Goal: Check status: Check status

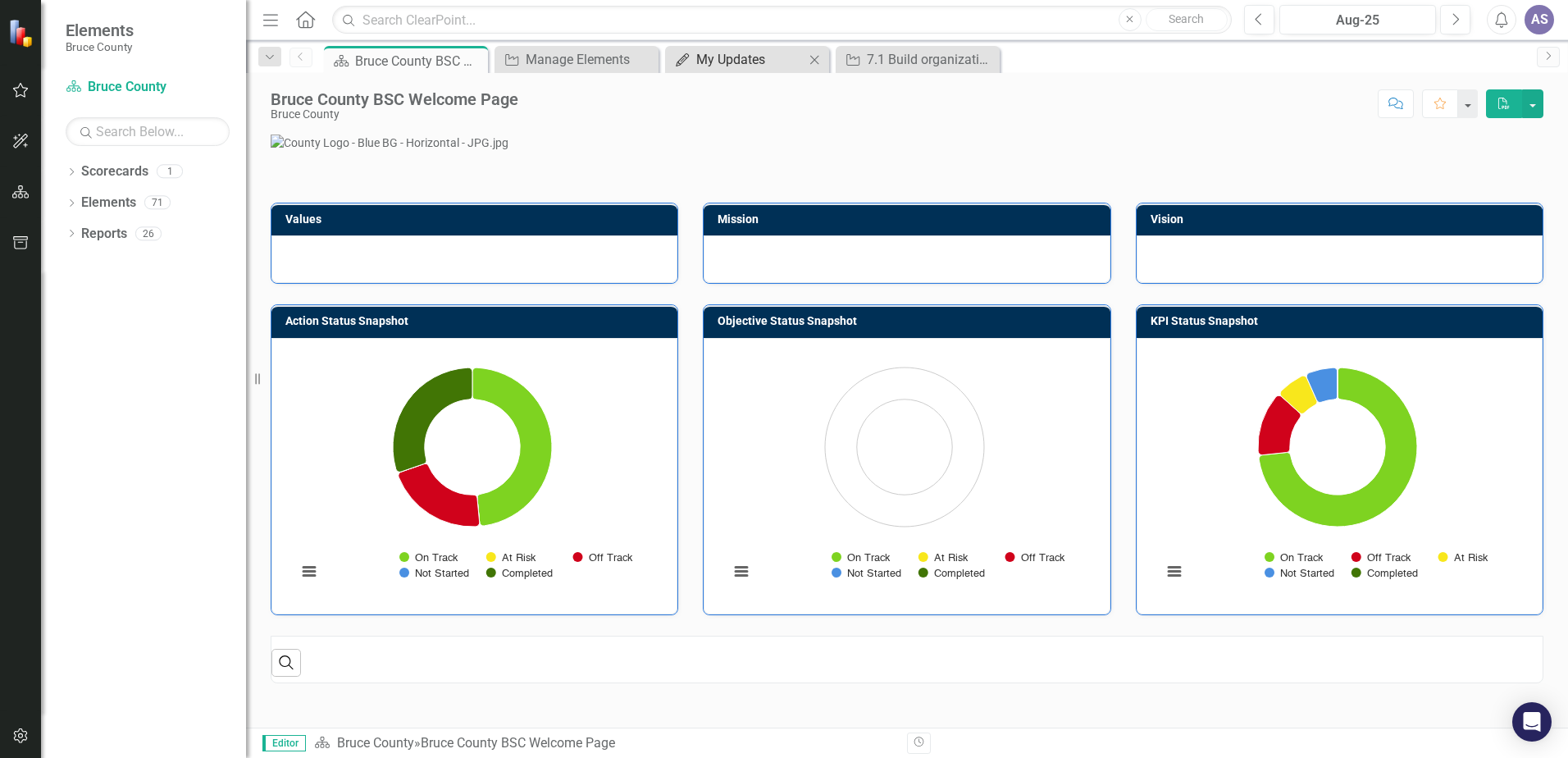
click at [754, 55] on div "My Updates" at bounding box center [750, 60] width 108 height 21
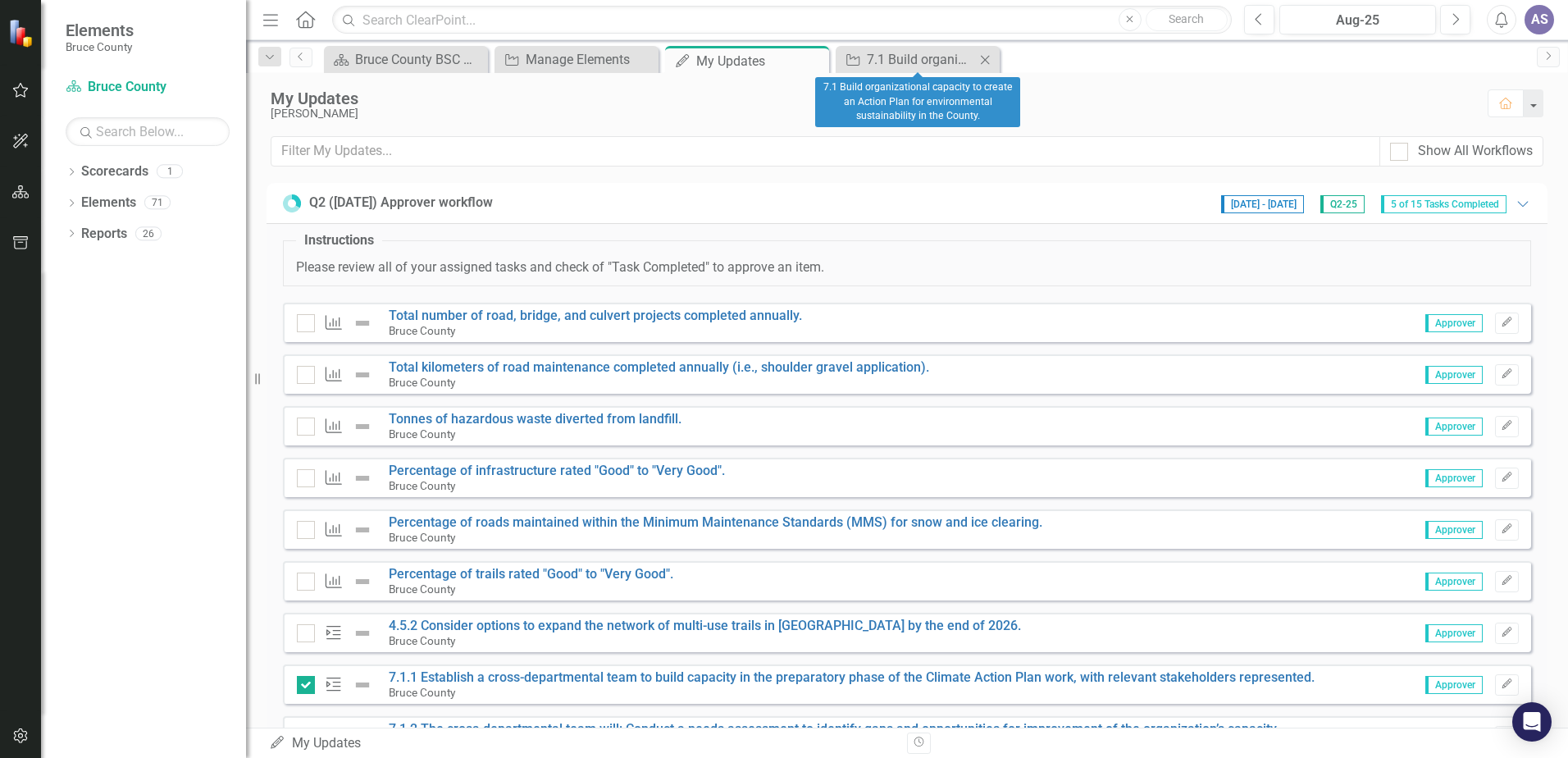
click at [987, 61] on icon at bounding box center [985, 59] width 9 height 9
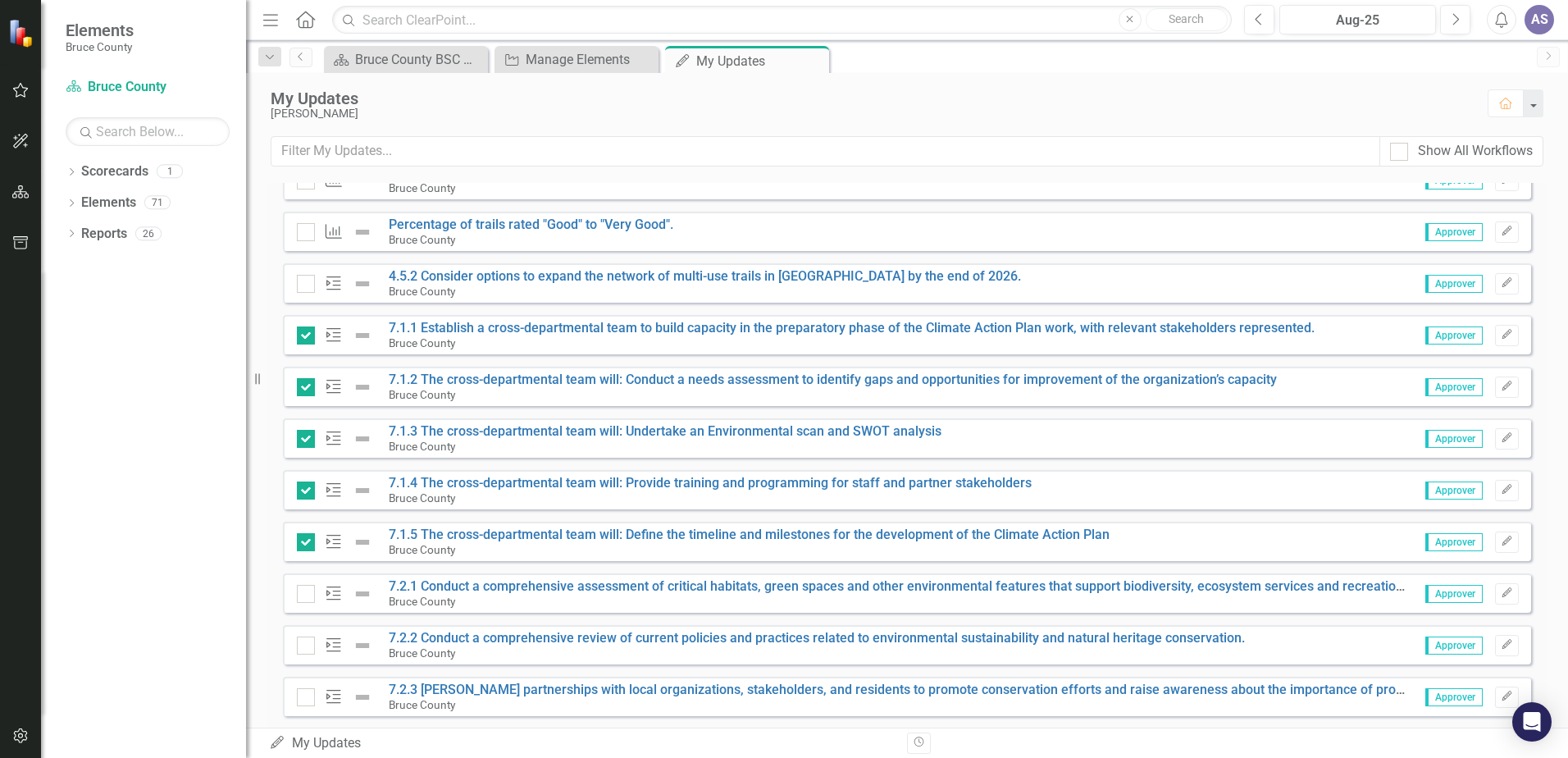
scroll to position [387, 0]
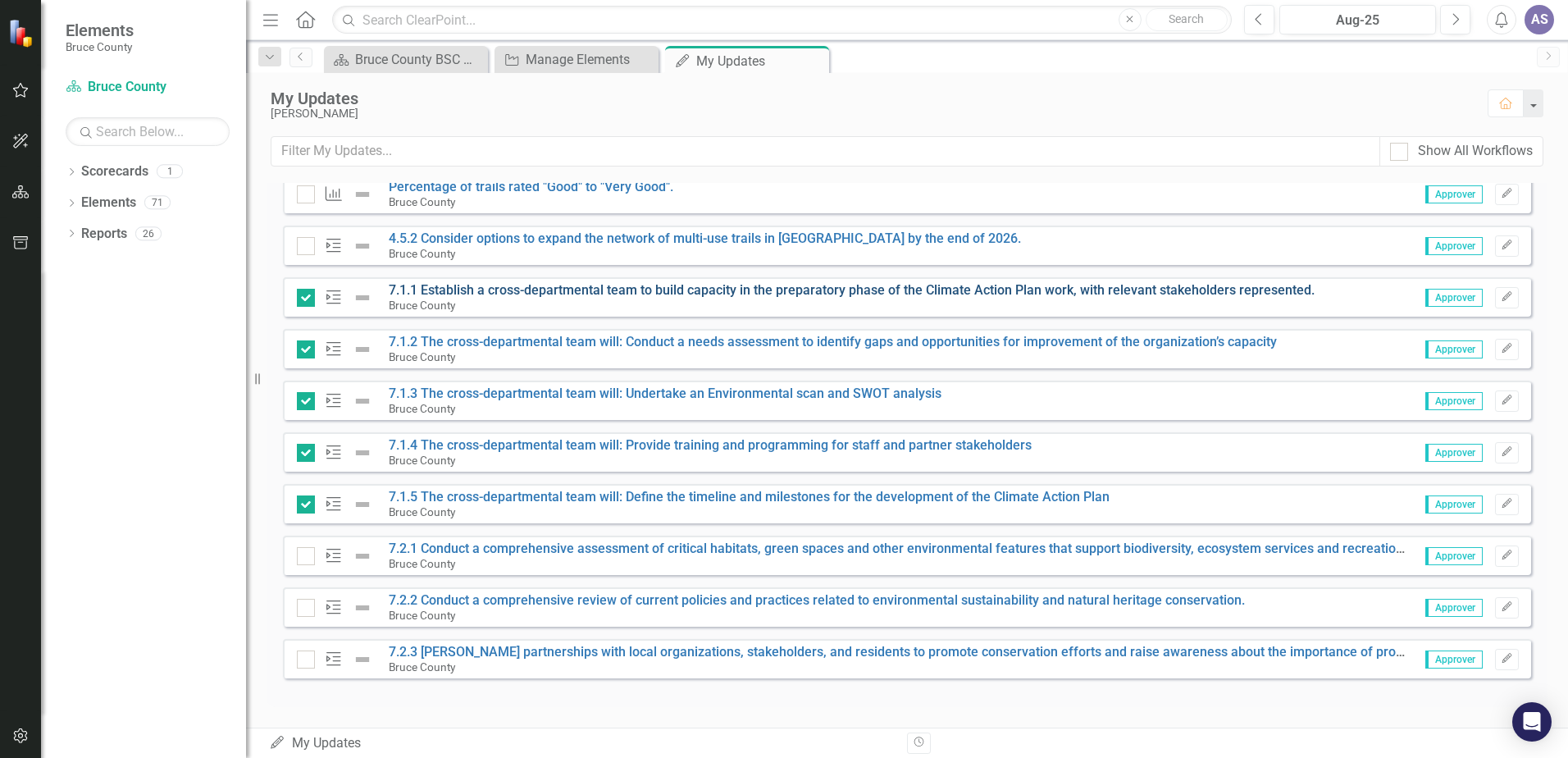
click at [475, 293] on link "7.1.1 Establish a cross-departmental team to build capacity in the preparatory …" at bounding box center [852, 290] width 926 height 16
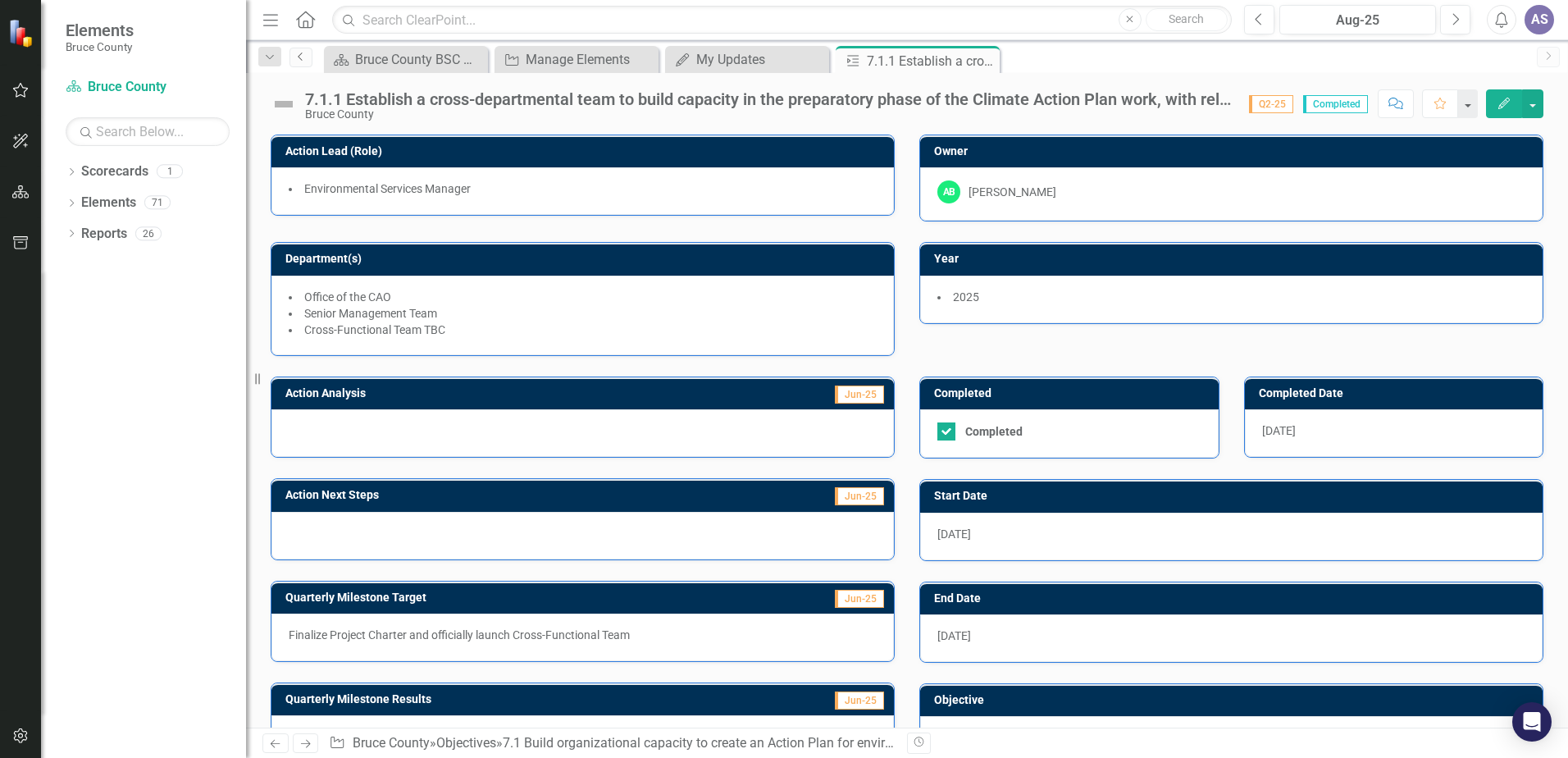
click at [297, 55] on icon "Previous" at bounding box center [300, 56] width 13 height 10
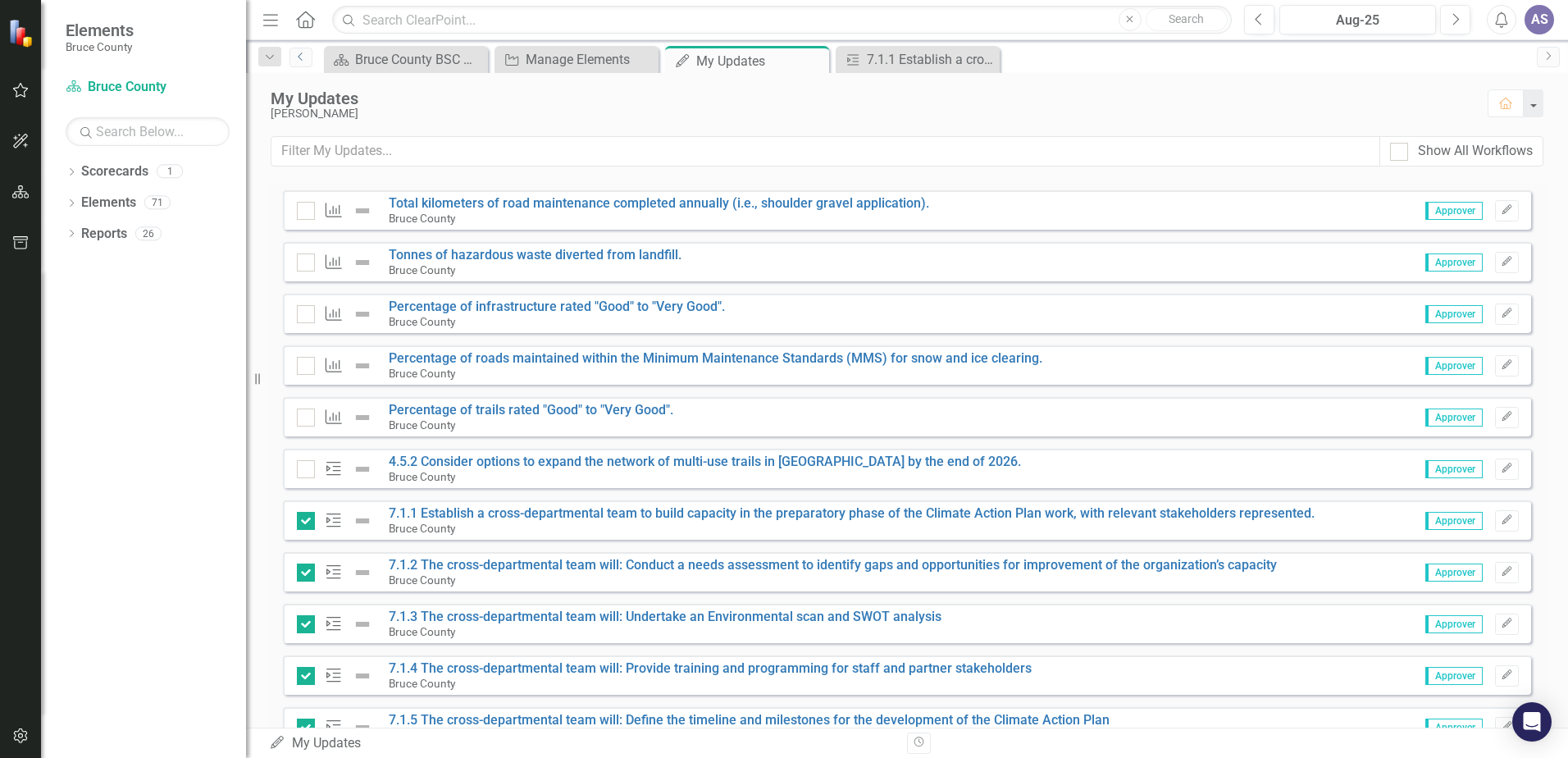
scroll to position [328, 0]
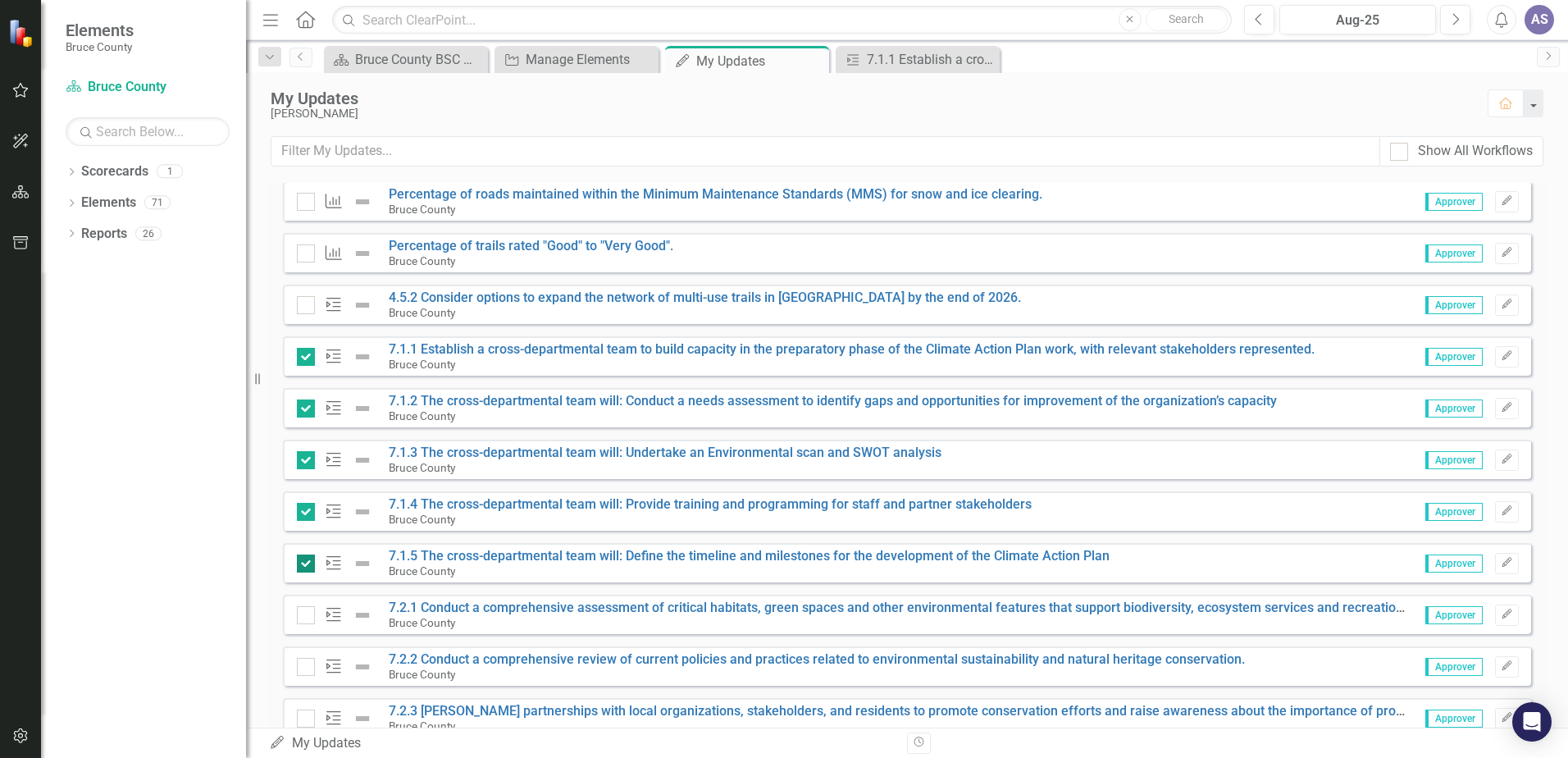
click at [304, 559] on input "checkbox" at bounding box center [302, 560] width 10 height 10
checkbox input "false"
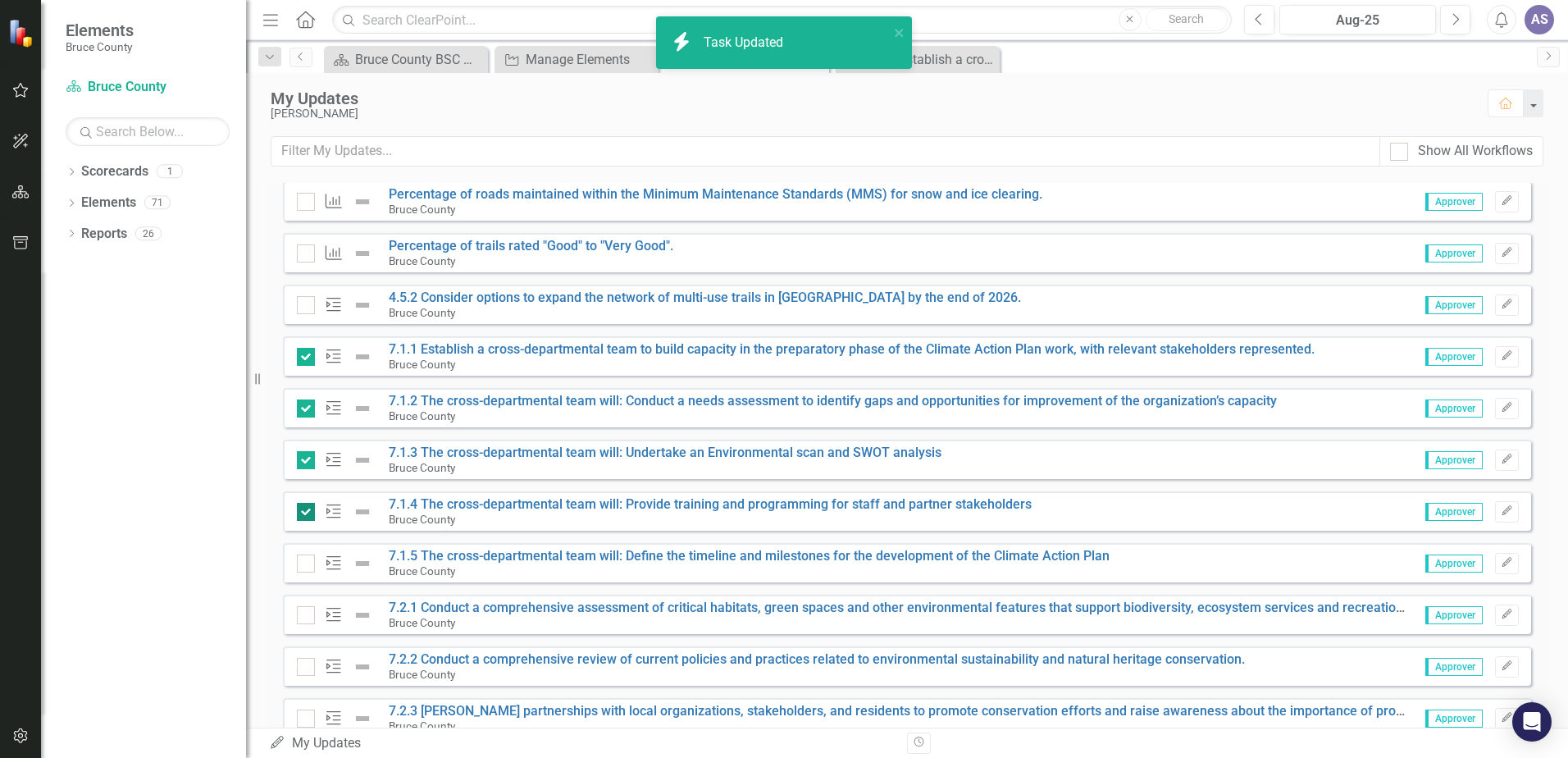
click at [305, 510] on input "checkbox" at bounding box center [302, 509] width 10 height 10
checkbox input "false"
click at [305, 465] on div at bounding box center [306, 460] width 18 height 18
click at [305, 462] on input "checkbox" at bounding box center [302, 457] width 10 height 10
checkbox input "false"
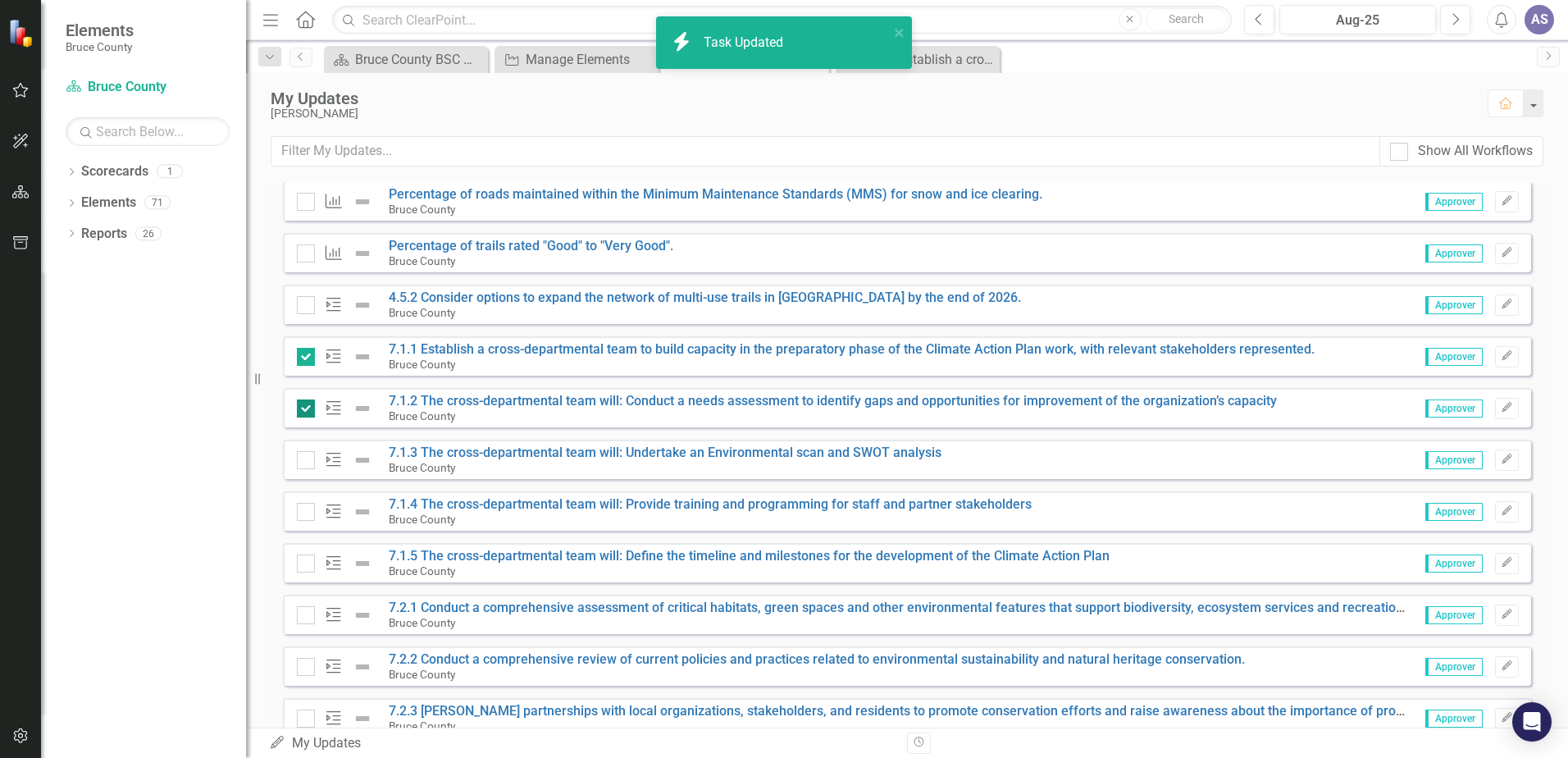
click at [307, 404] on div at bounding box center [306, 408] width 18 height 18
click at [307, 404] on input "checkbox" at bounding box center [302, 405] width 10 height 10
checkbox input "false"
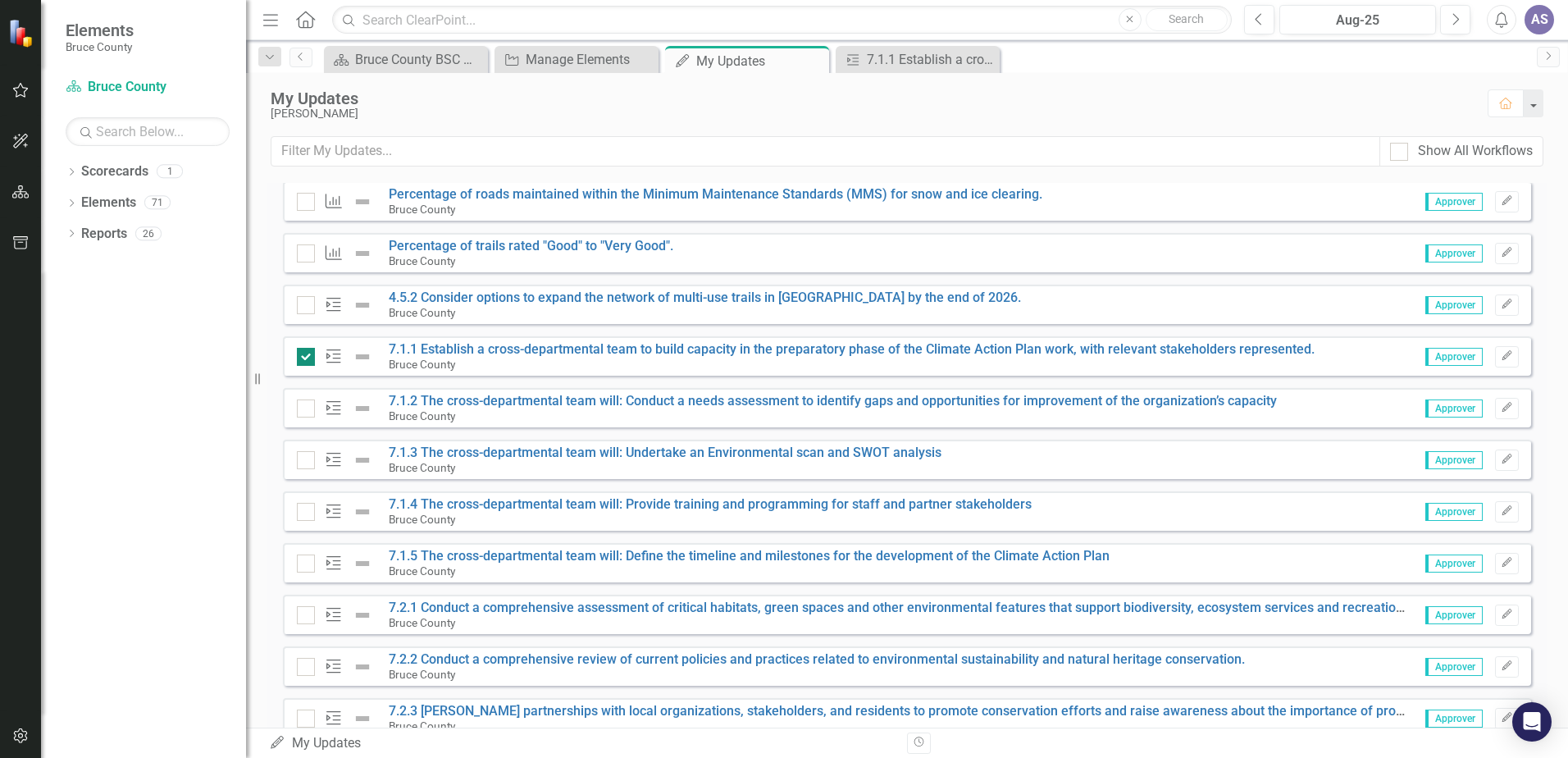
click at [307, 353] on input "checkbox" at bounding box center [302, 353] width 10 height 10
checkbox input "false"
click at [1501, 358] on icon "Edit" at bounding box center [1507, 355] width 12 height 10
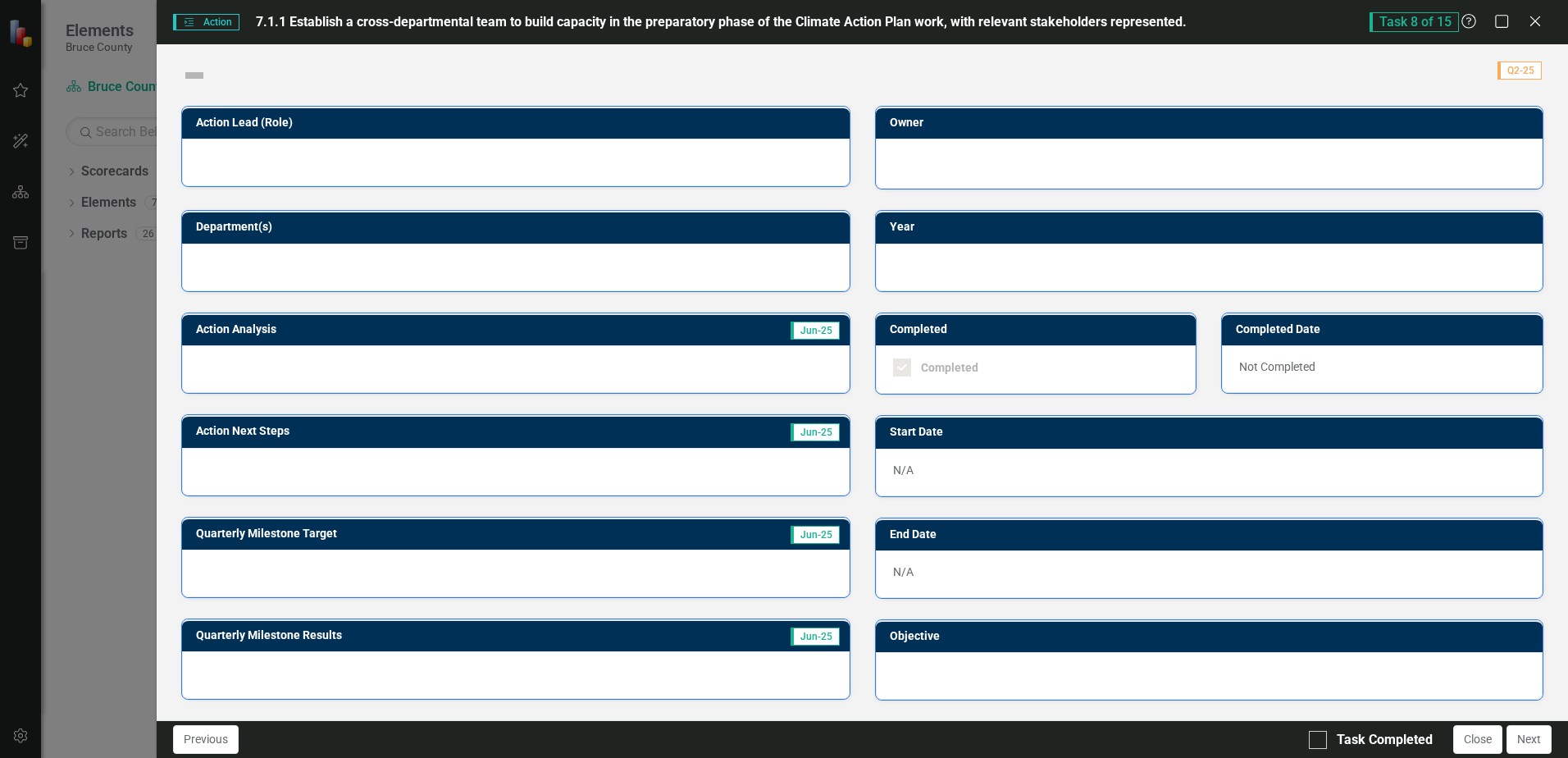
checkbox input "true"
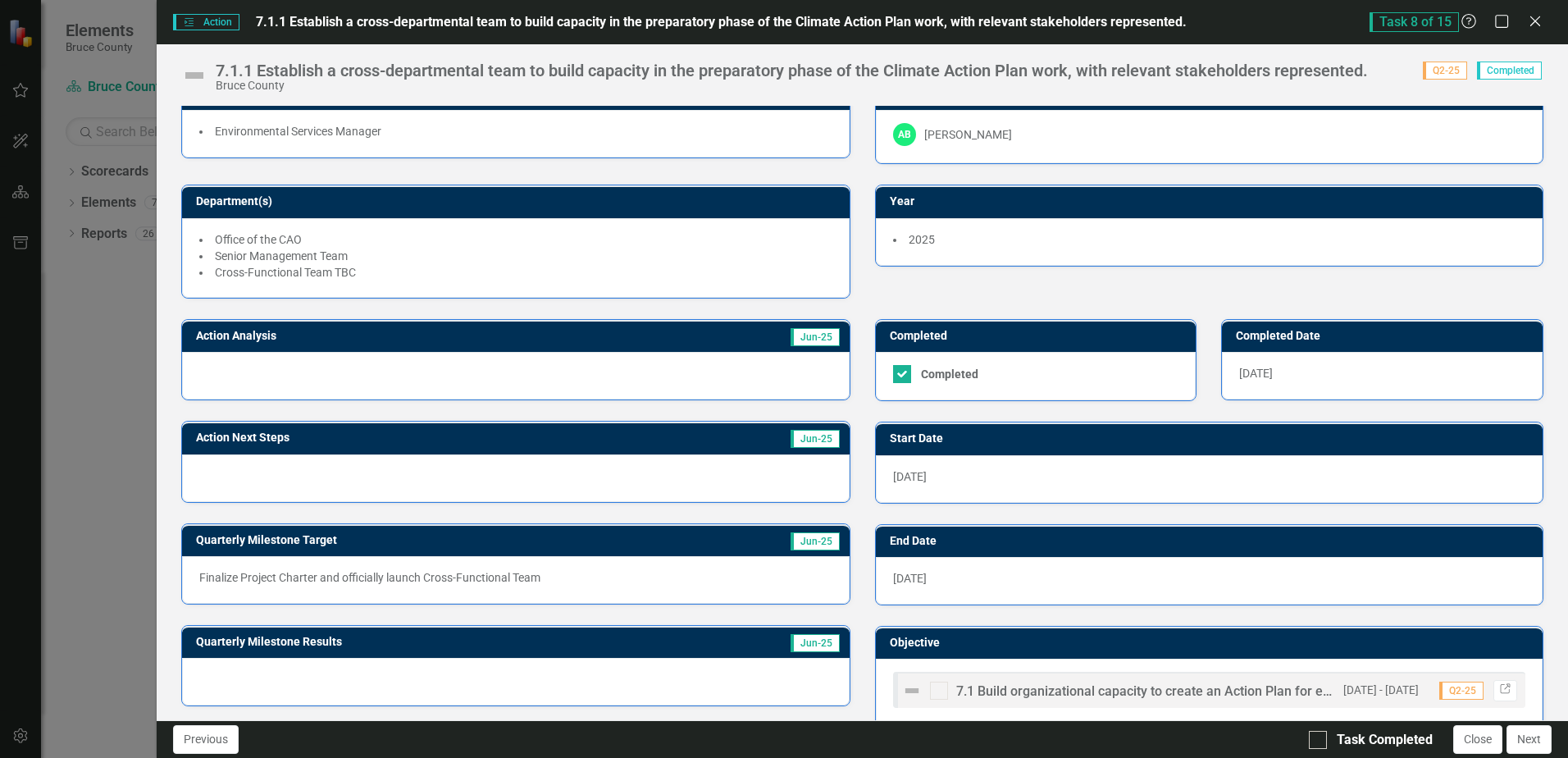
scroll to position [0, 0]
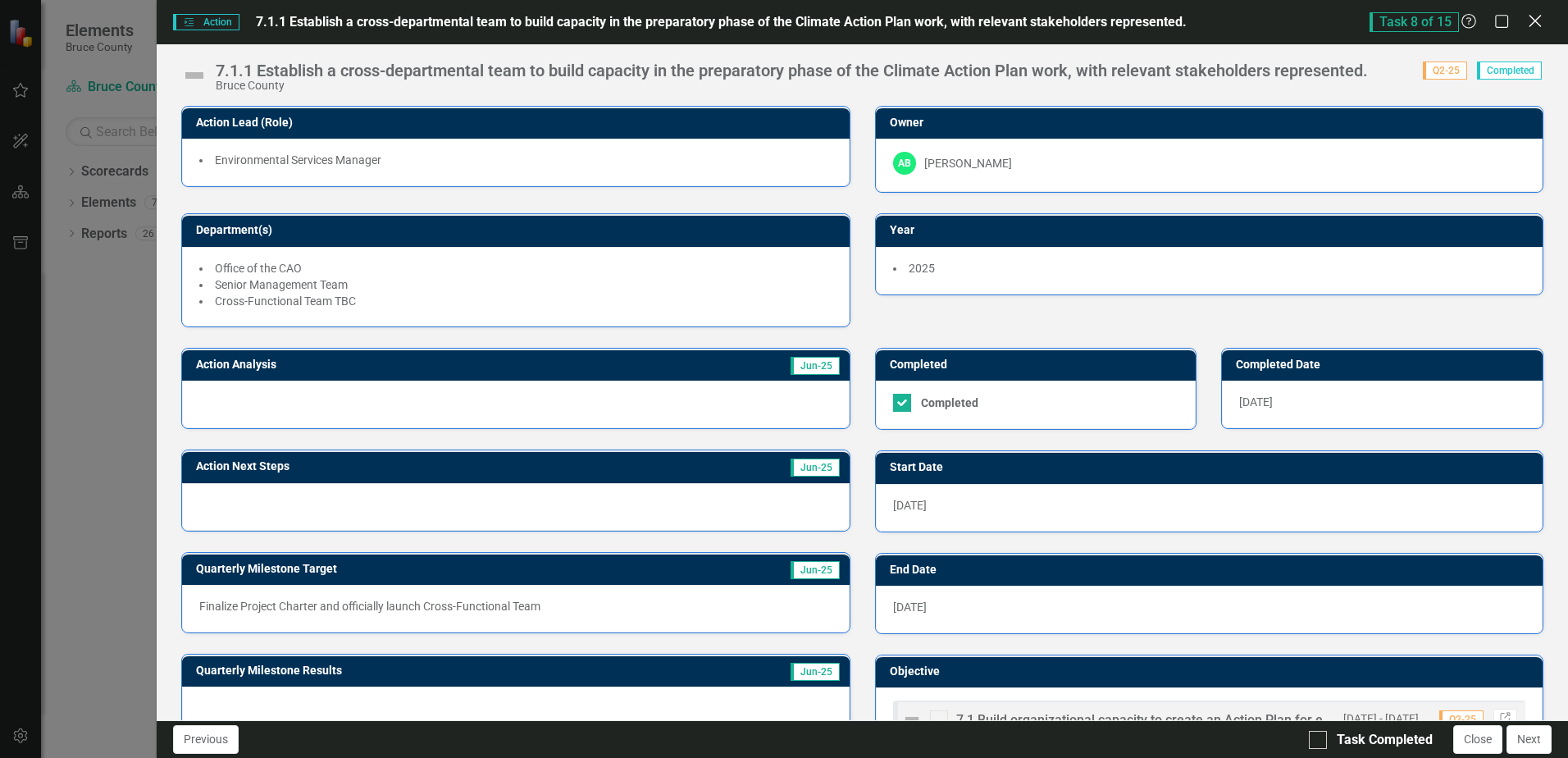
click at [1533, 26] on icon "Close" at bounding box center [1535, 21] width 21 height 16
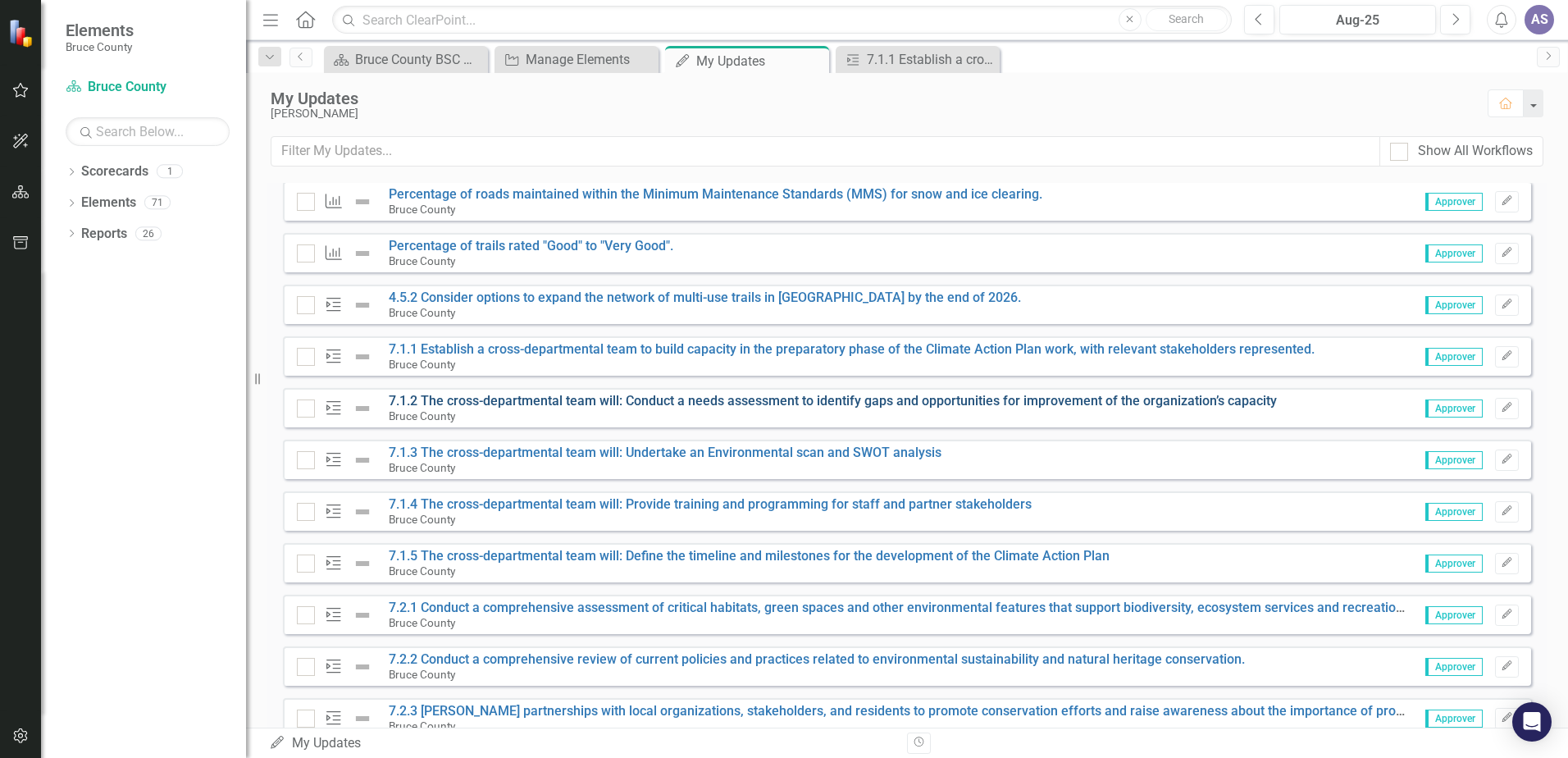
click at [464, 403] on link "7.1.2 The cross-departmental team will: Conduct a needs assessment to identify …" at bounding box center [833, 401] width 888 height 16
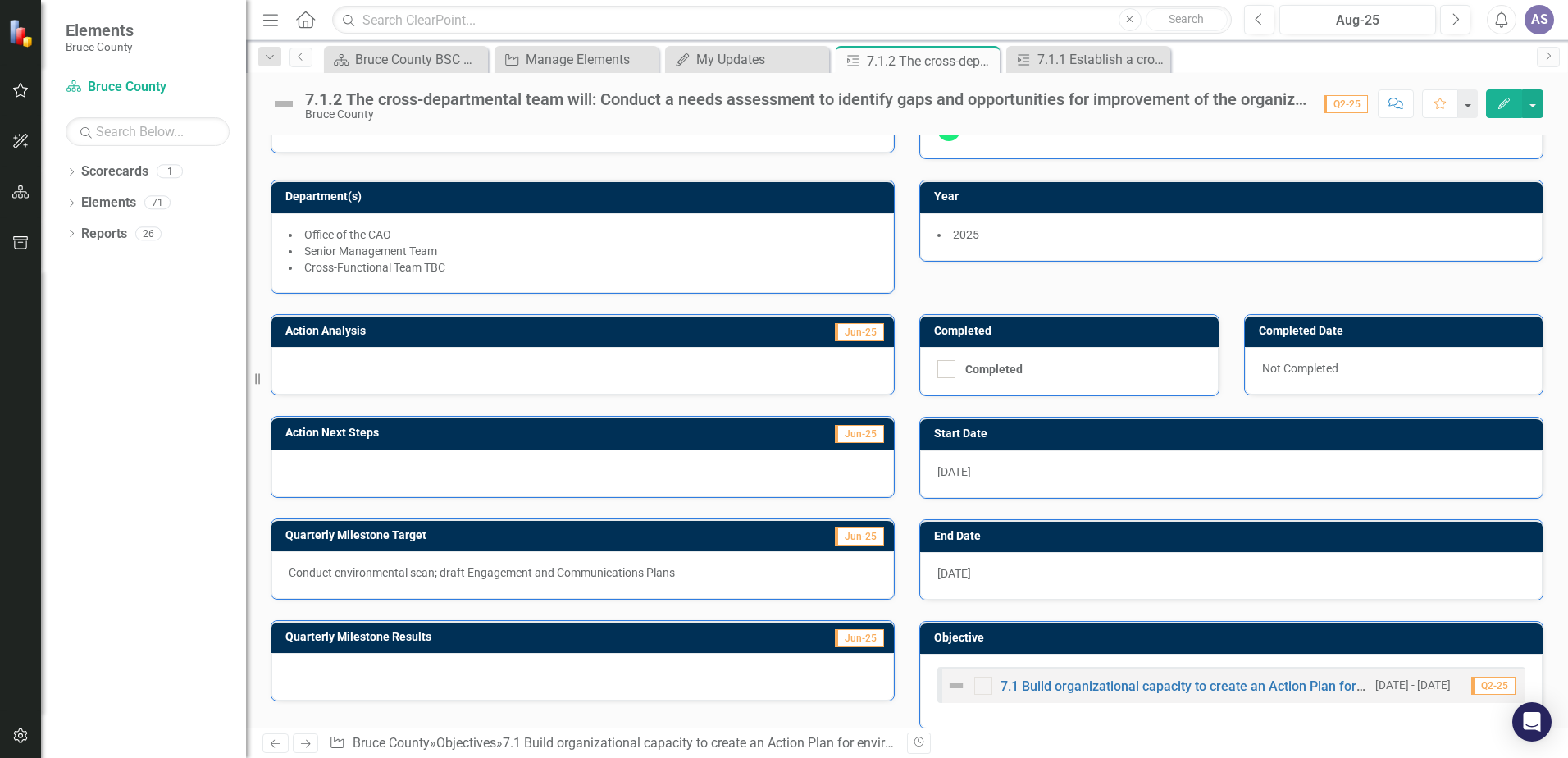
scroll to position [81, 0]
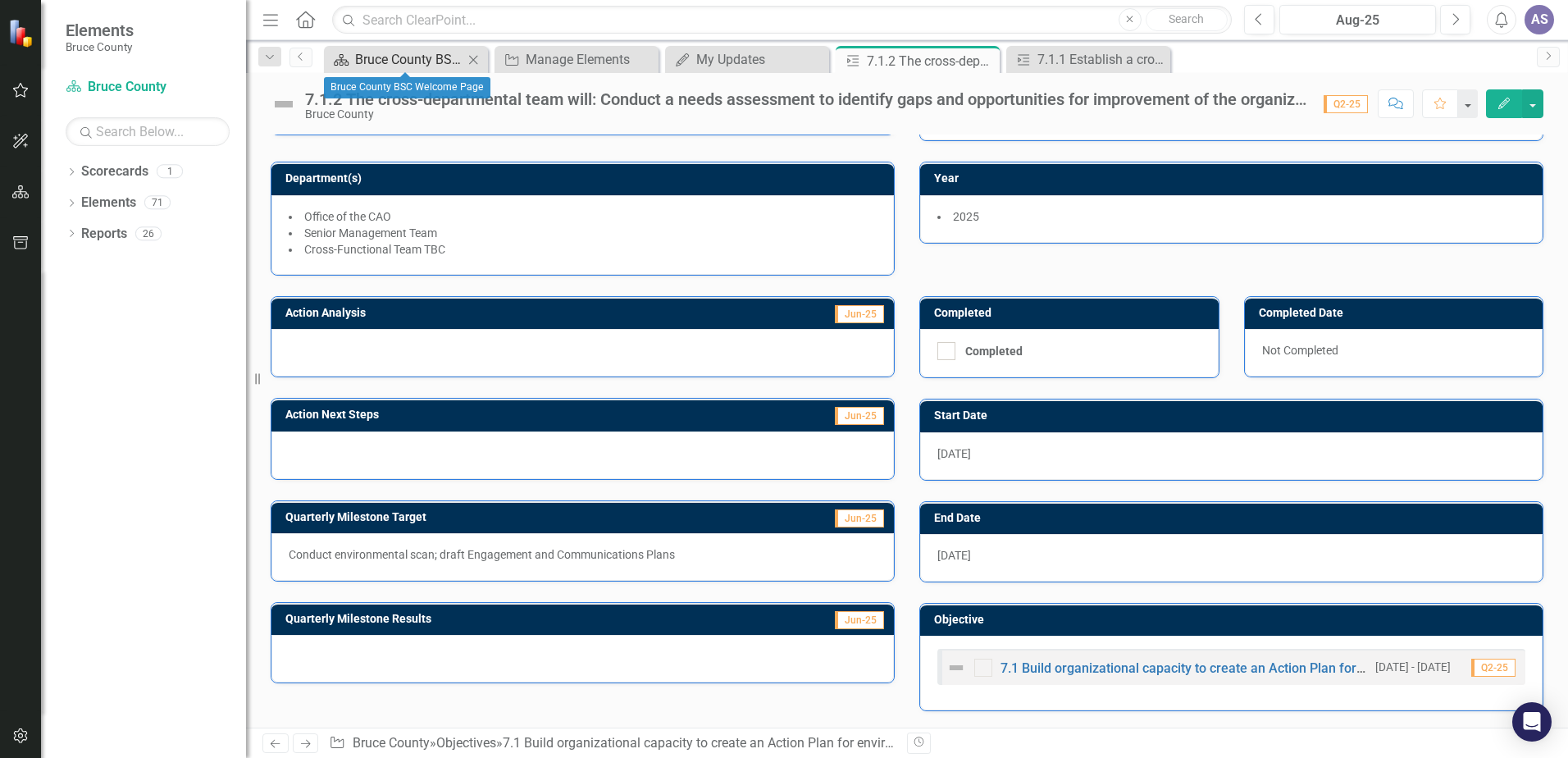
click at [411, 56] on div "Bruce County BSC Welcome Page" at bounding box center [409, 60] width 108 height 21
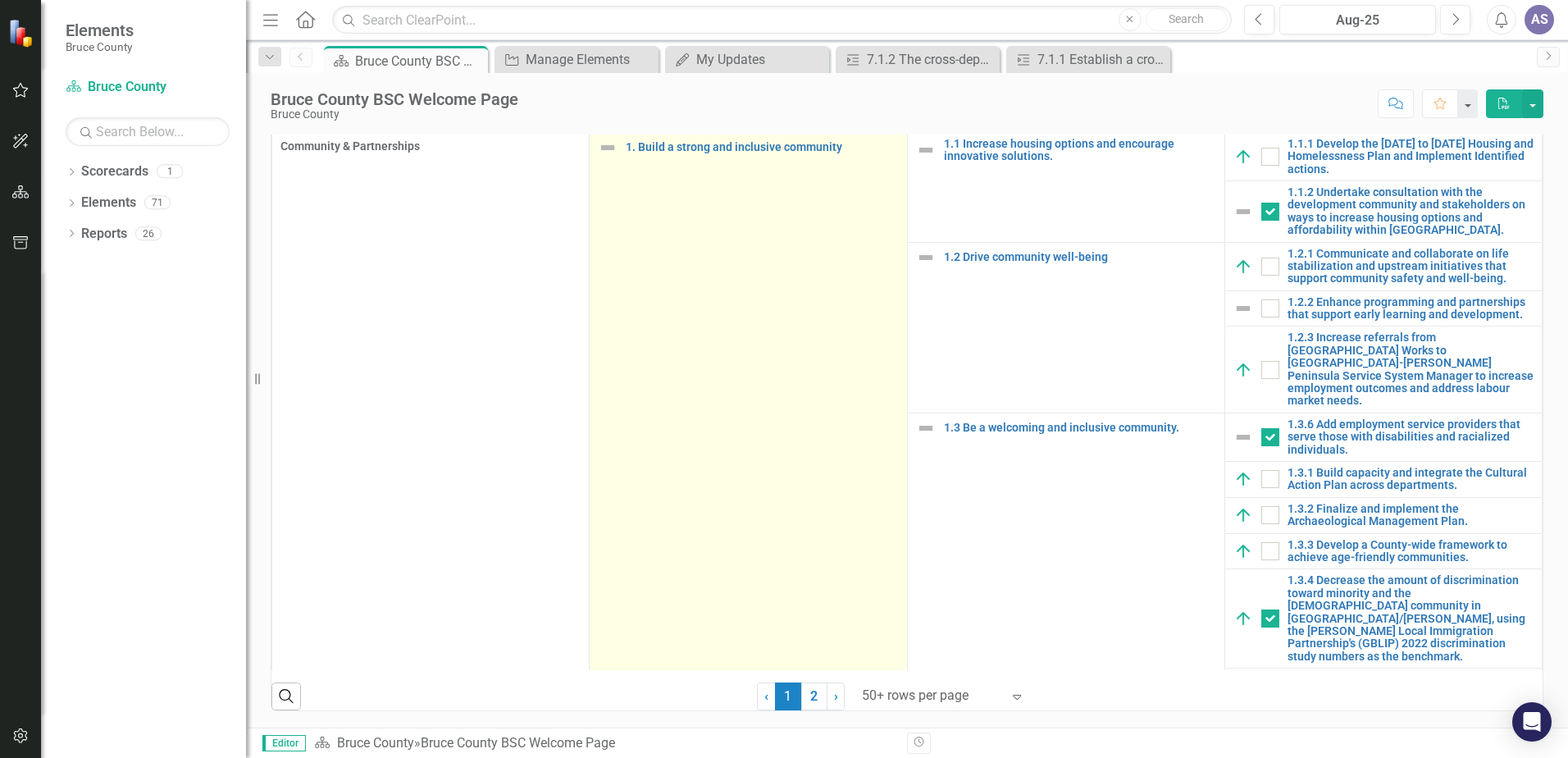
scroll to position [82, 0]
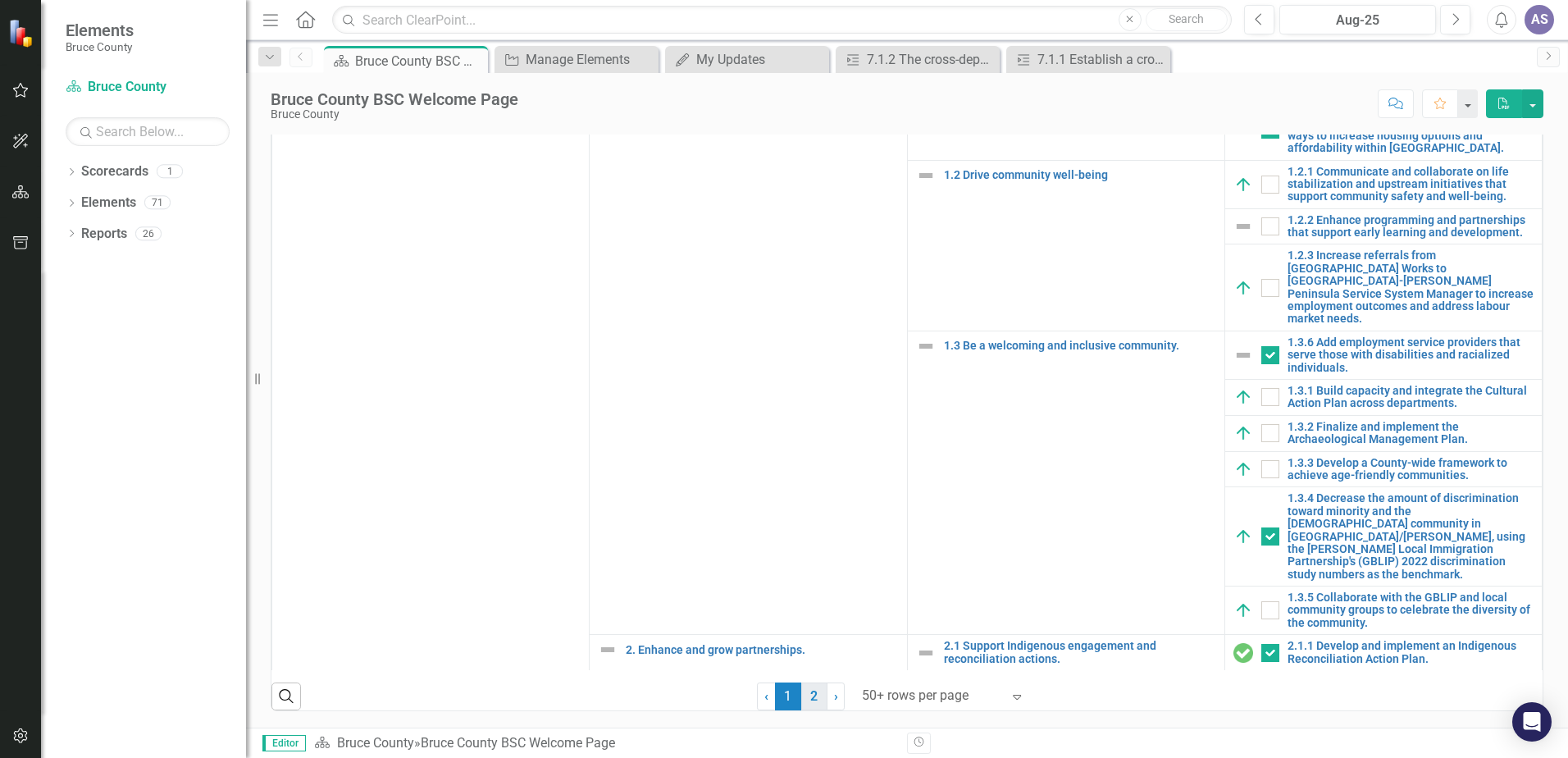
click at [810, 706] on link "2" at bounding box center [815, 696] width 26 height 28
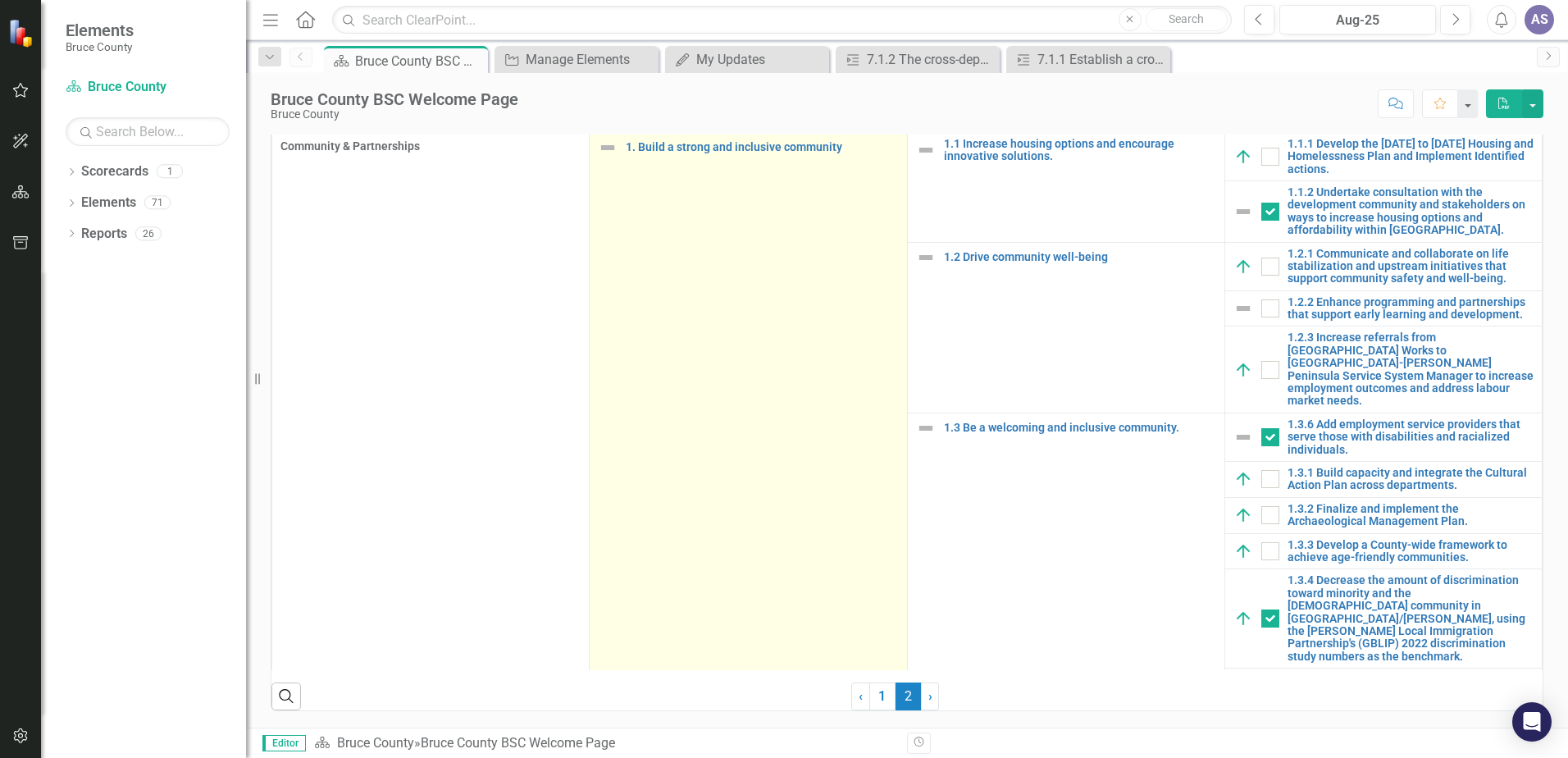
scroll to position [1045, 0]
checkbox input "true"
checkbox input "false"
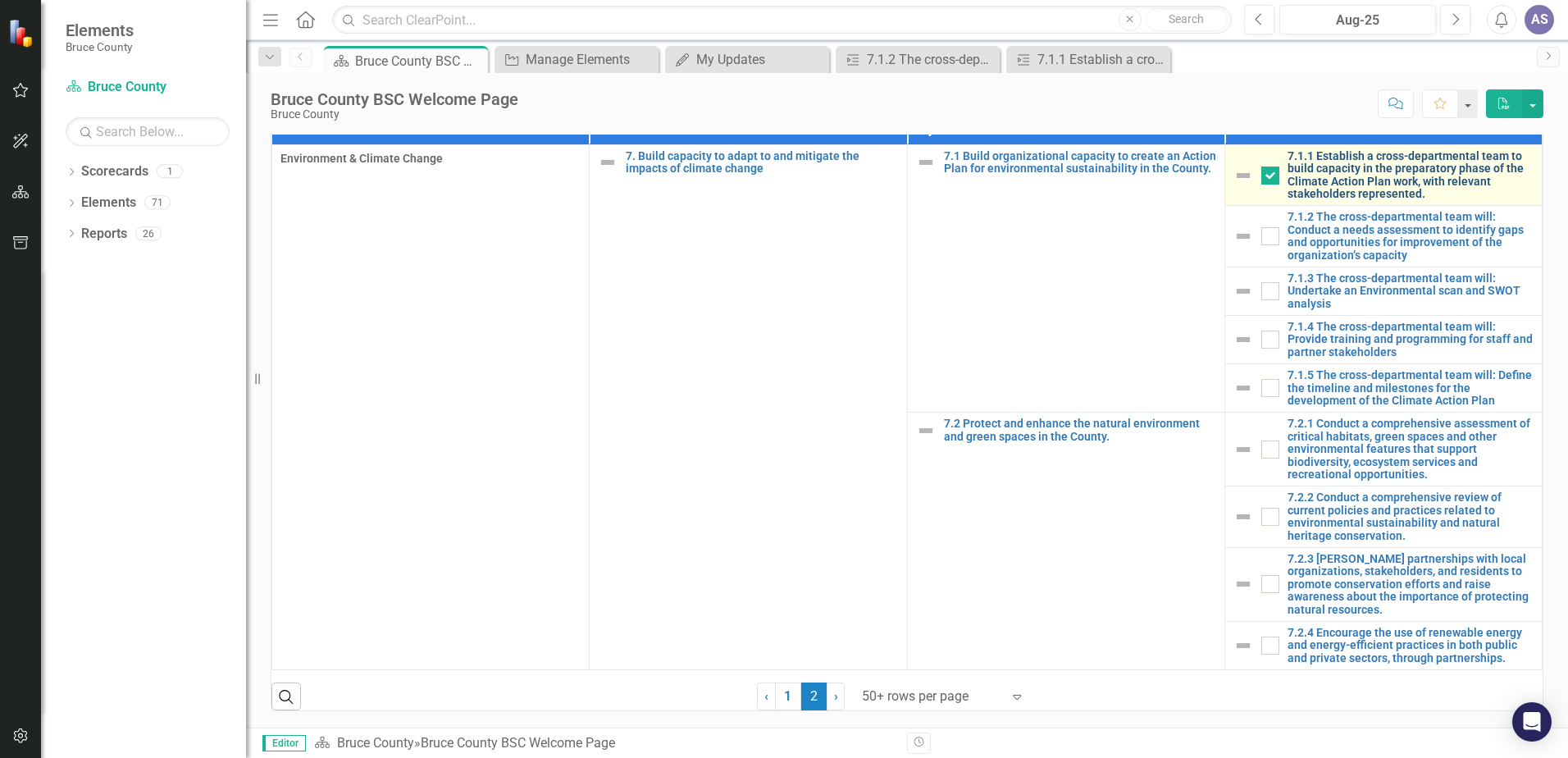
click at [1369, 165] on link "7.1.1 Establish a cross-departmental team to build capacity in the preparatory …" at bounding box center [1410, 175] width 246 height 51
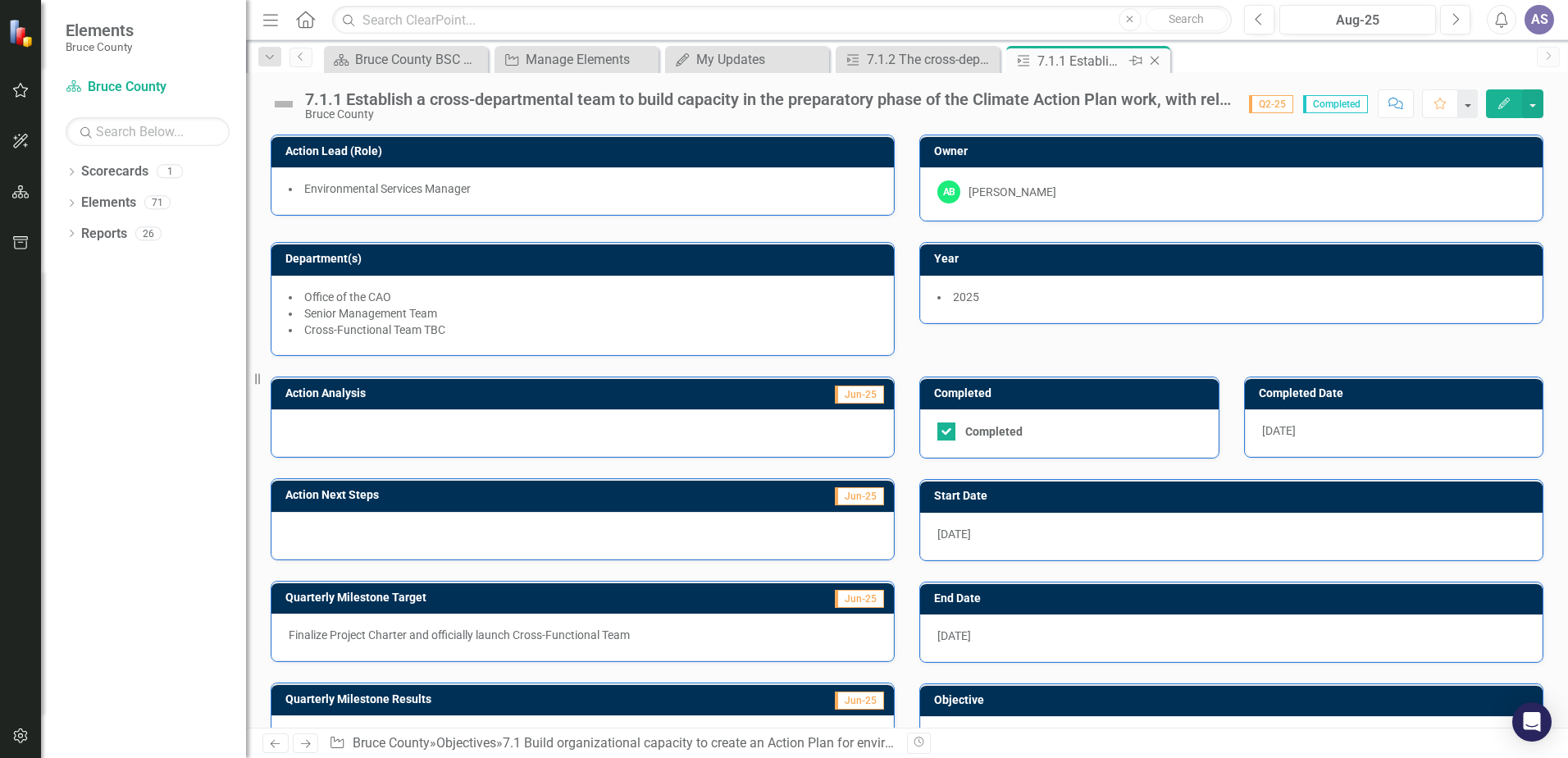
click at [1156, 63] on icon "Close" at bounding box center [1154, 61] width 16 height 13
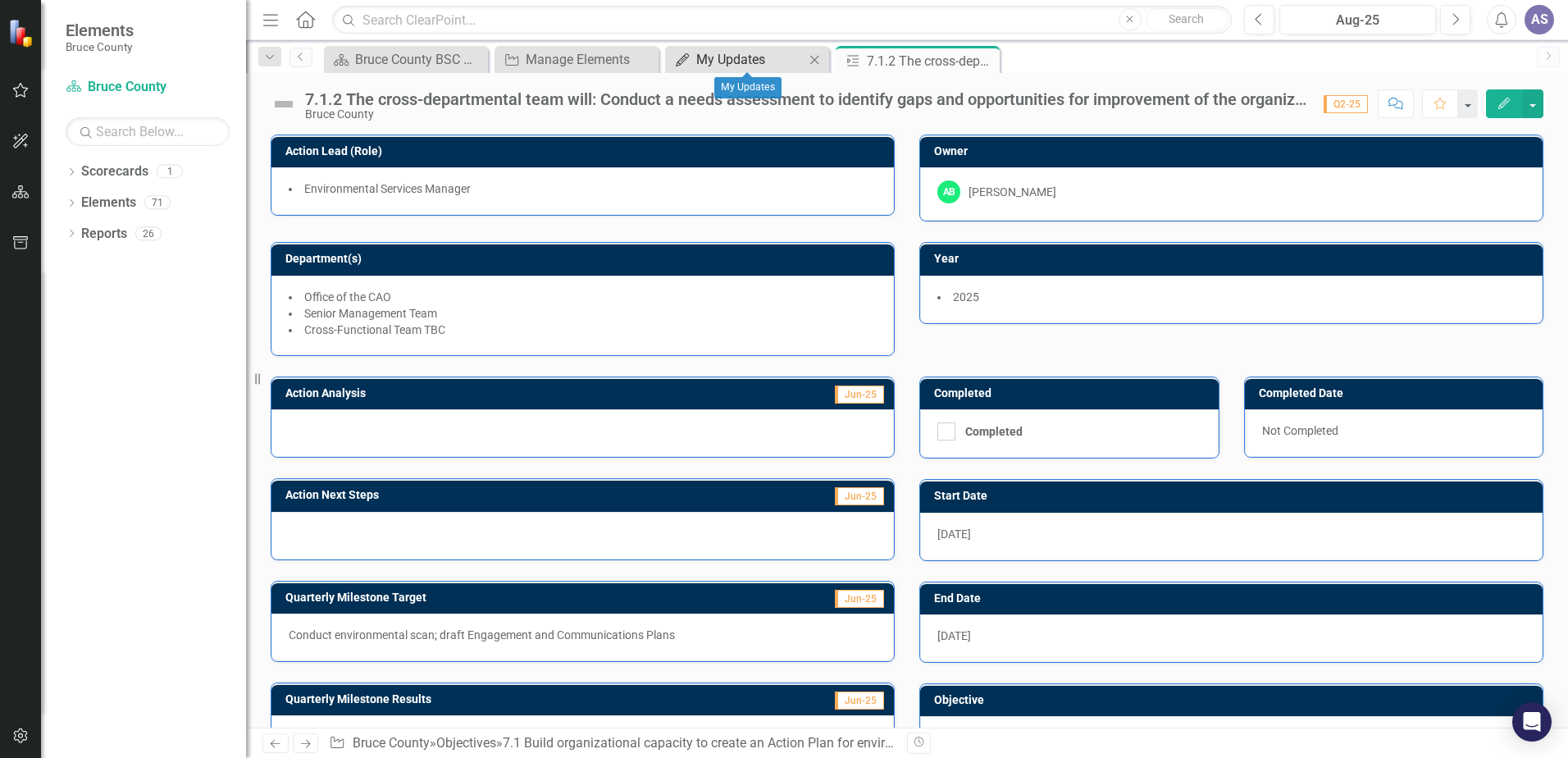
click at [776, 62] on div "My Updates" at bounding box center [750, 60] width 108 height 21
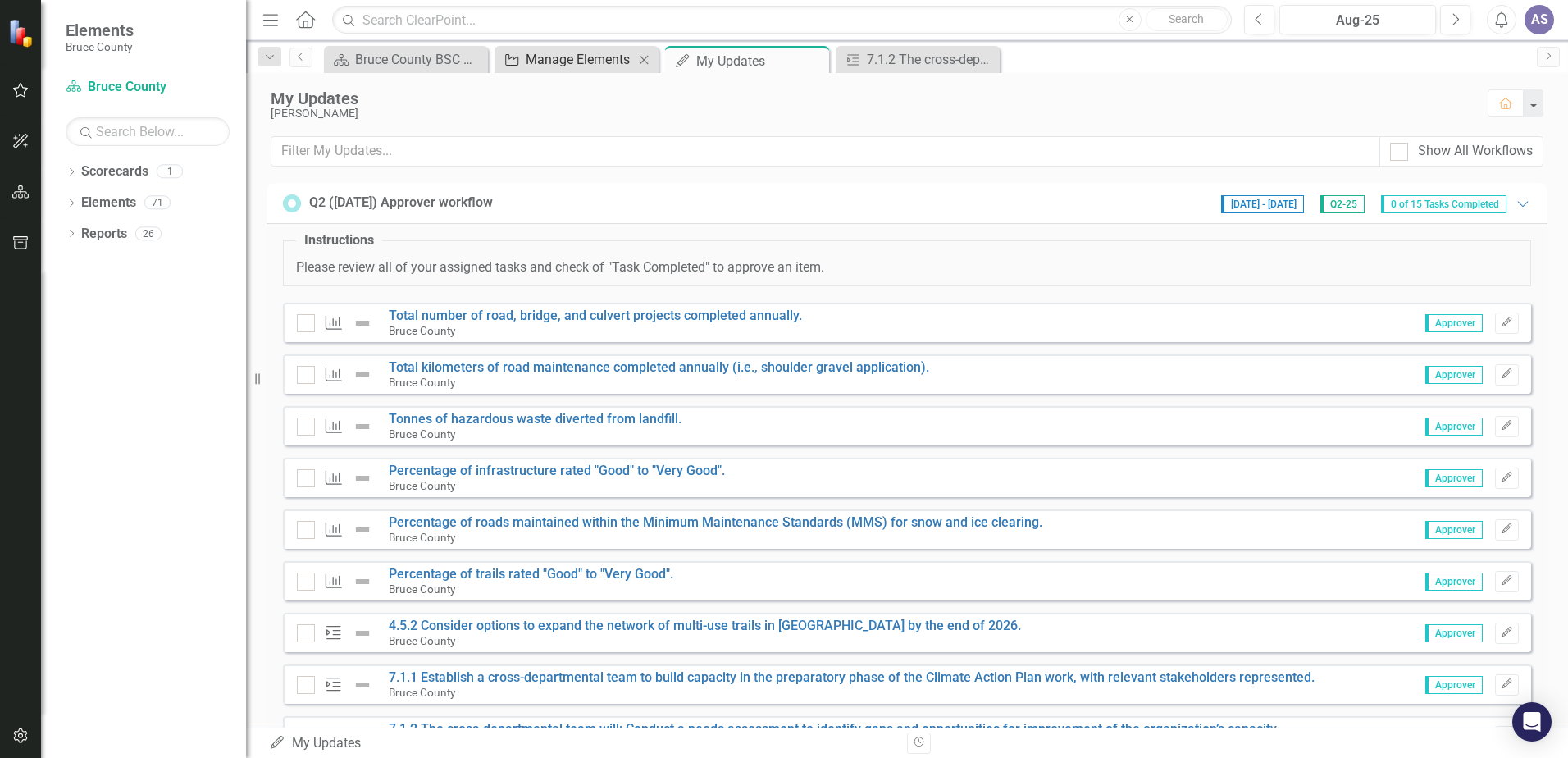
click at [598, 60] on div "Manage Elements" at bounding box center [579, 60] width 108 height 21
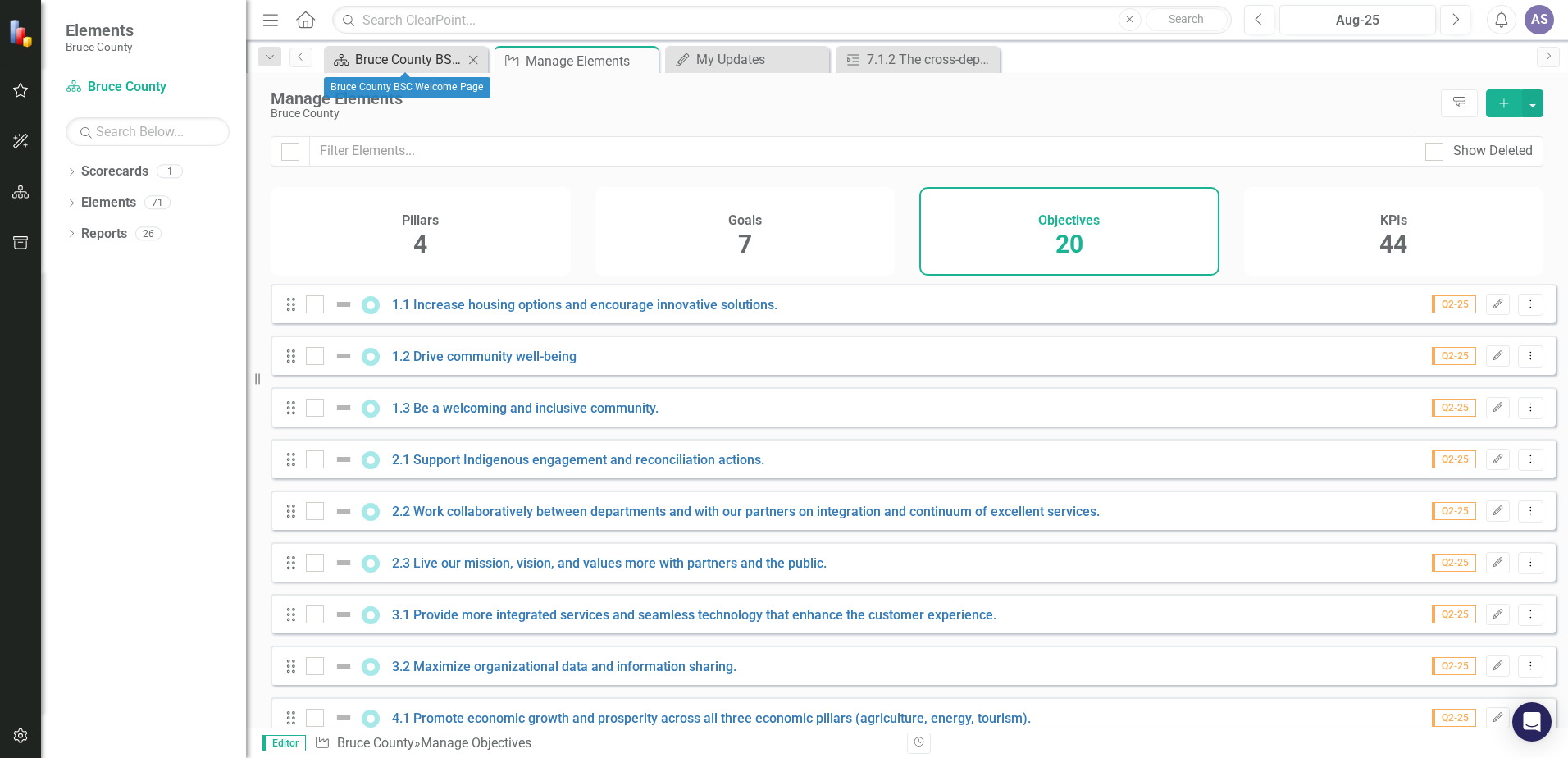
click at [388, 55] on div "Bruce County BSC Welcome Page" at bounding box center [409, 60] width 108 height 21
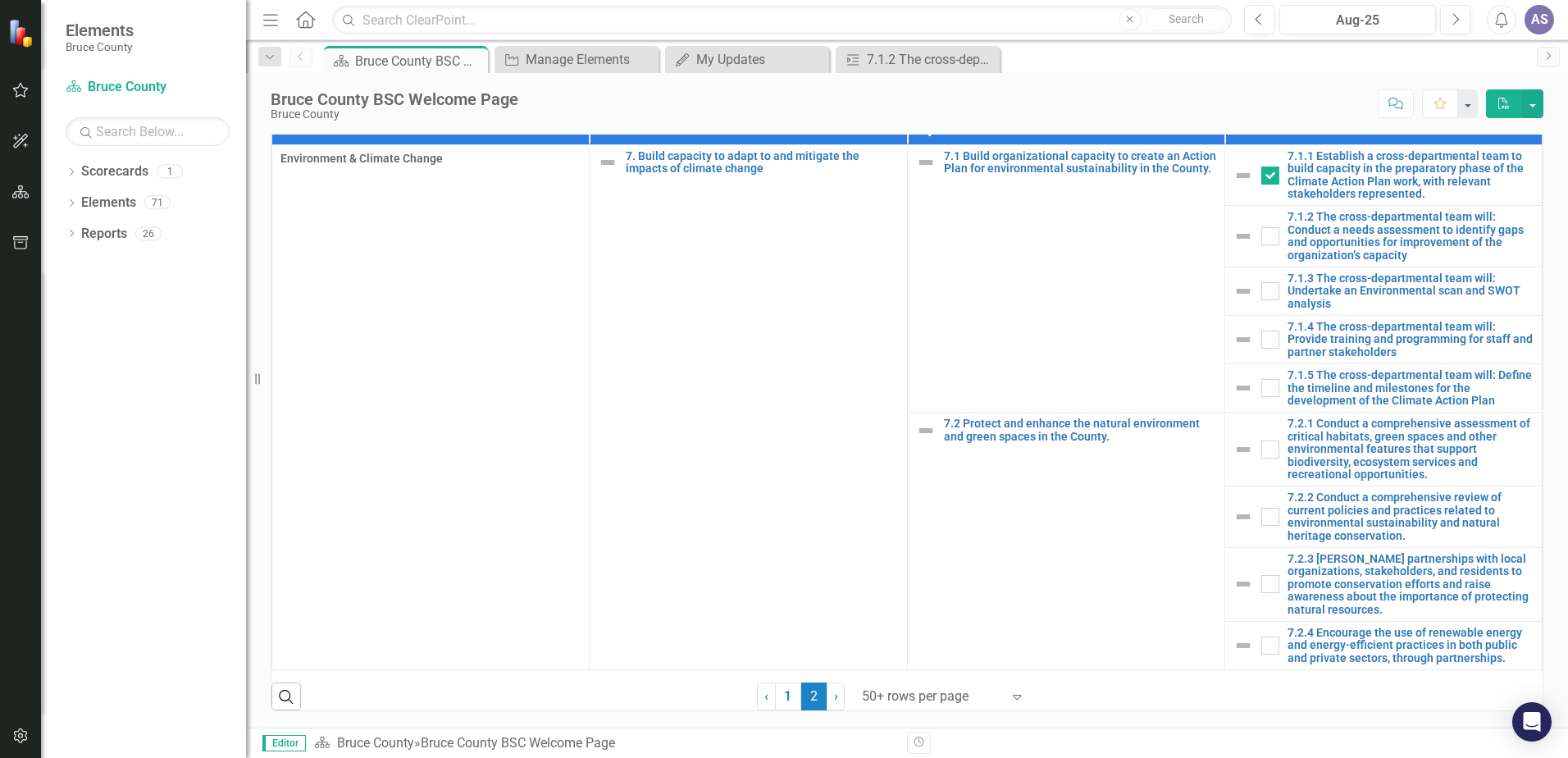
scroll to position [1045, 0]
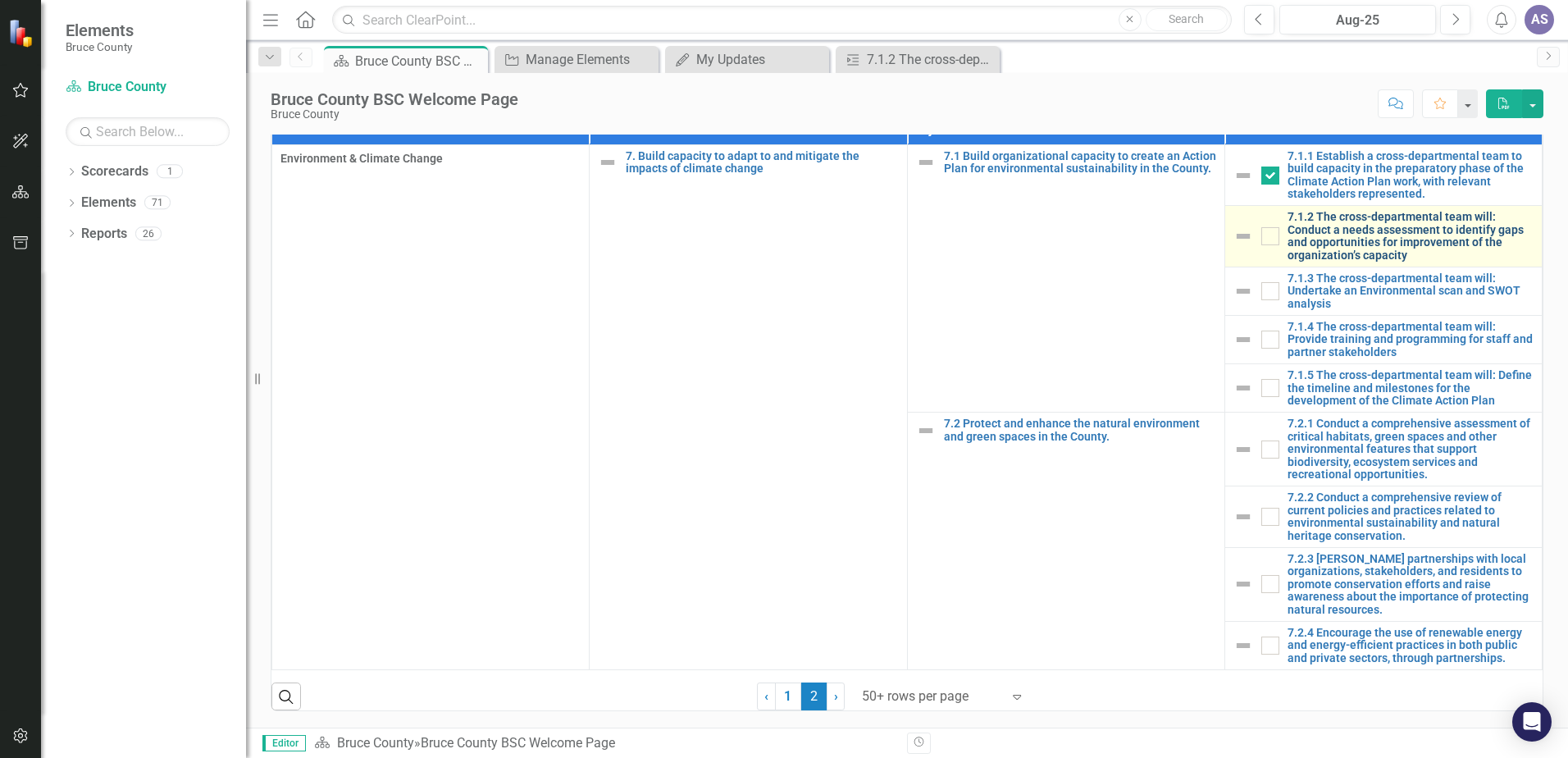
click at [1417, 223] on link "7.1.2 The cross-departmental team will: Conduct a needs assessment to identify …" at bounding box center [1410, 236] width 246 height 51
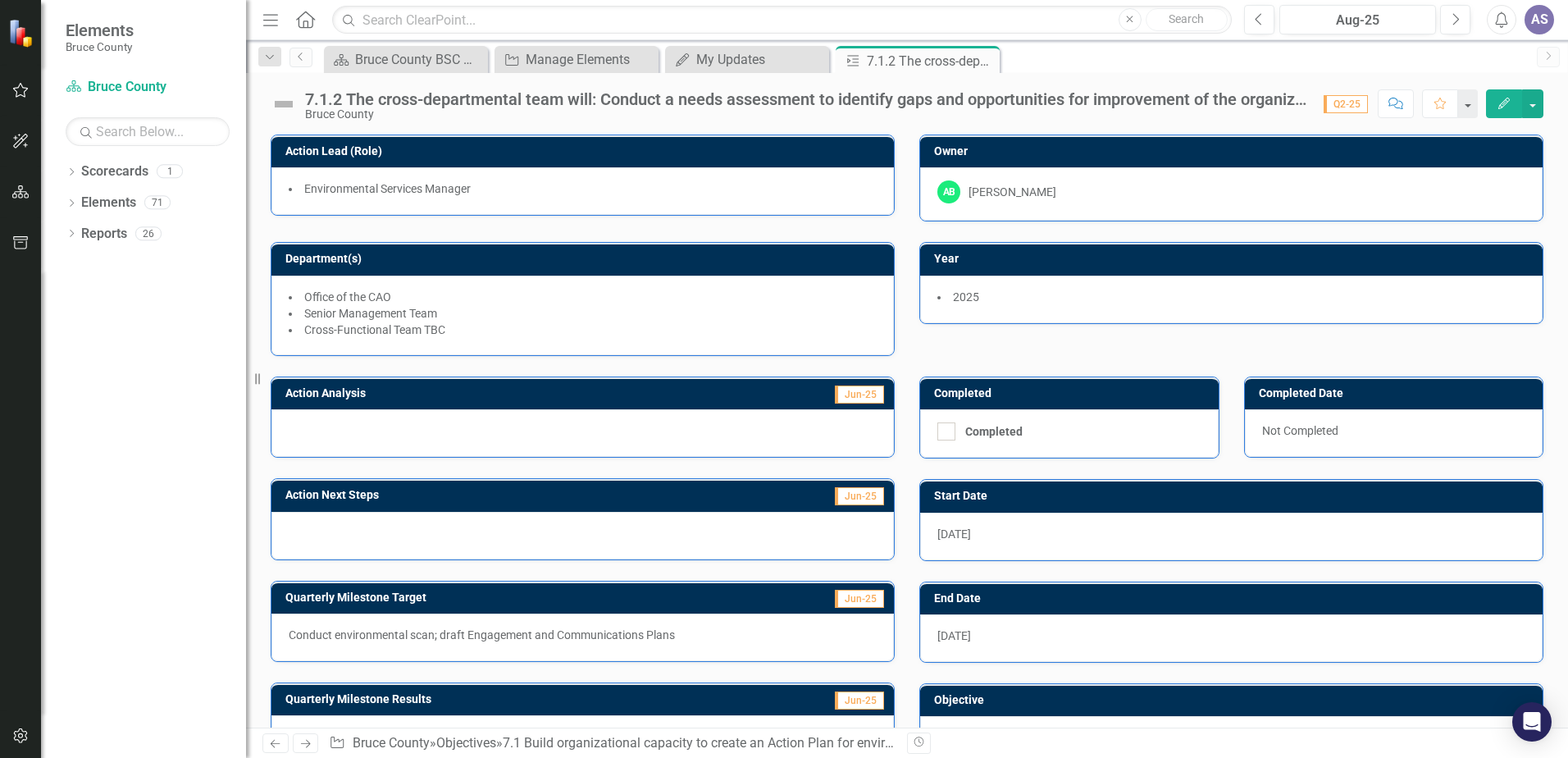
click at [82, 389] on div "Dropdown Scorecards 1 Bruce County Dropdown Elements 71 Dropdown Goal Goals 7 1…" at bounding box center [143, 458] width 205 height 599
click at [988, 65] on icon "Close" at bounding box center [984, 61] width 16 height 13
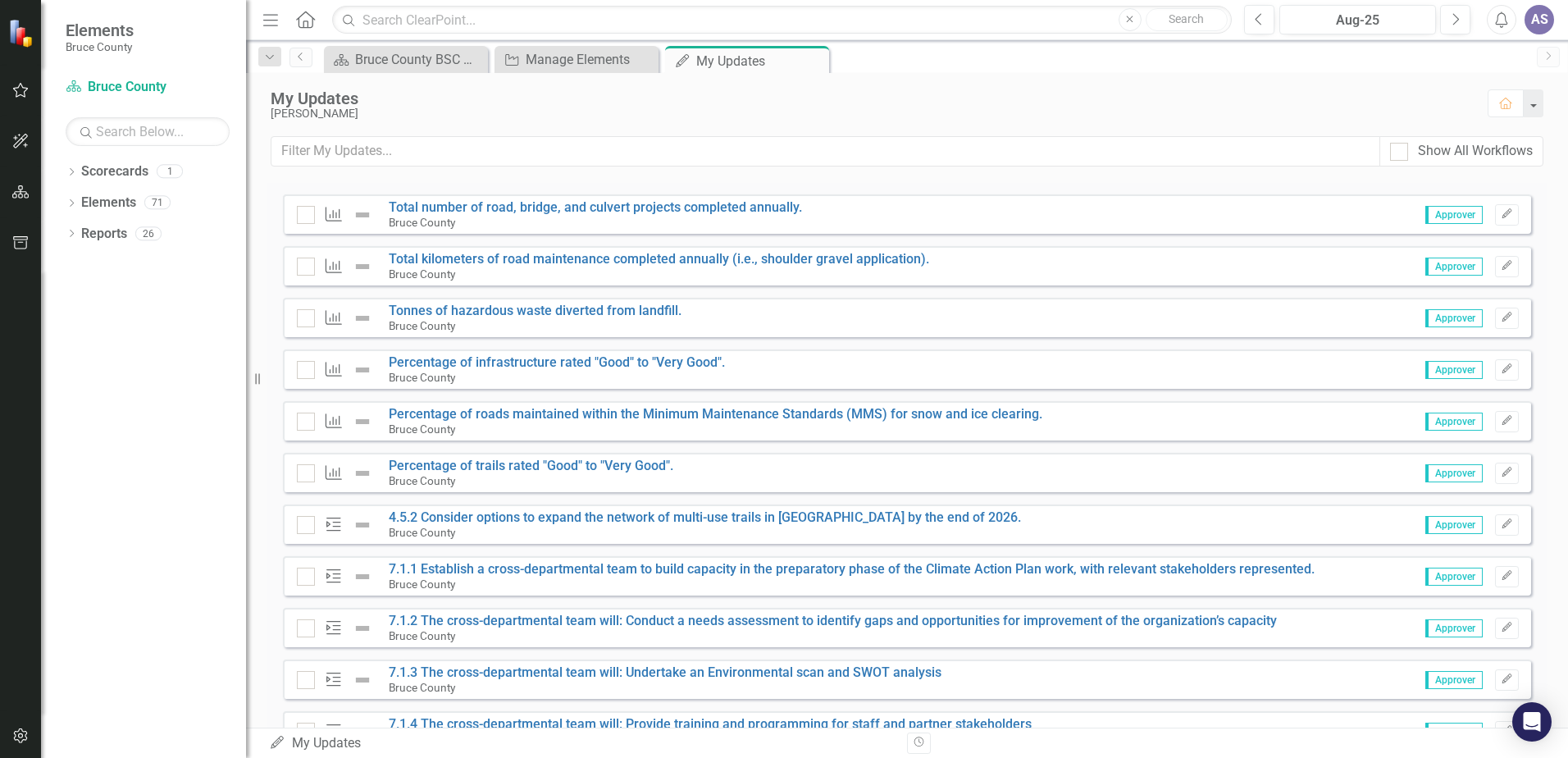
scroll to position [59, 0]
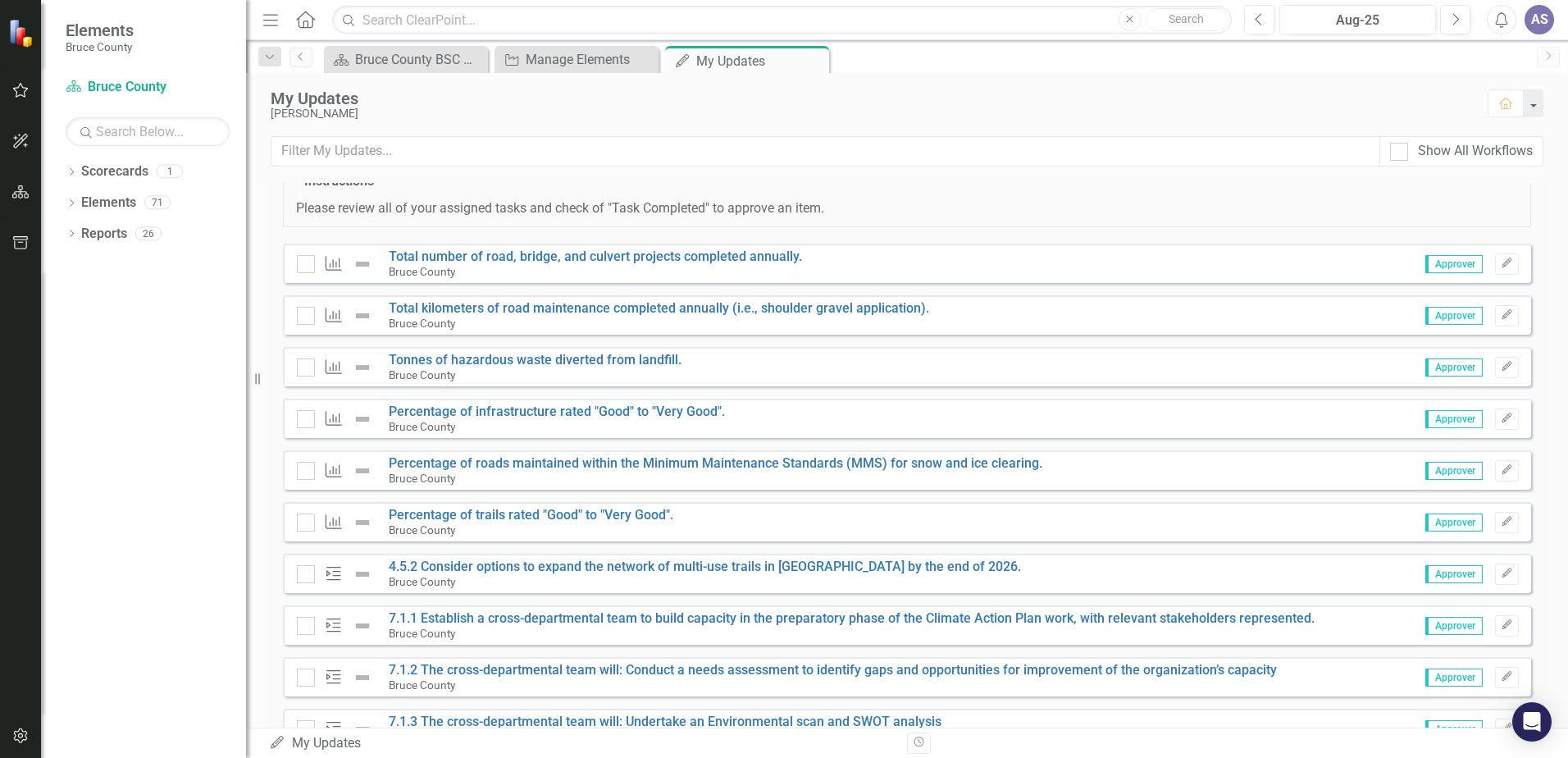
click at [461, 99] on div "My Updates" at bounding box center [871, 98] width 1201 height 18
click at [585, 99] on div "My Updates" at bounding box center [871, 98] width 1201 height 18
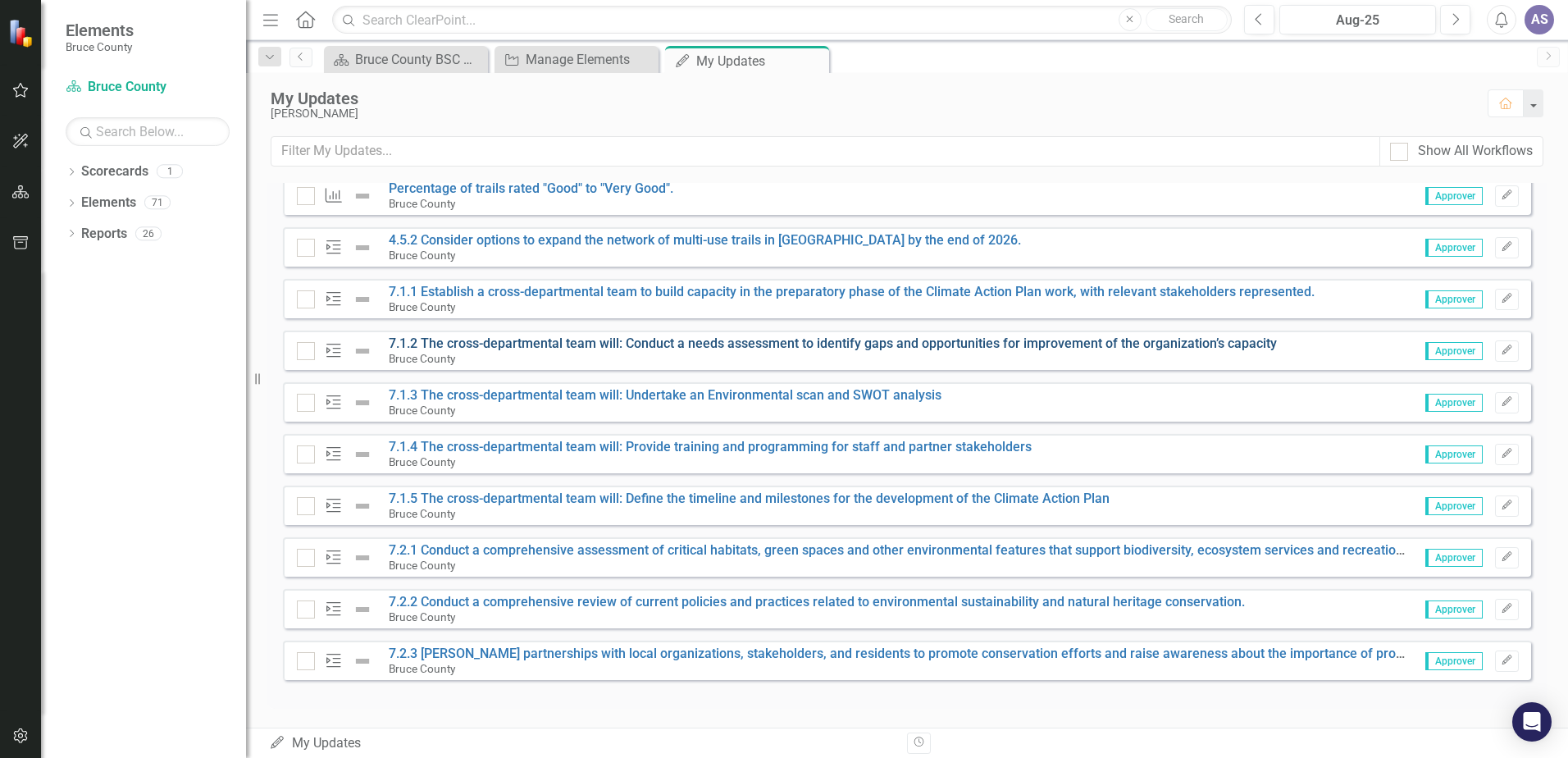
scroll to position [387, 0]
click at [409, 60] on div "Bruce County BSC Welcome Page" at bounding box center [409, 60] width 108 height 21
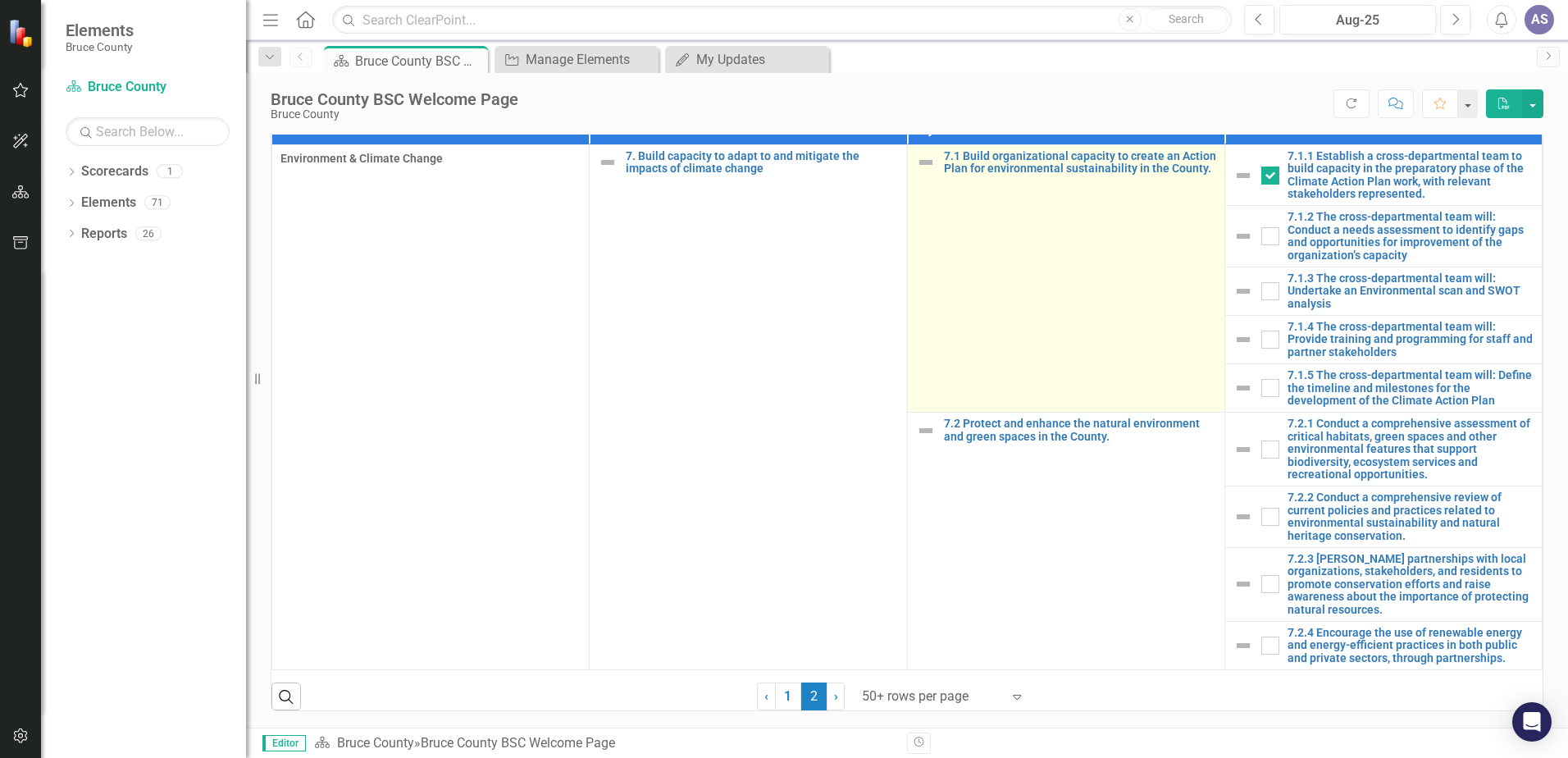
scroll to position [962, 0]
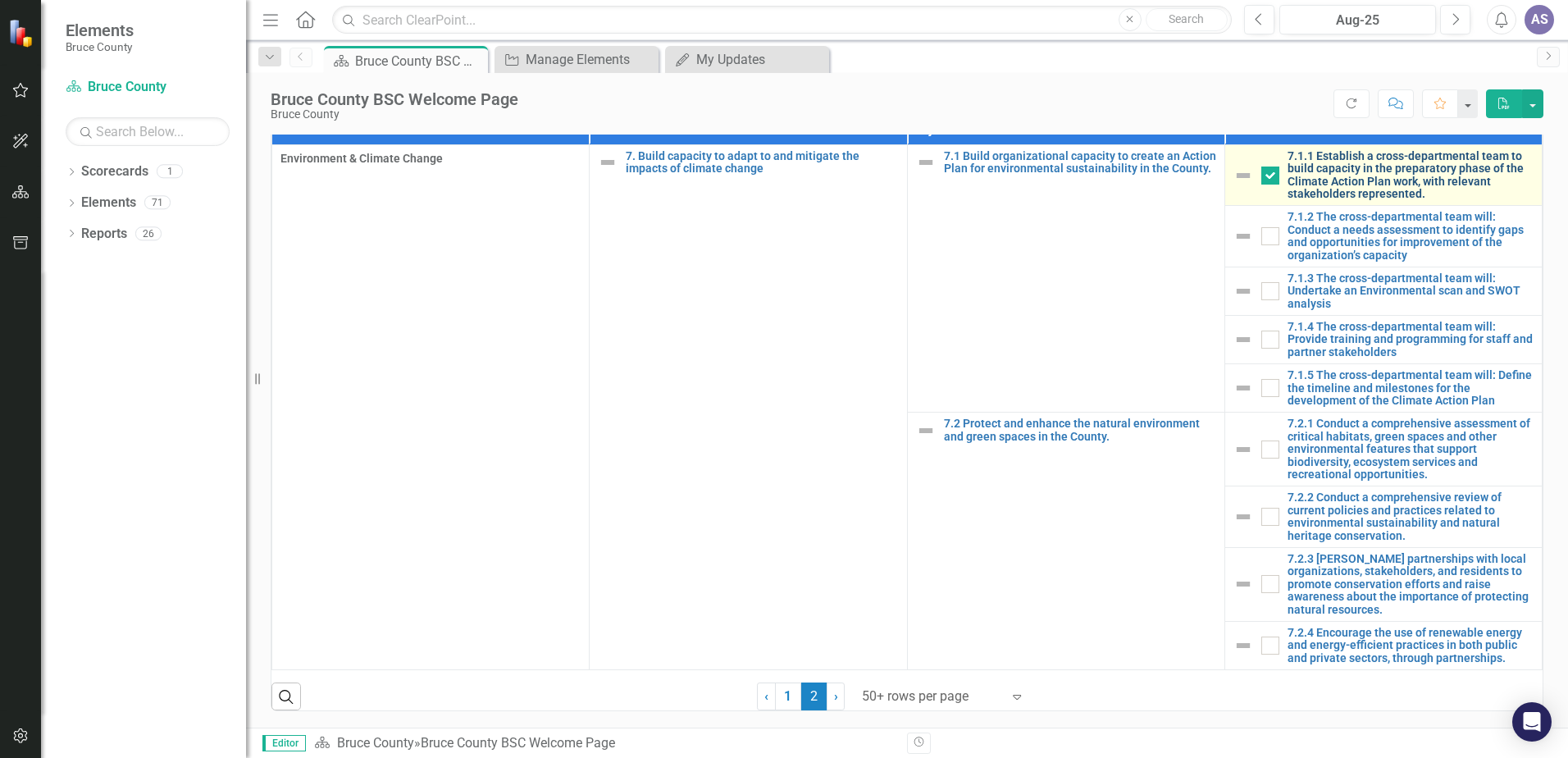
click at [1382, 201] on link "7.1.1 Establish a cross-departmental team to build capacity in the preparatory …" at bounding box center [1410, 175] width 246 height 51
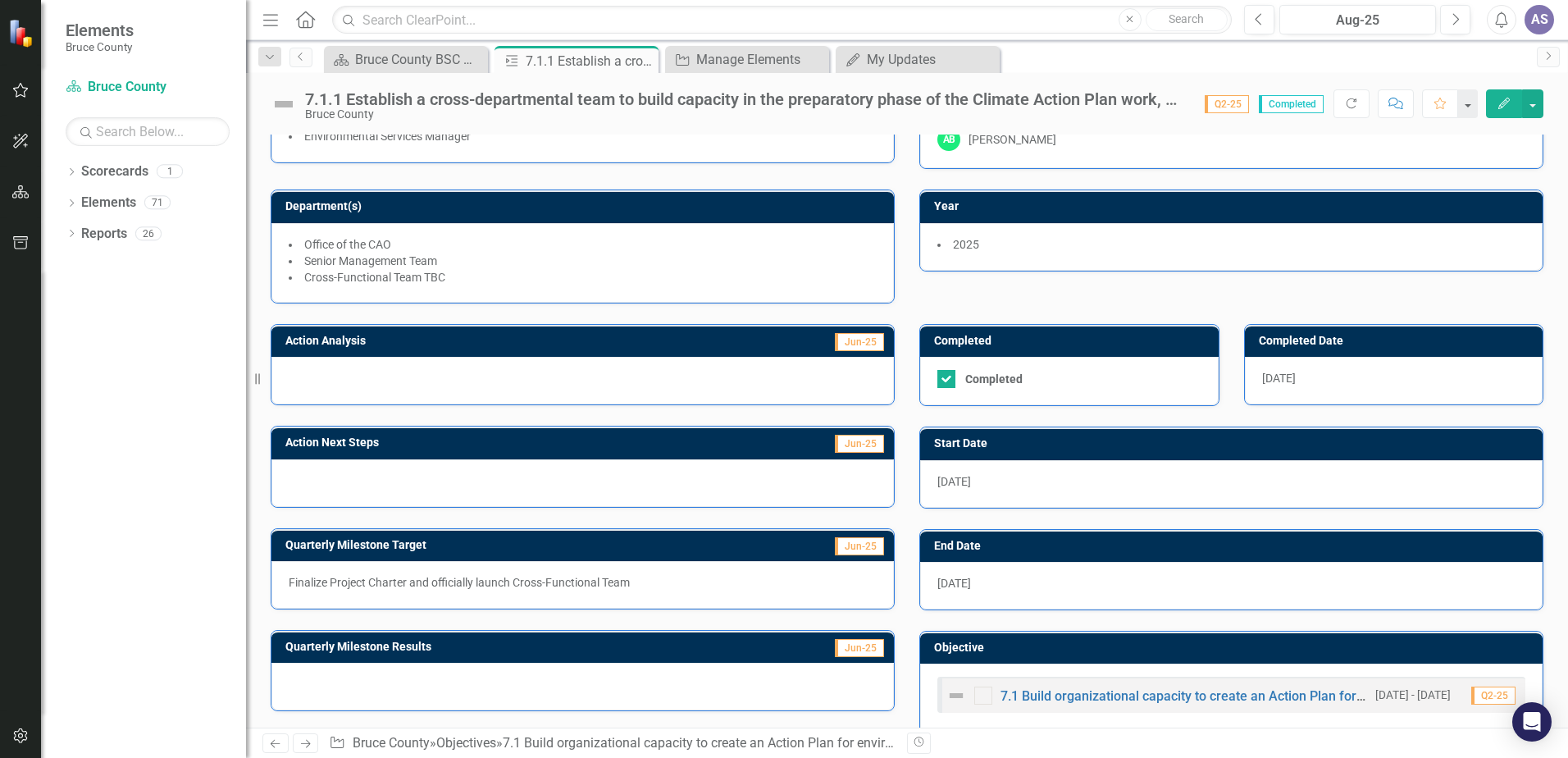
scroll to position [81, 0]
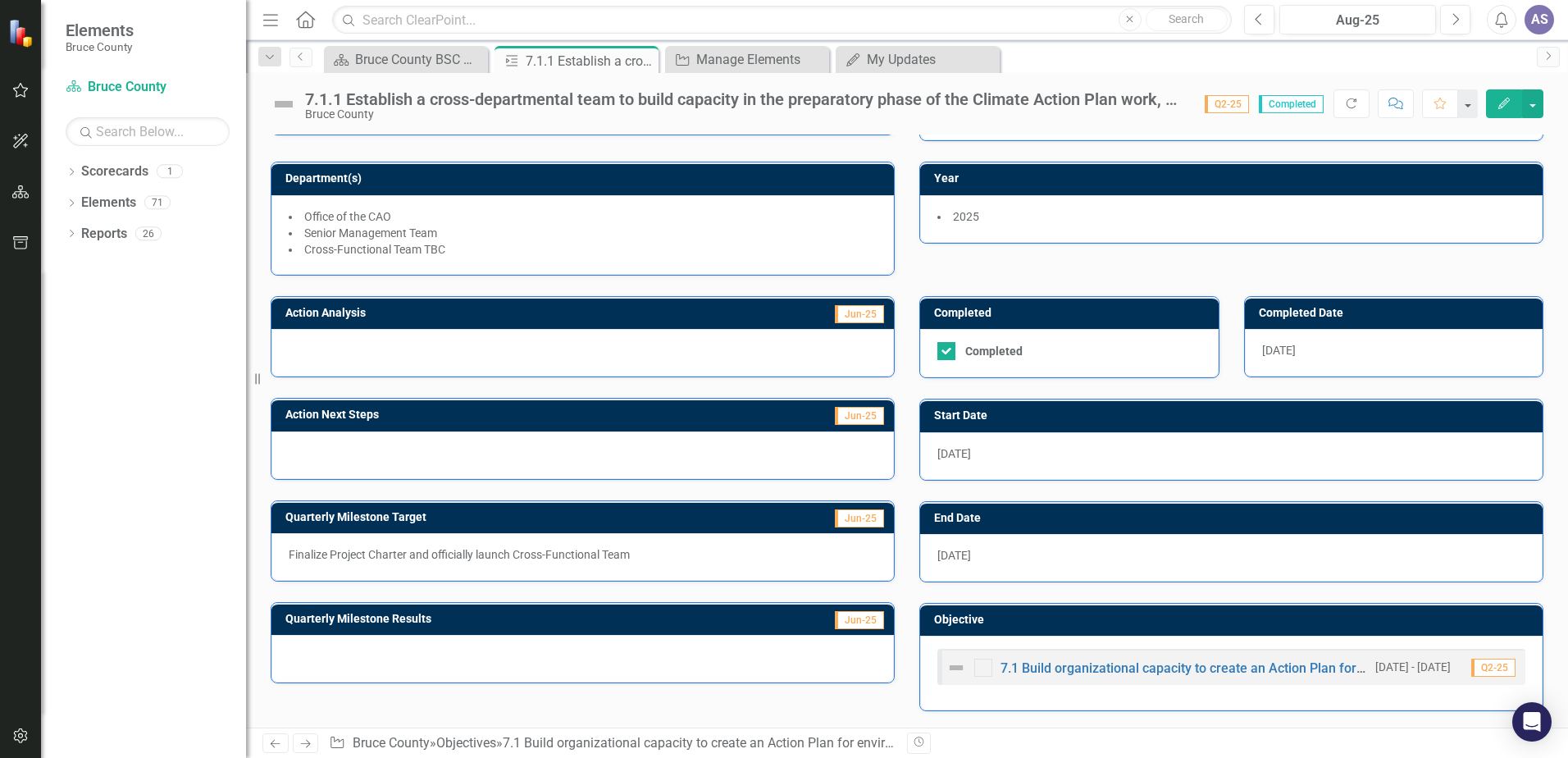
click at [861, 316] on span "Jun-25" at bounding box center [859, 314] width 49 height 18
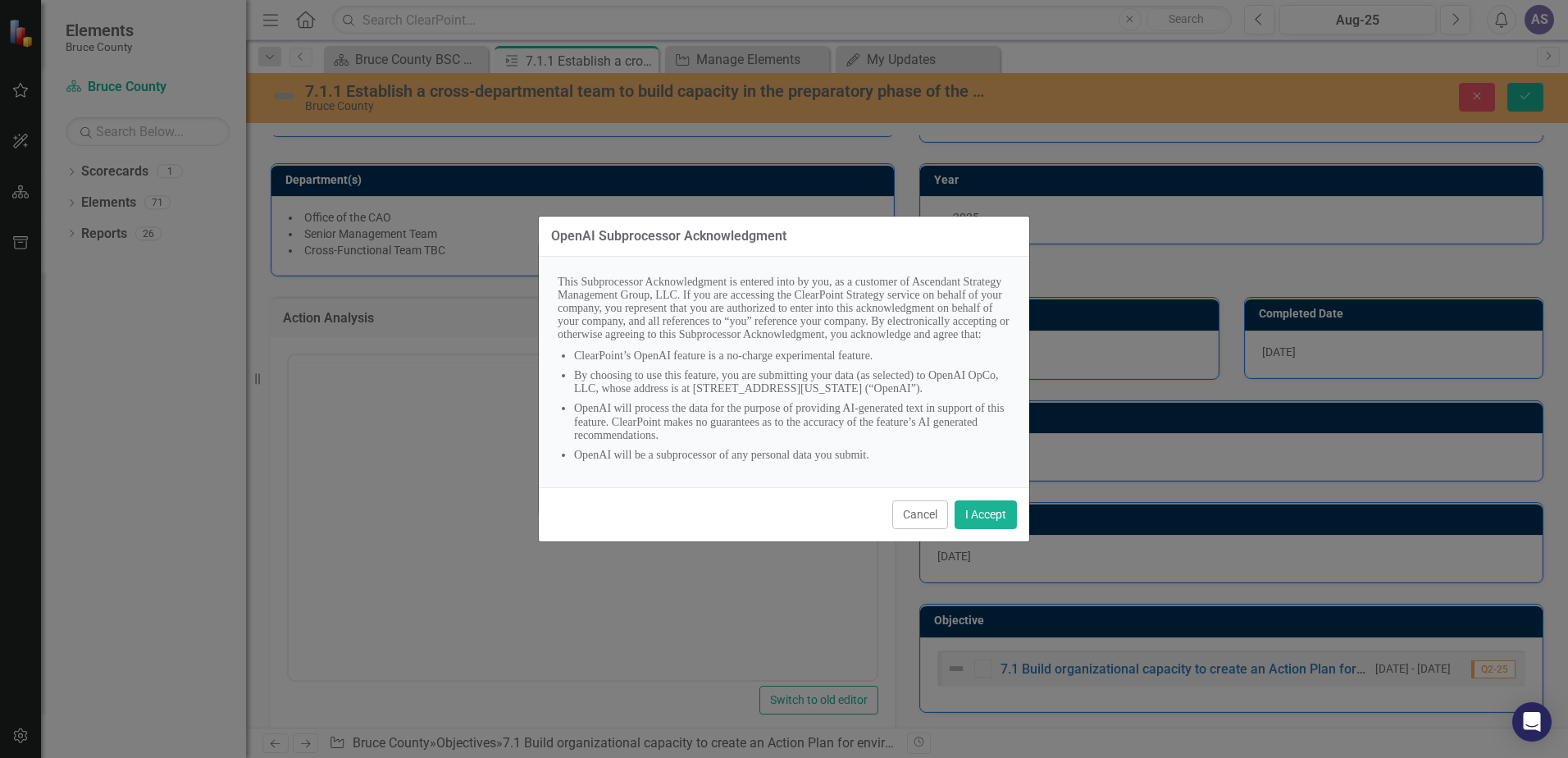
scroll to position [0, 0]
click at [935, 523] on button "Cancel" at bounding box center [920, 515] width 55 height 29
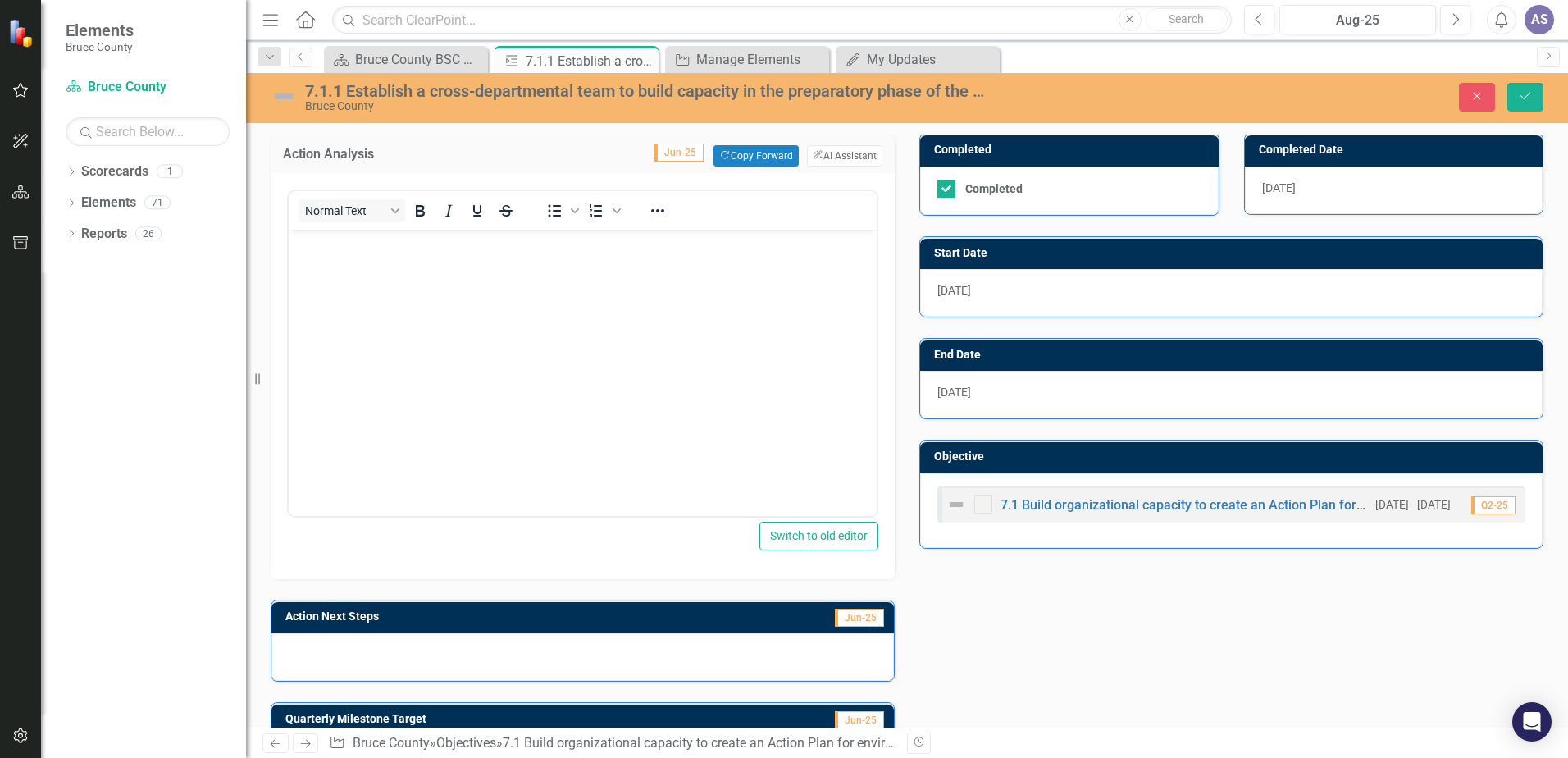
scroll to position [327, 0]
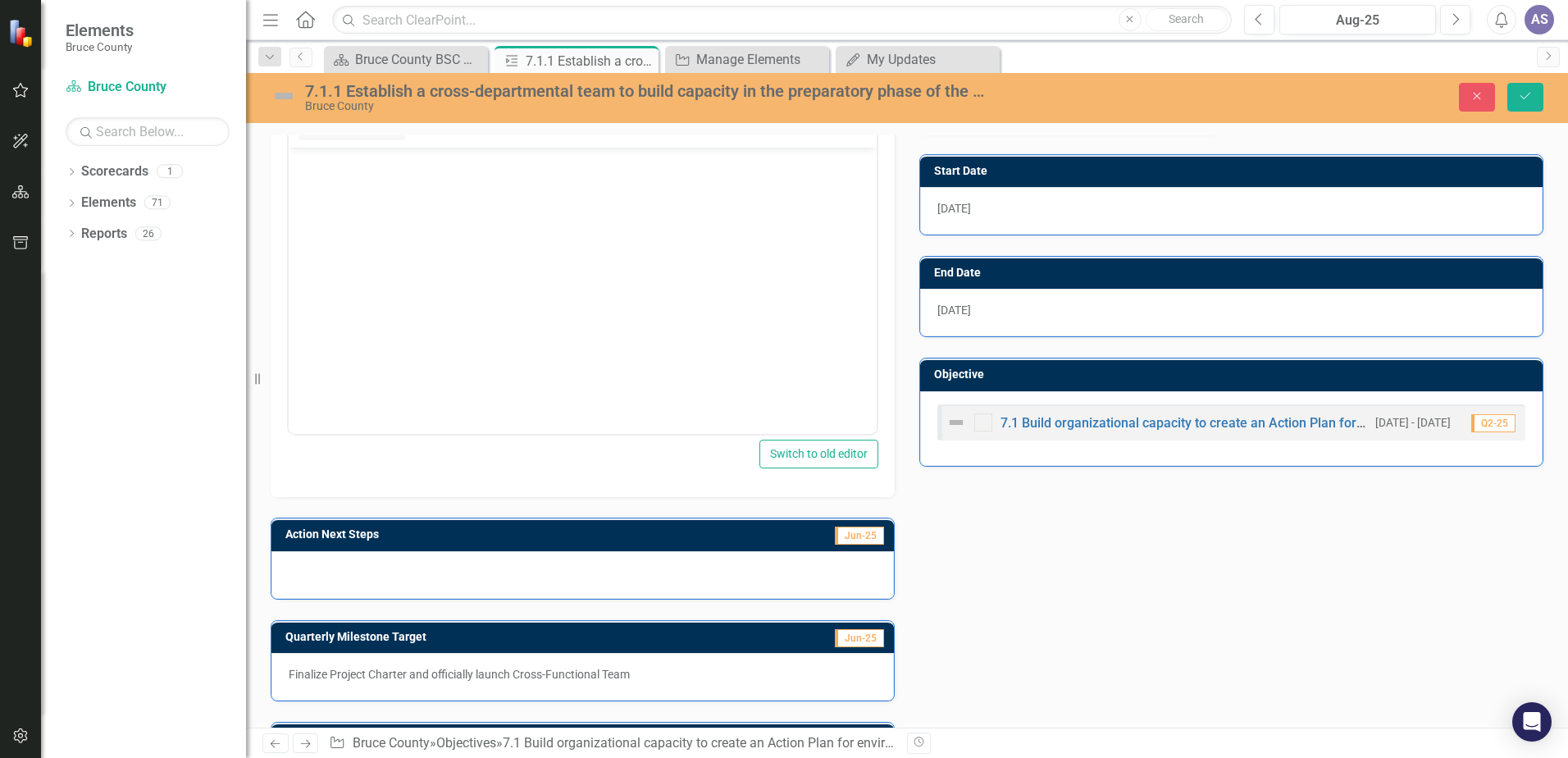
click at [1026, 619] on div "Action Analysis Jun-25 Copy Forward Copy Forward ClearPoint AI AI Assistant Nor…" at bounding box center [907, 417] width 1298 height 773
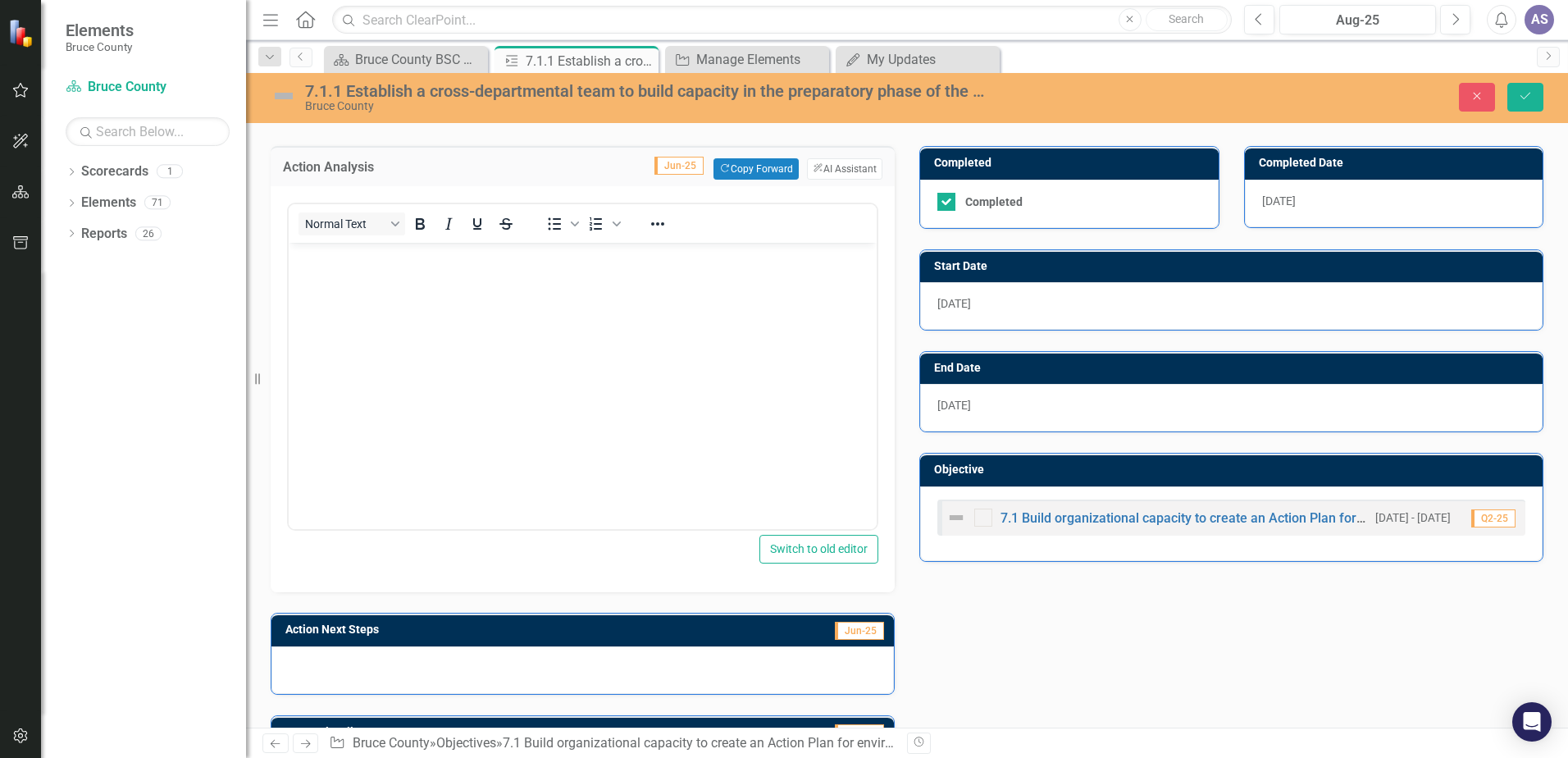
scroll to position [0, 0]
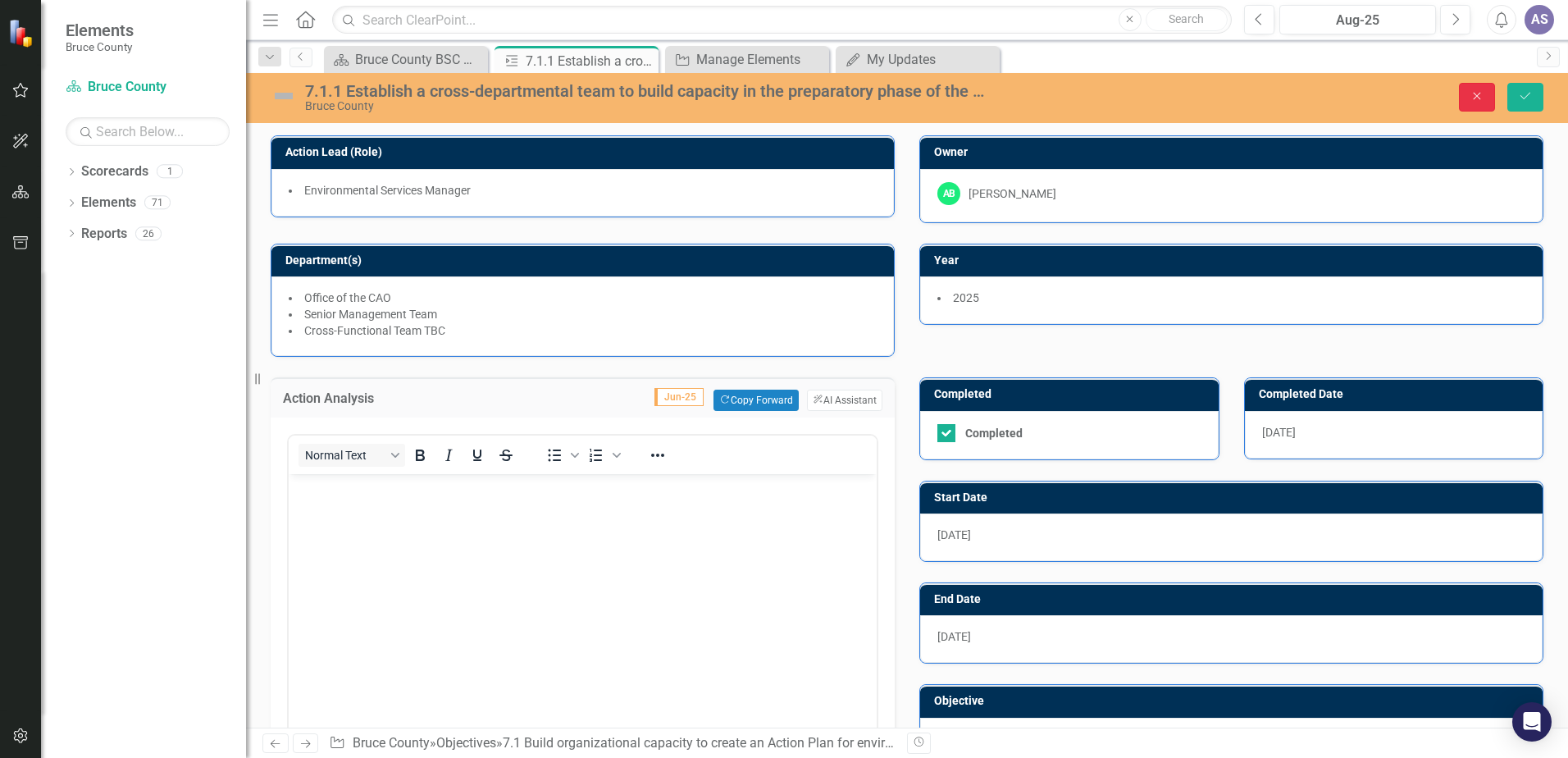
click at [1472, 95] on icon "Close" at bounding box center [1477, 95] width 15 height 11
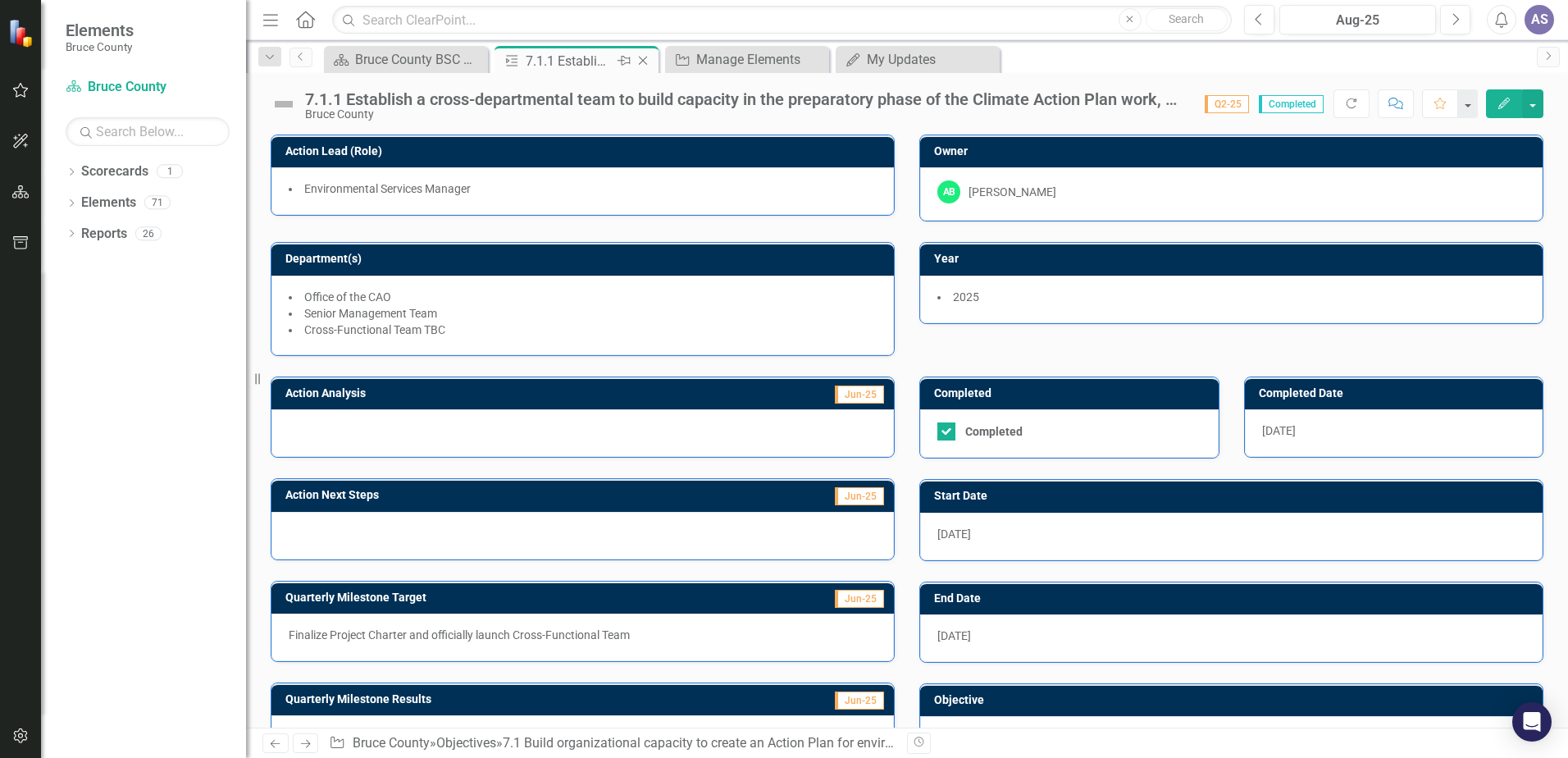
click at [638, 63] on icon "Close" at bounding box center [642, 61] width 16 height 13
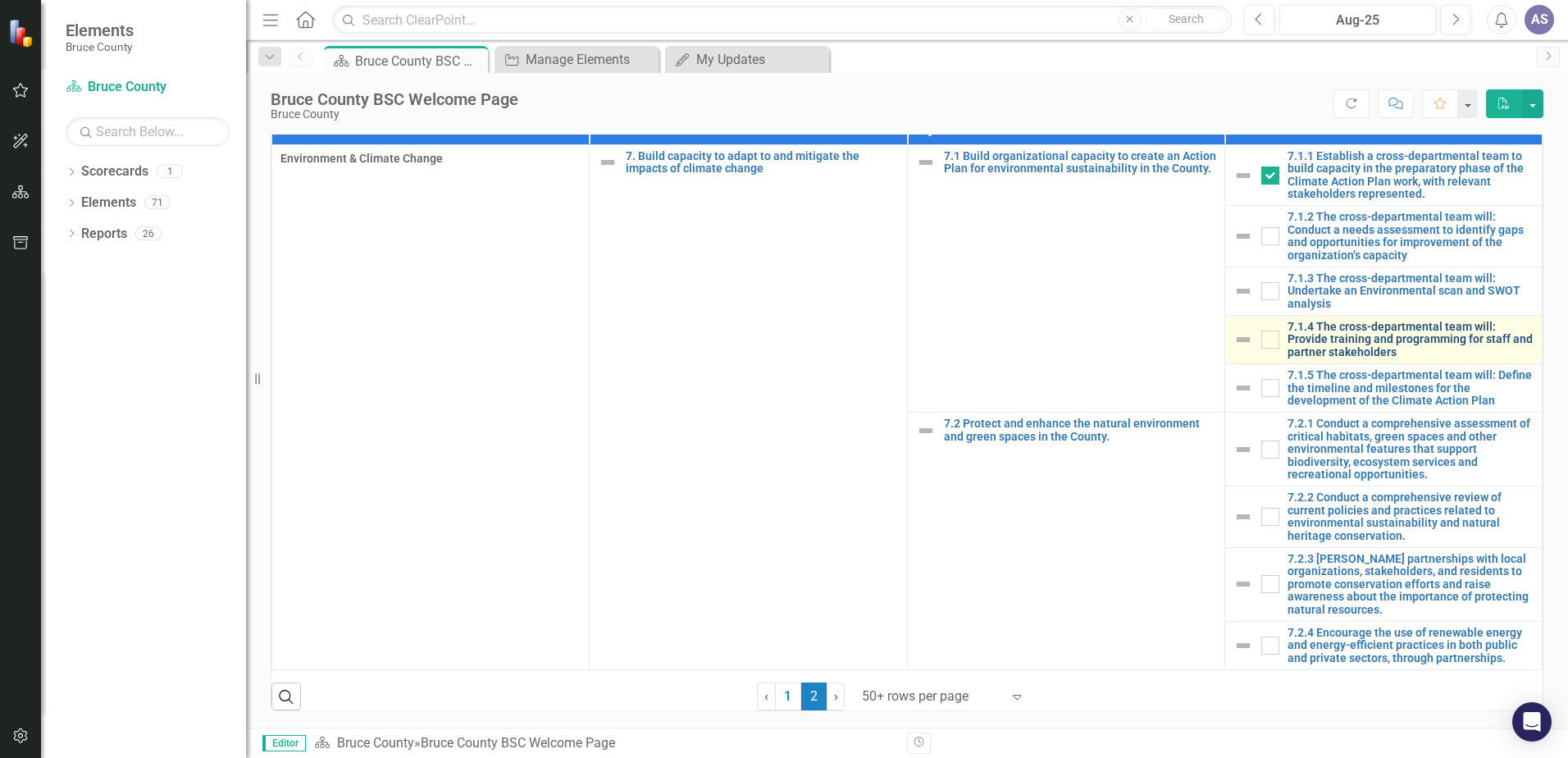
scroll to position [903, 0]
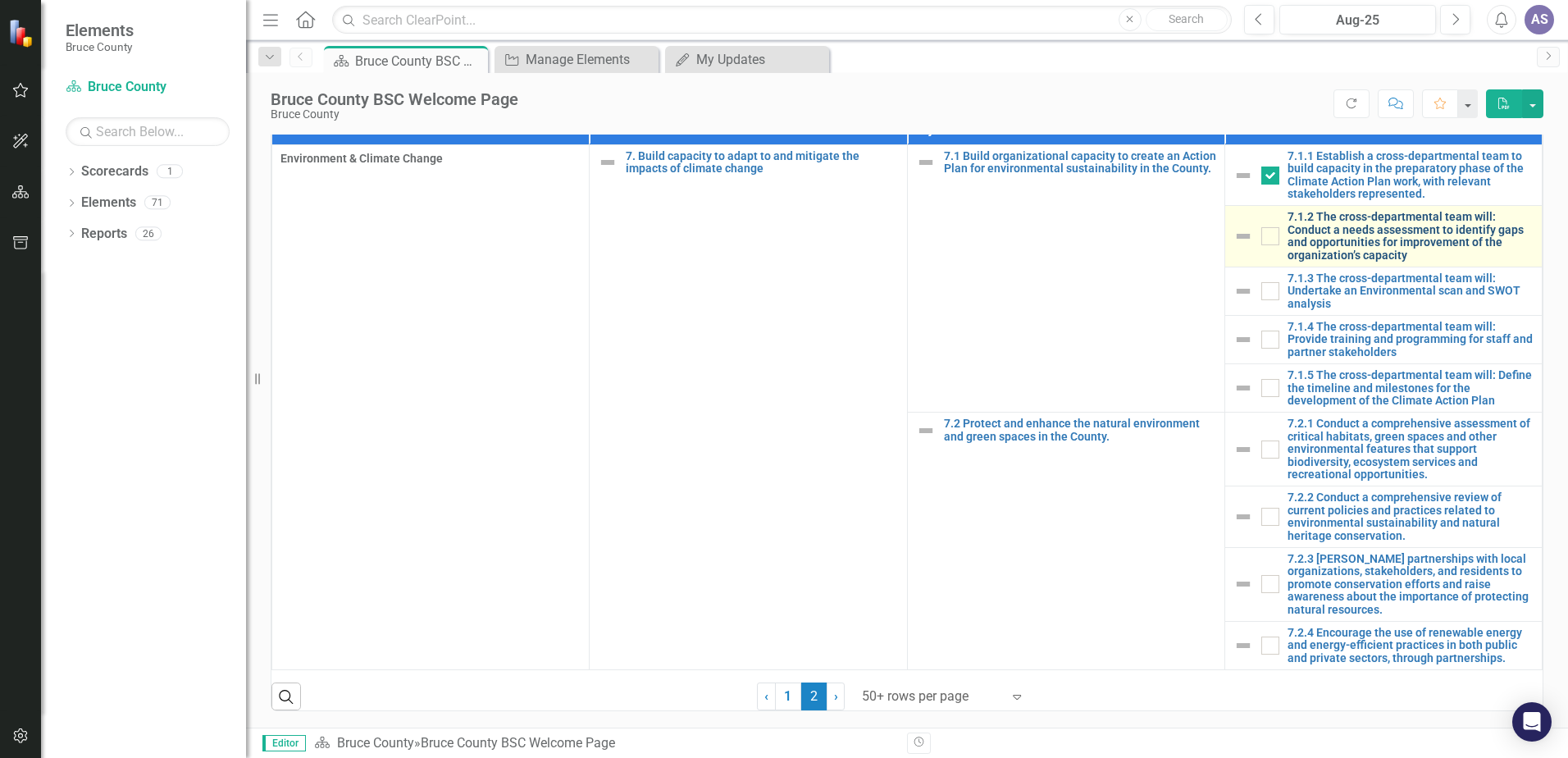
click at [1384, 262] on link "7.1.2 The cross-departmental team will: Conduct a needs assessment to identify …" at bounding box center [1410, 236] width 246 height 51
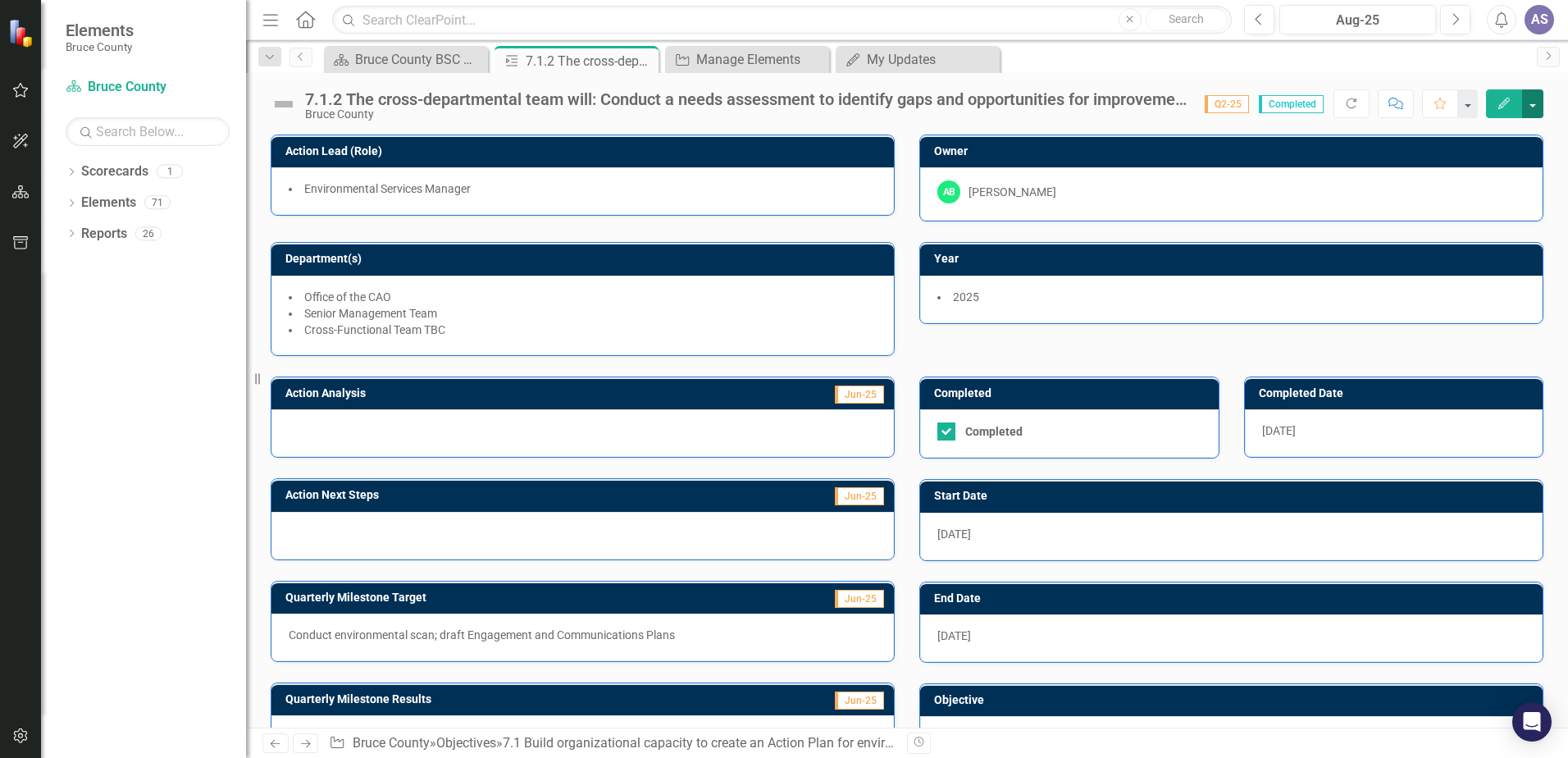
click at [1535, 109] on button "button" at bounding box center [1533, 103] width 22 height 29
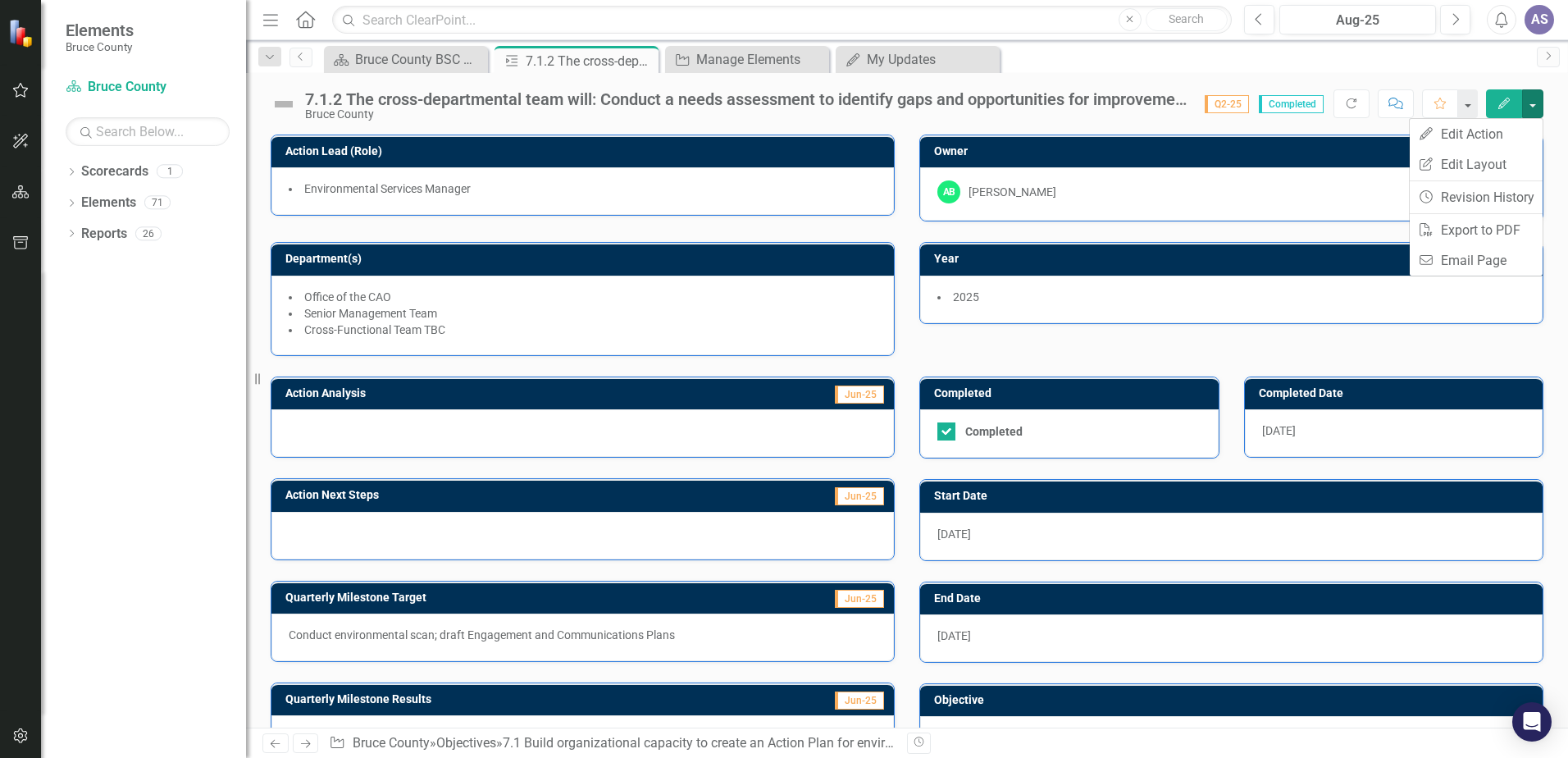
click at [1267, 127] on div "7.1.2 The cross-departmental team will: Conduct a needs assessment to identify …" at bounding box center [907, 400] width 1322 height 655
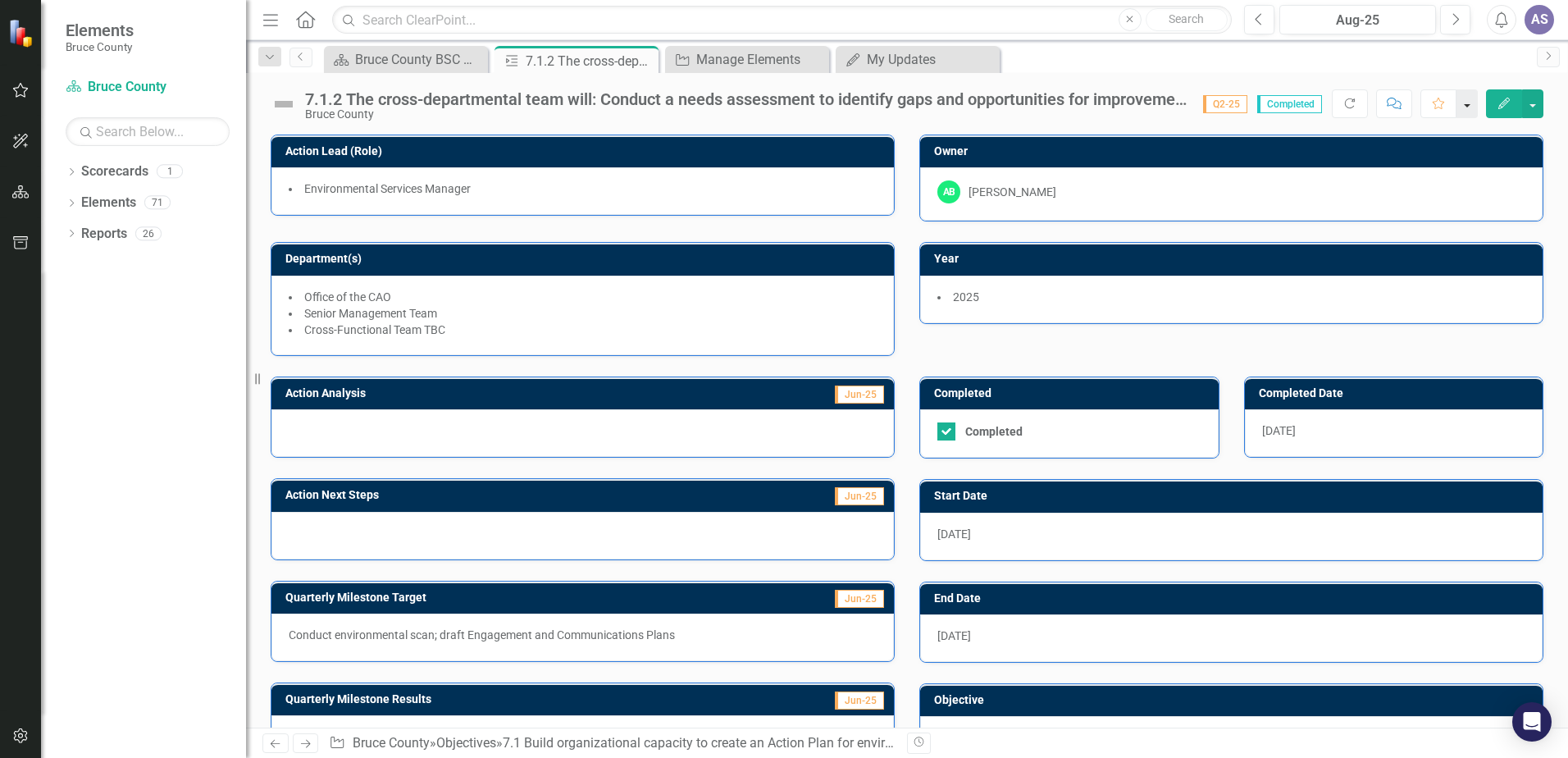
click at [1465, 110] on button "button" at bounding box center [1467, 103] width 22 height 29
click at [1465, 109] on button "button" at bounding box center [1467, 103] width 22 height 29
click at [1283, 106] on span "Completed" at bounding box center [1291, 104] width 65 height 18
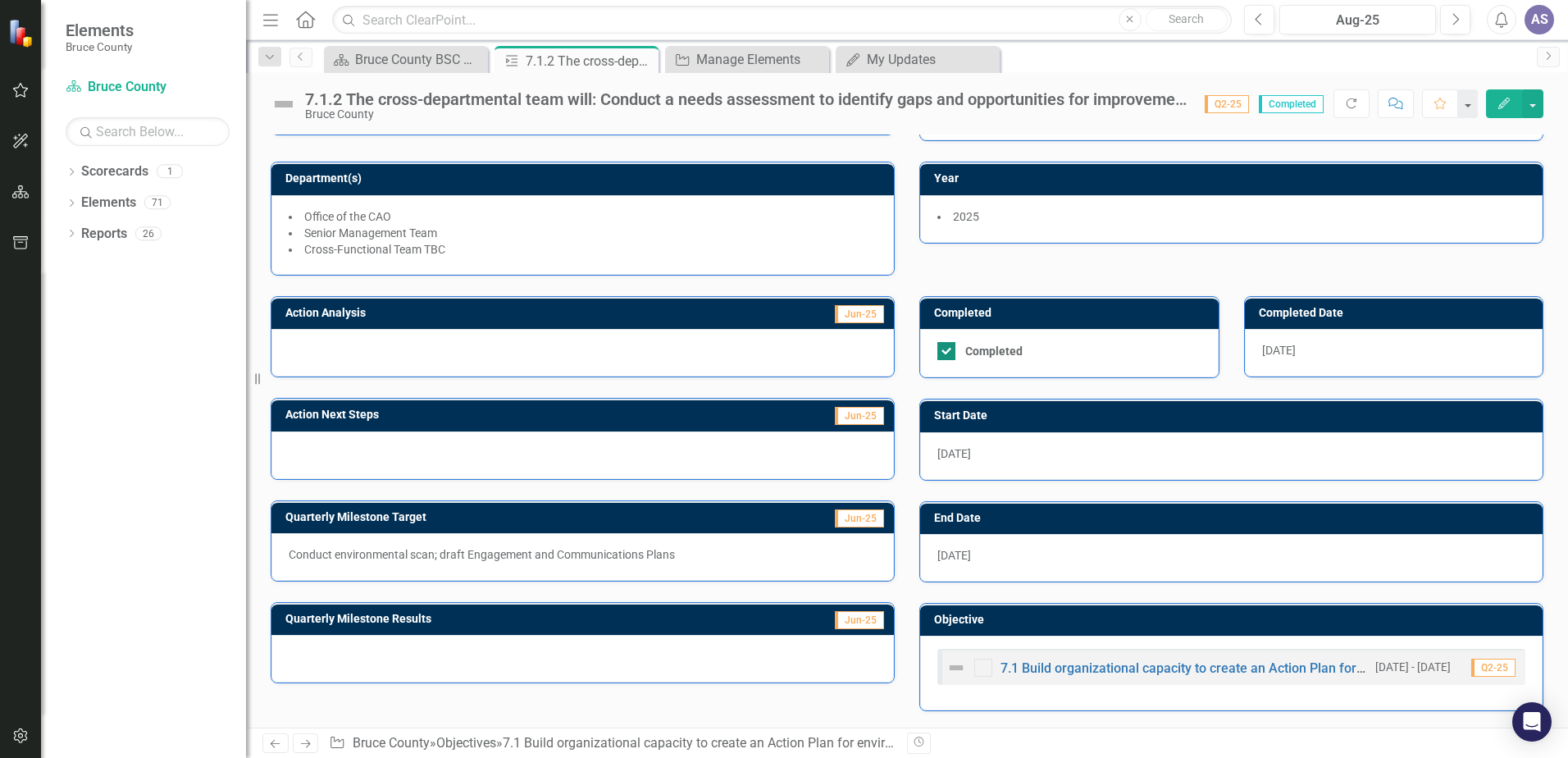
click at [941, 346] on input "Completed" at bounding box center [943, 347] width 10 height 10
checkbox input "false"
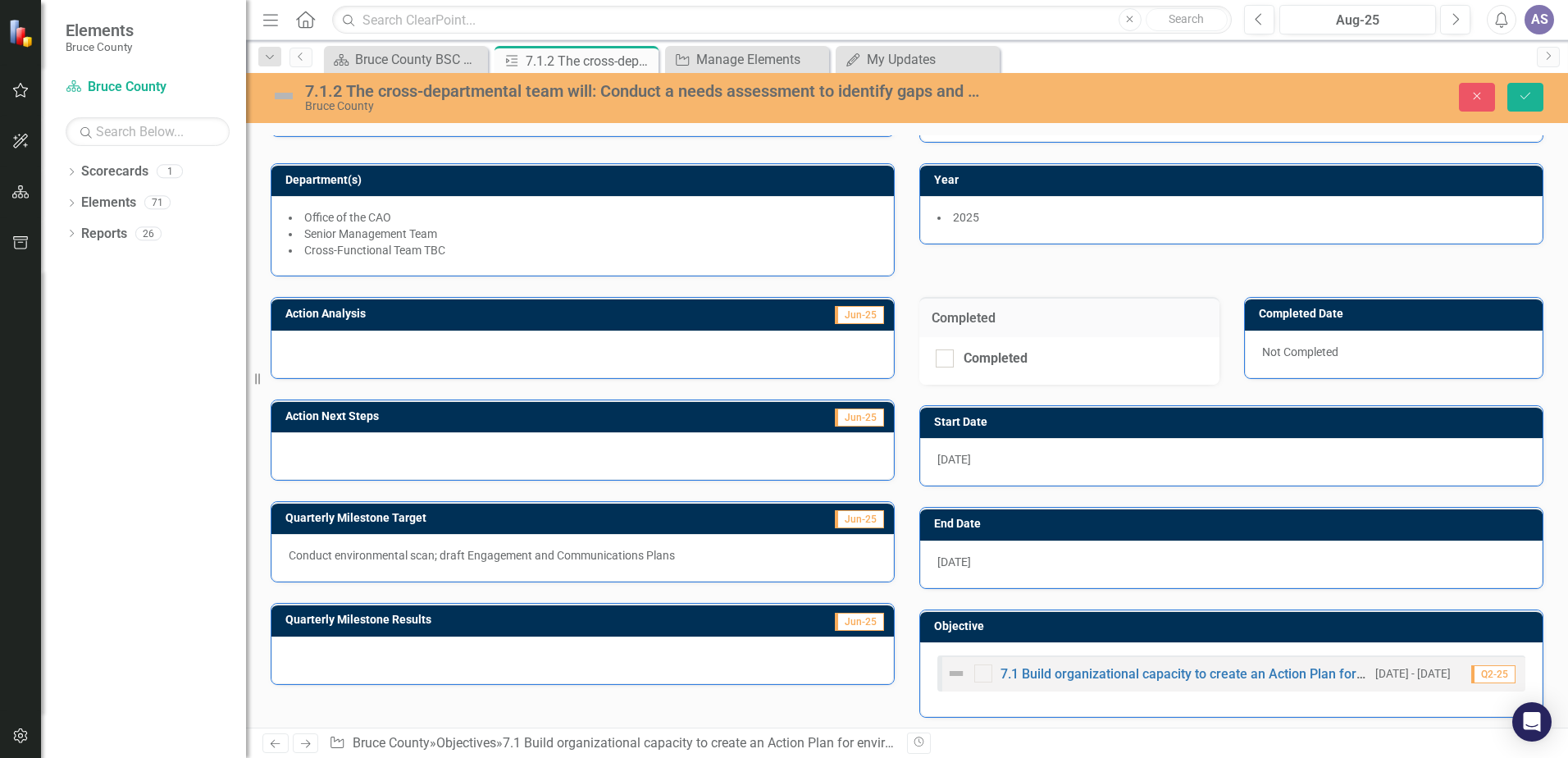
scroll to position [0, 0]
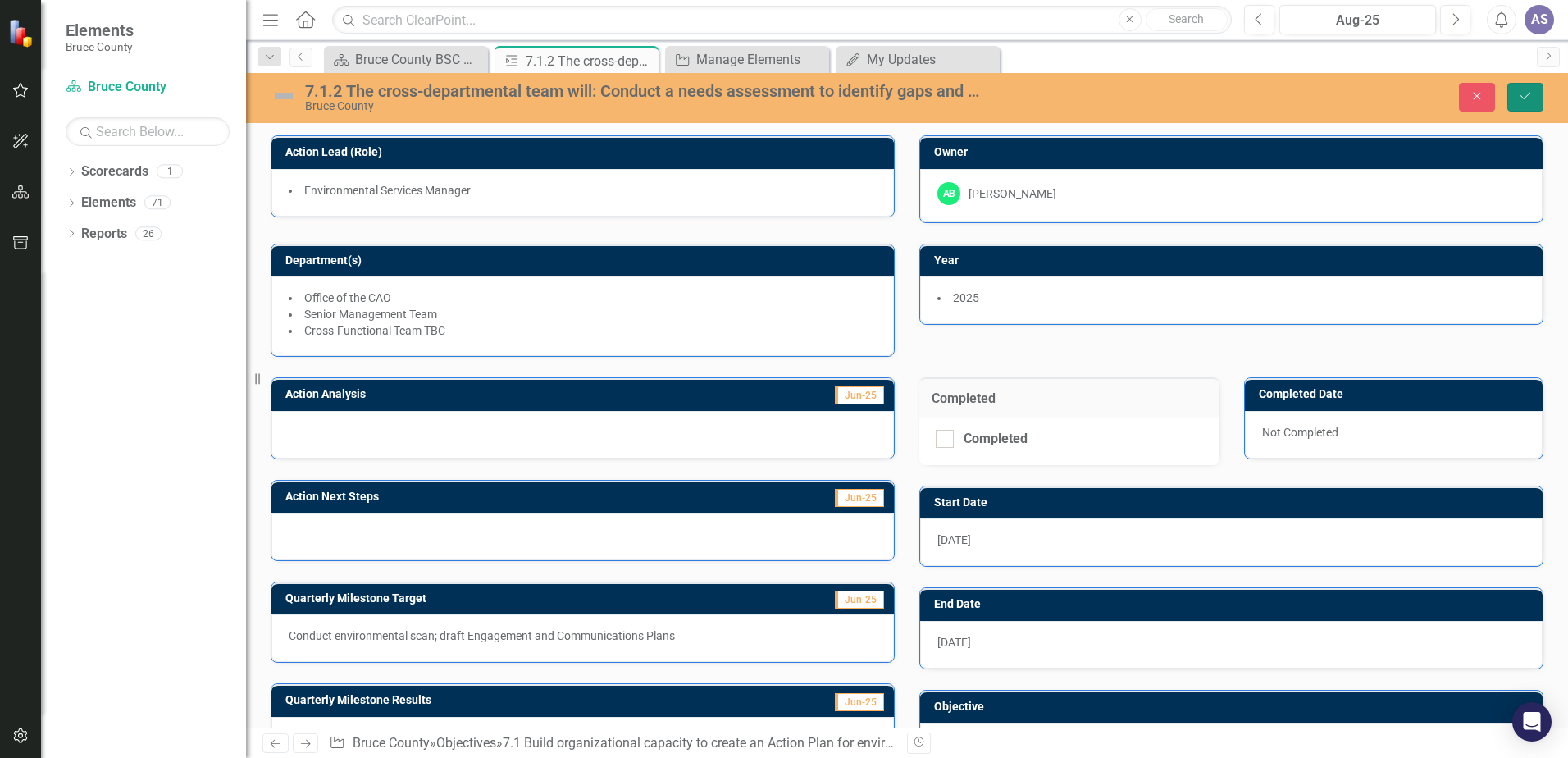
click at [1516, 92] on button "Save" at bounding box center [1526, 97] width 36 height 29
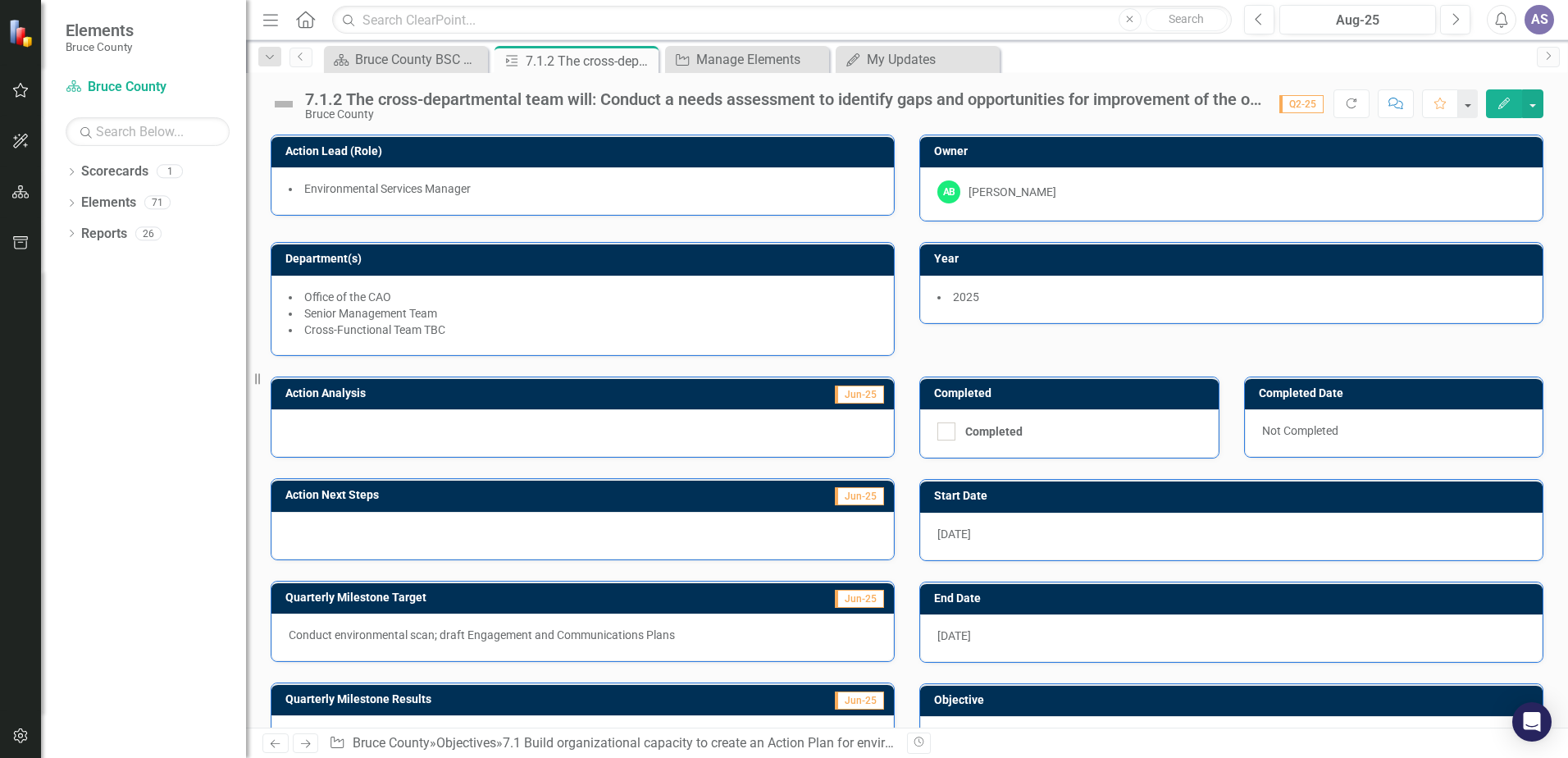
click at [1004, 336] on div "Action Lead (Role) Environmental Services Manager Owner AB Andrew Beumer Depart…" at bounding box center [907, 235] width 1298 height 242
click at [406, 56] on div "Bruce County BSC Welcome Page" at bounding box center [409, 60] width 108 height 21
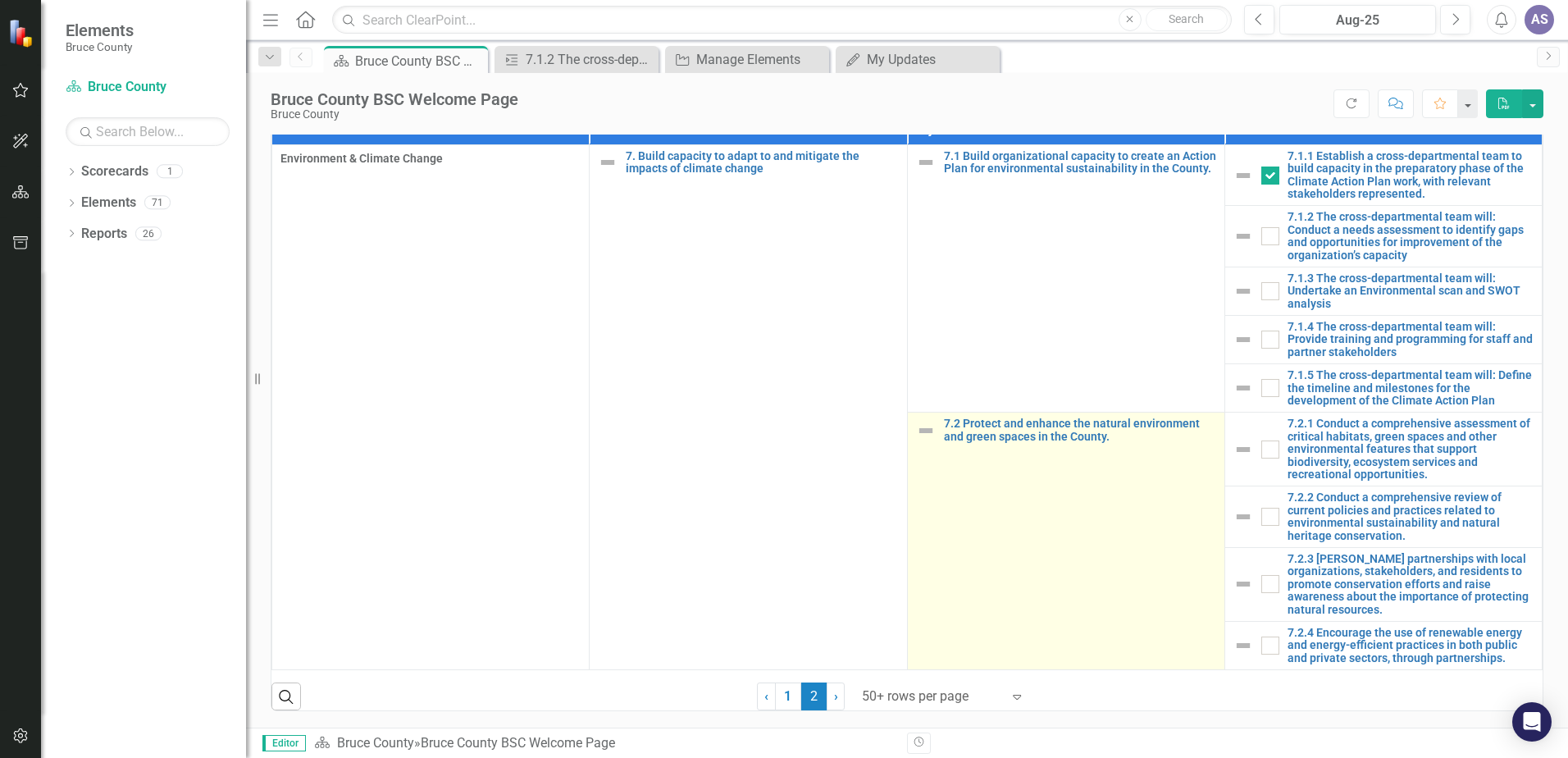
scroll to position [1045, 0]
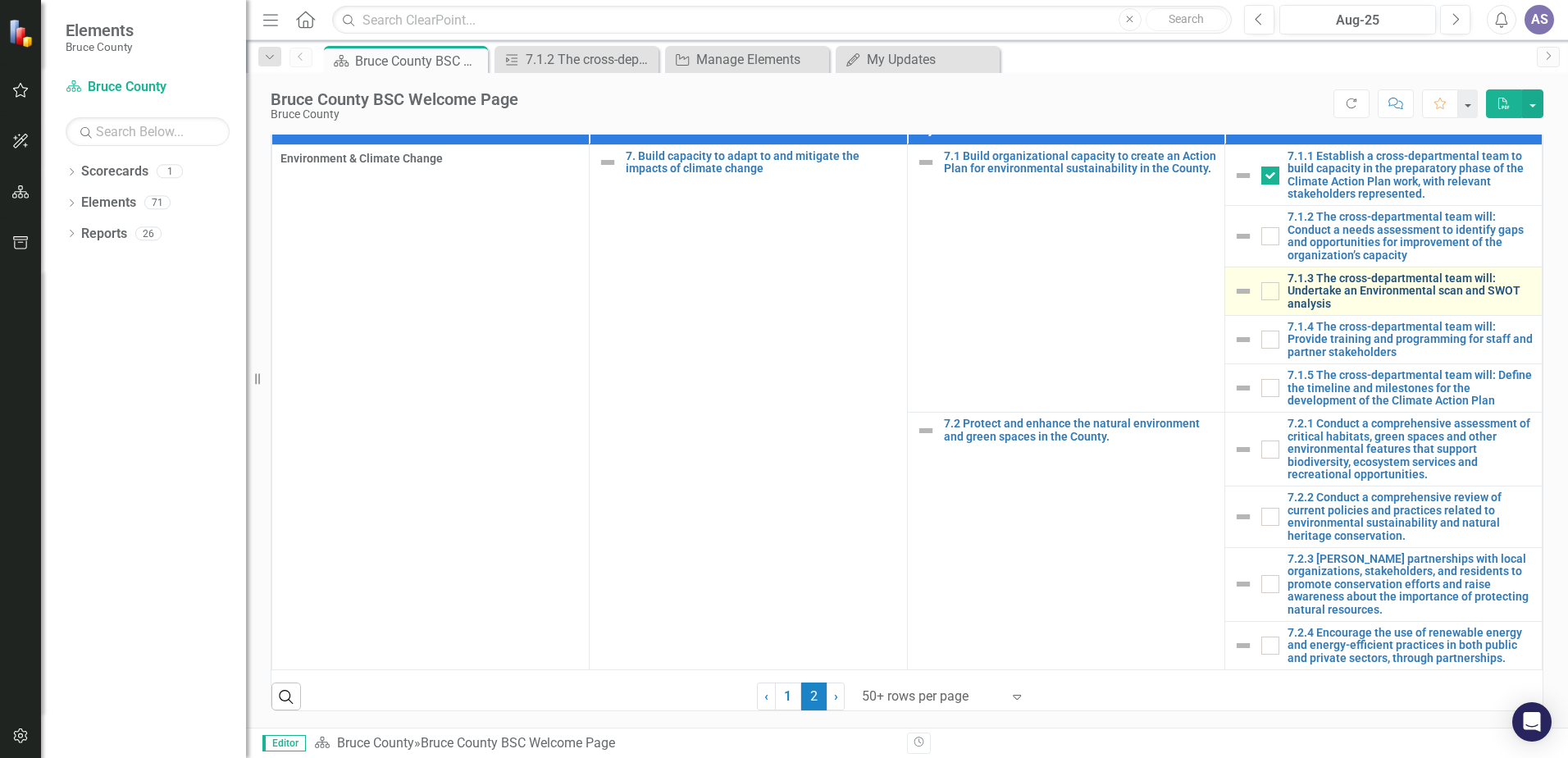
click at [1294, 284] on link "7.1.3 The cross-departmental team will: Undertake an Environmental scan and SWO…" at bounding box center [1410, 292] width 246 height 38
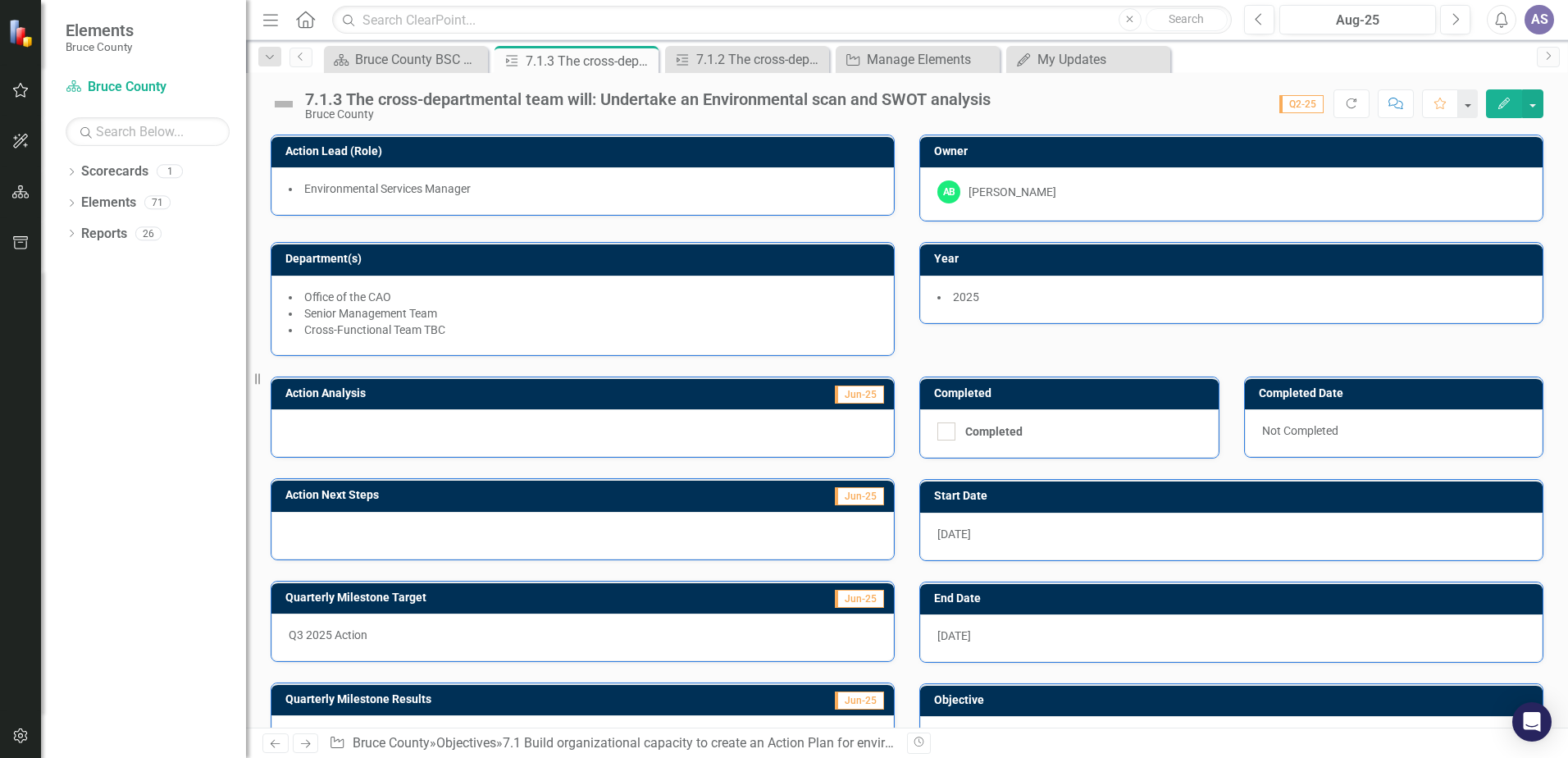
click at [976, 190] on div "[PERSON_NAME]" at bounding box center [1012, 191] width 87 height 16
click at [976, 191] on div "[PERSON_NAME]" at bounding box center [1012, 191] width 87 height 16
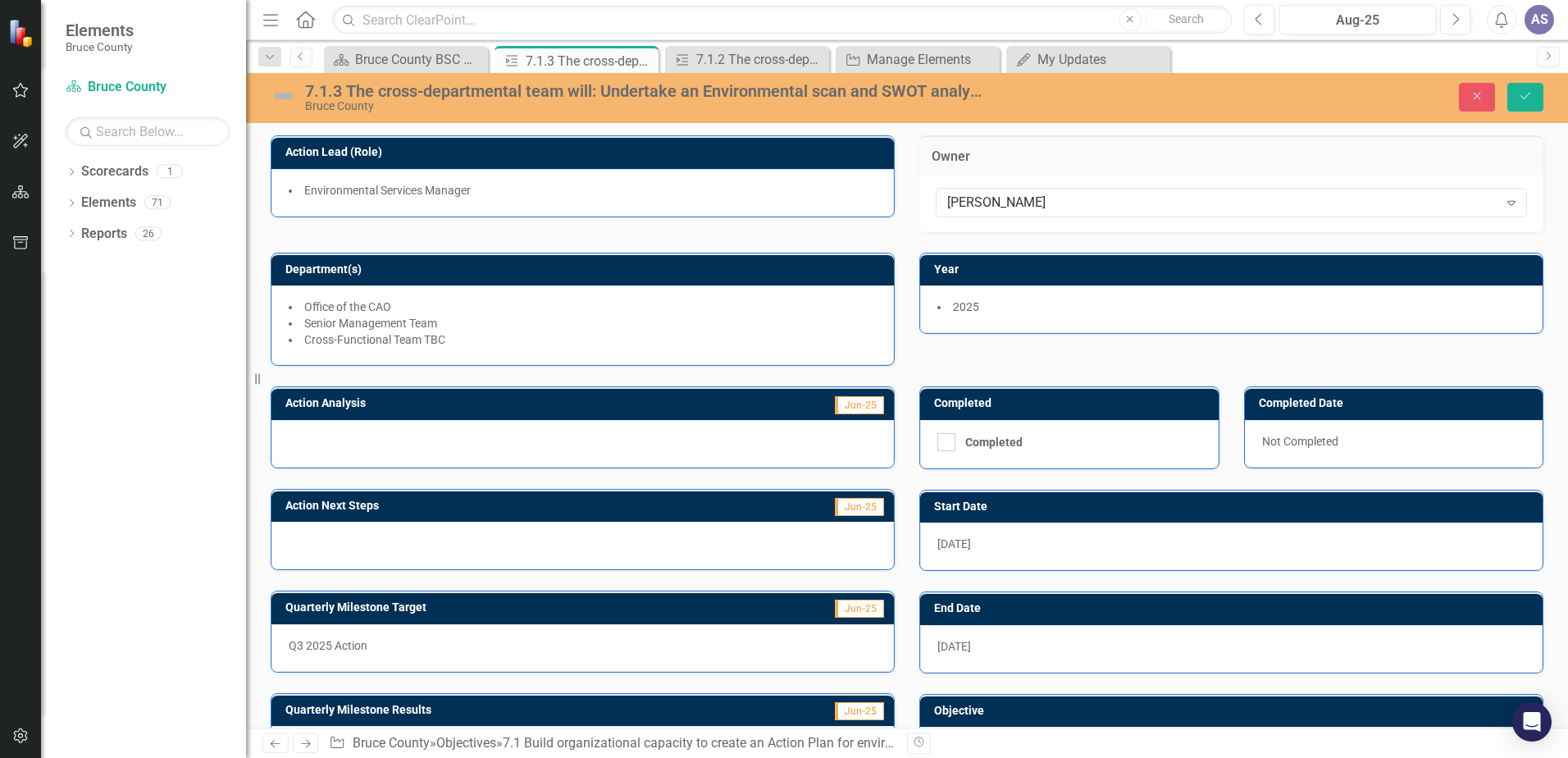
click at [732, 292] on div "Office of the CAO Senior Management Team Cross-Functional Team TBC" at bounding box center [583, 326] width 623 height 80
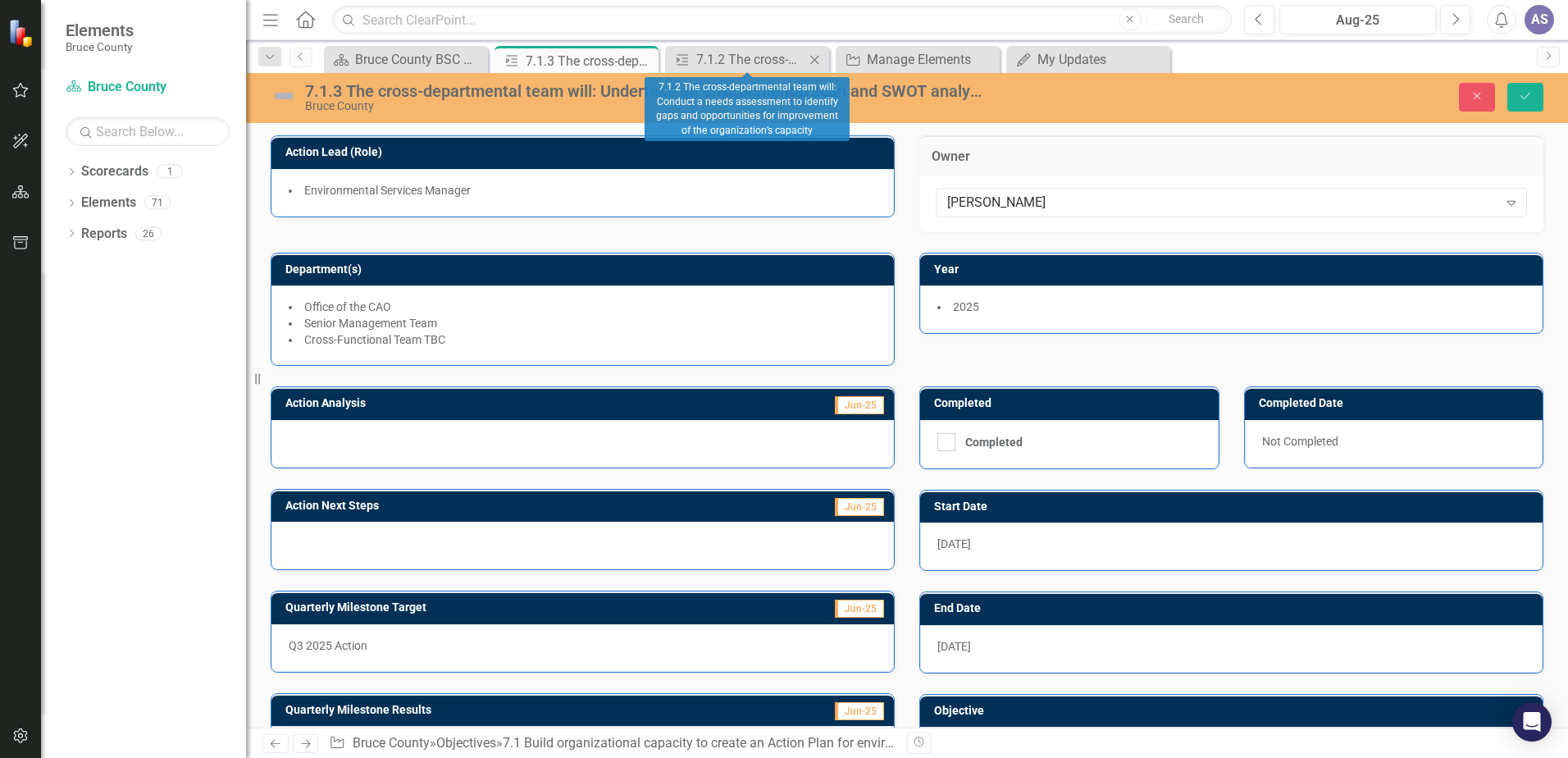
click at [817, 57] on icon "Close" at bounding box center [814, 60] width 16 height 13
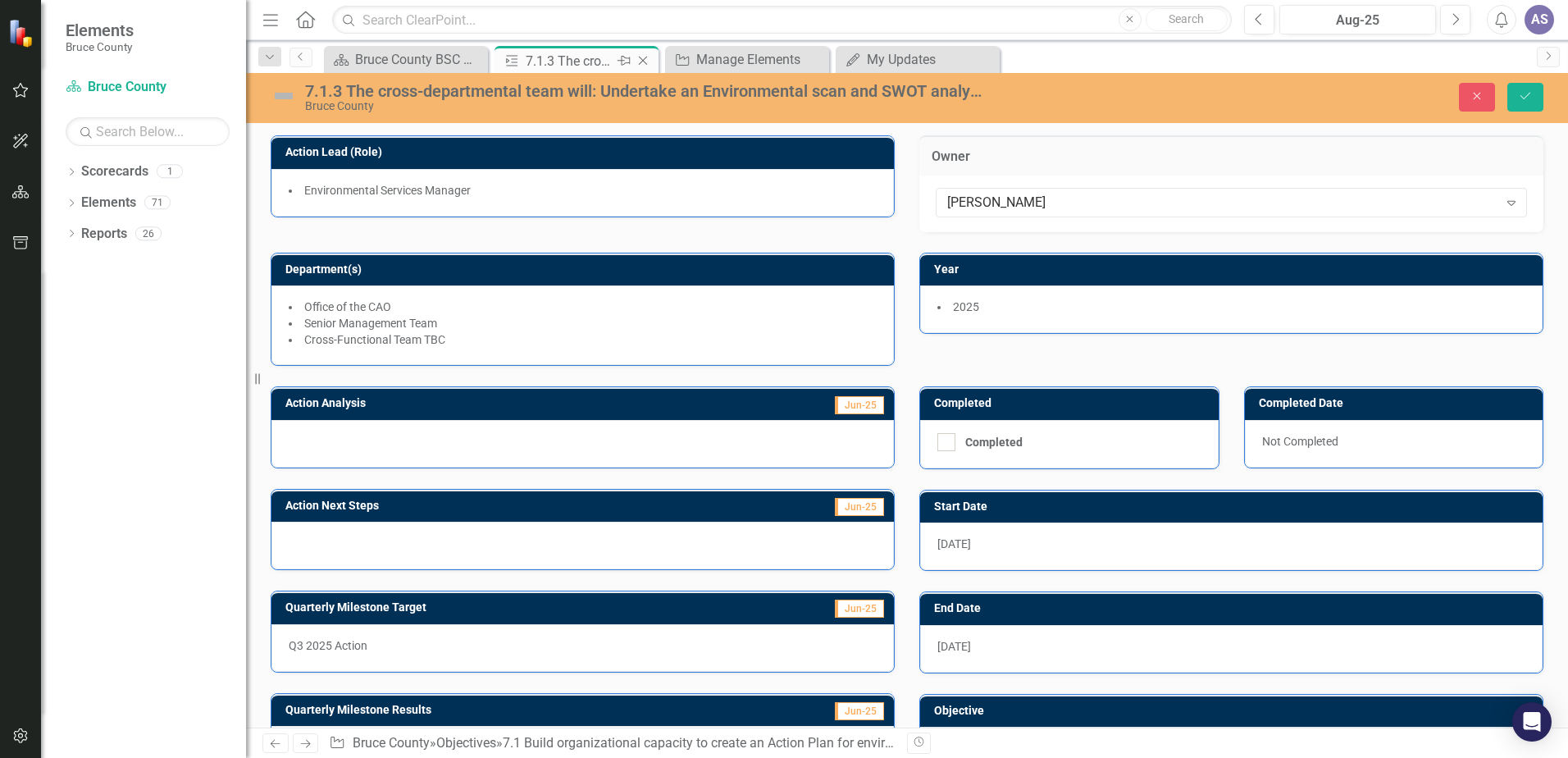
click at [642, 60] on icon "Close" at bounding box center [642, 61] width 16 height 13
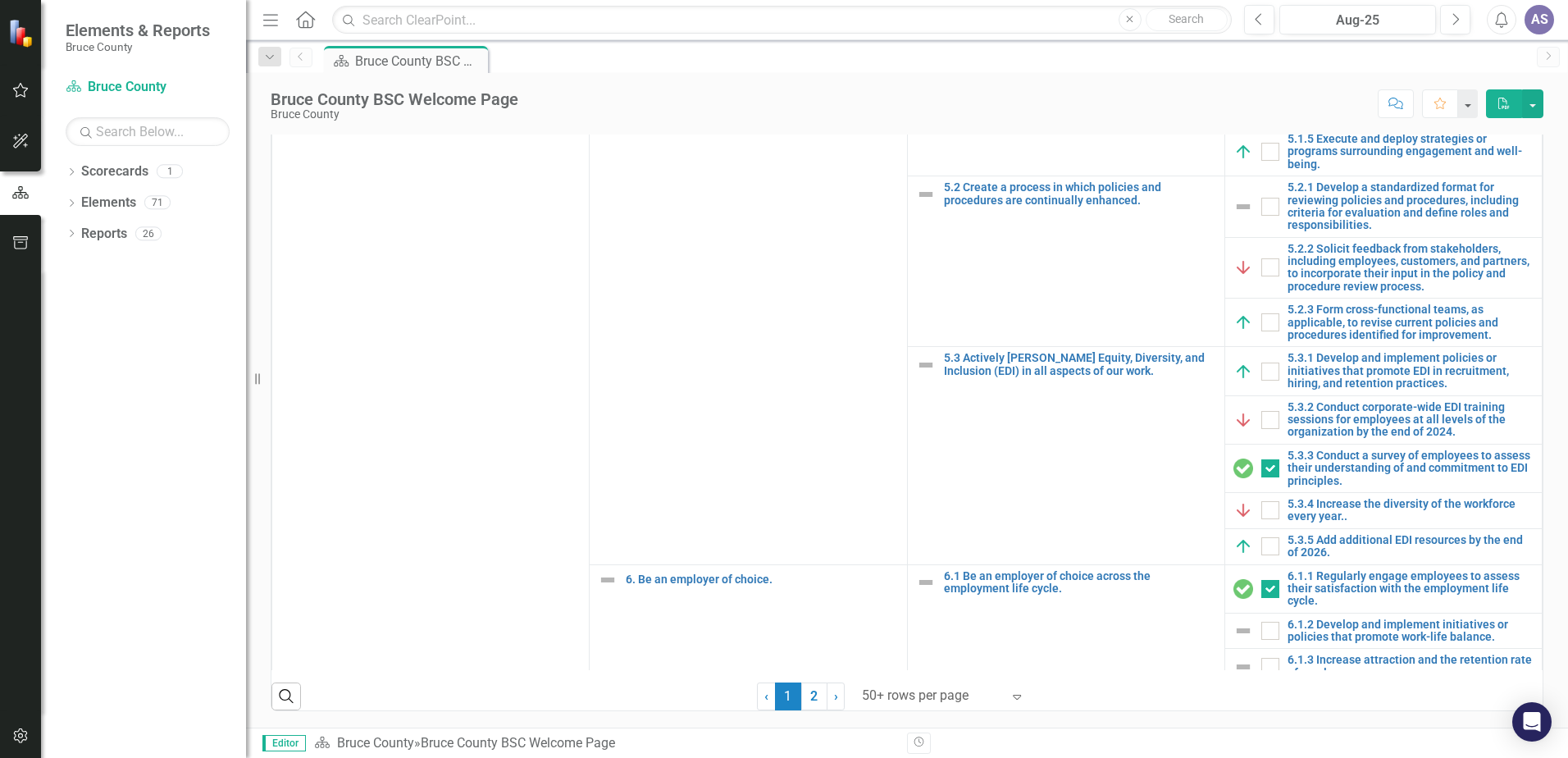
scroll to position [1057, 0]
click at [814, 698] on link "2" at bounding box center [815, 696] width 26 height 28
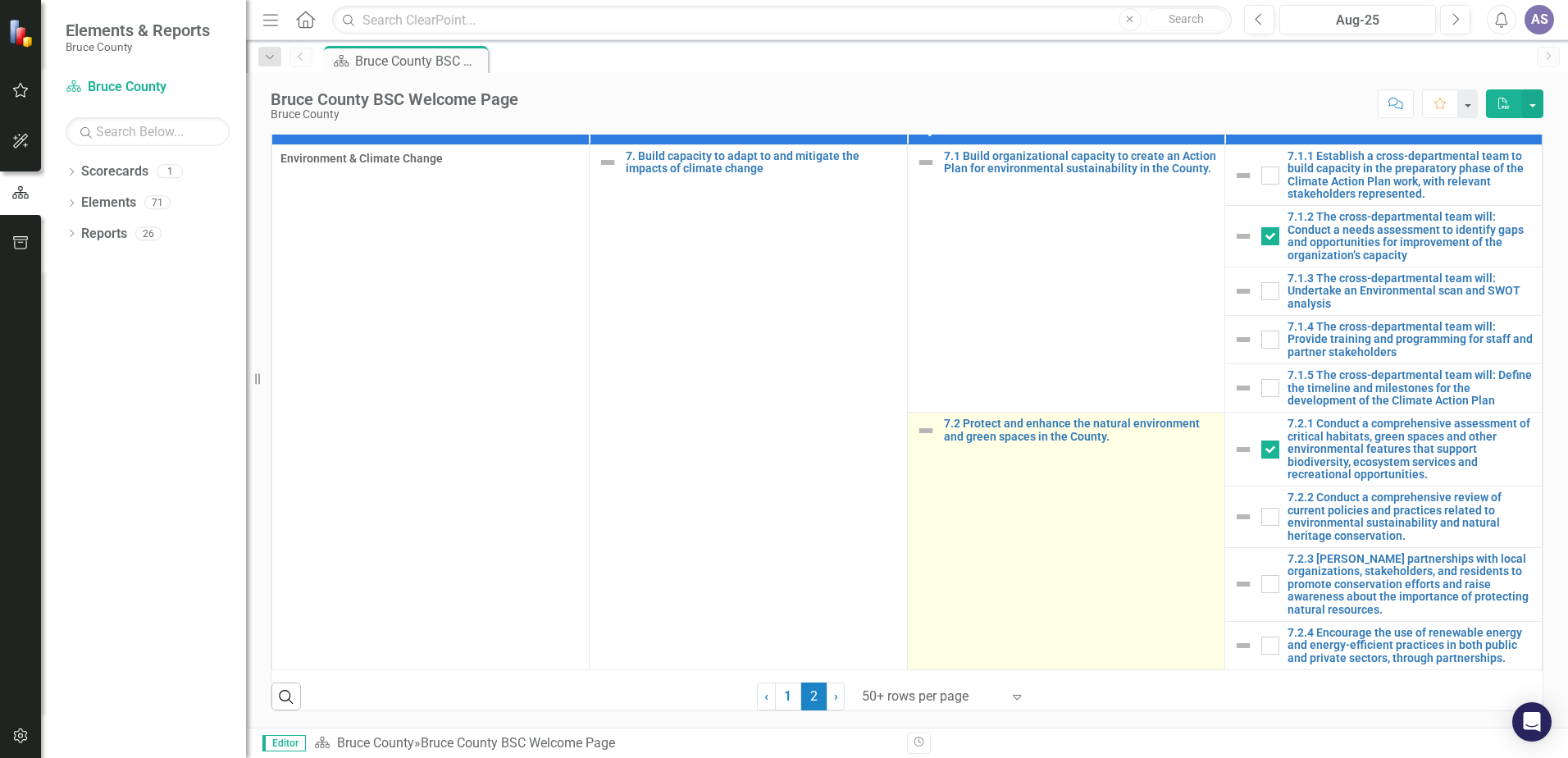
scroll to position [1045, 0]
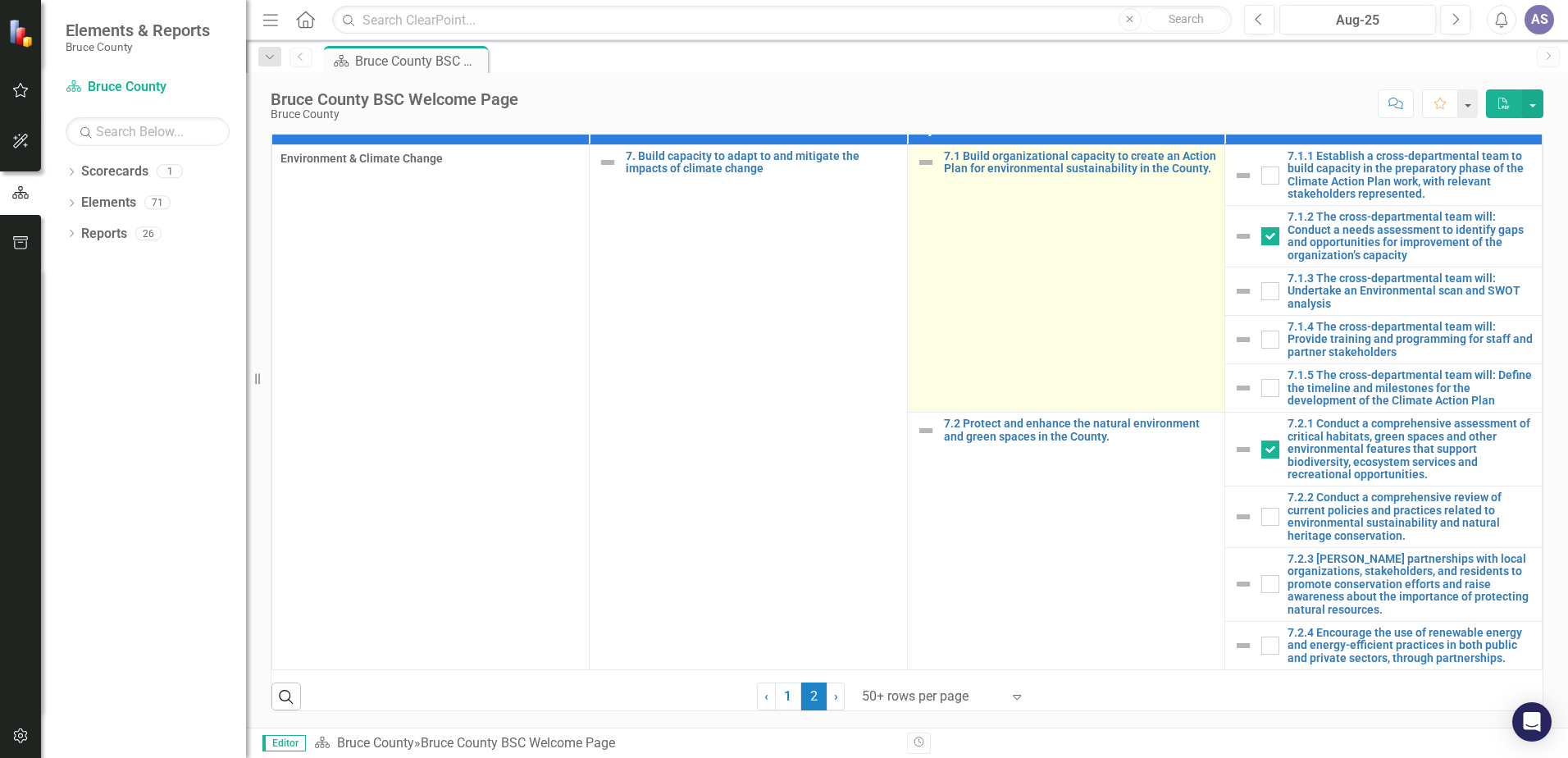
checkbox input "true"
checkbox input "false"
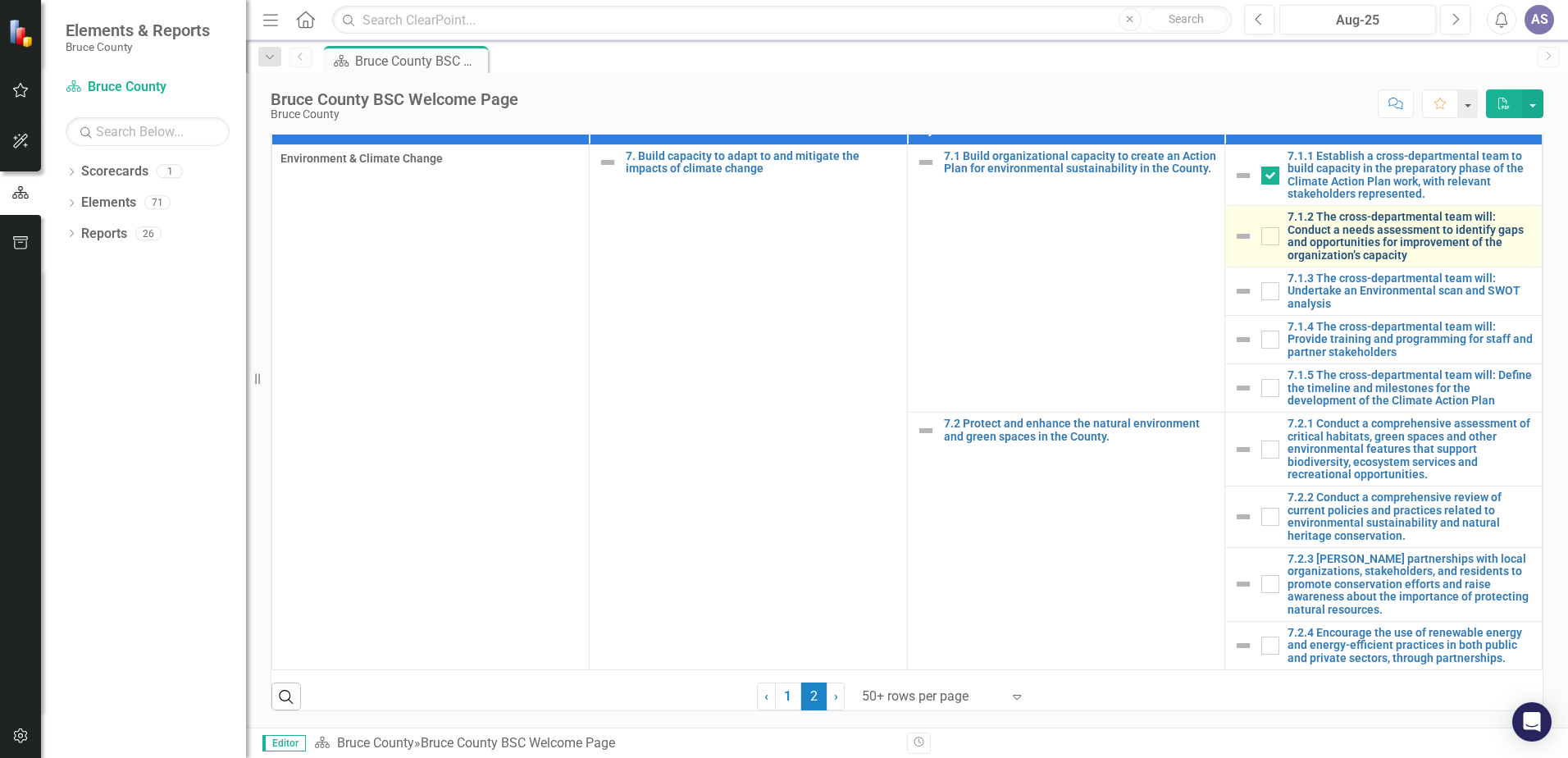
click at [1329, 234] on link "7.1.2 The cross-departmental team will: Conduct a needs assessment to identify …" at bounding box center [1410, 236] width 246 height 51
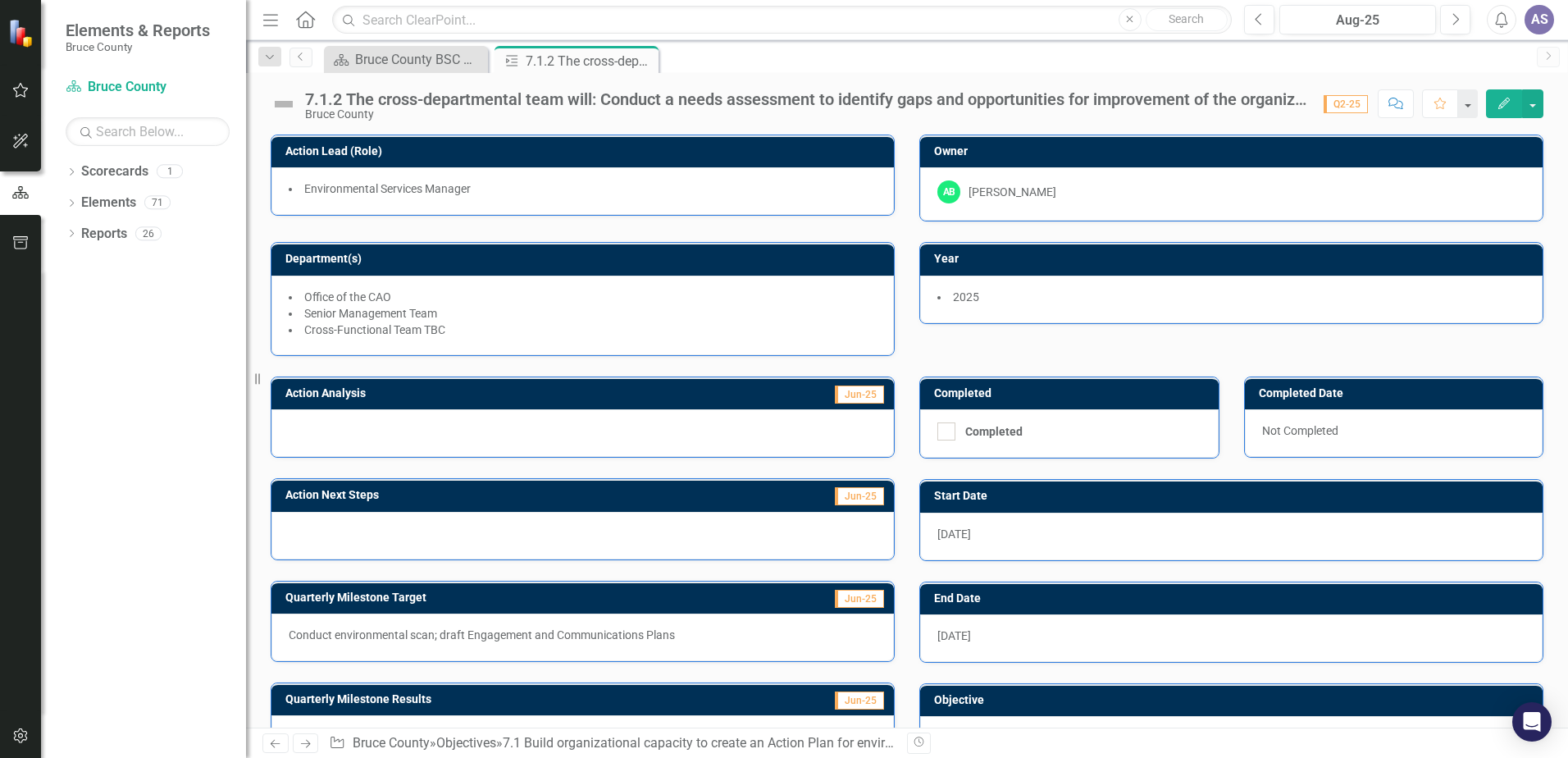
click at [129, 410] on div "Dropdown Scorecards 1 Bruce County Dropdown Elements 71 Dropdown Goal Goals 7 1…" at bounding box center [143, 458] width 205 height 599
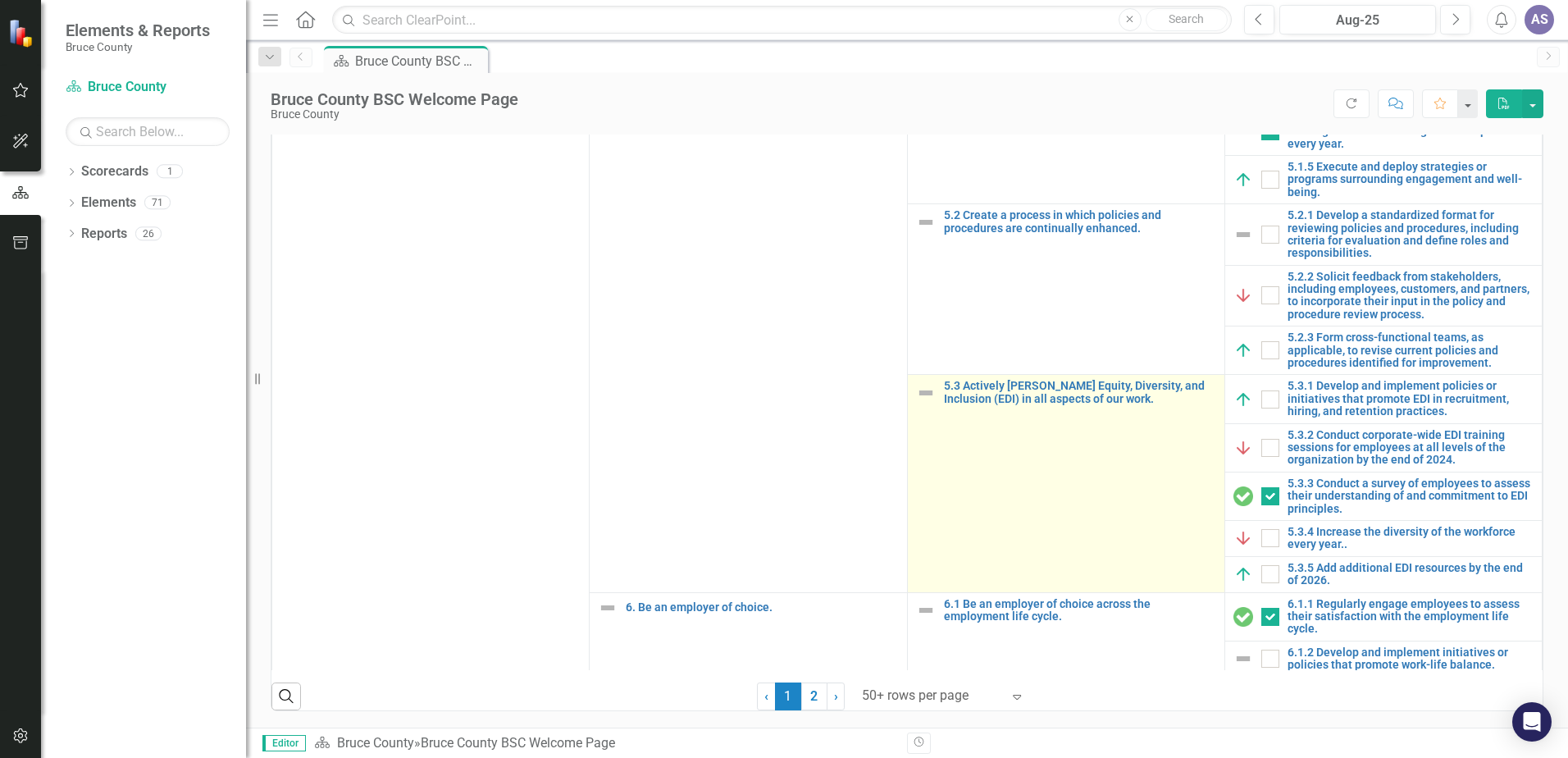
scroll to position [2711, 0]
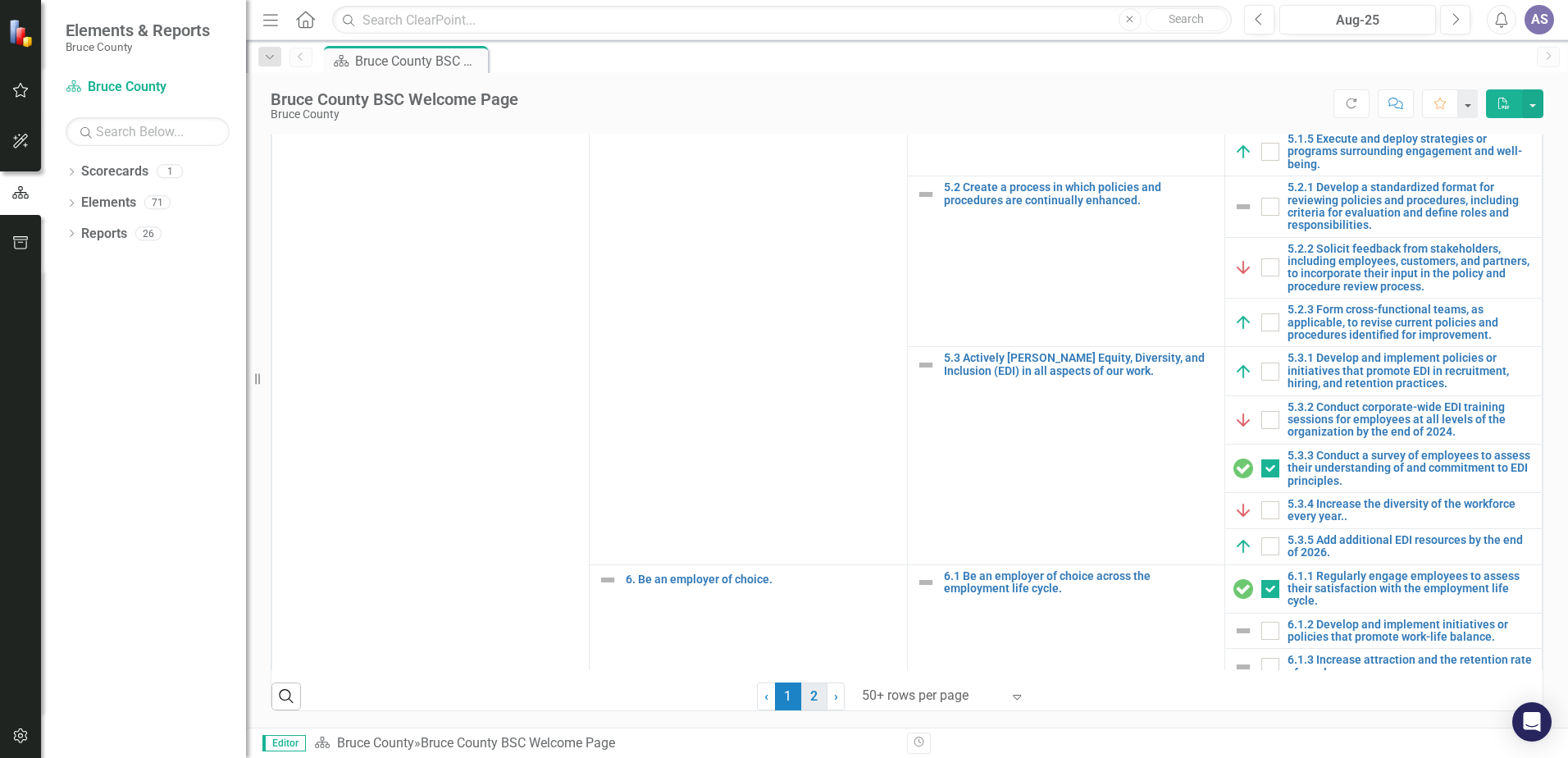
click at [806, 696] on link "2" at bounding box center [815, 696] width 26 height 28
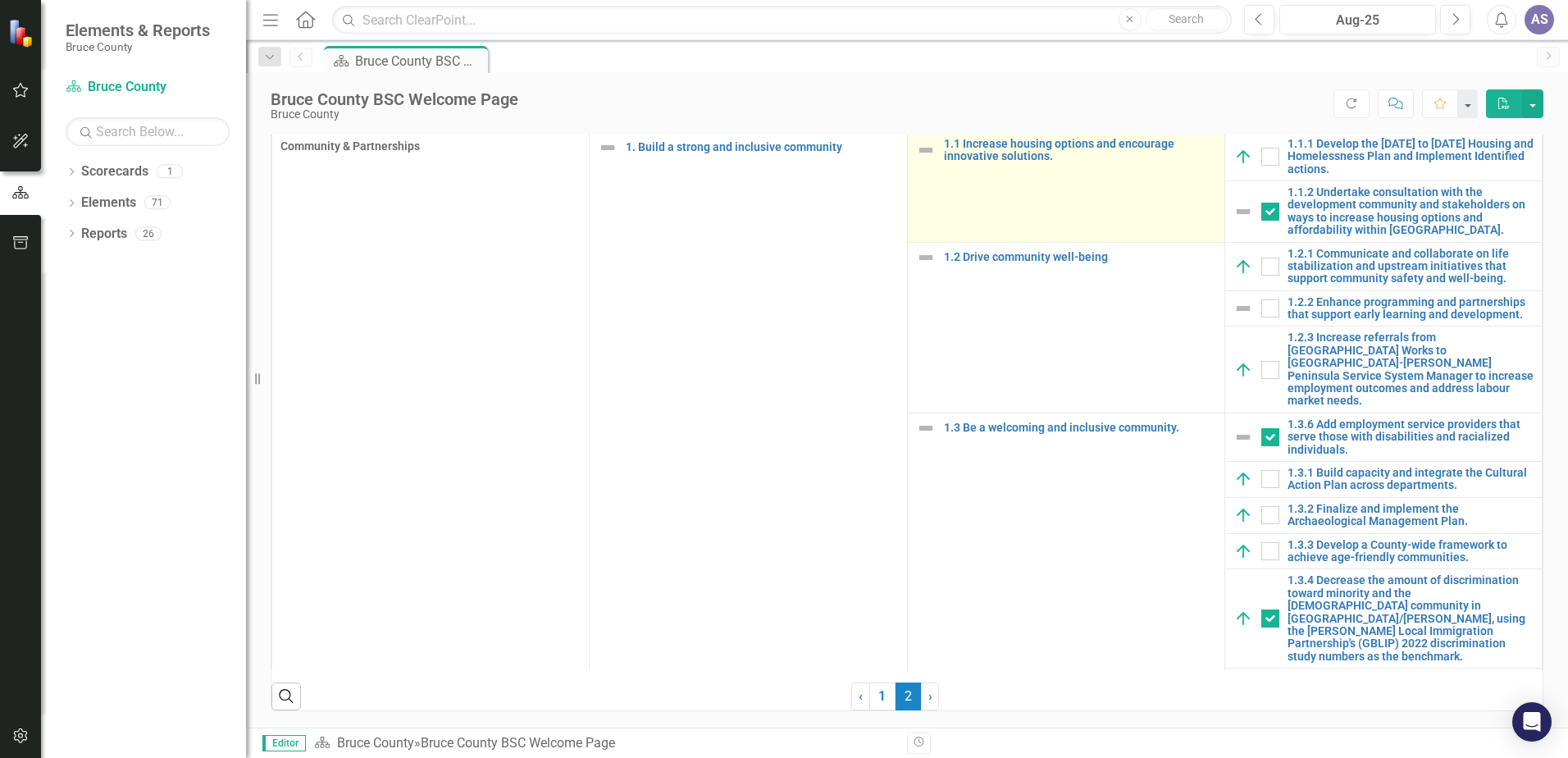
checkbox input "true"
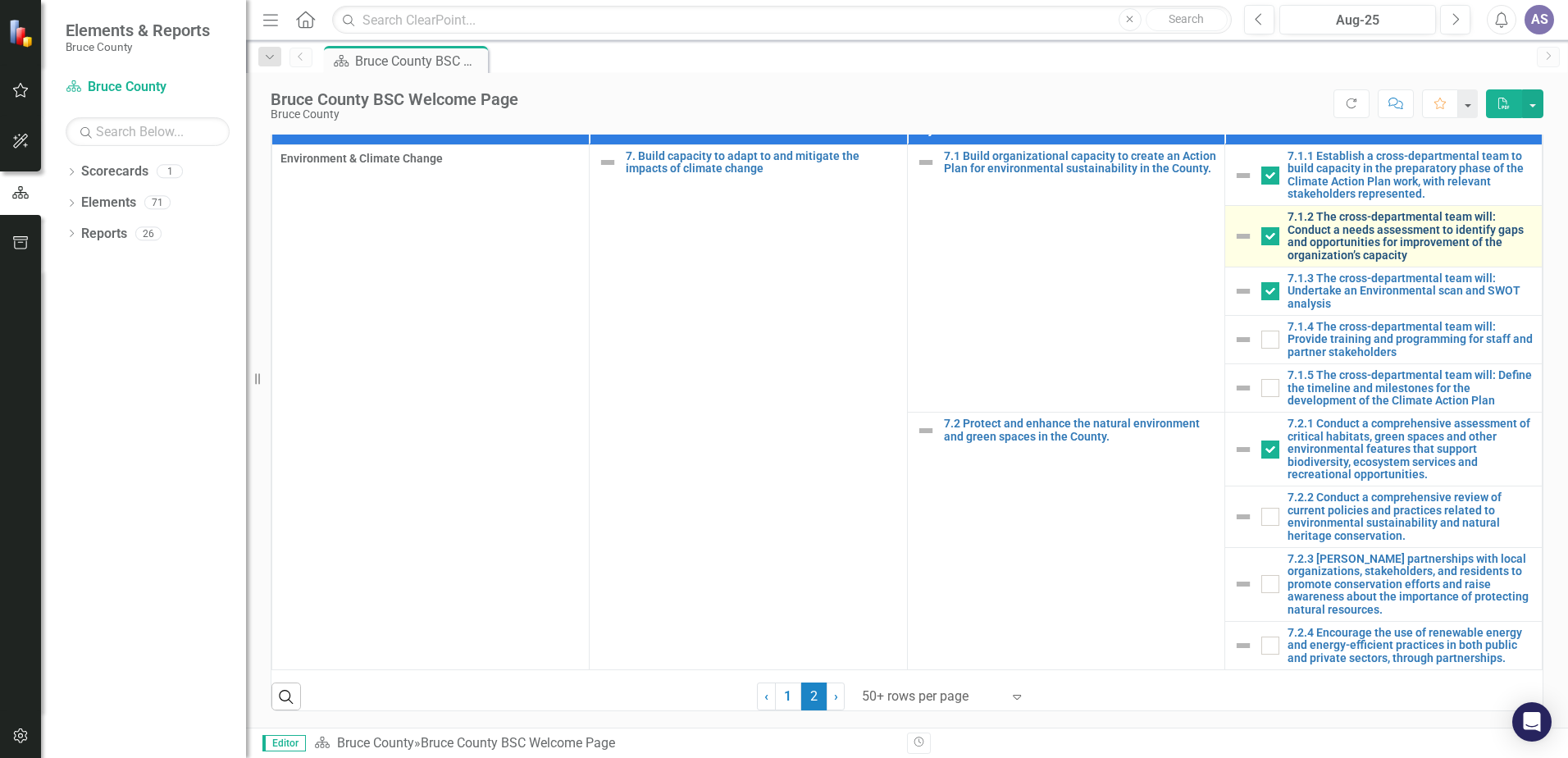
click at [1350, 235] on link "7.1.2 The cross-departmental team will: Conduct a needs assessment to identify …" at bounding box center [1410, 236] width 246 height 51
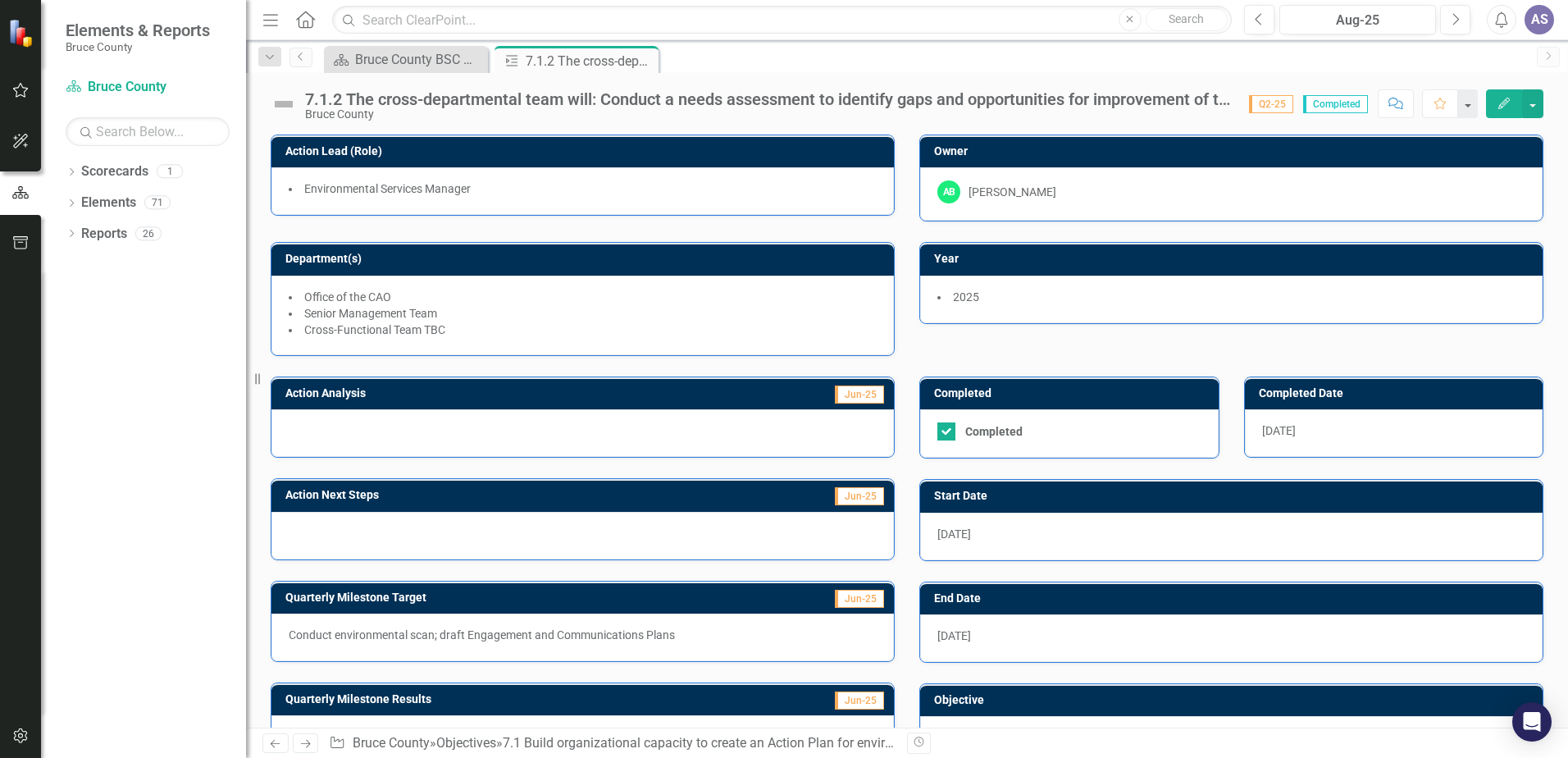
drag, startPoint x: 968, startPoint y: 541, endPoint x: 966, endPoint y: 554, distance: 13.2
click at [966, 554] on div "[DATE]" at bounding box center [1231, 536] width 623 height 48
click at [952, 639] on span "[DATE]" at bounding box center [954, 636] width 34 height 13
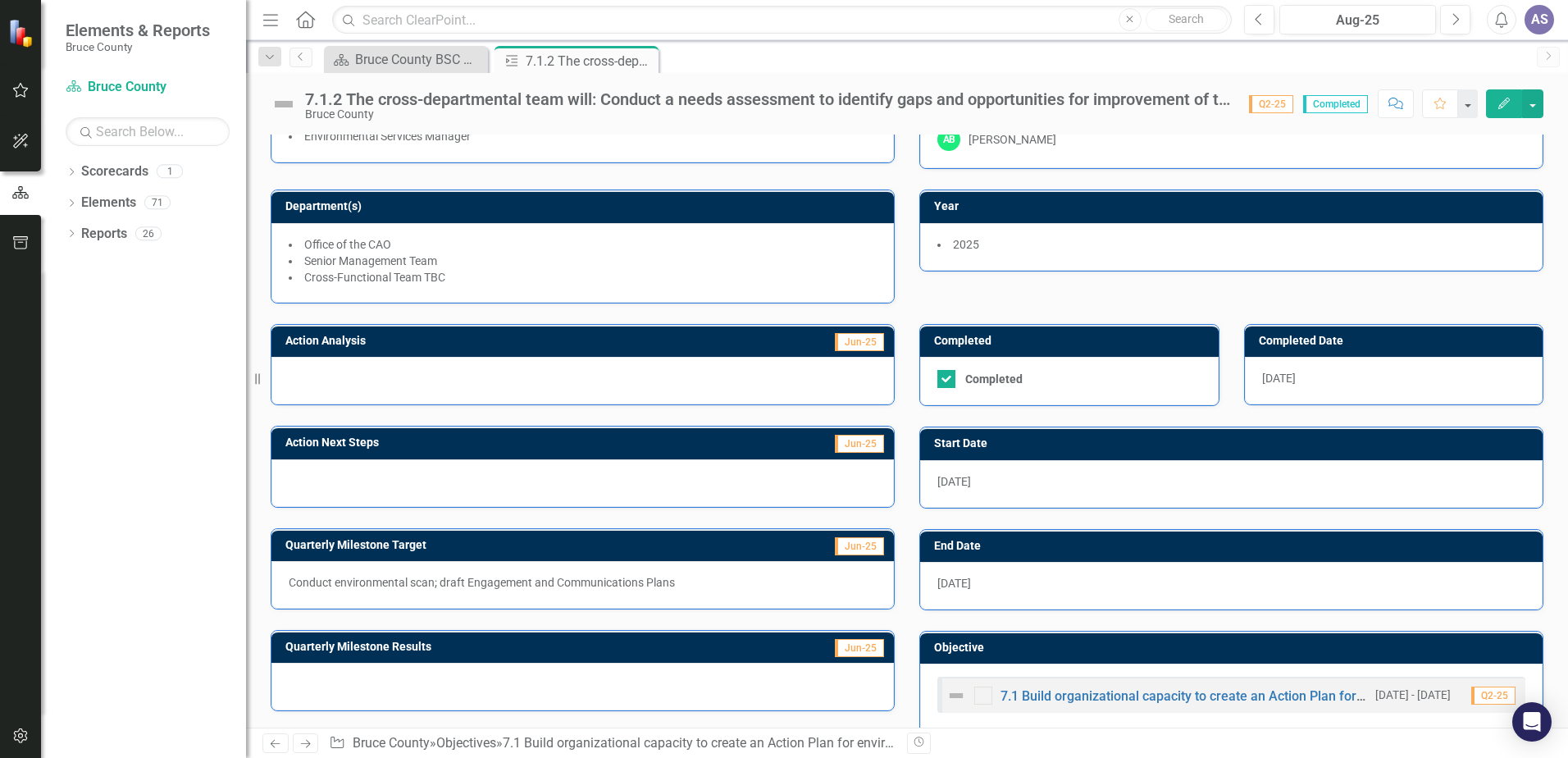
scroll to position [81, 0]
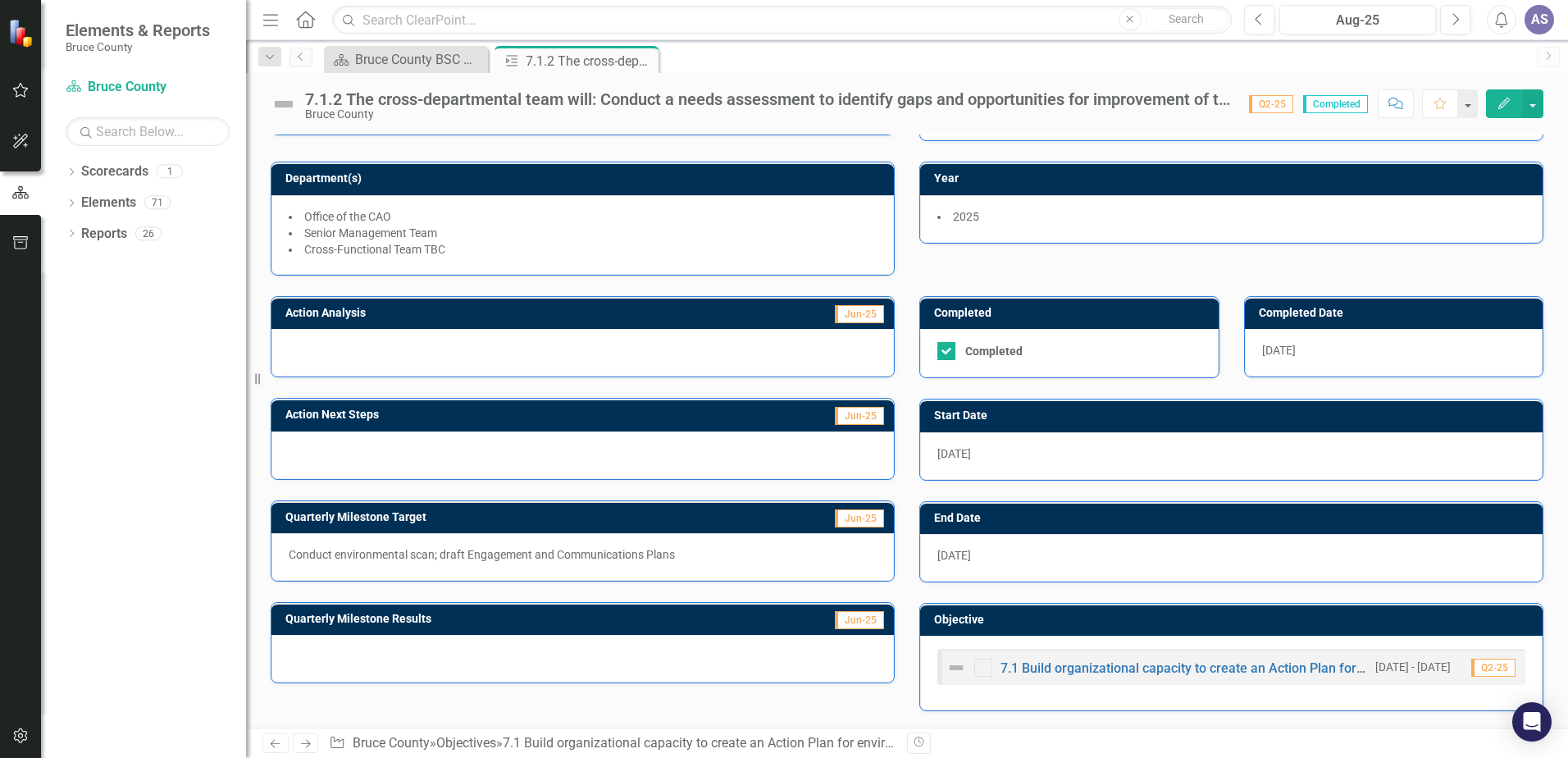
click at [980, 544] on div "[DATE]" at bounding box center [1231, 558] width 623 height 48
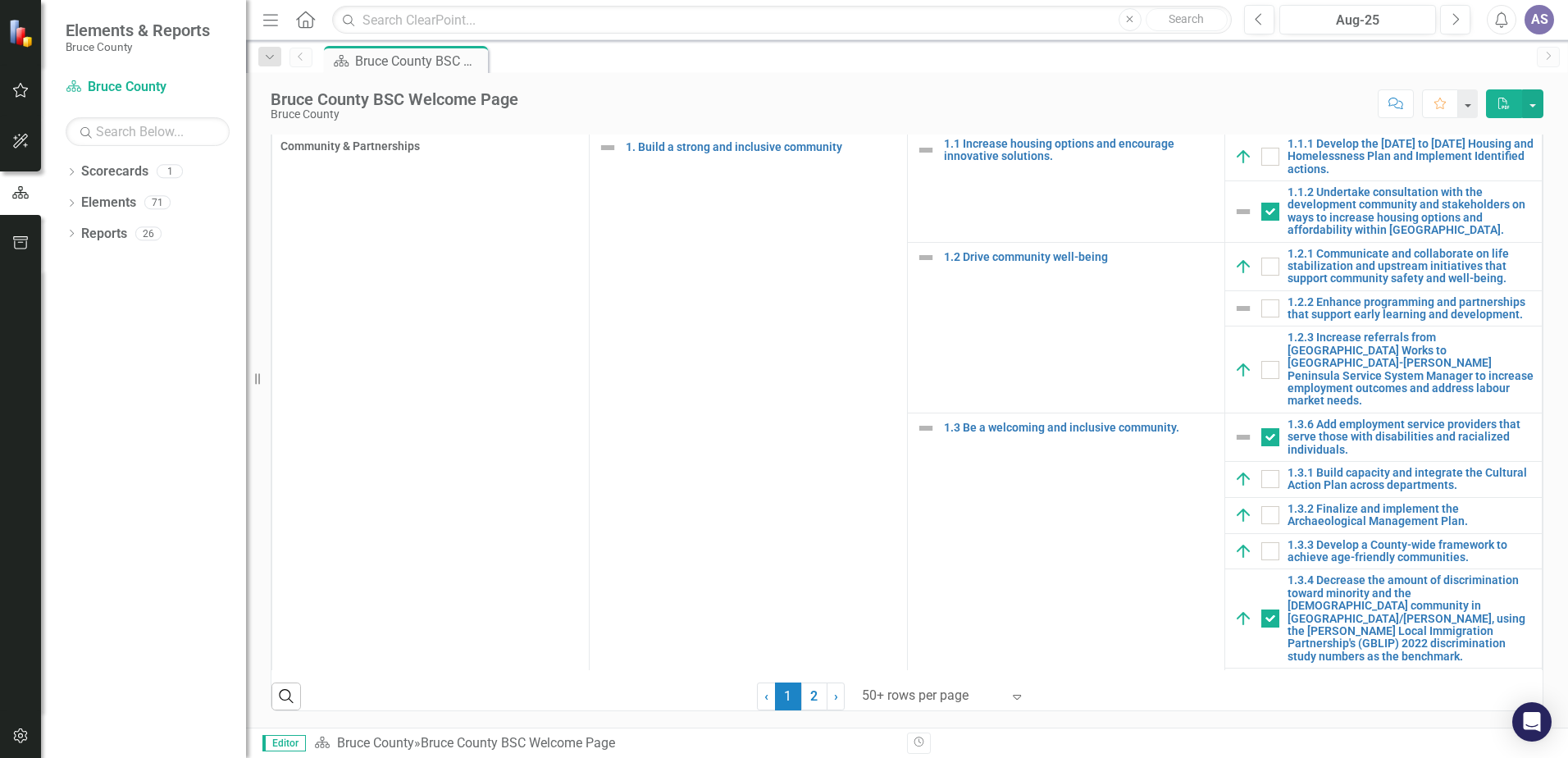
scroll to position [1057, 0]
click at [803, 696] on link "2" at bounding box center [815, 696] width 26 height 28
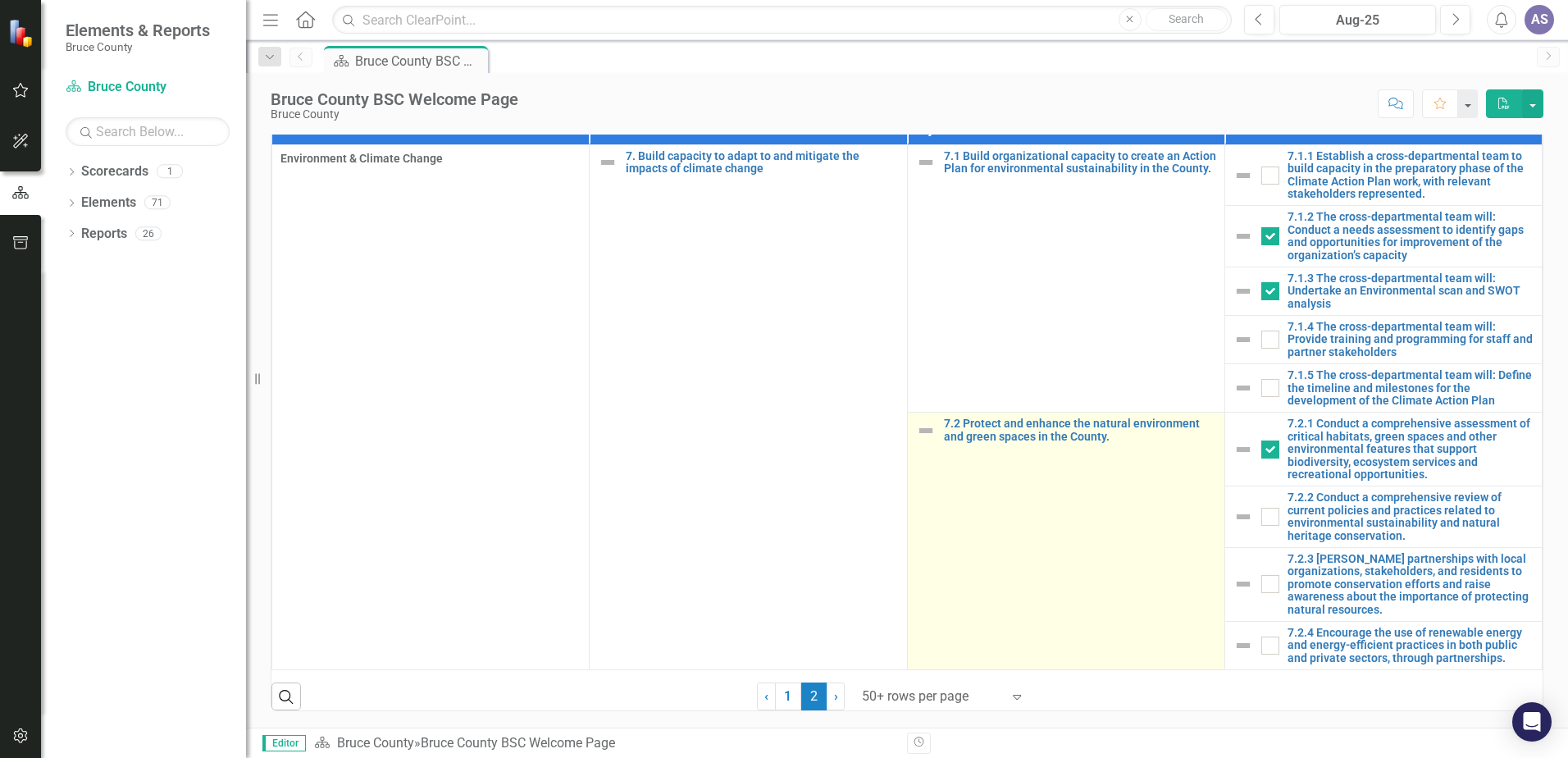
checkbox input "true"
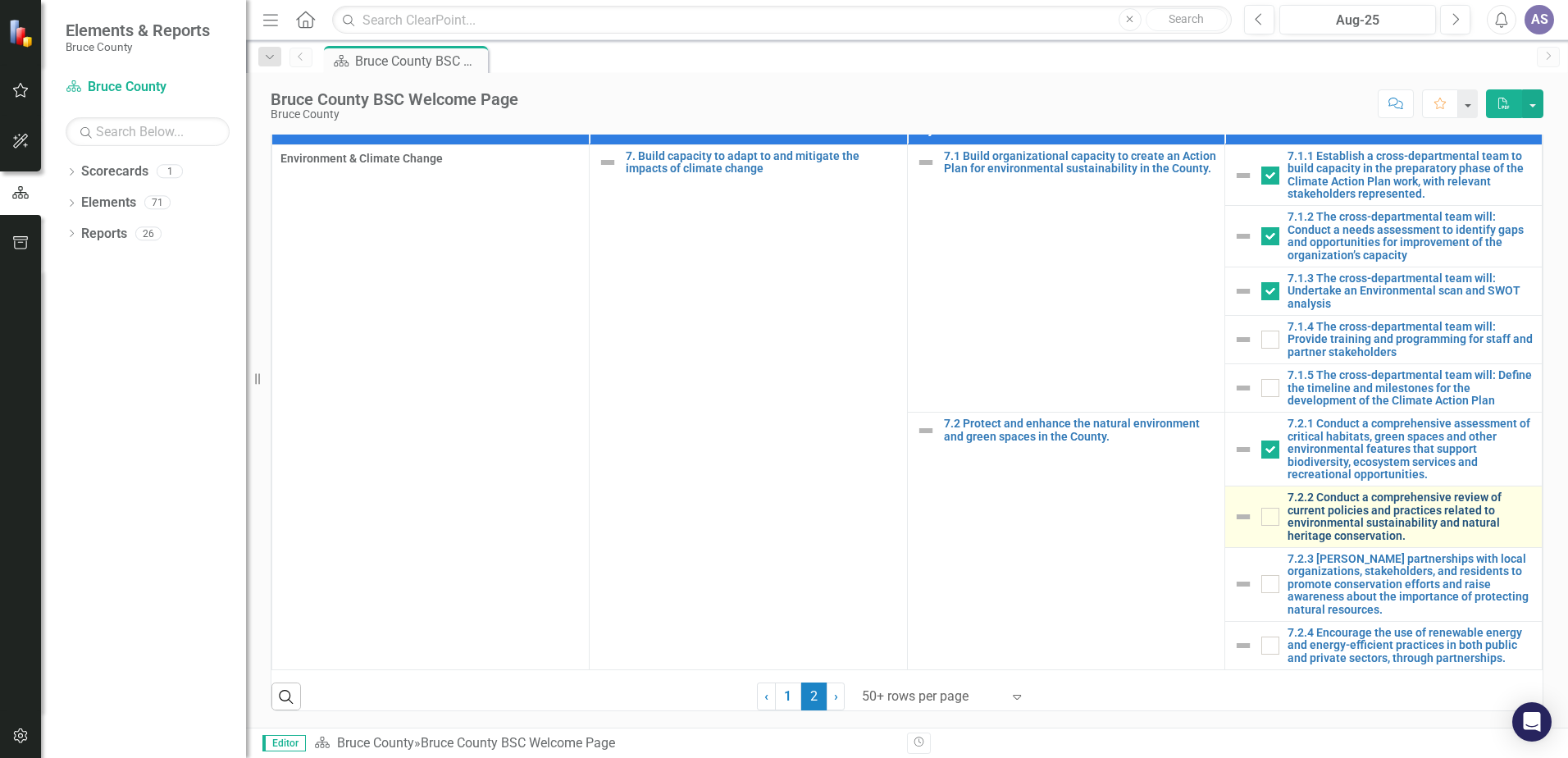
click at [1365, 515] on link "7.2.2 Conduct a comprehensive review of current policies and practices related …" at bounding box center [1410, 516] width 246 height 51
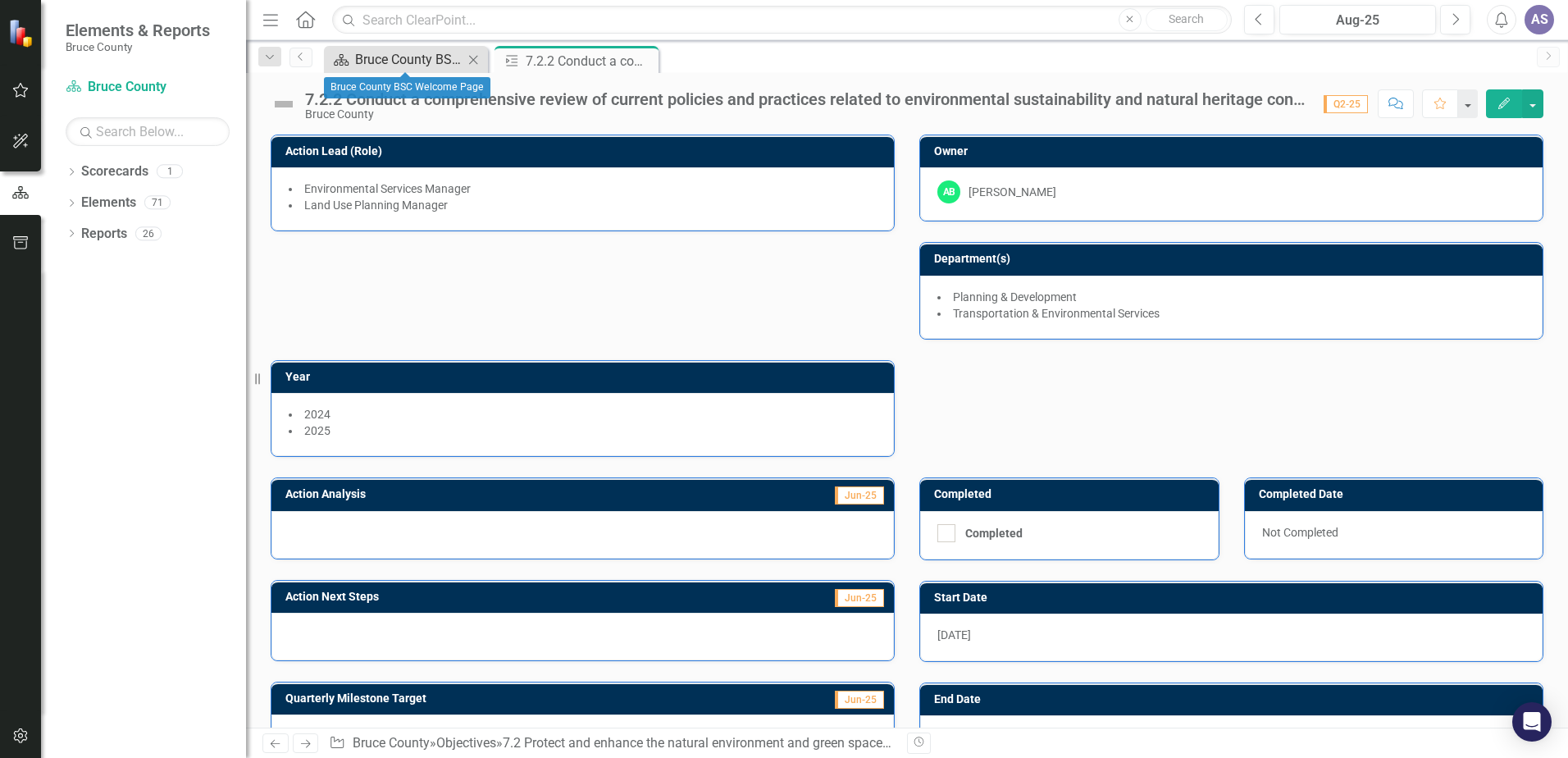
click at [413, 62] on div "Bruce County BSC Welcome Page" at bounding box center [409, 60] width 108 height 21
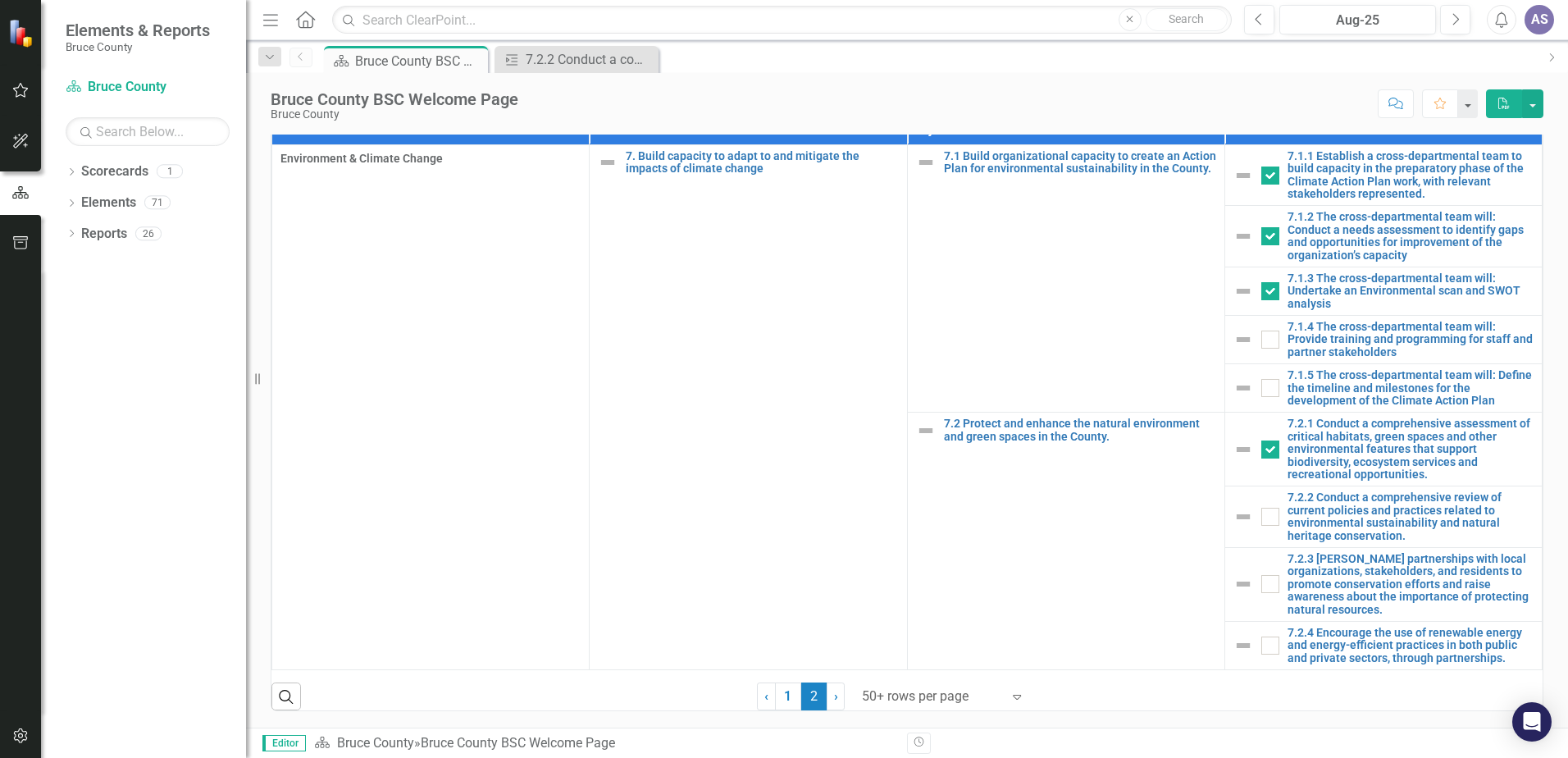
scroll to position [1045, 0]
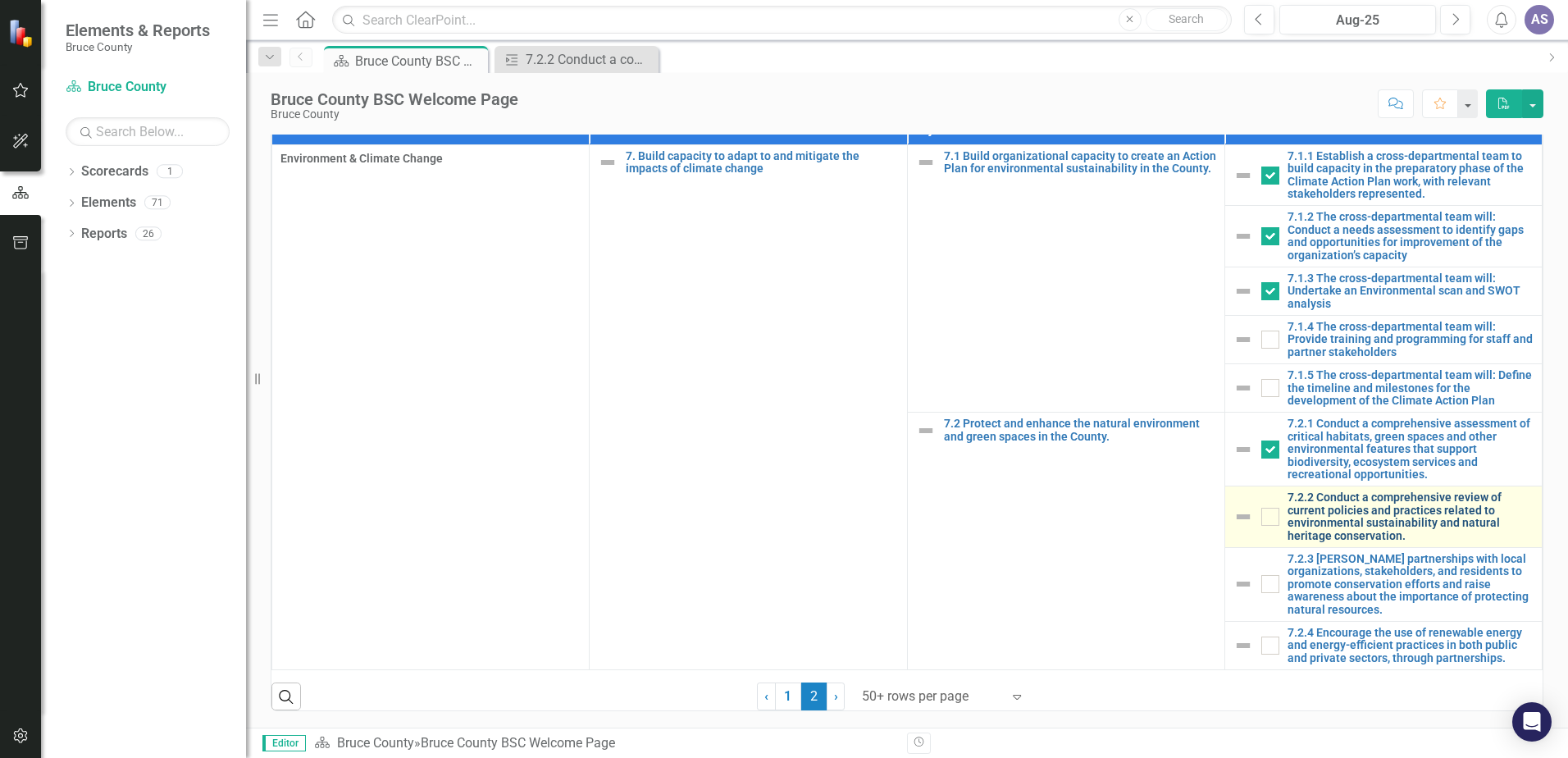
click at [1326, 516] on link "7.2.2 Conduct a comprehensive review of current policies and practices related …" at bounding box center [1410, 516] width 246 height 51
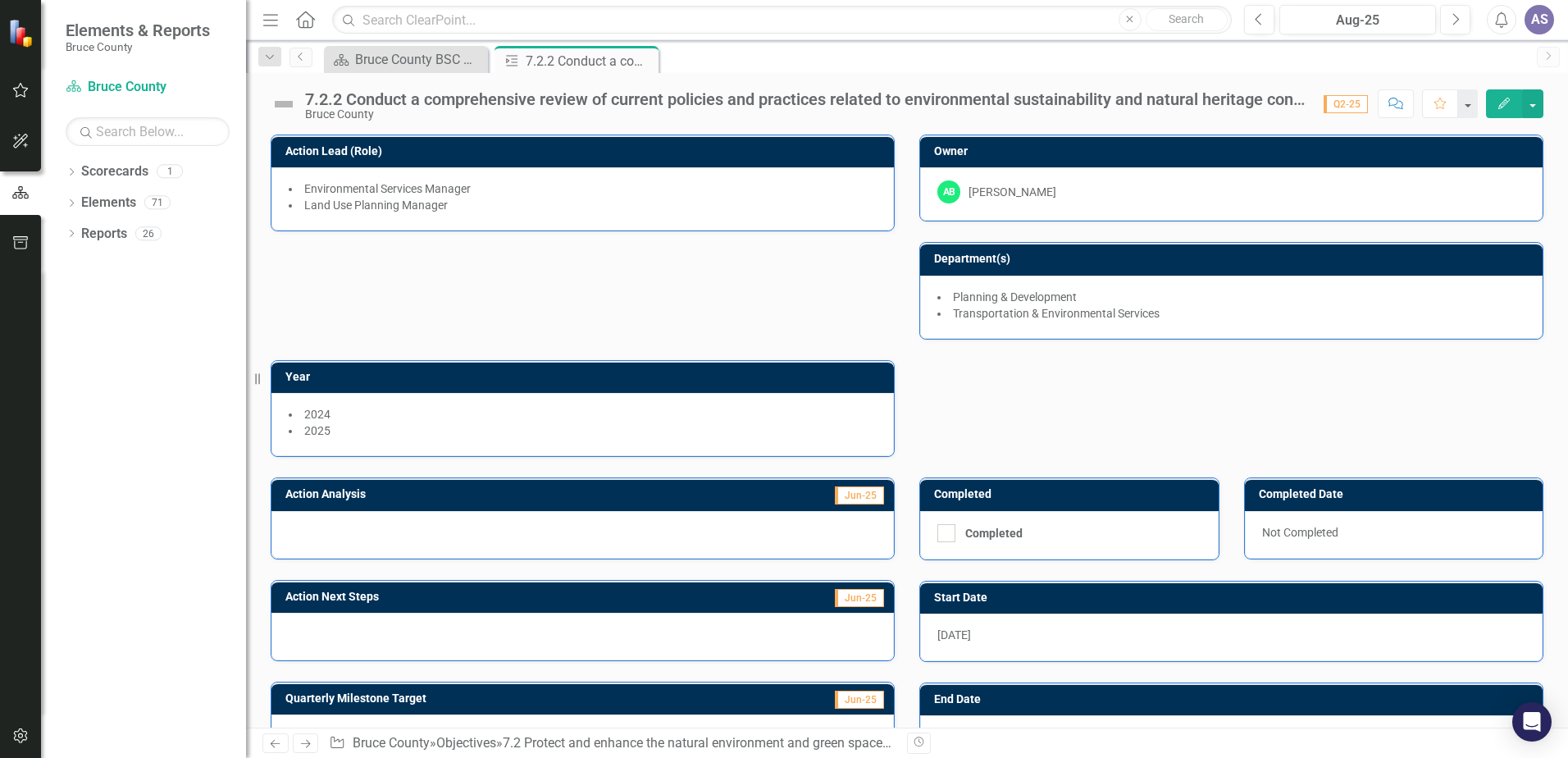
drag, startPoint x: 640, startPoint y: 62, endPoint x: 498, endPoint y: 72, distance: 142.4
click at [0, 0] on icon "Close" at bounding box center [0, 0] width 0 height 0
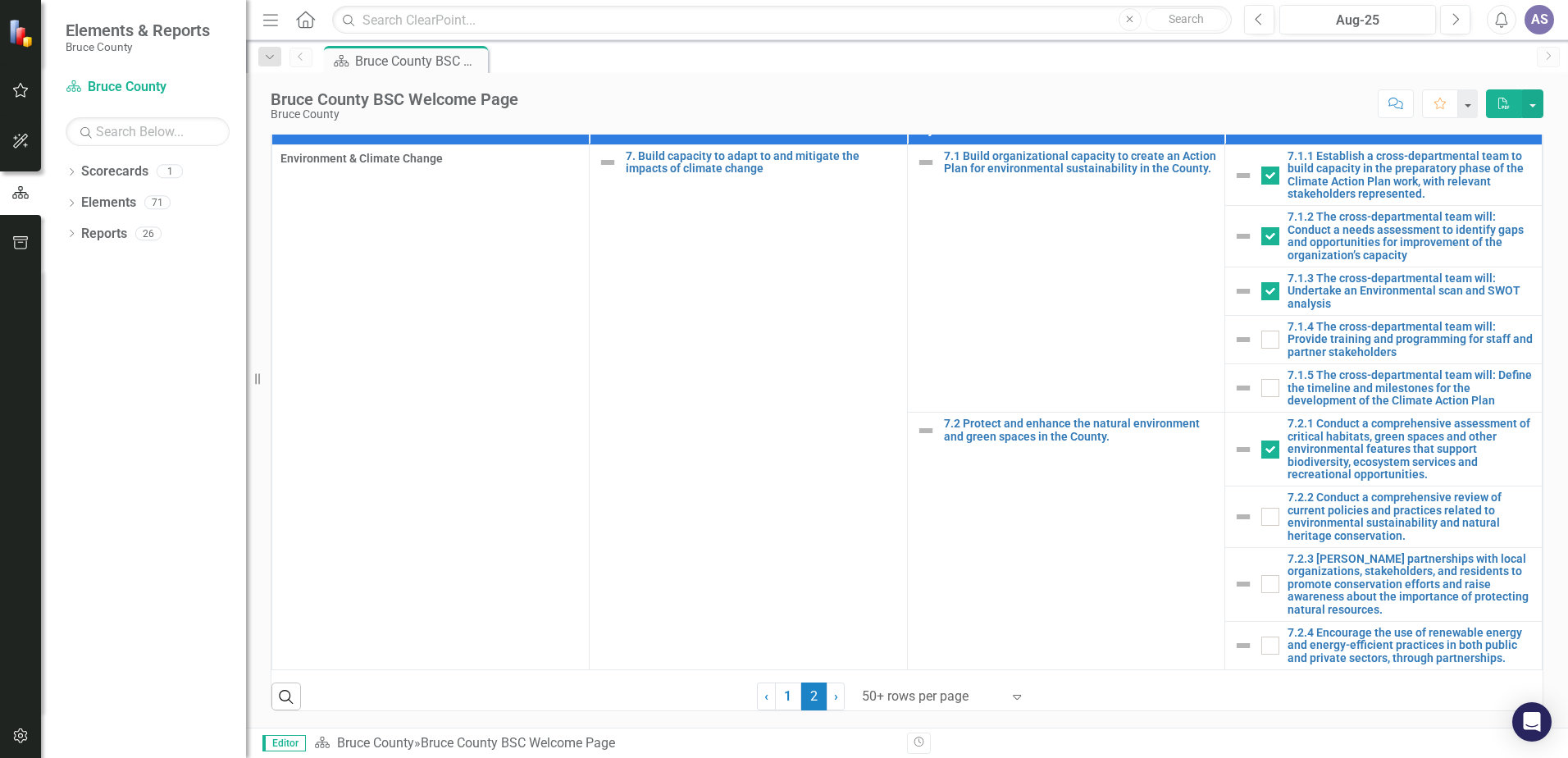
scroll to position [1045, 0]
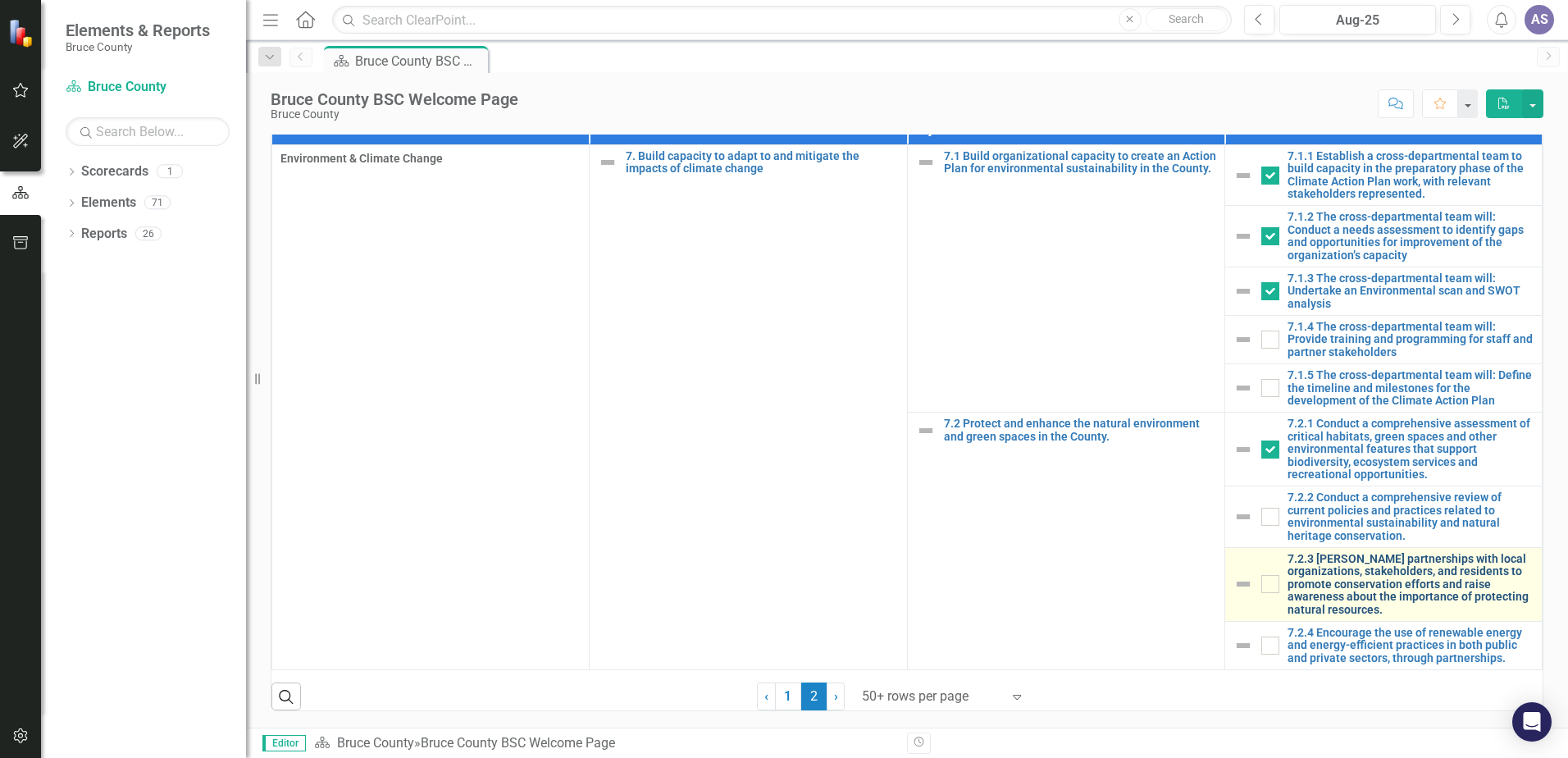
click at [1316, 577] on link "7.2.3 [PERSON_NAME] partnerships with local organizations, stakeholders, and re…" at bounding box center [1410, 585] width 246 height 63
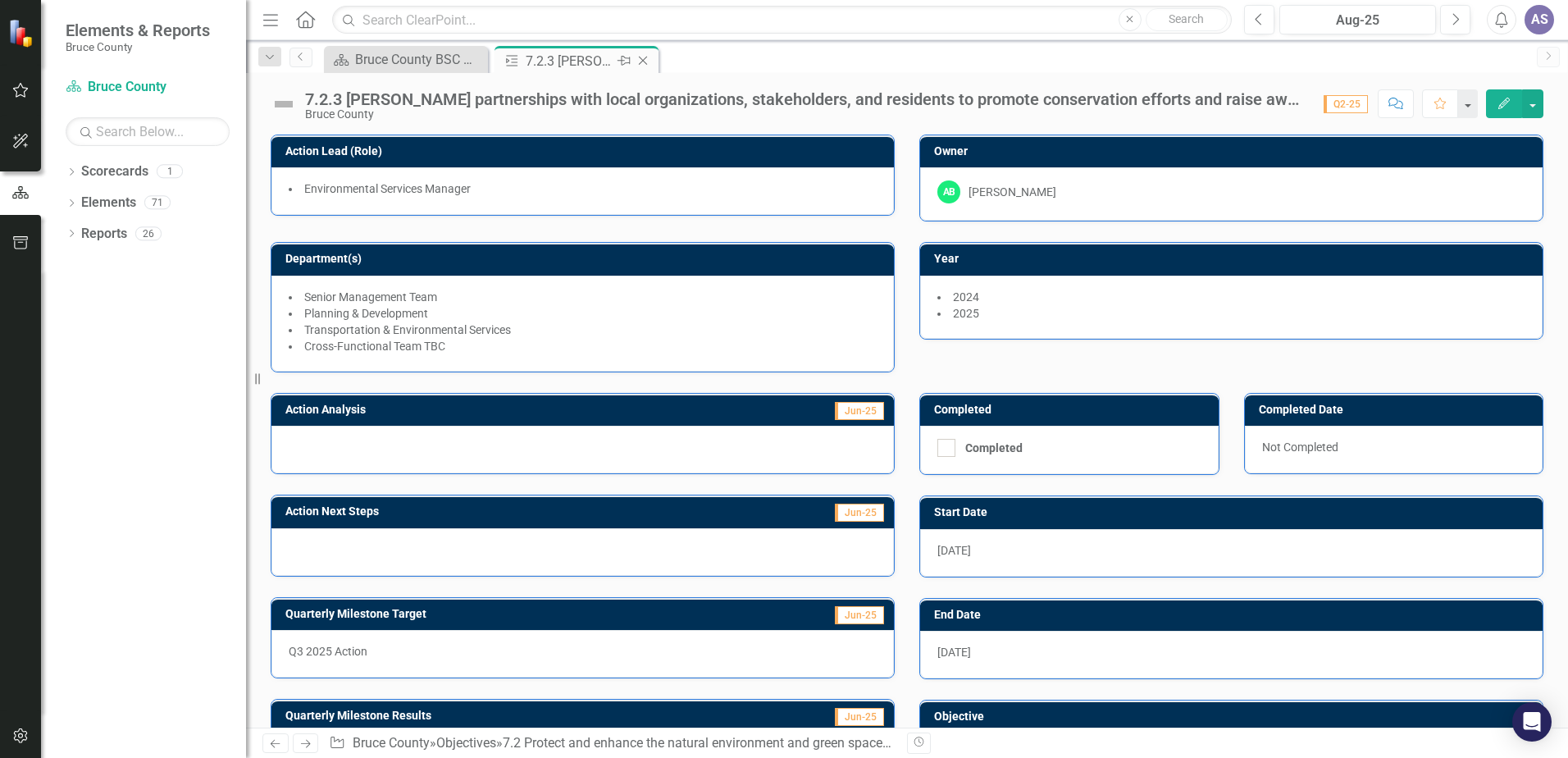
click at [641, 63] on icon at bounding box center [643, 61] width 9 height 9
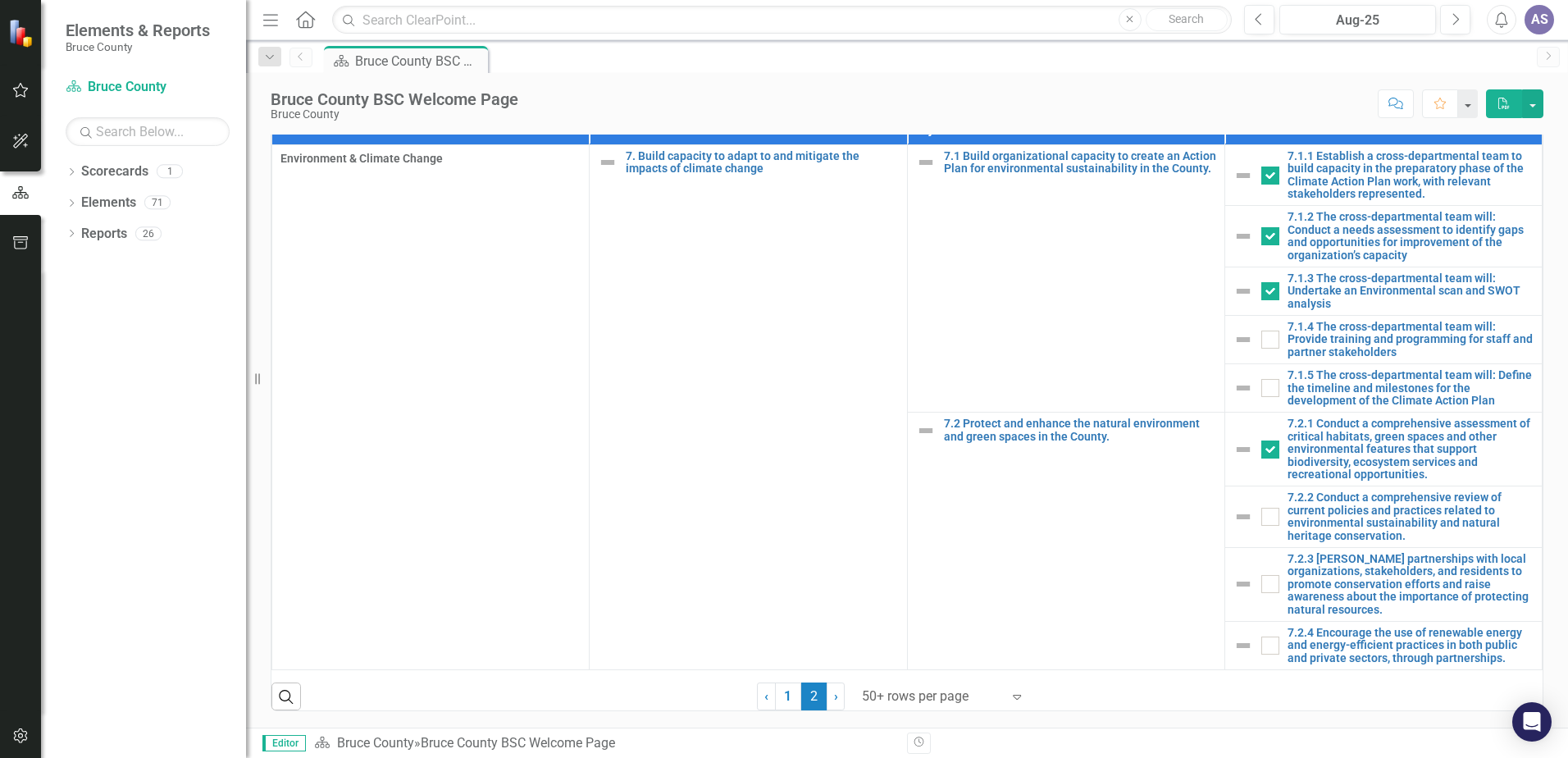
scroll to position [1045, 0]
click at [1345, 647] on link "7.2.4 Encourage the use of renewable energy and energy-efficient practices in b…" at bounding box center [1410, 646] width 246 height 38
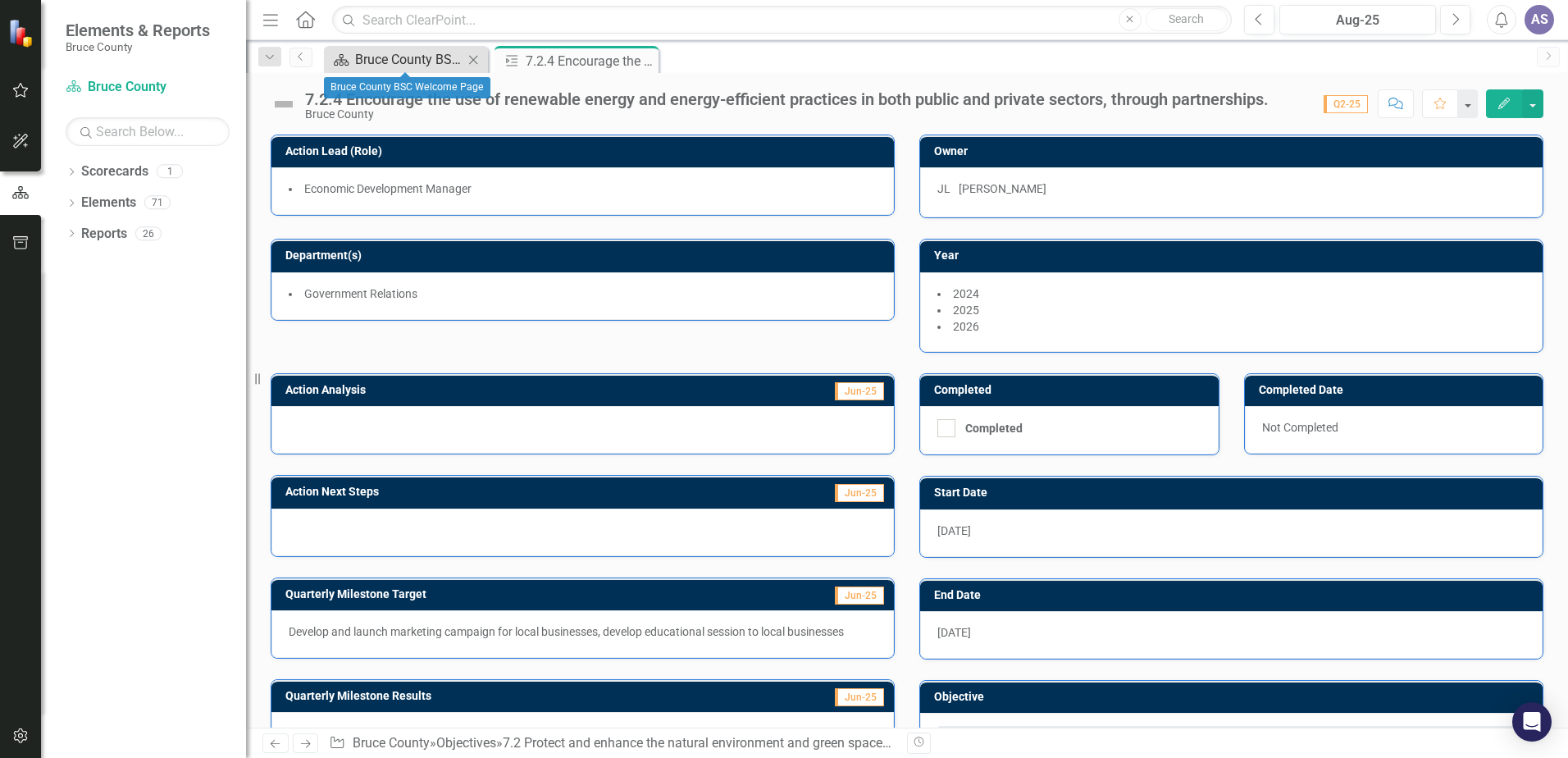
click at [423, 67] on div "Bruce County BSC Welcome Page" at bounding box center [409, 60] width 108 height 21
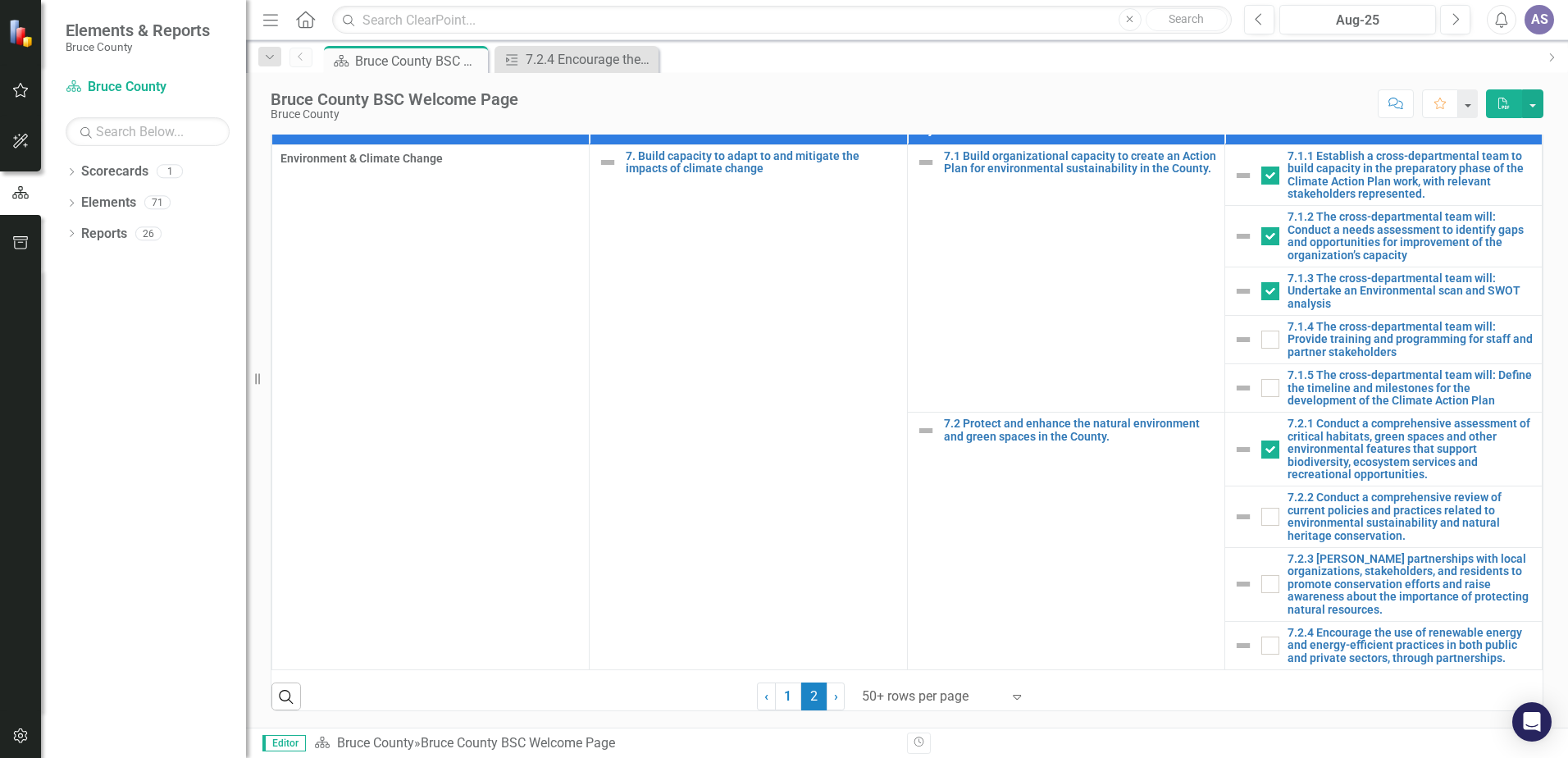
scroll to position [1045, 0]
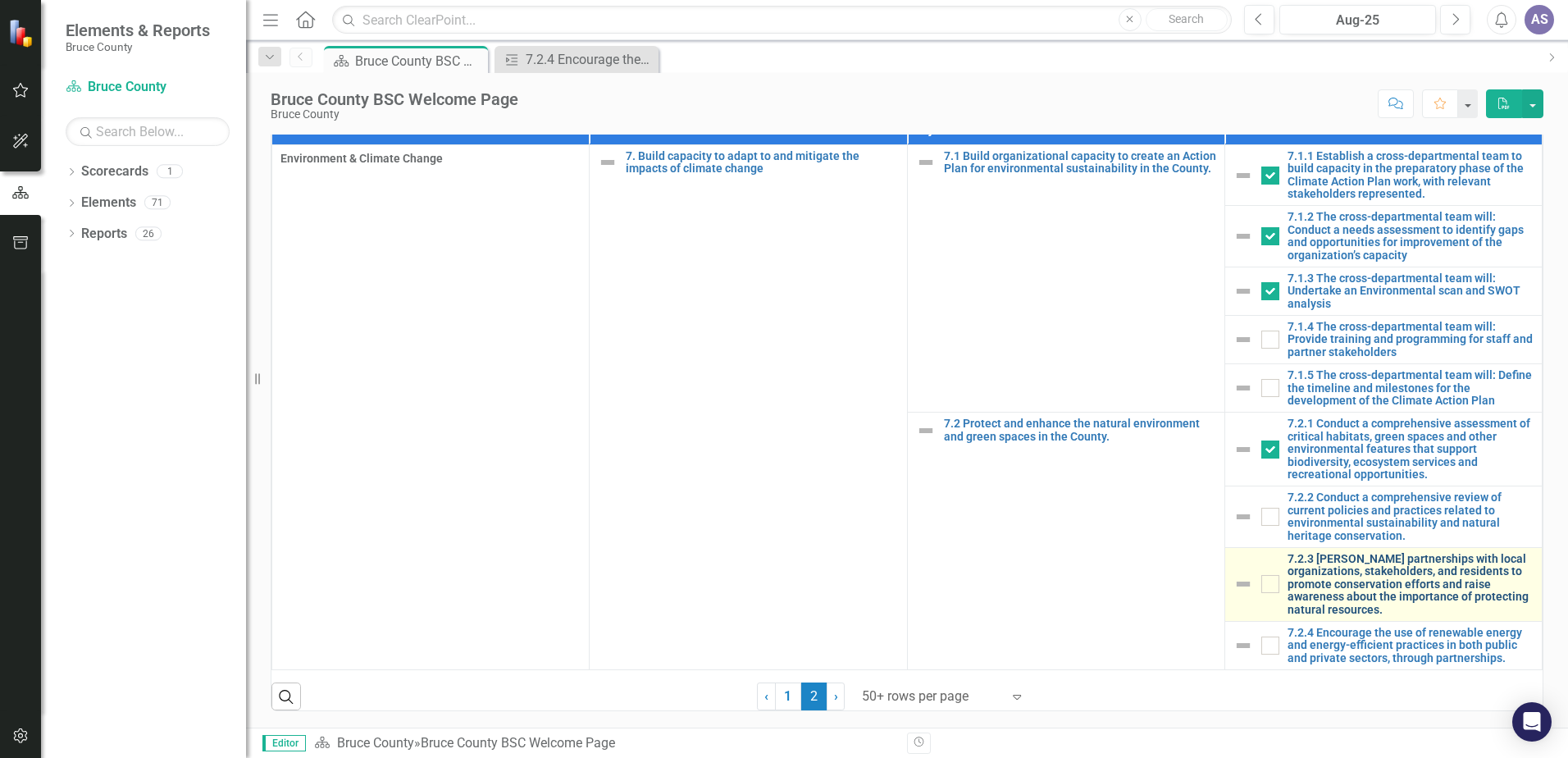
click at [1319, 573] on link "7.2.3 [PERSON_NAME] partnerships with local organizations, stakeholders, and re…" at bounding box center [1410, 585] width 246 height 63
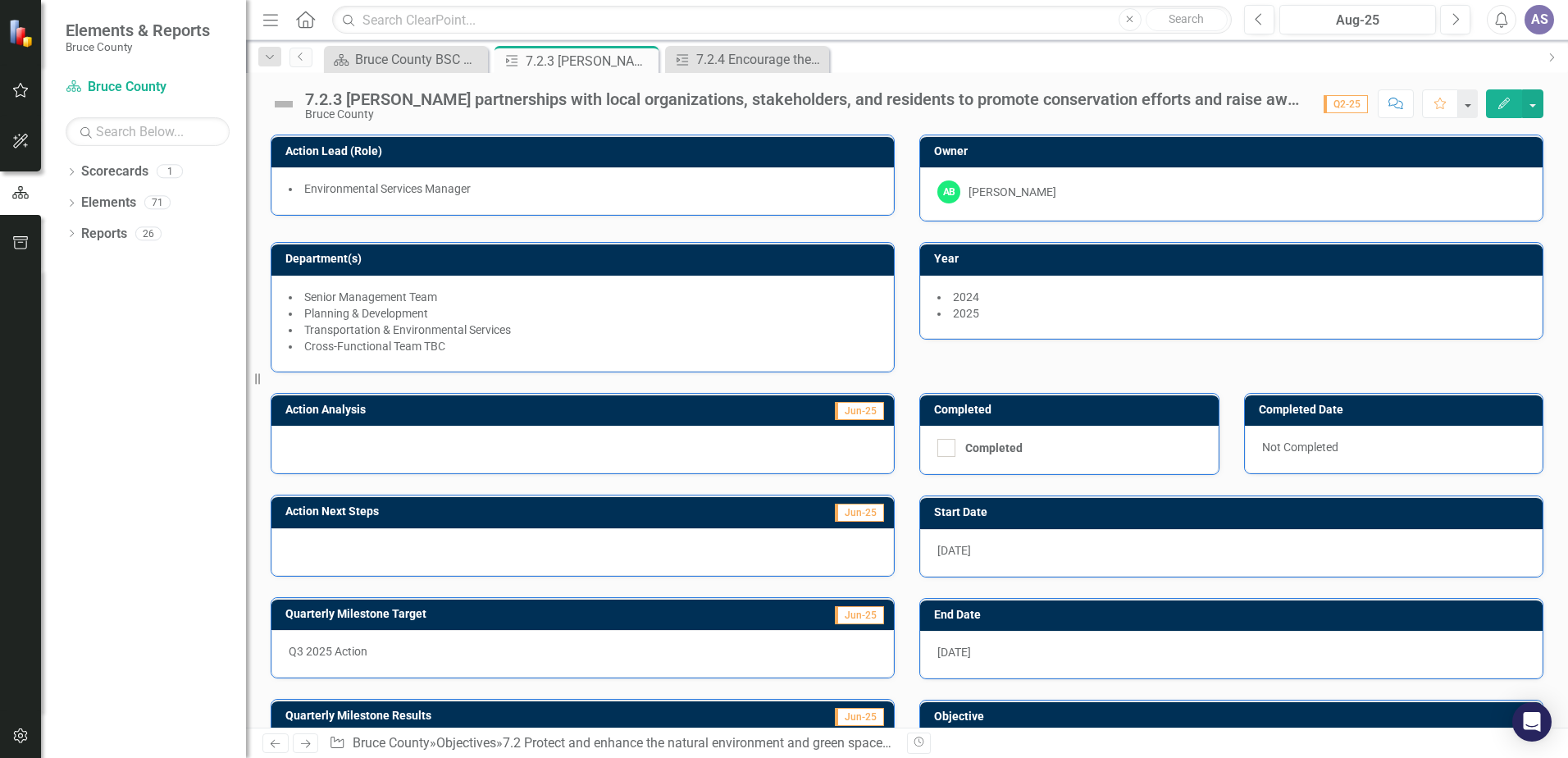
click at [145, 361] on div "Dropdown Scorecards 1 Bruce County Dropdown Elements 71 Dropdown Goal Goals 7 1…" at bounding box center [143, 458] width 205 height 599
click at [0, 0] on icon "Close" at bounding box center [0, 0] width 0 height 0
click at [643, 62] on icon "Close" at bounding box center [642, 61] width 16 height 13
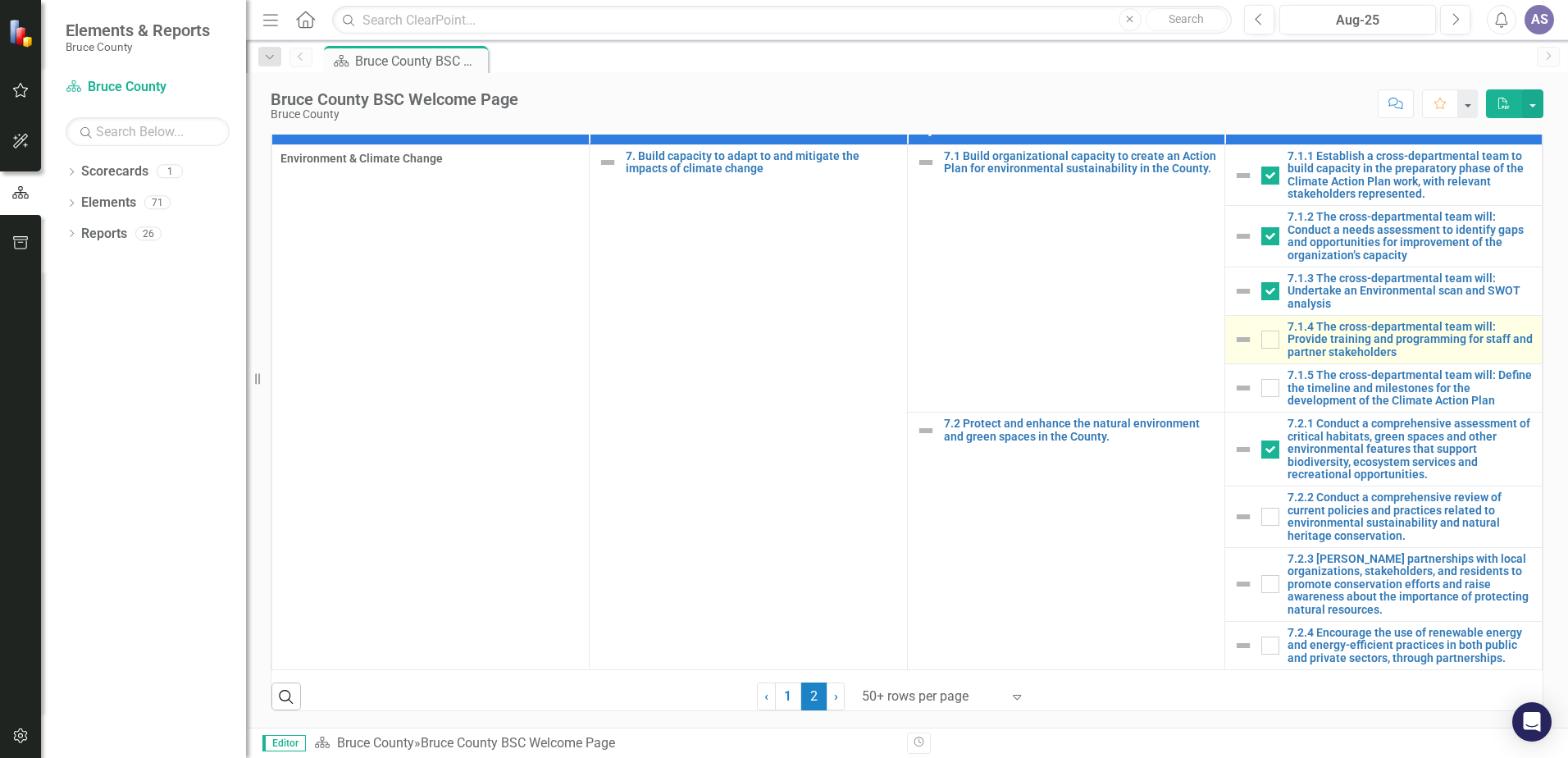
scroll to position [880, 0]
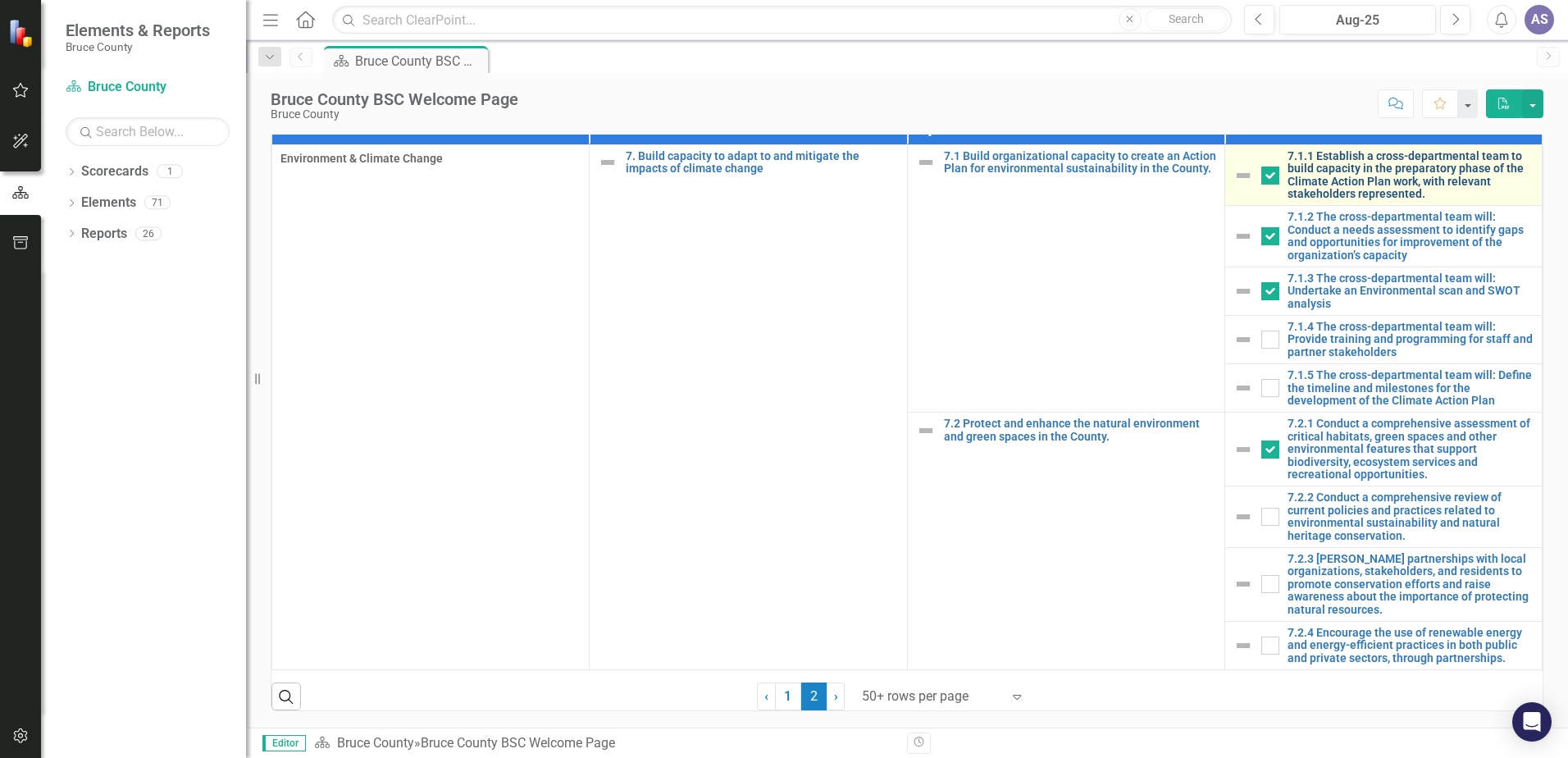
click at [1391, 201] on link "7.1.1 Establish a cross-departmental team to build capacity in the preparatory …" at bounding box center [1410, 175] width 246 height 51
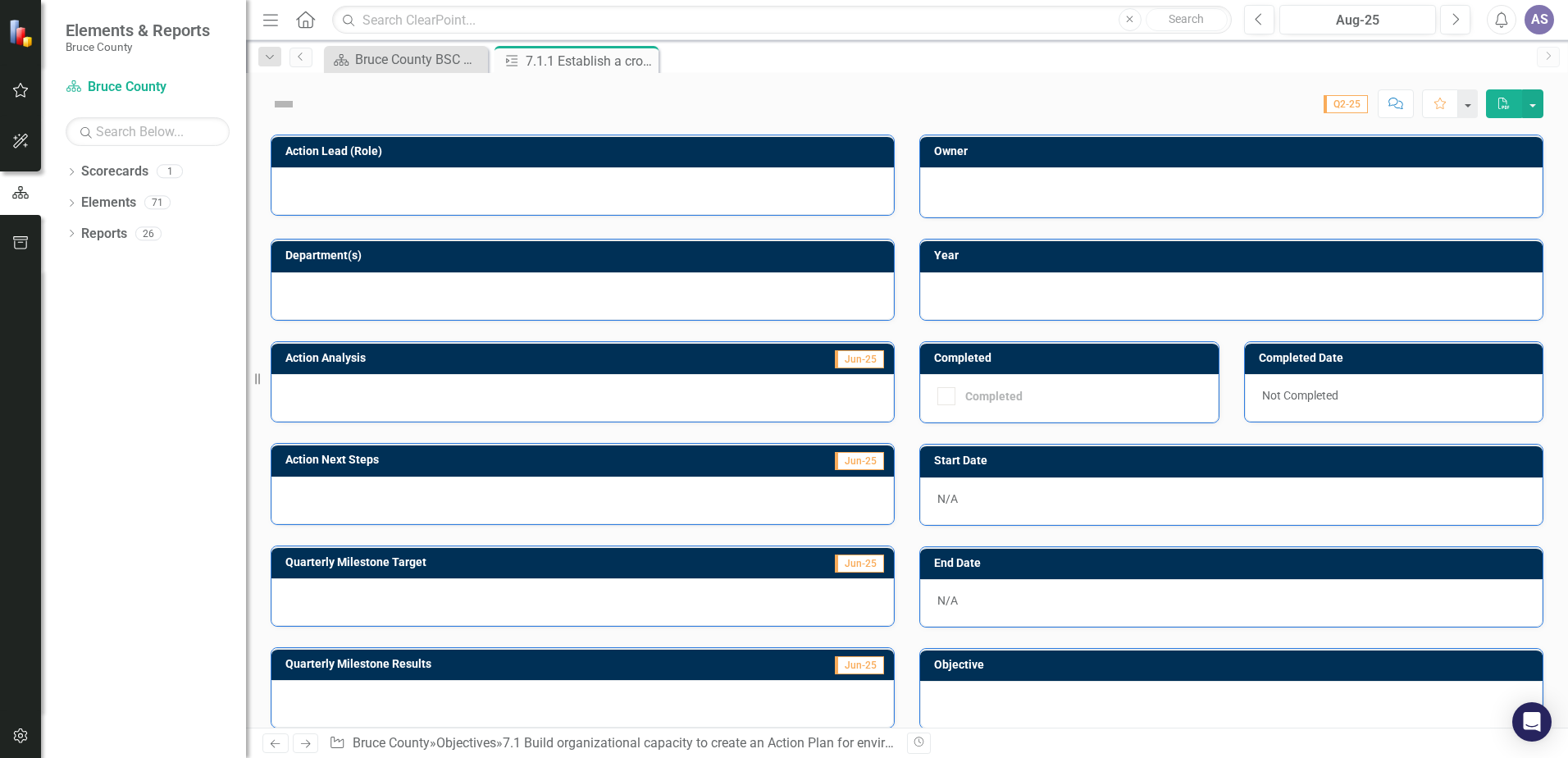
checkbox input "true"
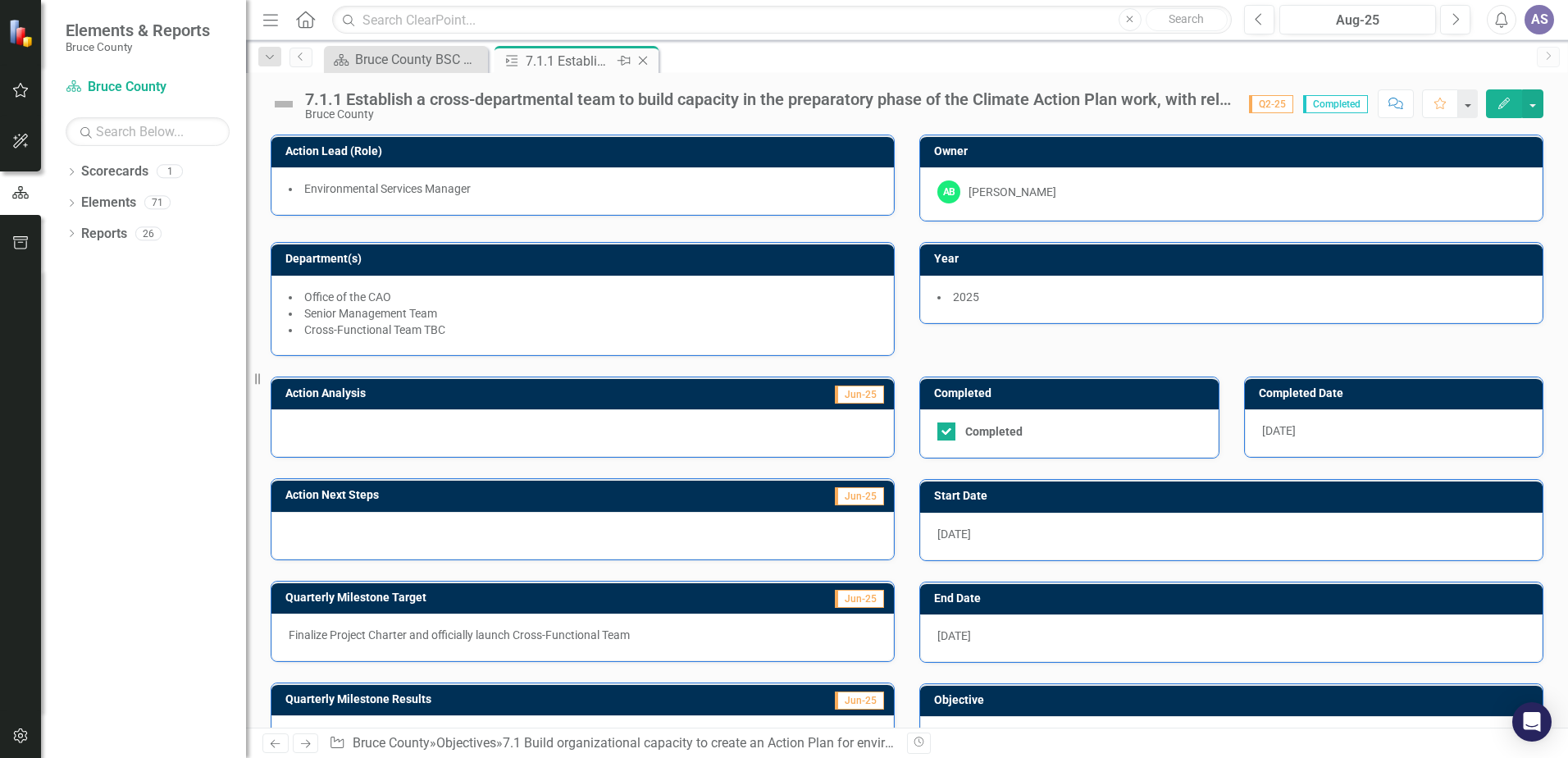
click at [643, 60] on icon "Close" at bounding box center [642, 61] width 16 height 13
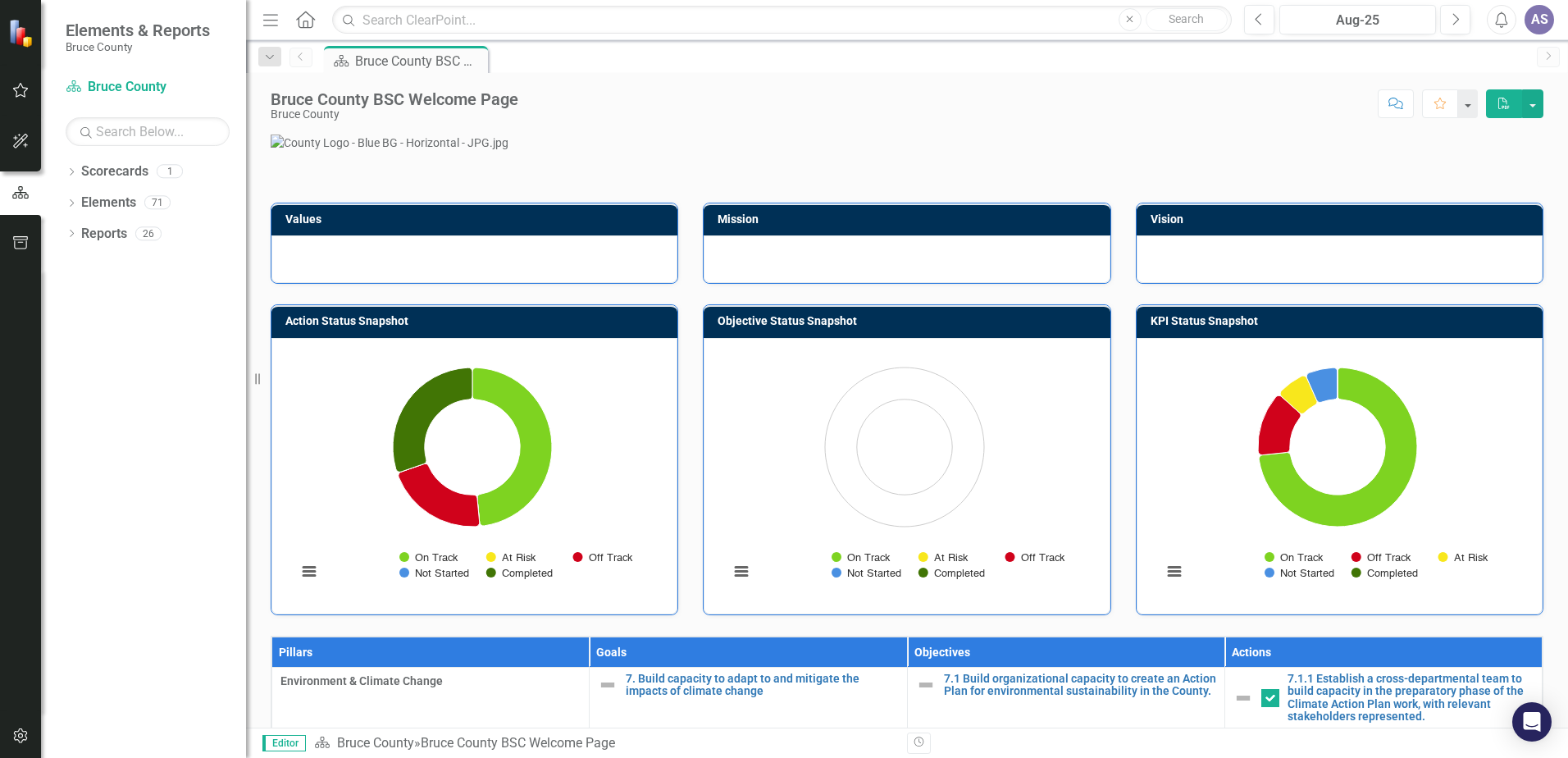
click at [602, 56] on div "Scorecard Bruce County BSC Welcome Page Pin" at bounding box center [924, 59] width 1208 height 26
click at [523, 60] on div "Scorecard Bruce County BSC Welcome Page Pin" at bounding box center [924, 59] width 1208 height 26
click at [117, 205] on link "Elements" at bounding box center [108, 204] width 55 height 19
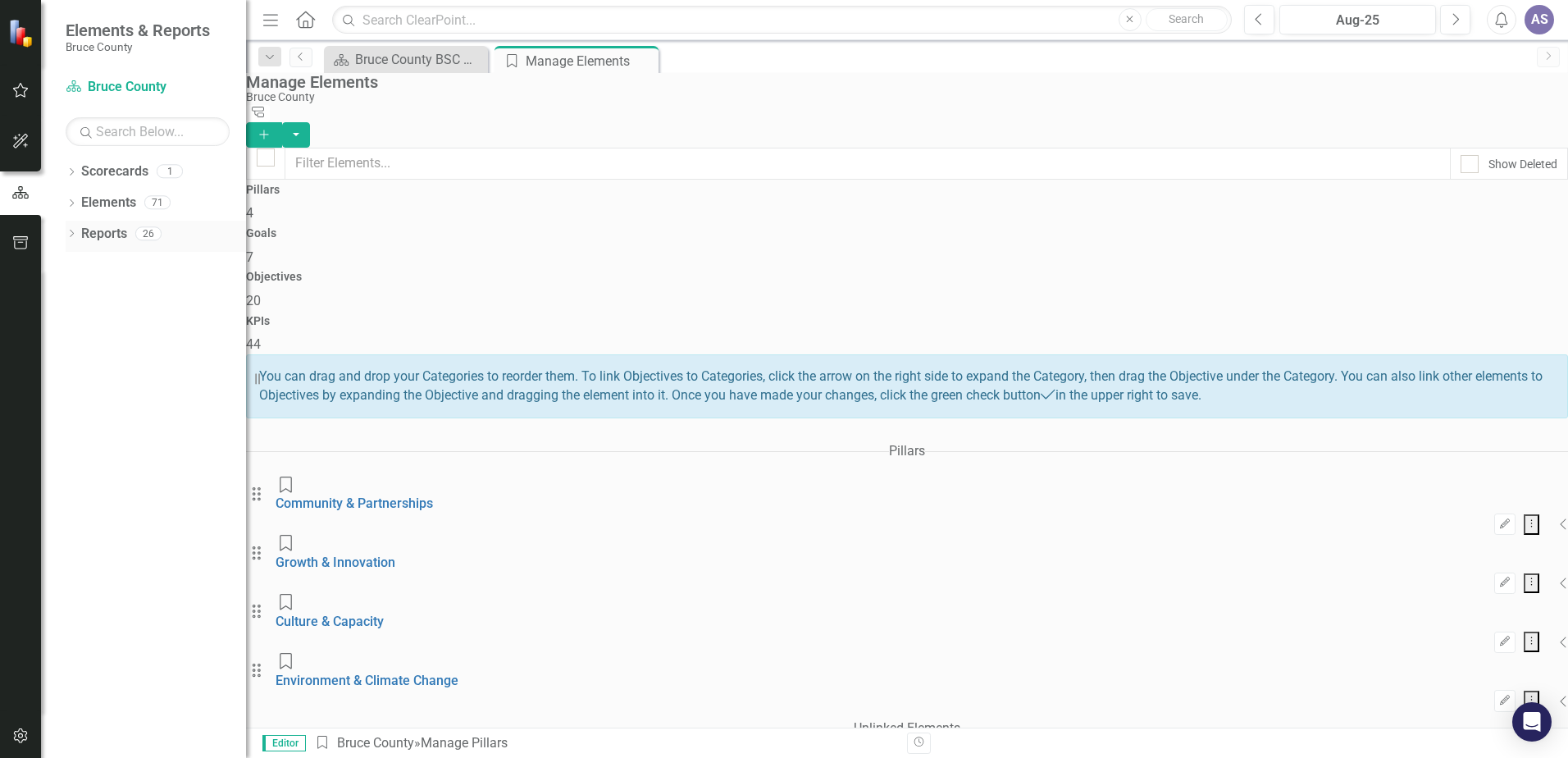
click at [87, 242] on link "Reports" at bounding box center [104, 235] width 46 height 19
click at [277, 16] on icon "Menu" at bounding box center [270, 19] width 22 height 17
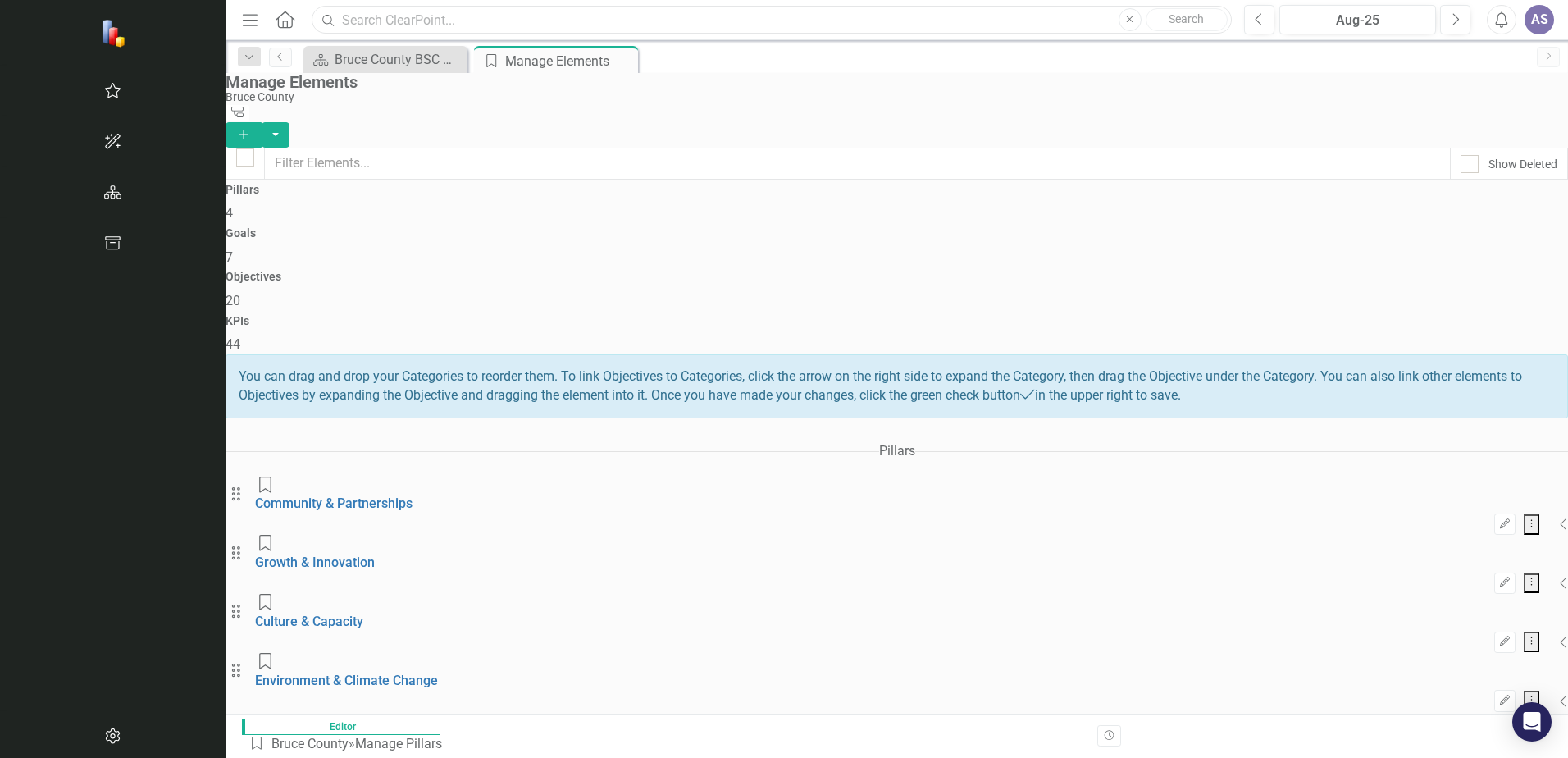
click at [312, 16] on input "text" at bounding box center [771, 20] width 920 height 29
click at [240, 16] on icon "Menu" at bounding box center [250, 19] width 22 height 17
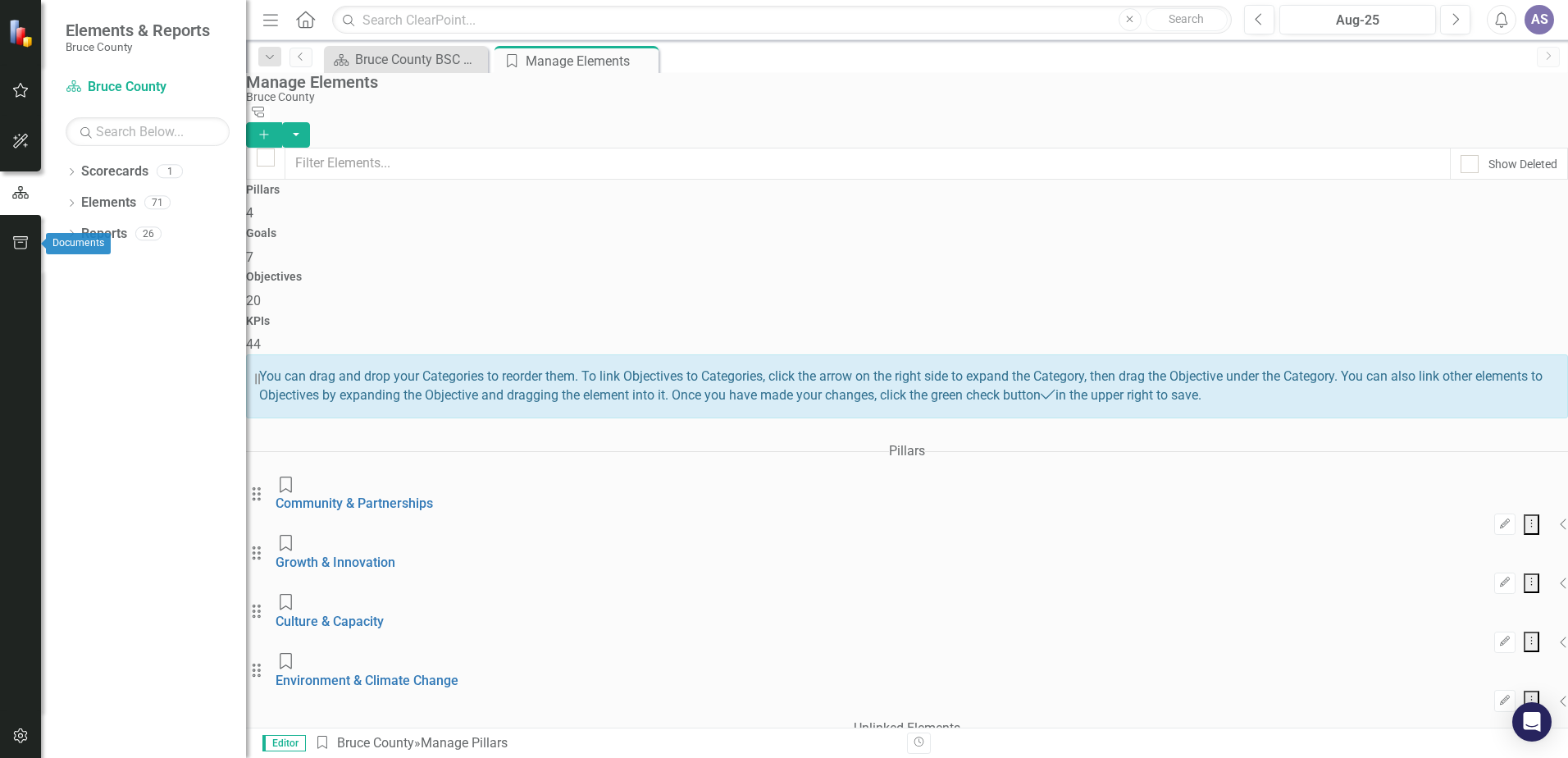
click at [16, 247] on icon "button" at bounding box center [21, 243] width 17 height 13
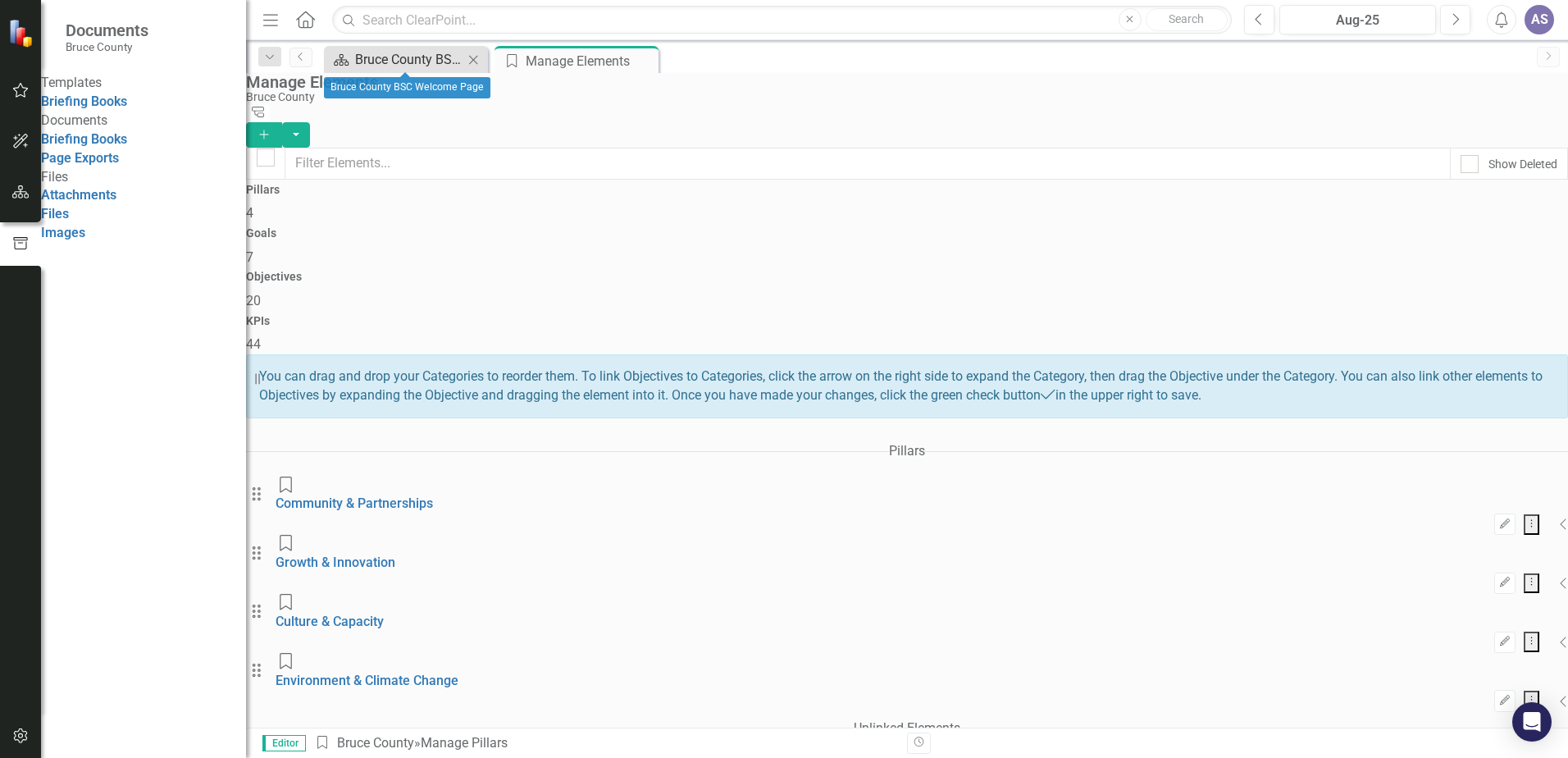
click at [421, 61] on div "Bruce County BSC Welcome Page" at bounding box center [409, 60] width 108 height 21
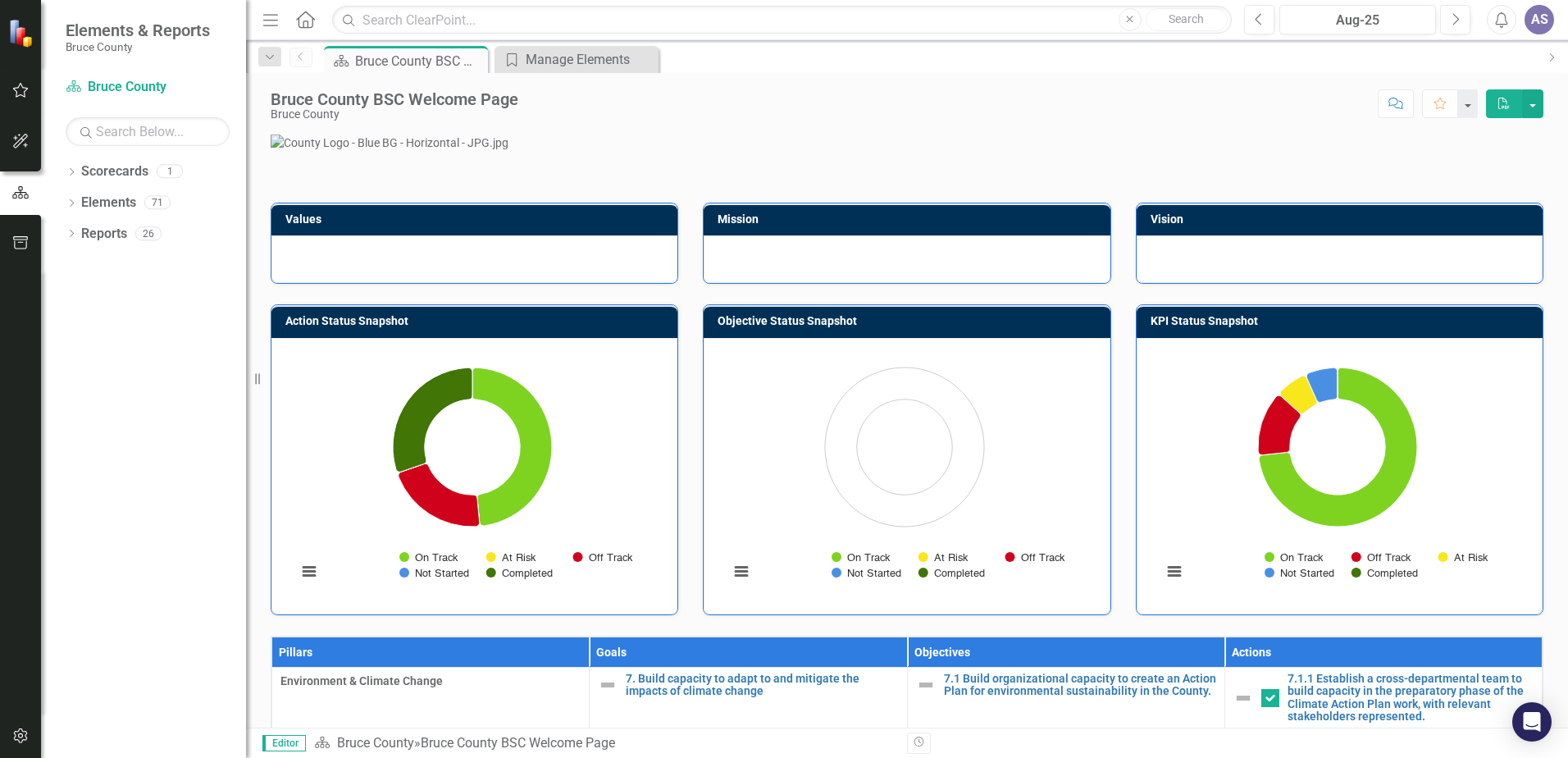
click at [1441, 151] on p at bounding box center [907, 142] width 1273 height 16
drag, startPoint x: 1485, startPoint y: 103, endPoint x: 1475, endPoint y: 102, distance: 10.0
click at [1475, 102] on div "Comment Favorite PDF" at bounding box center [1455, 103] width 176 height 28
click at [1470, 106] on button "button" at bounding box center [1467, 103] width 22 height 29
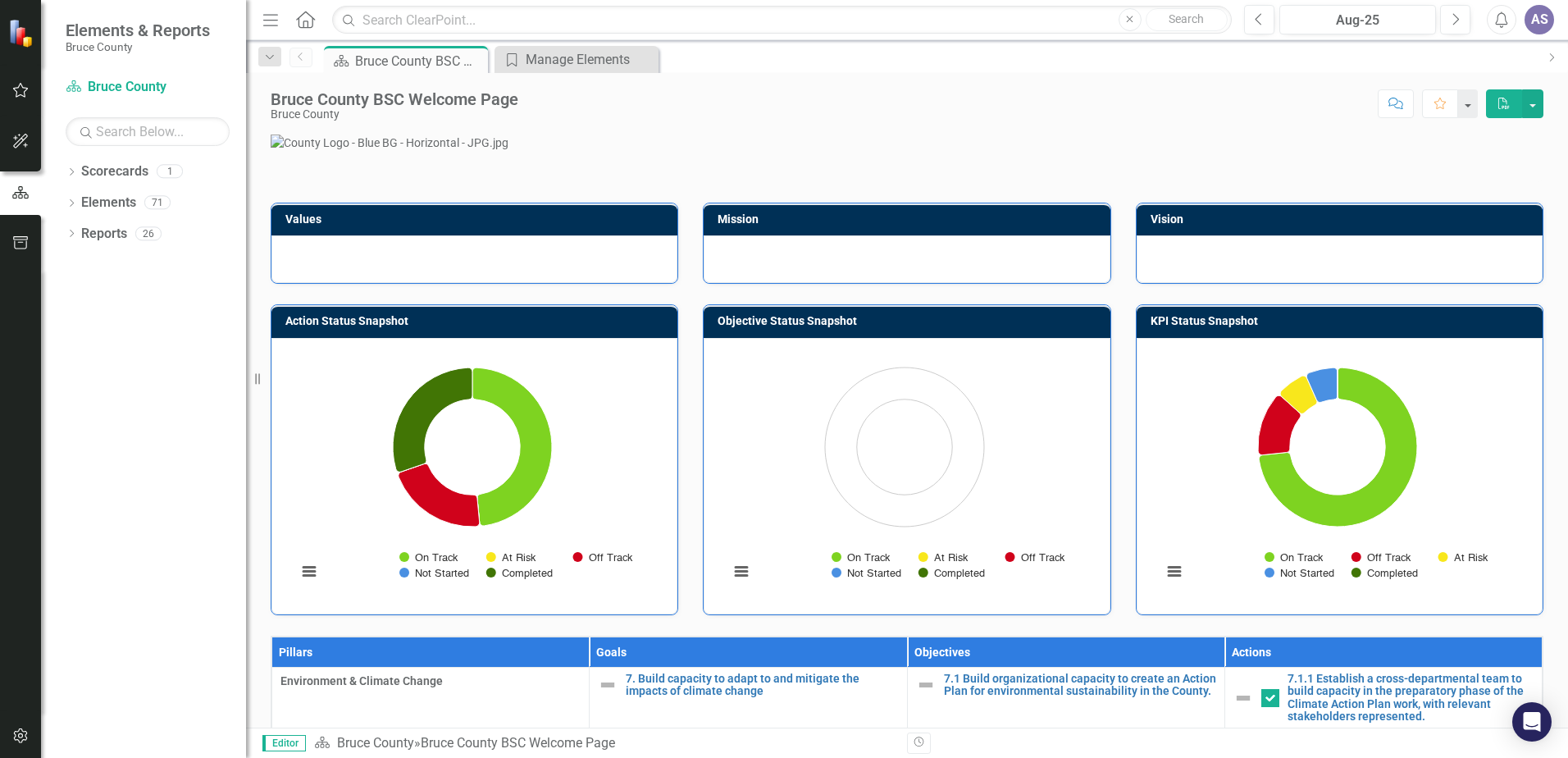
click at [1496, 151] on p at bounding box center [907, 142] width 1273 height 16
click at [1550, 27] on div "AS" at bounding box center [1539, 20] width 29 height 29
click at [1500, 151] on p at bounding box center [907, 142] width 1273 height 16
click at [270, 21] on icon "button" at bounding box center [270, 19] width 15 height 11
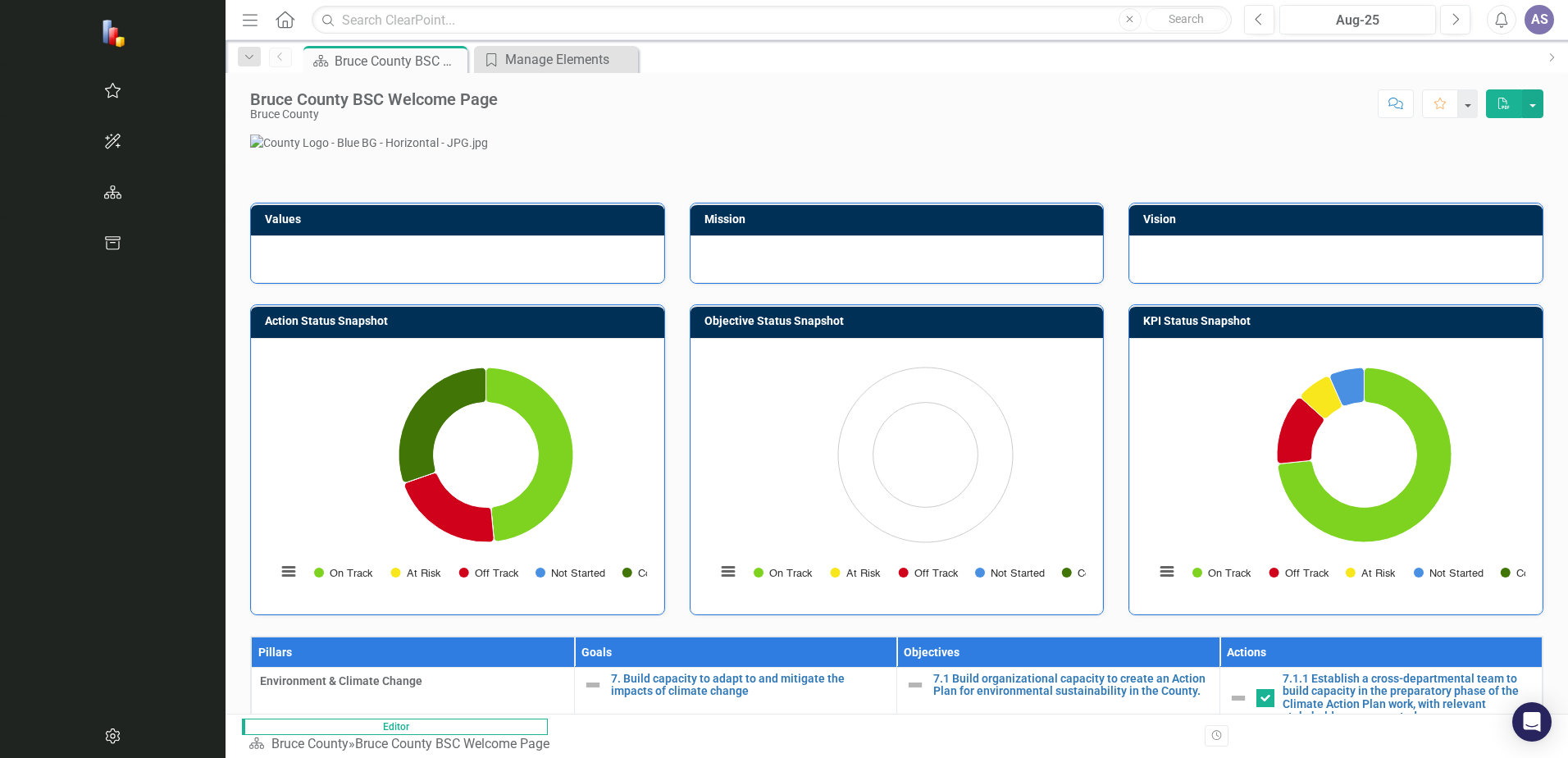
click at [240, 24] on icon "Menu" at bounding box center [250, 19] width 22 height 17
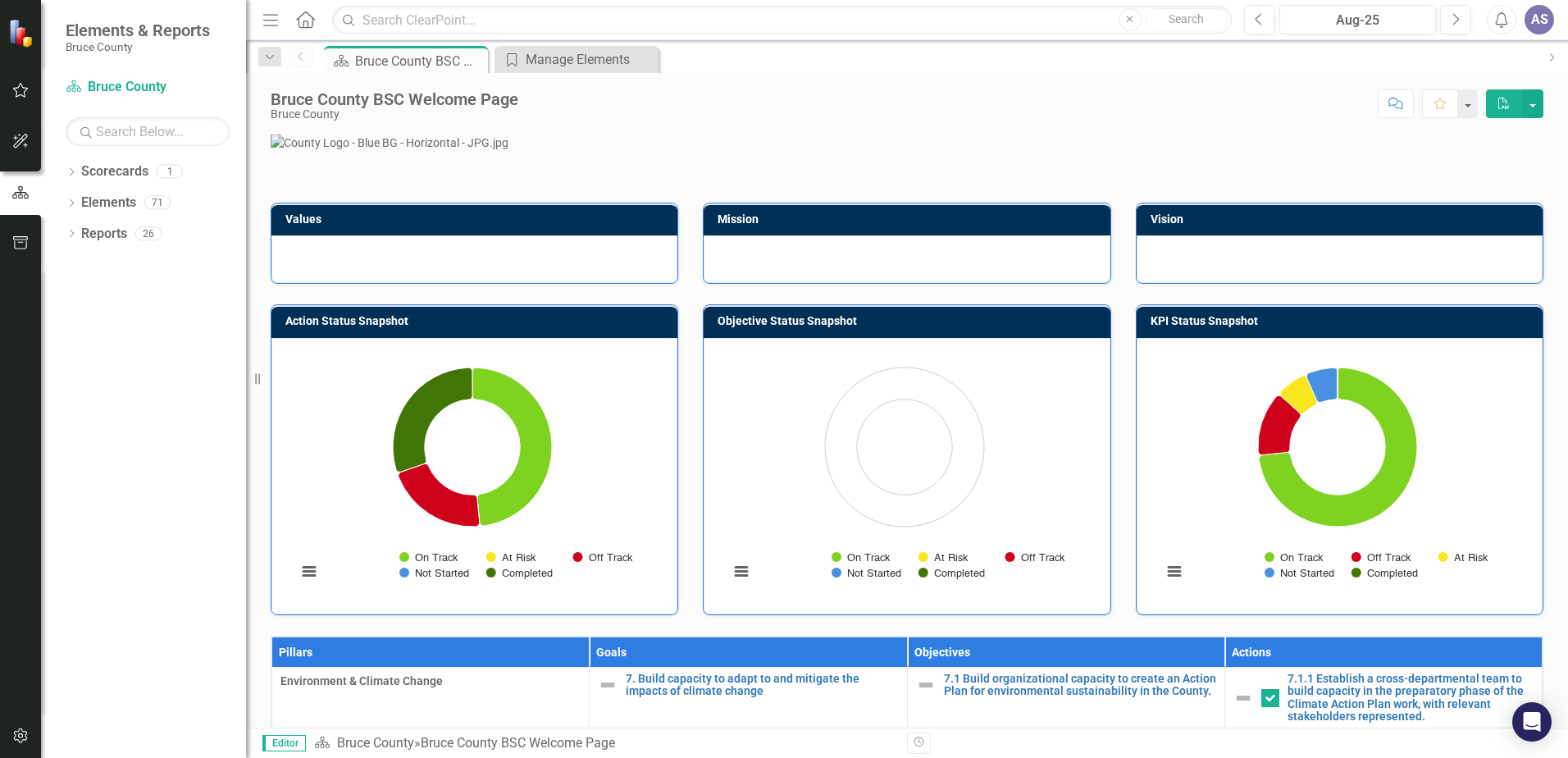
click at [16, 33] on img at bounding box center [22, 33] width 29 height 29
click at [117, 87] on link "Scorecard Bruce County" at bounding box center [147, 87] width 164 height 19
click at [569, 65] on div "Manage Elements" at bounding box center [579, 60] width 108 height 21
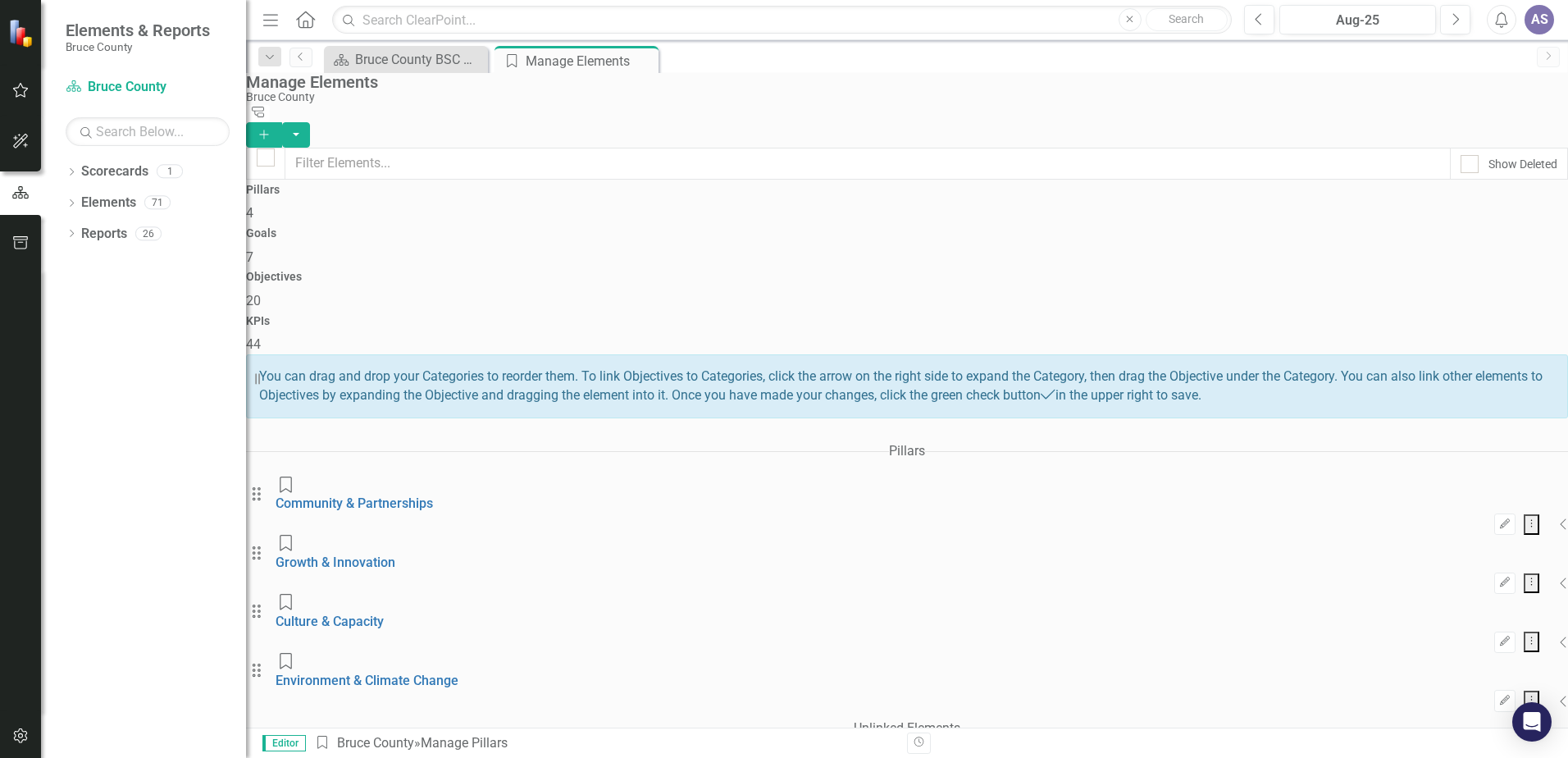
click at [636, 103] on div "Bruce County" at bounding box center [903, 97] width 1314 height 12
click at [271, 27] on icon "Menu" at bounding box center [270, 19] width 22 height 17
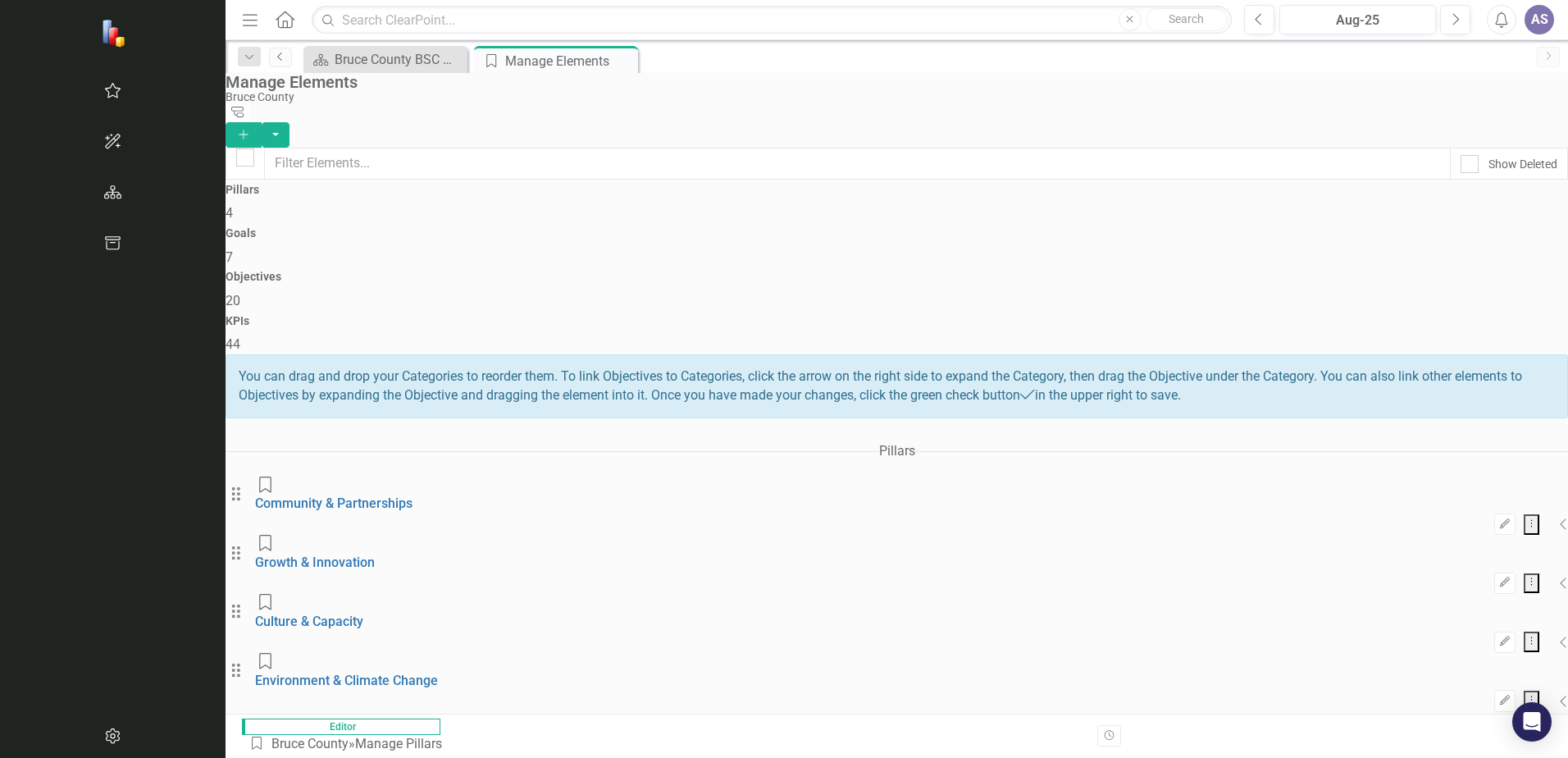
click at [269, 63] on link "Previous" at bounding box center [281, 57] width 23 height 20
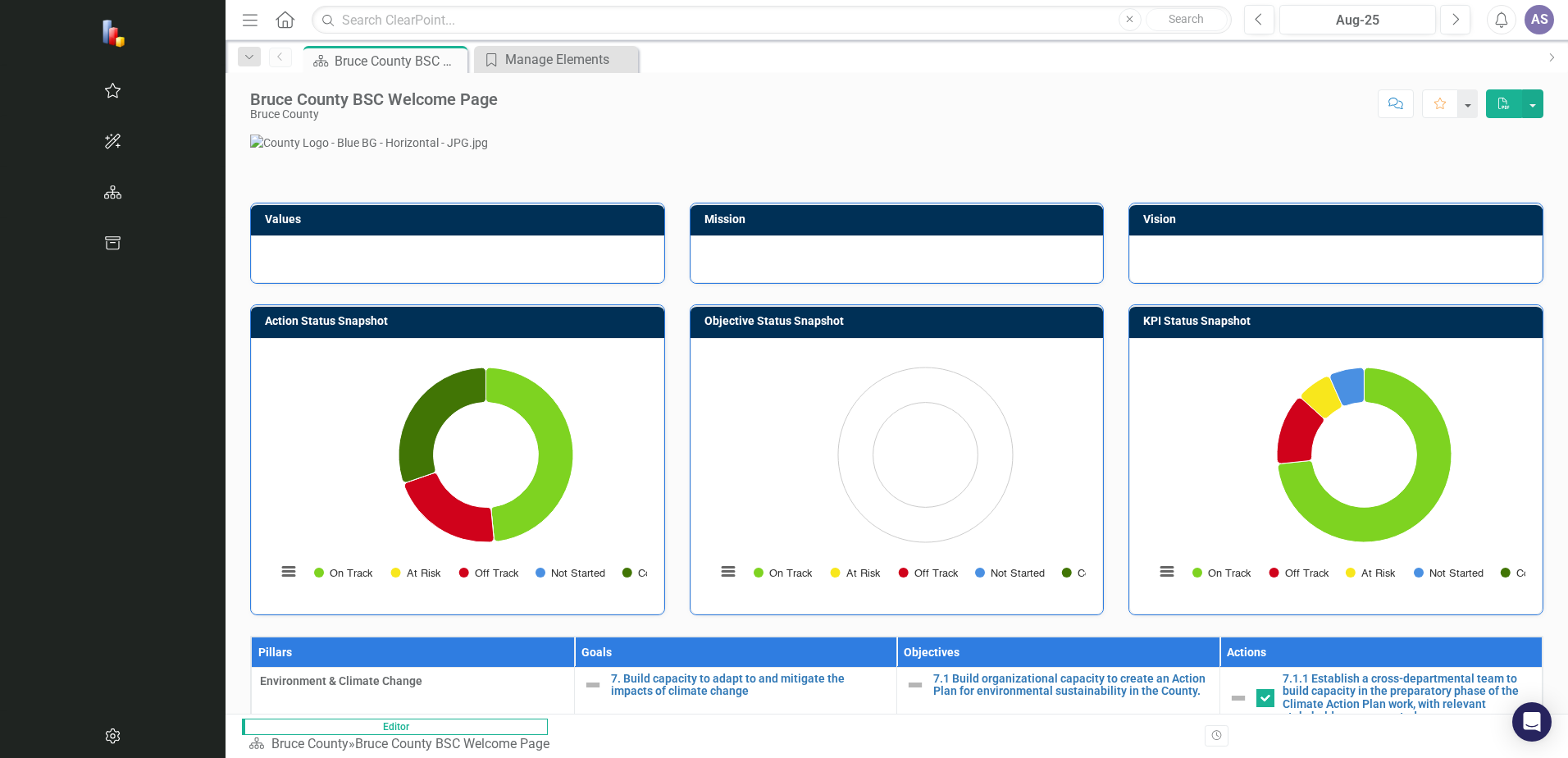
click at [1464, 151] on p at bounding box center [897, 142] width 1294 height 16
click at [1528, 107] on button "button" at bounding box center [1533, 103] width 22 height 29
click at [1440, 151] on p at bounding box center [897, 142] width 1294 height 16
click at [104, 192] on icon "button" at bounding box center [113, 191] width 17 height 13
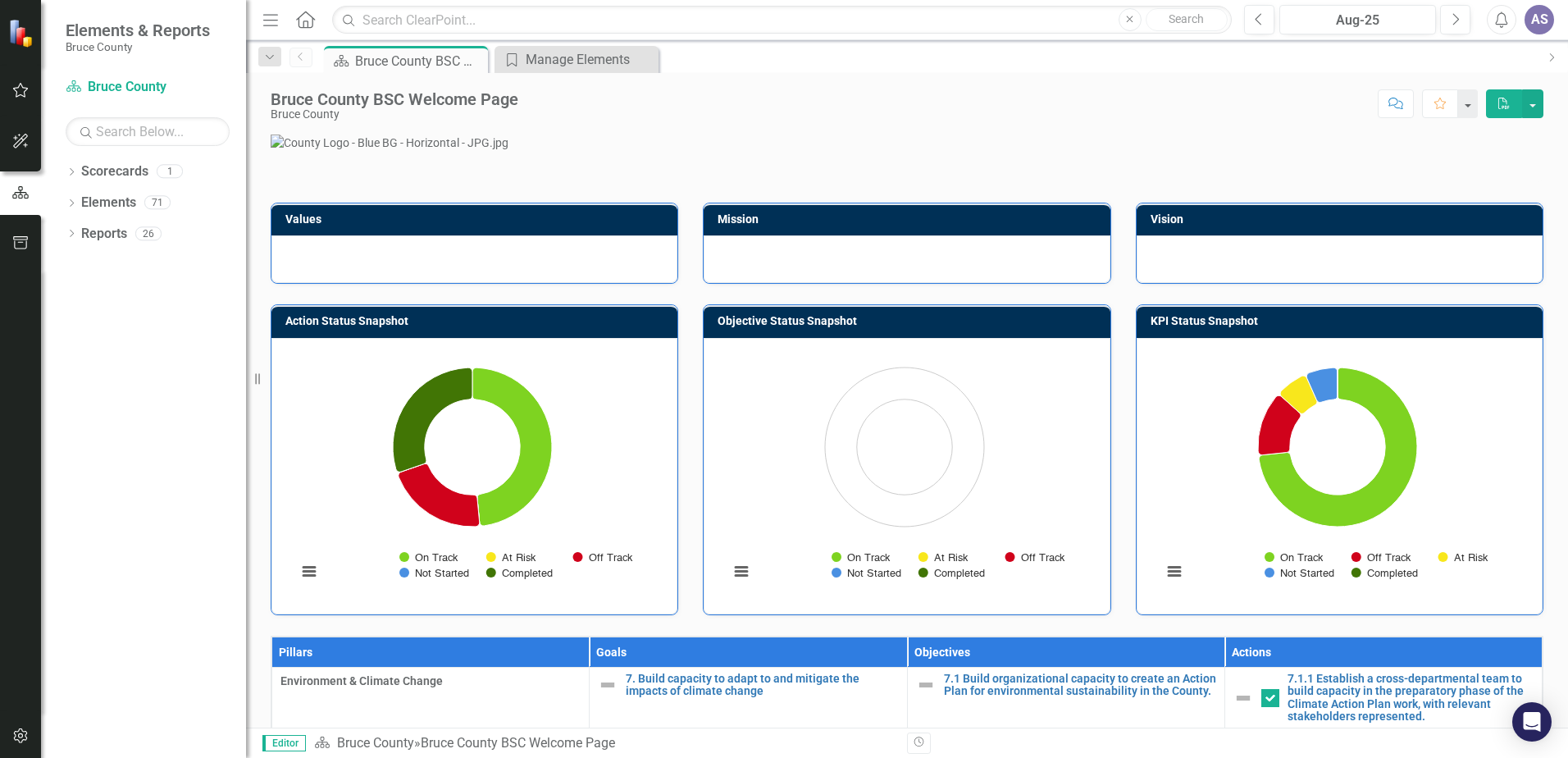
click at [113, 334] on div "Dropdown Scorecards 1 Bruce County Dropdown Elements 71 Dropdown Goal Goals 7 1…" at bounding box center [143, 458] width 205 height 599
click at [316, 16] on icon "Home" at bounding box center [305, 19] width 22 height 17
click at [303, 23] on icon "Home" at bounding box center [305, 19] width 22 height 17
click at [27, 89] on icon "button" at bounding box center [21, 90] width 16 height 15
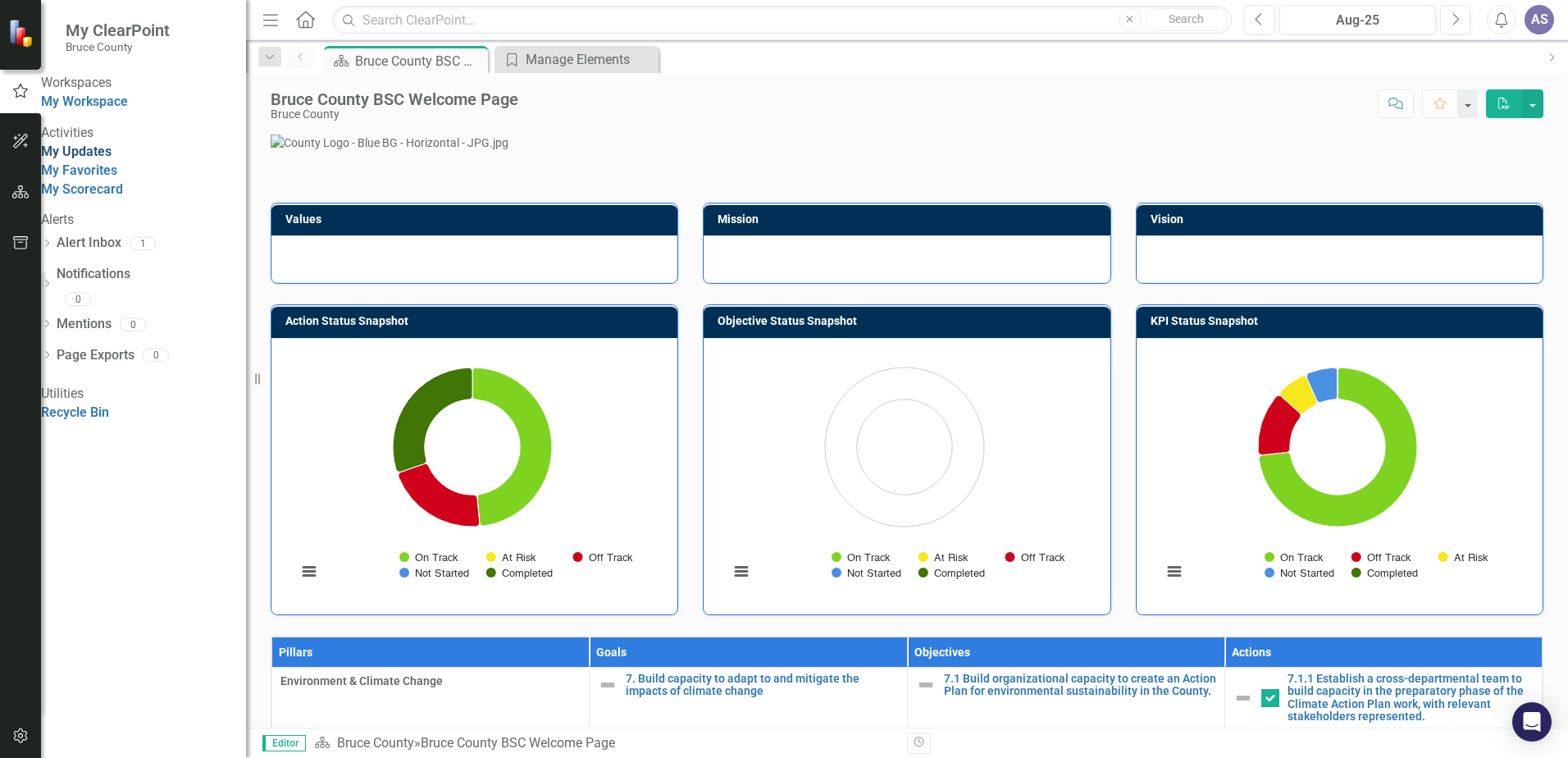
click at [112, 159] on link "My Updates" at bounding box center [75, 152] width 70 height 16
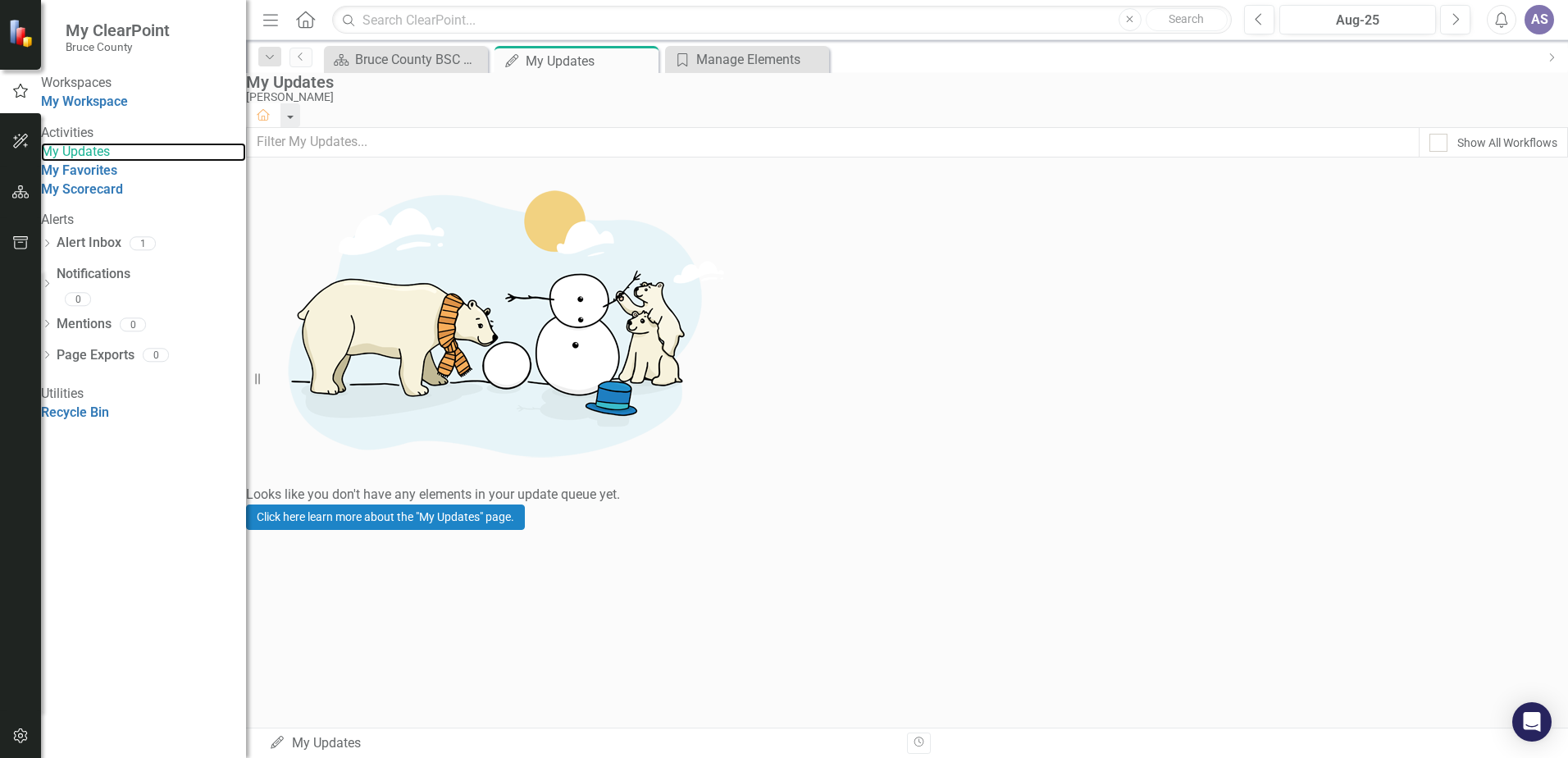
drag, startPoint x: 112, startPoint y: 180, endPoint x: 266, endPoint y: 159, distance: 155.4
click at [266, 159] on div "My ClearPoint Bruce County Workspaces My Workspace Activities My Updates My Fav…" at bounding box center [784, 379] width 1568 height 758
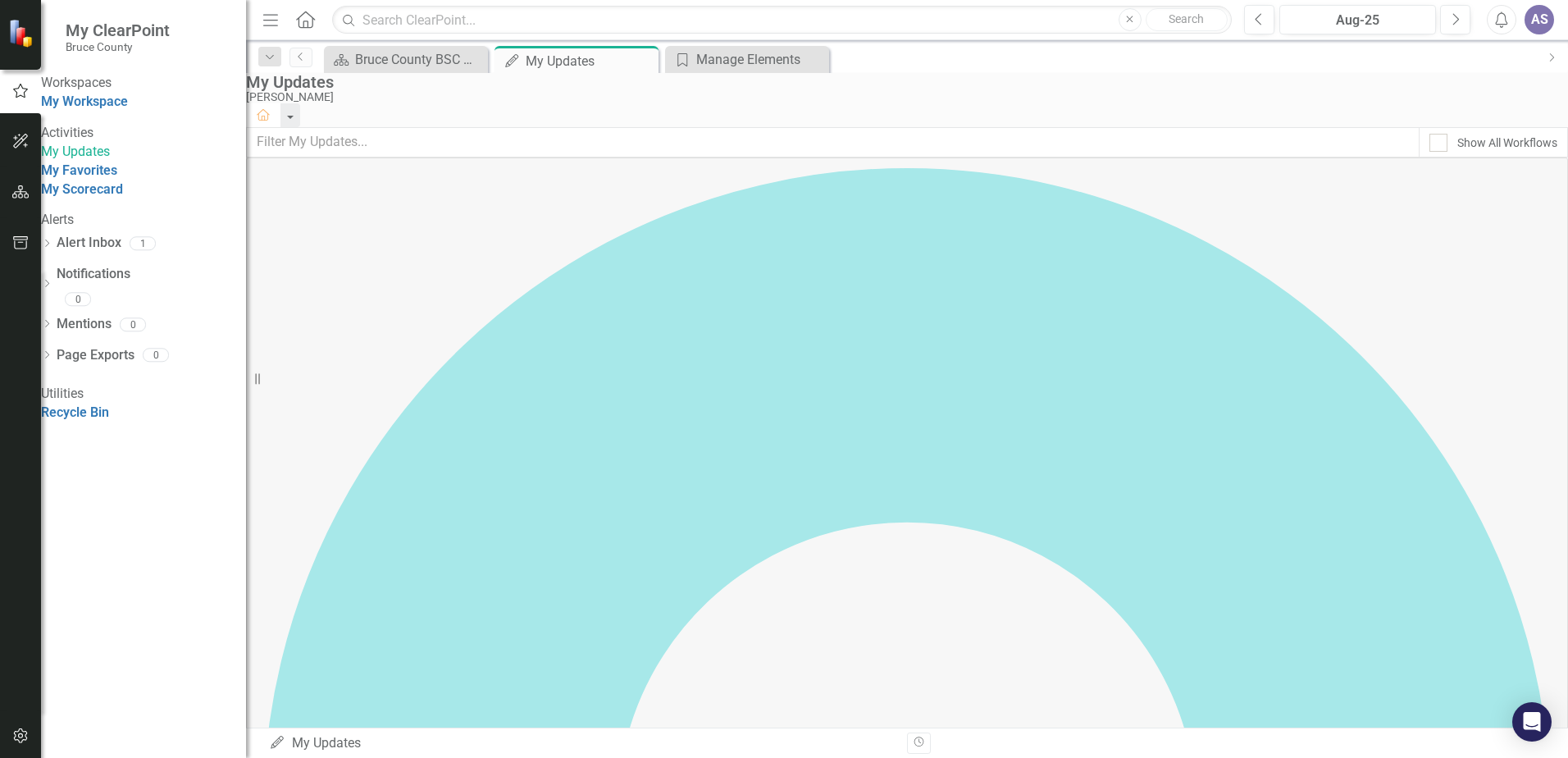
click at [610, 91] on div "My Updates" at bounding box center [903, 81] width 1314 height 18
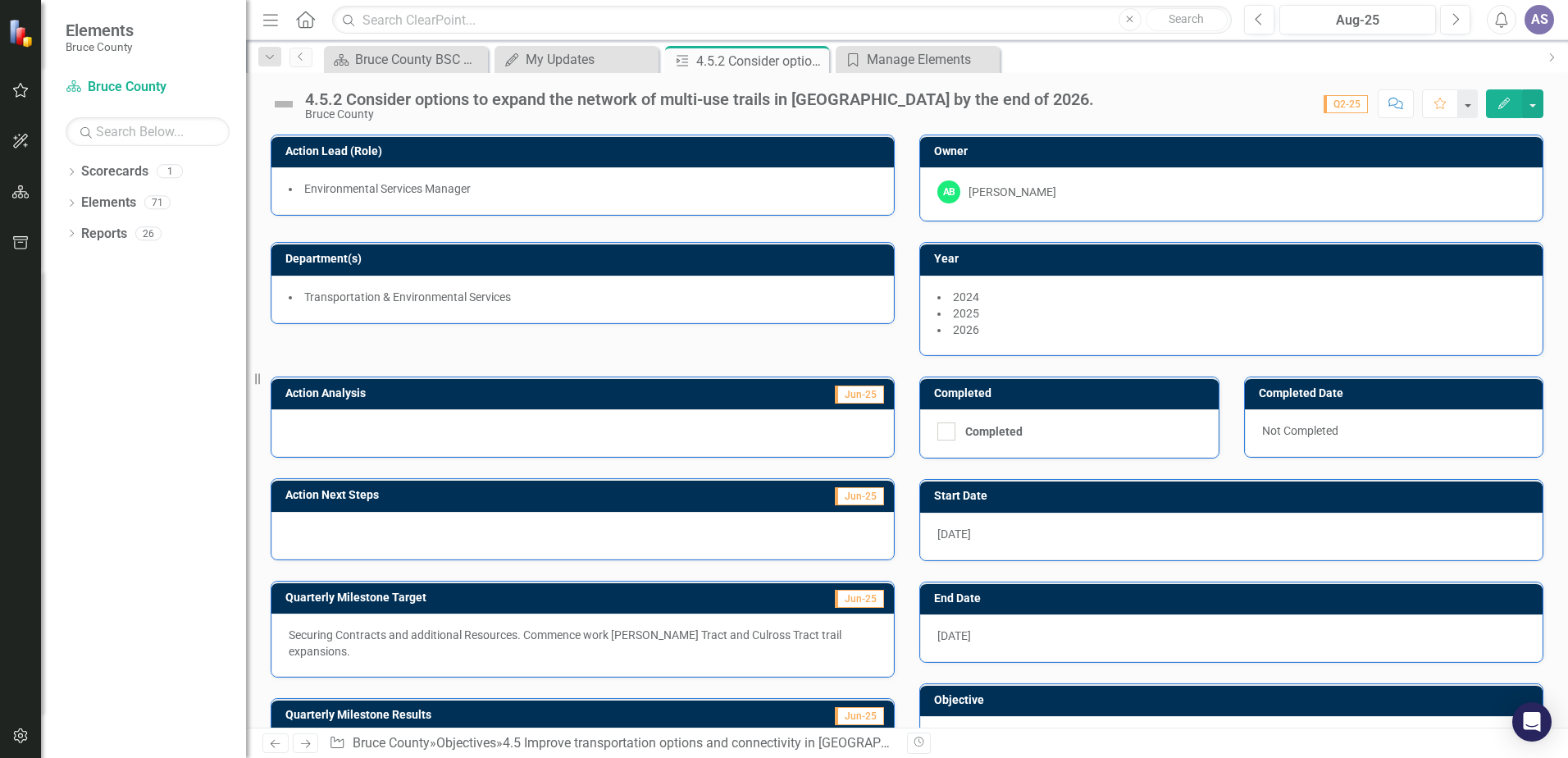
click at [1102, 115] on div "Score: N/A Q2-25 Completed Comment Favorite Edit" at bounding box center [1323, 103] width 442 height 28
click at [1359, 104] on span "Q2-25" at bounding box center [1345, 104] width 44 height 18
click at [1543, 101] on button "button" at bounding box center [1533, 103] width 22 height 29
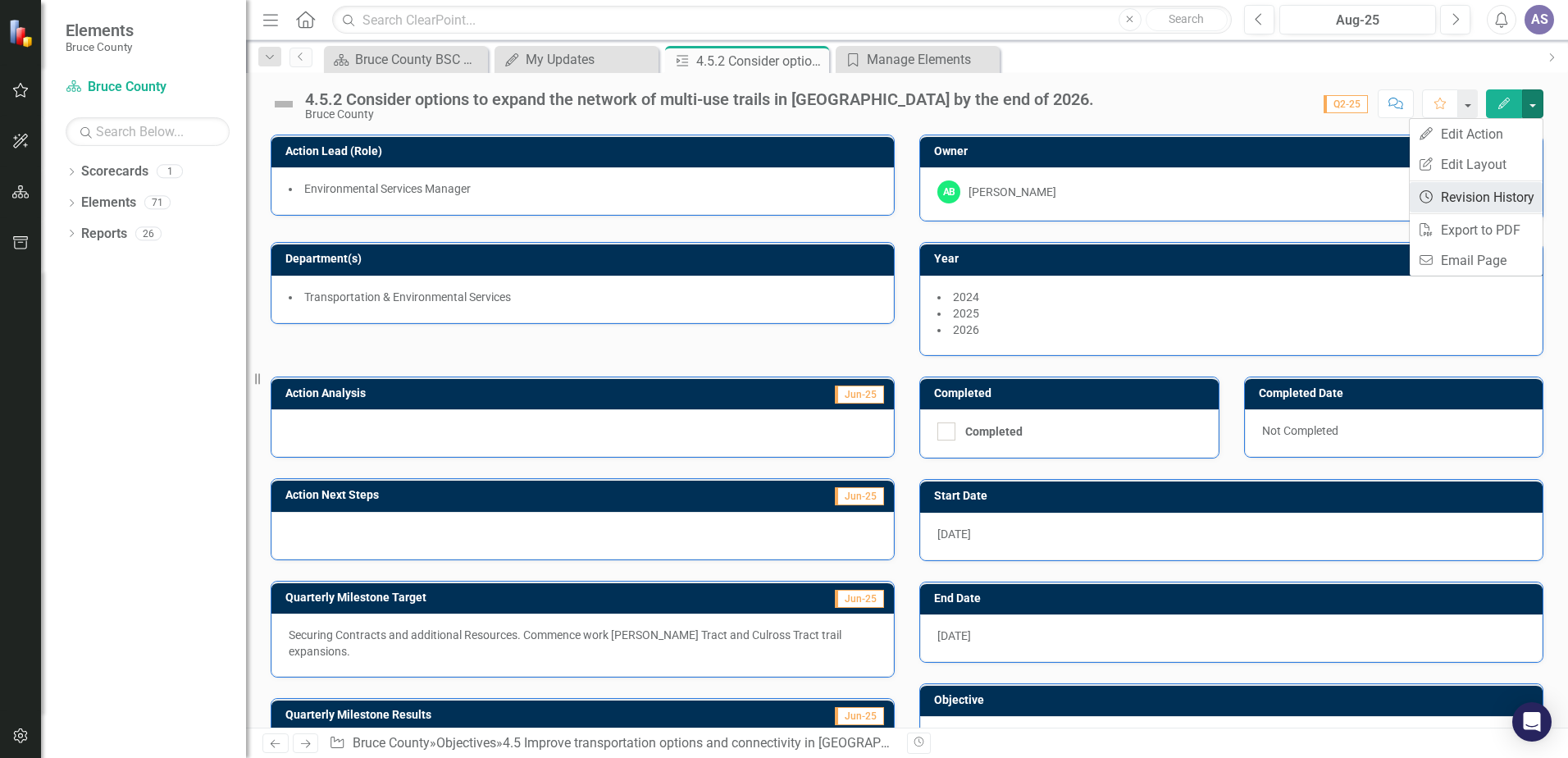
click at [1521, 195] on link "Revision History Revision History" at bounding box center [1475, 197] width 132 height 30
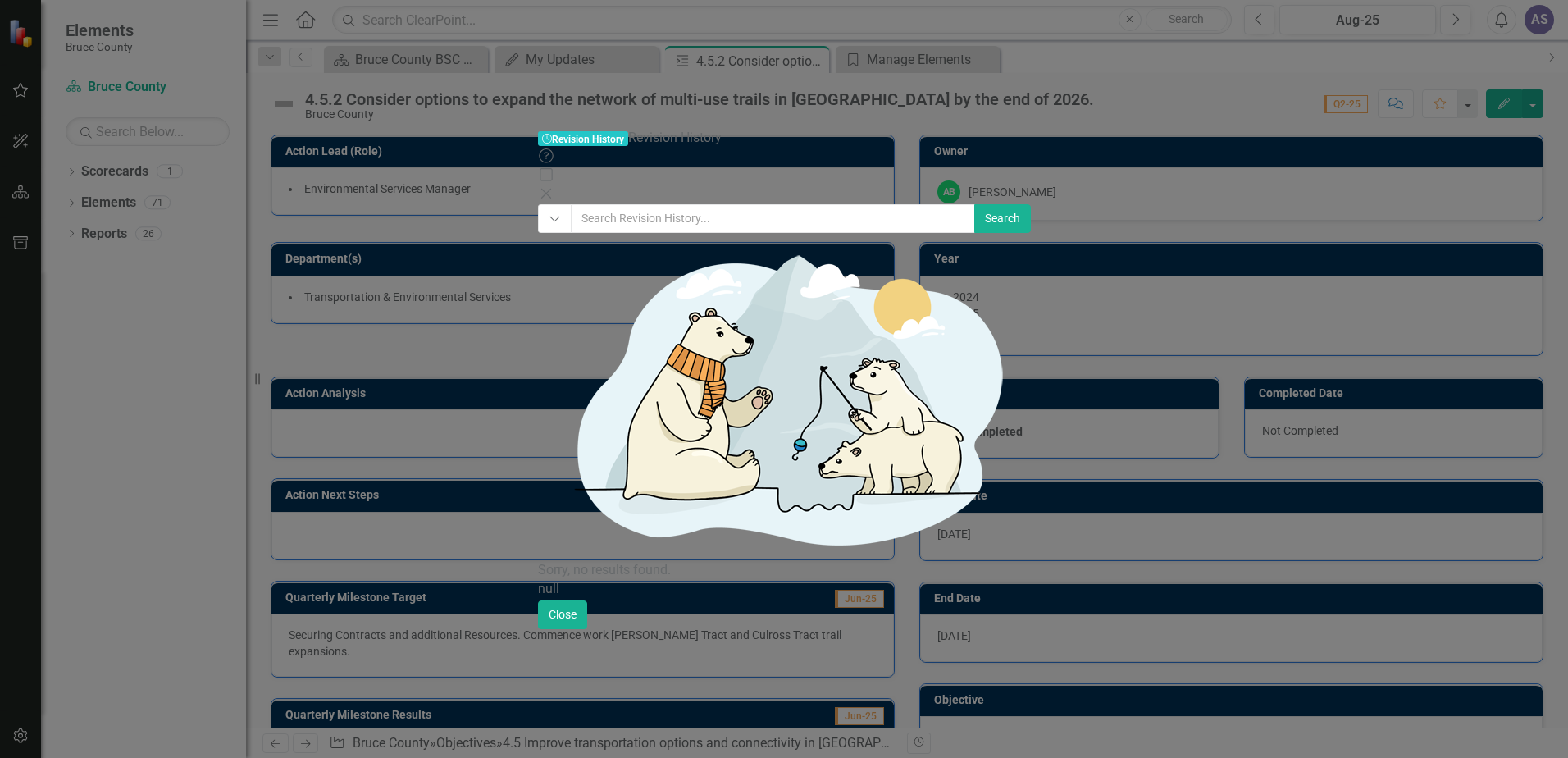
click at [554, 187] on icon "Close" at bounding box center [545, 193] width 16 height 13
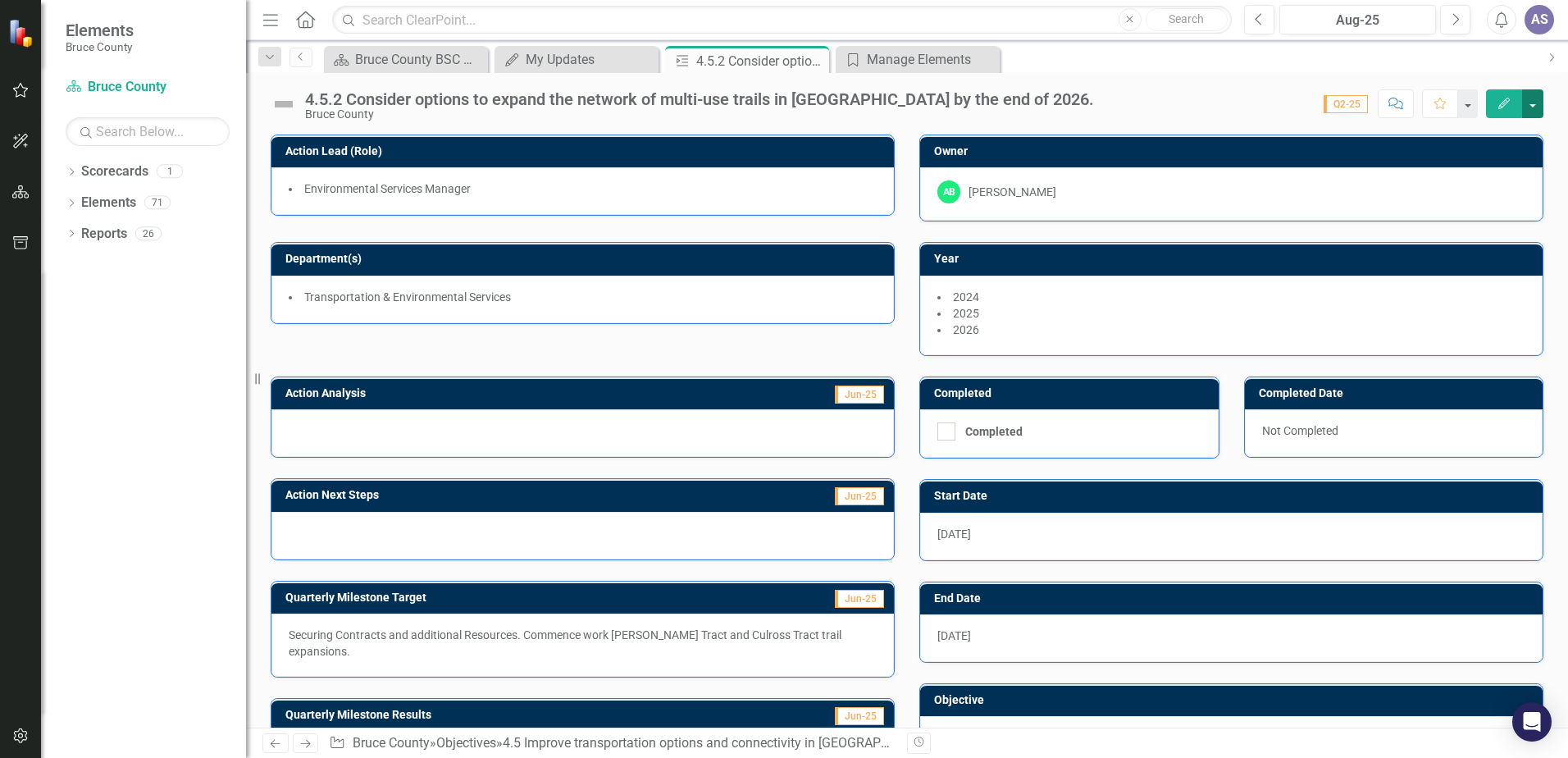
click at [1533, 104] on button "button" at bounding box center [1533, 103] width 22 height 29
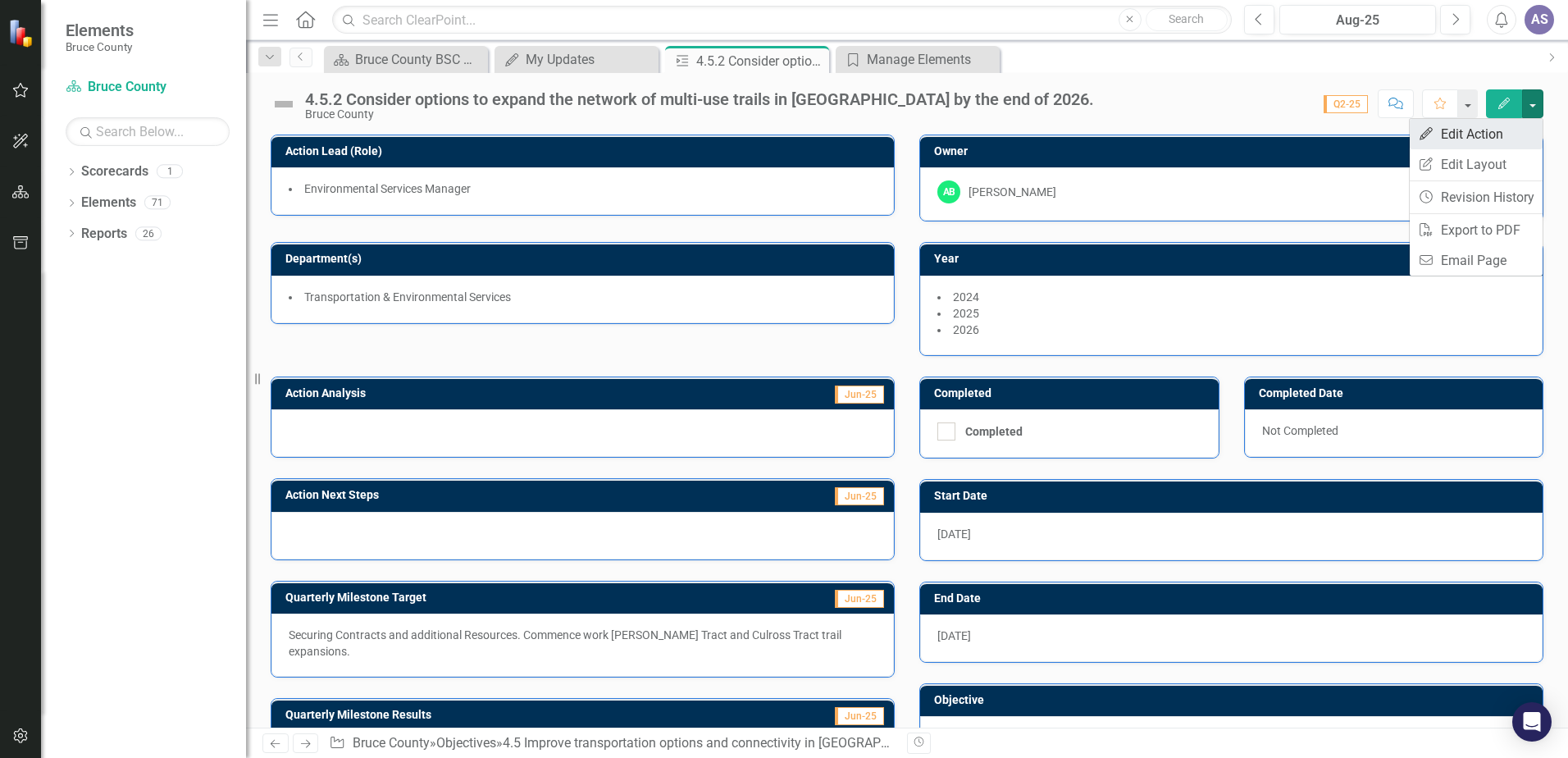
click at [1508, 135] on link "Edit Edit Action" at bounding box center [1475, 133] width 132 height 30
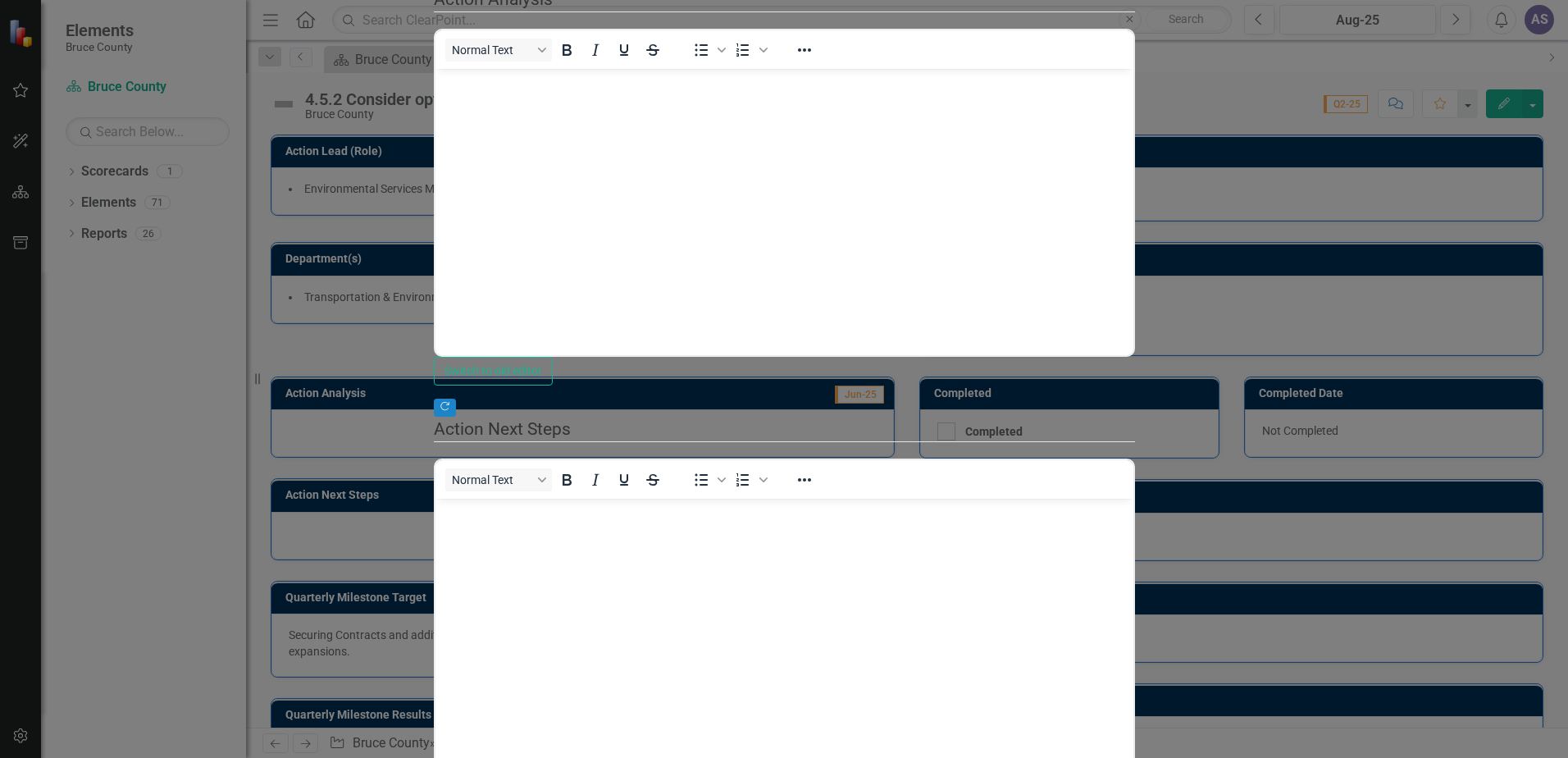
scroll to position [1066, 0]
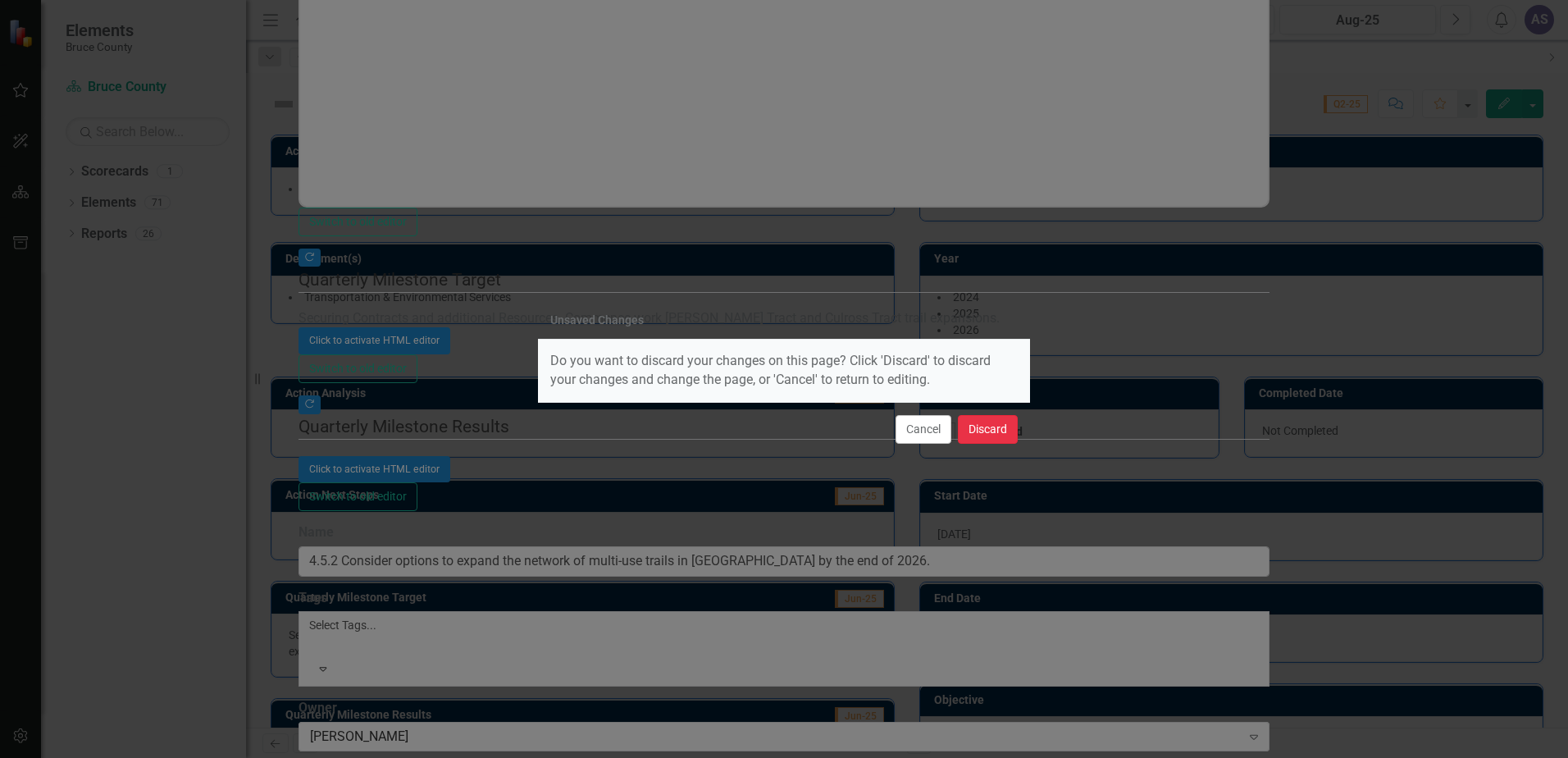
click at [983, 438] on button "Discard" at bounding box center [987, 429] width 60 height 29
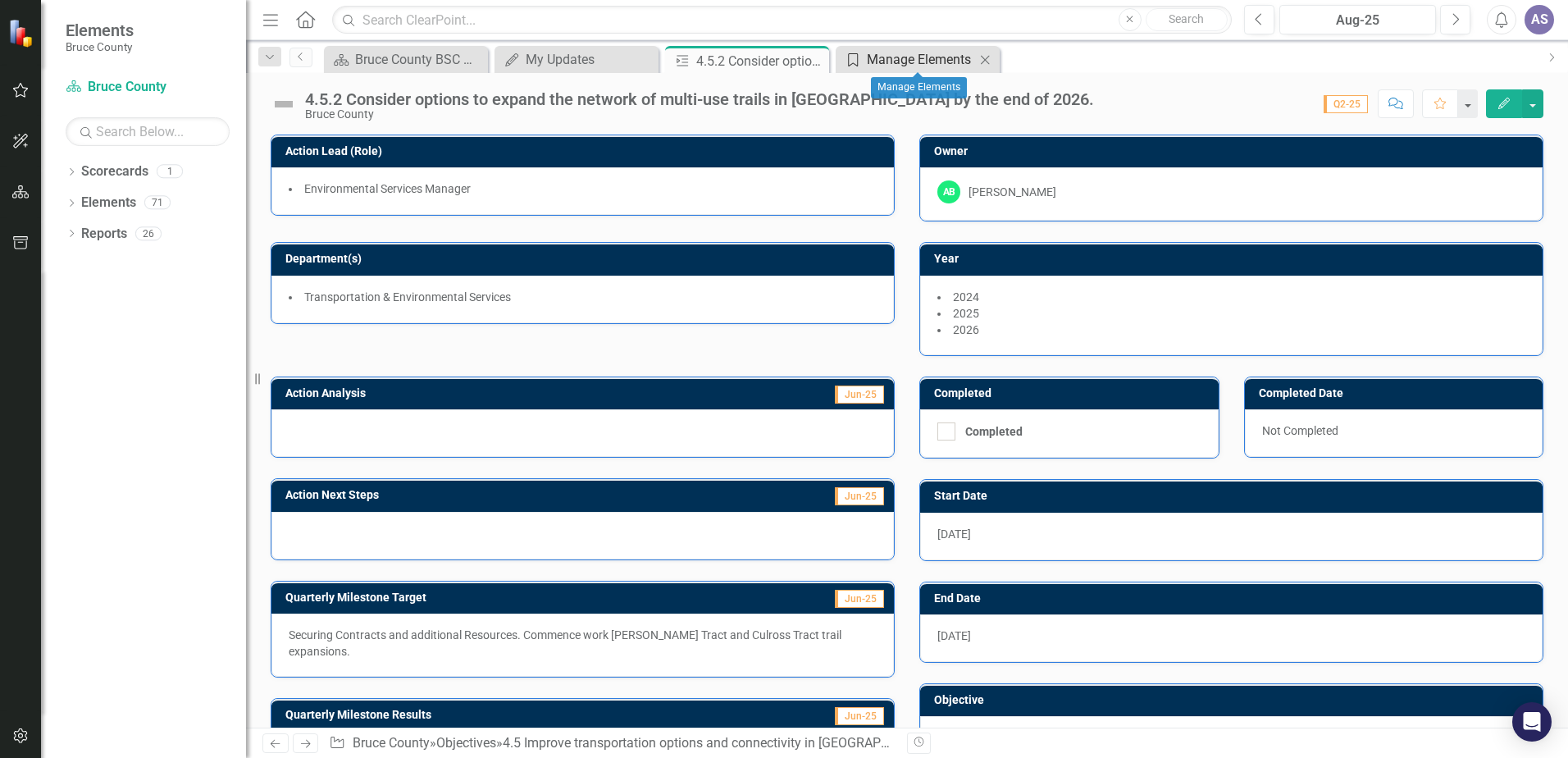
click at [895, 55] on div "Manage Elements" at bounding box center [920, 60] width 108 height 21
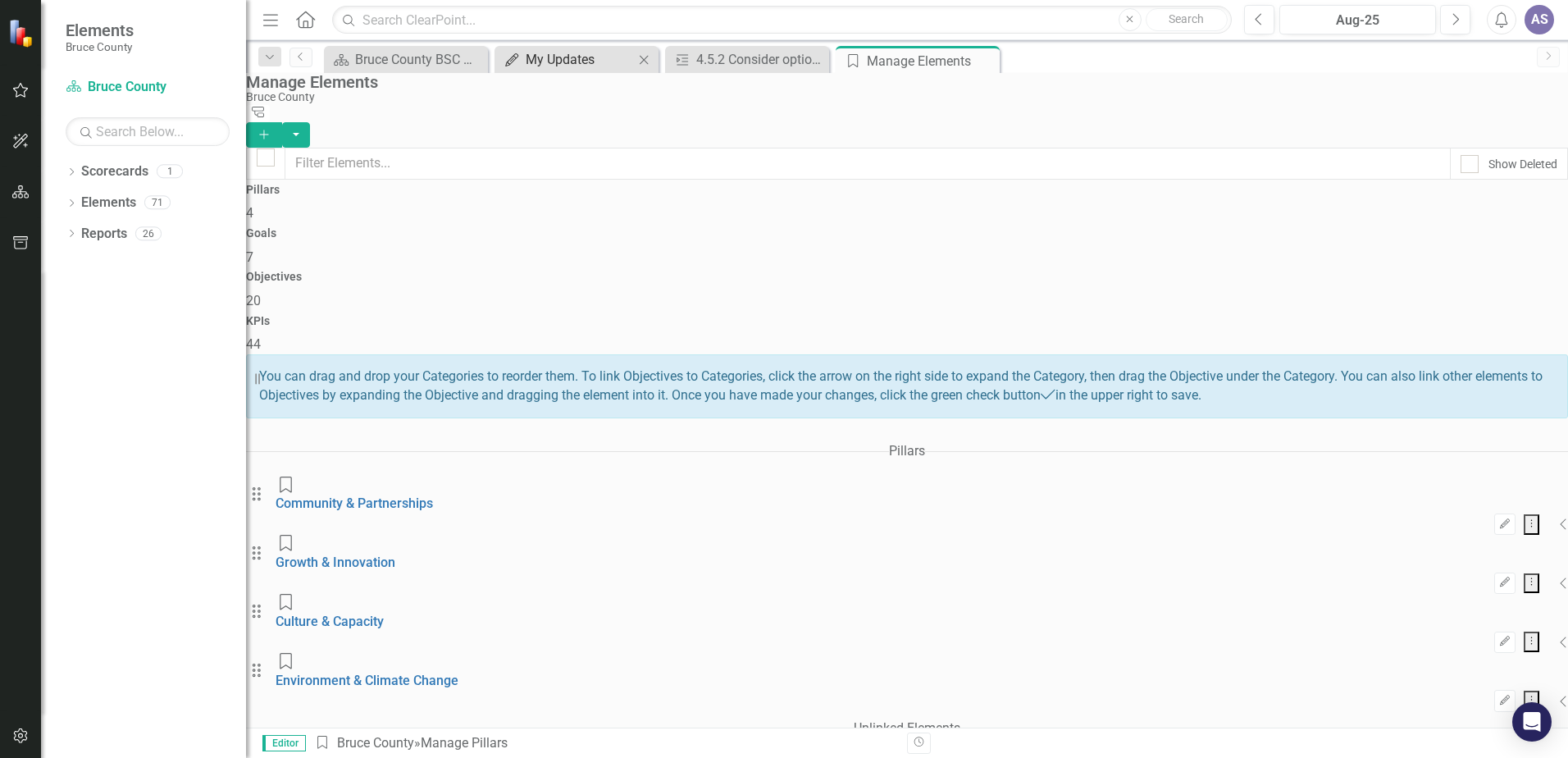
click at [572, 69] on div "My Updates" at bounding box center [579, 60] width 108 height 21
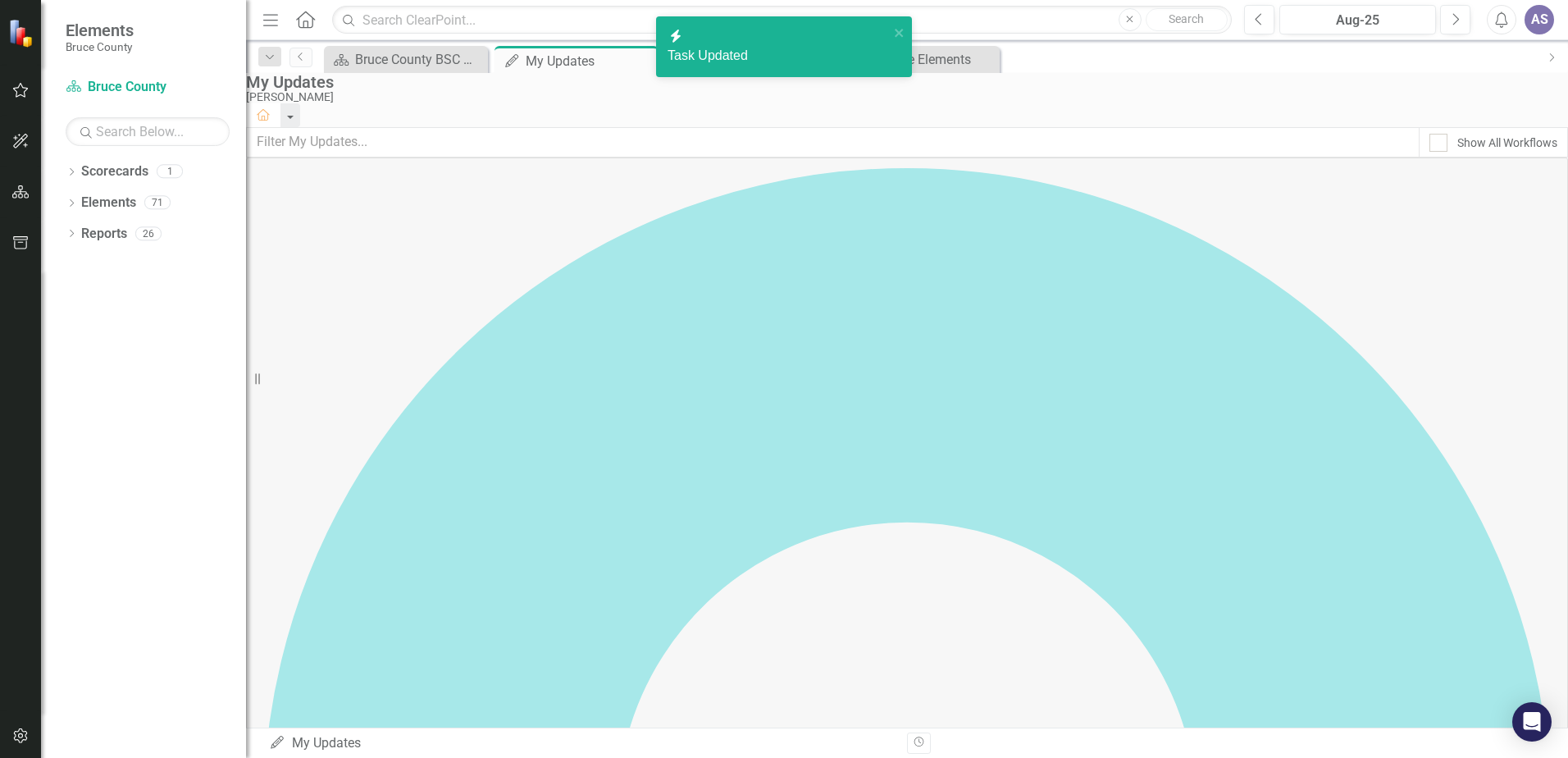
checkbox input "false"
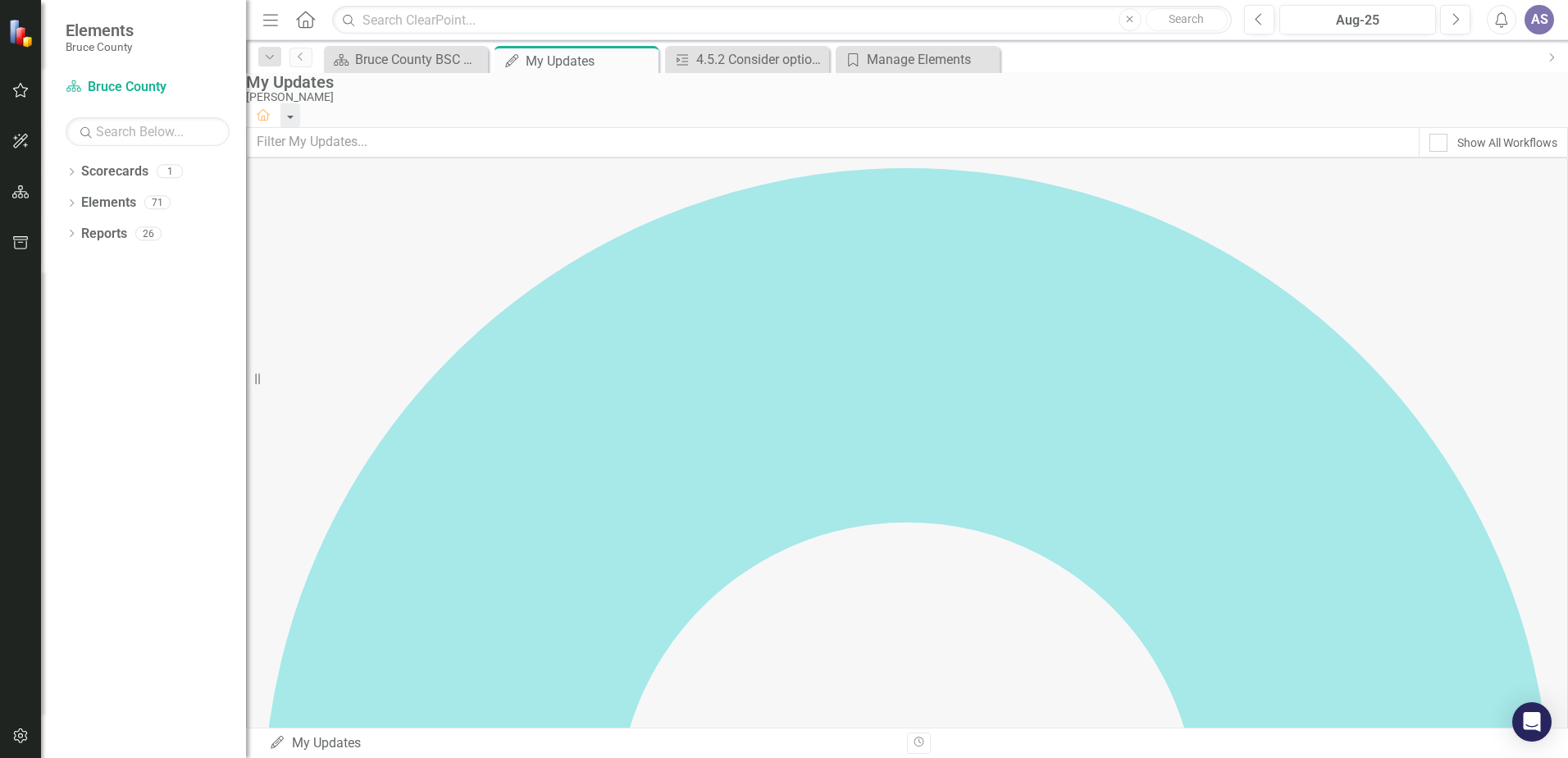
click at [784, 91] on div "My Updates" at bounding box center [903, 81] width 1314 height 18
click at [1394, 24] on div "Aug-25" at bounding box center [1358, 20] width 145 height 20
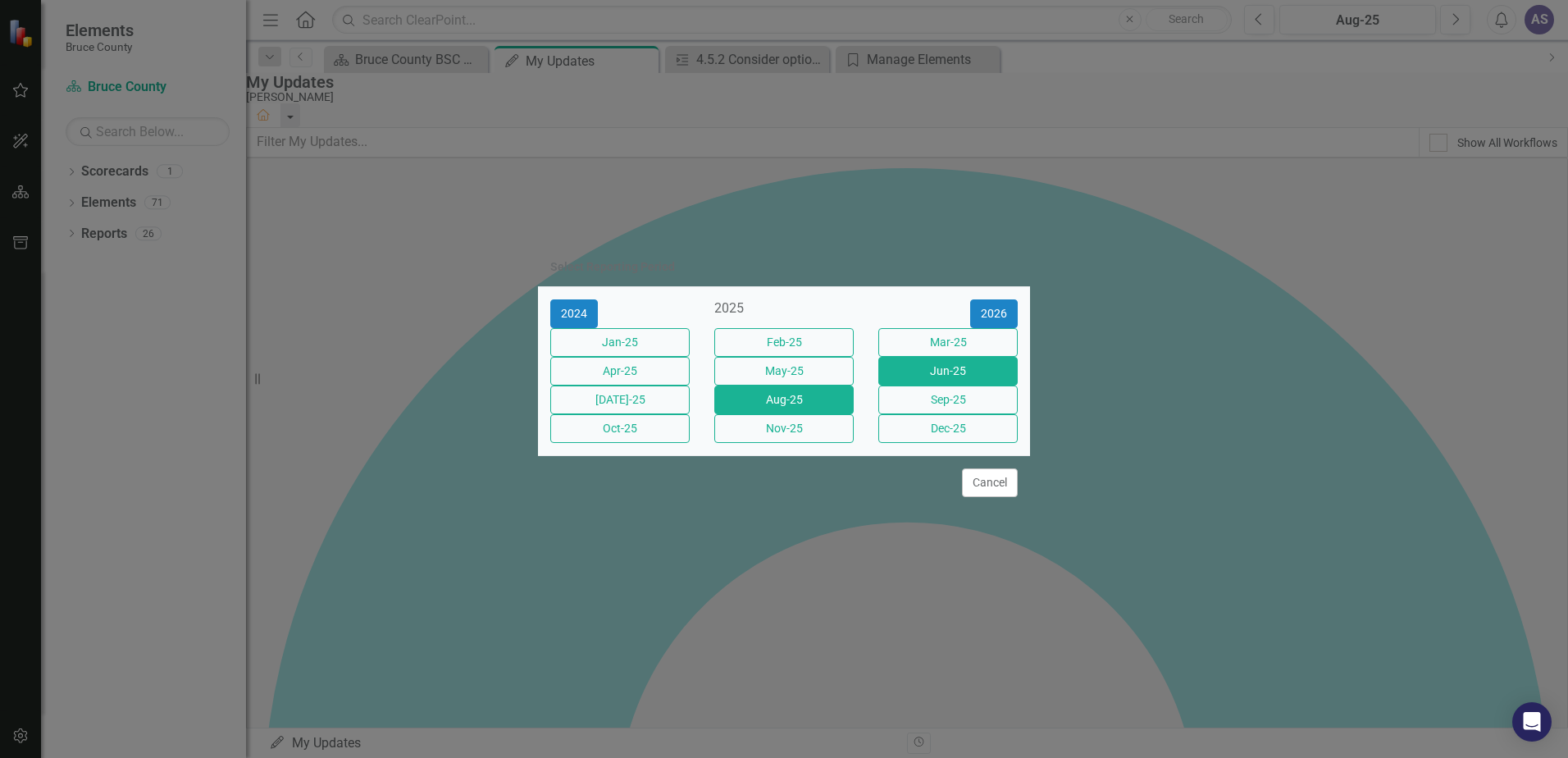
click at [982, 365] on button "Jun-25" at bounding box center [948, 371] width 139 height 29
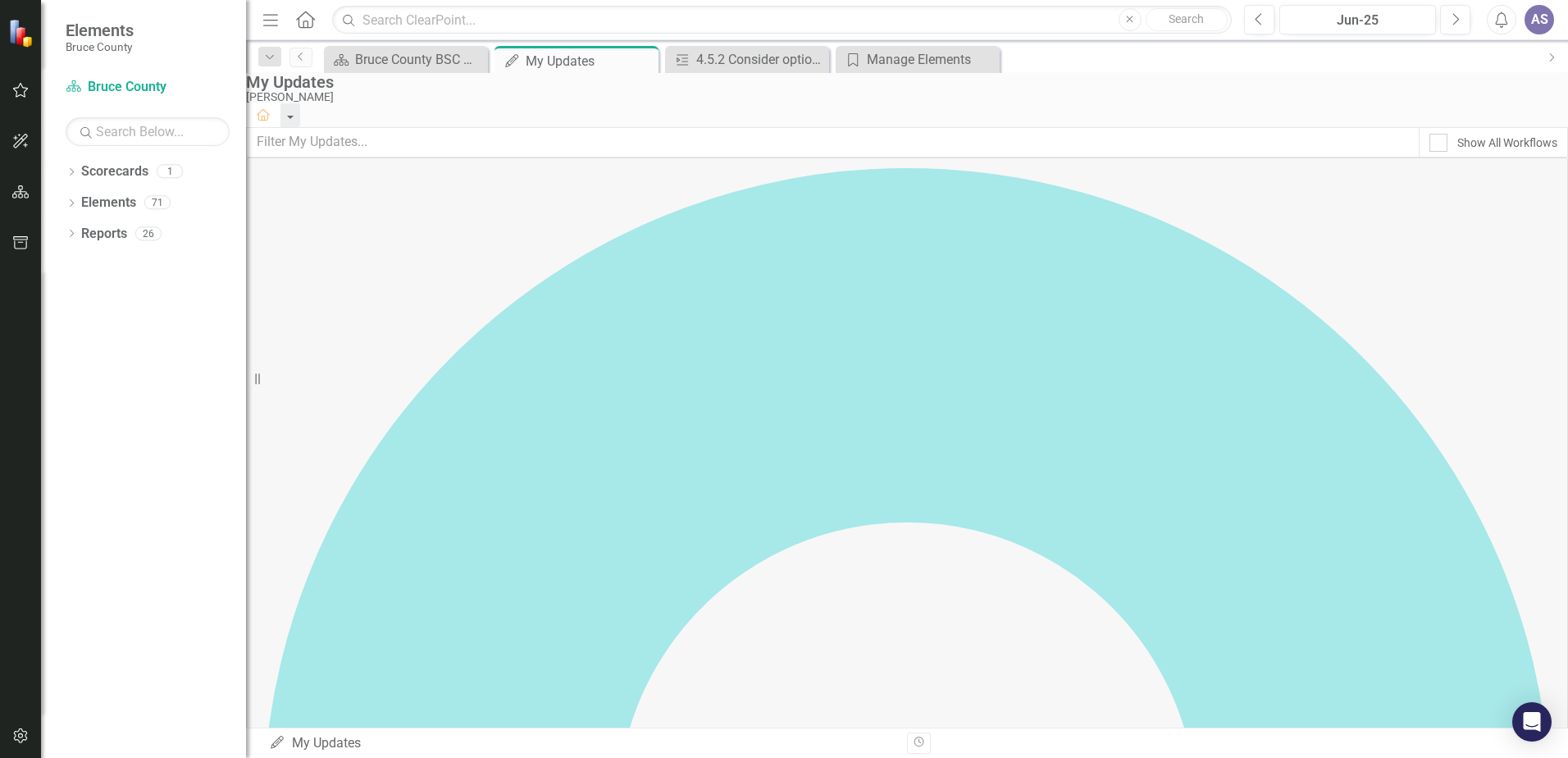
click at [1367, 88] on div "My Updates Adam Stanley Home" at bounding box center [907, 100] width 1322 height 55
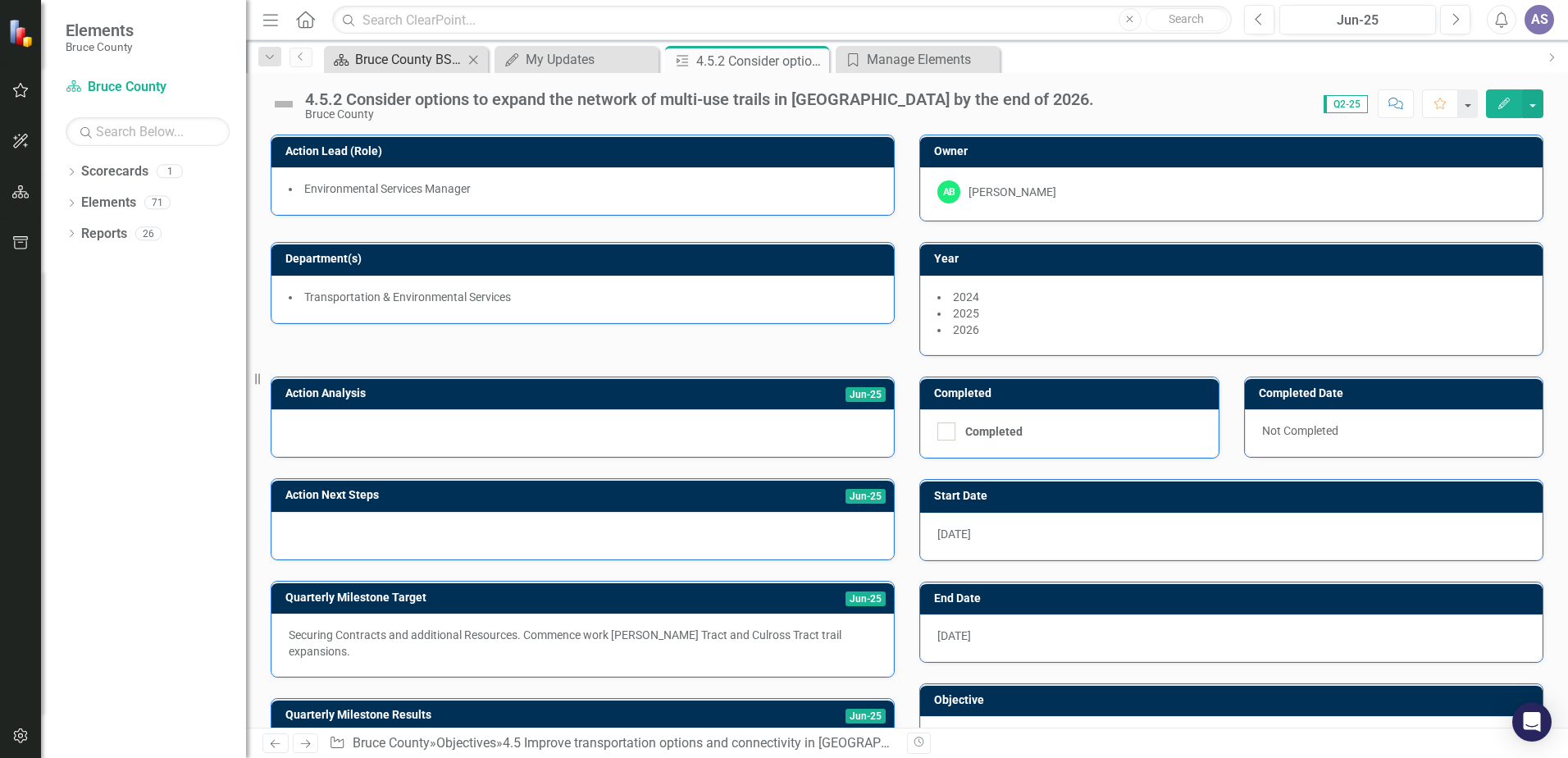
click at [397, 51] on div "Bruce County BSC Welcome Page" at bounding box center [409, 60] width 108 height 21
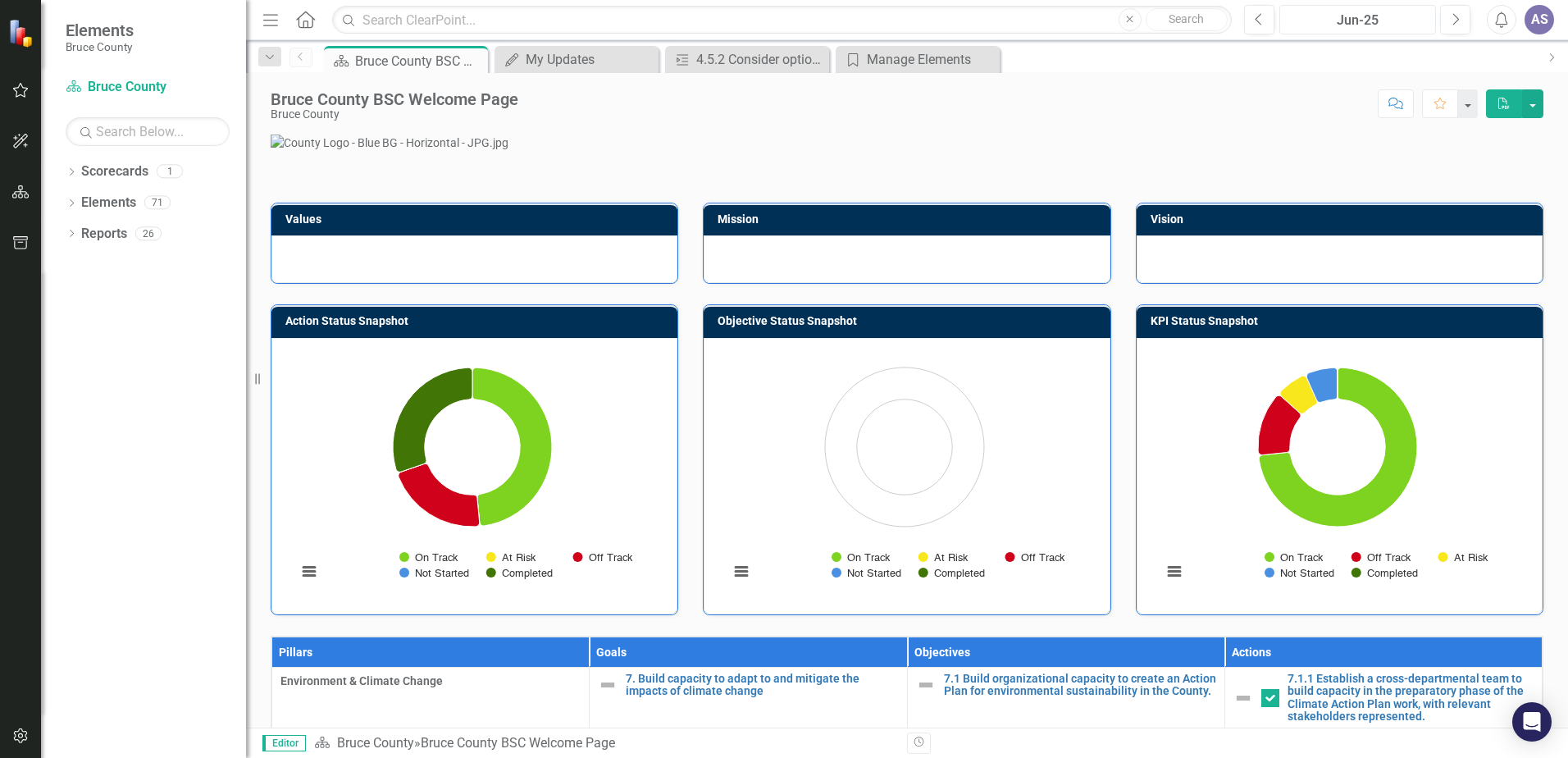
click at [1395, 16] on div "Jun-25" at bounding box center [1358, 20] width 145 height 20
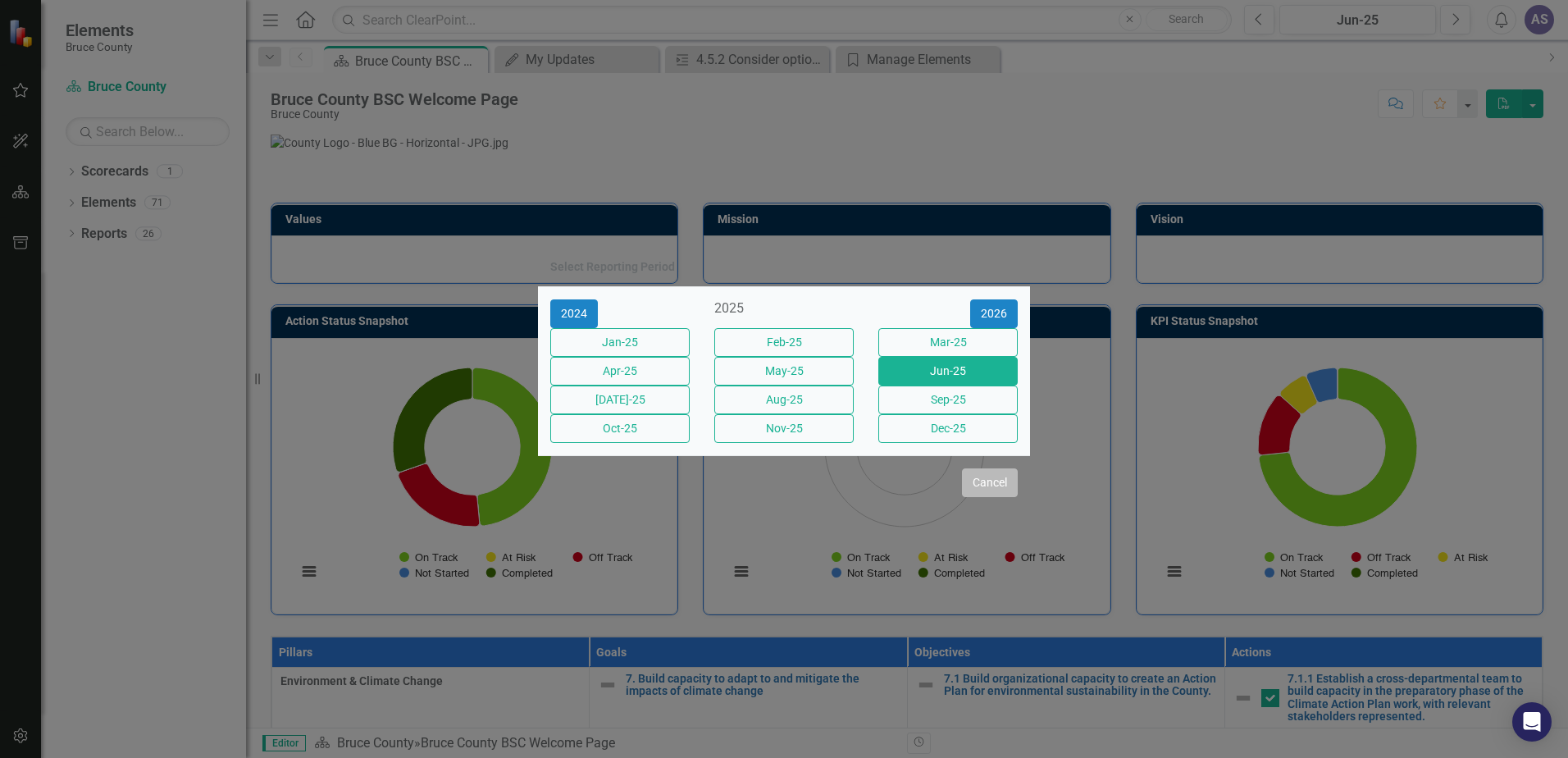
click at [984, 497] on button "Cancel" at bounding box center [990, 483] width 55 height 29
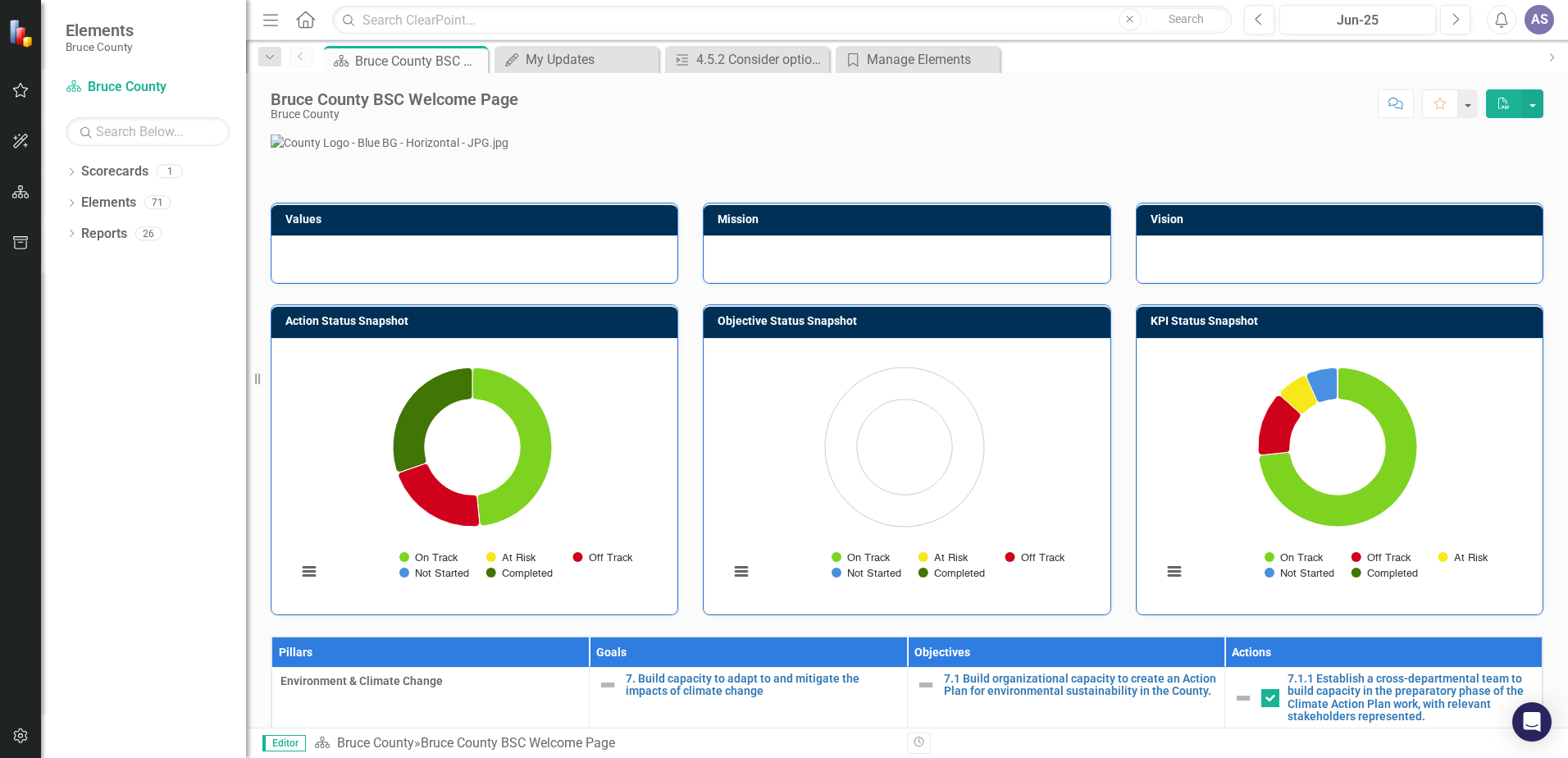
click at [1503, 151] on p at bounding box center [907, 142] width 1273 height 16
